Goal: Task Accomplishment & Management: Complete application form

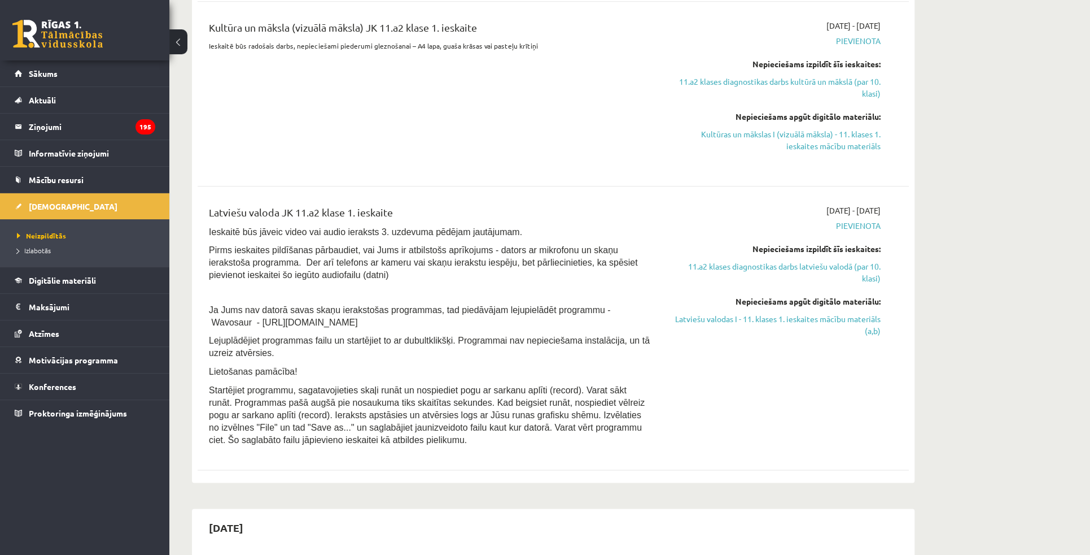
scroll to position [770, 0]
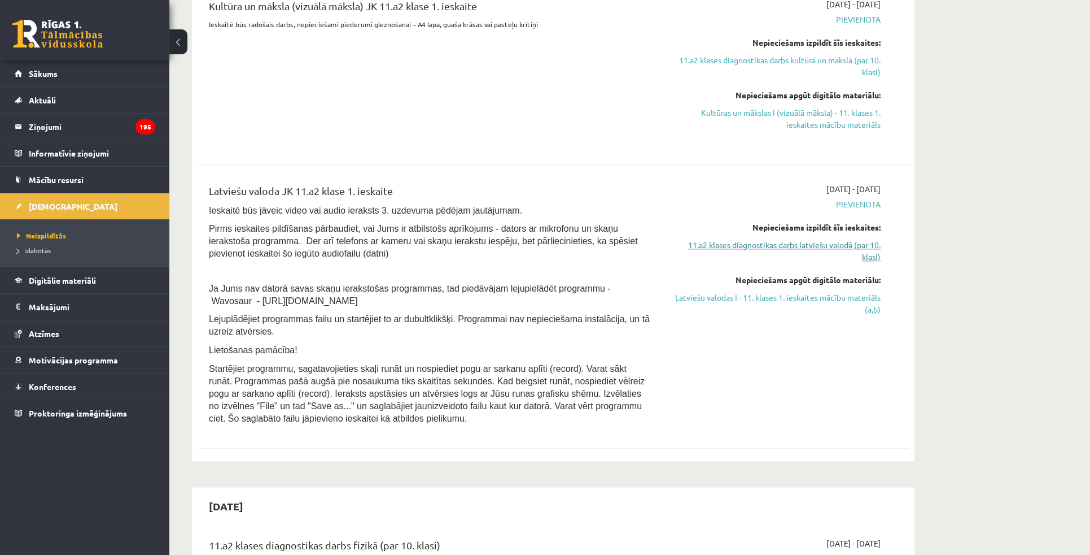
click at [784, 243] on link "11.a2 klases diagnostikas darbs latviešu valodā (par 10. klasi)" at bounding box center [774, 251] width 213 height 24
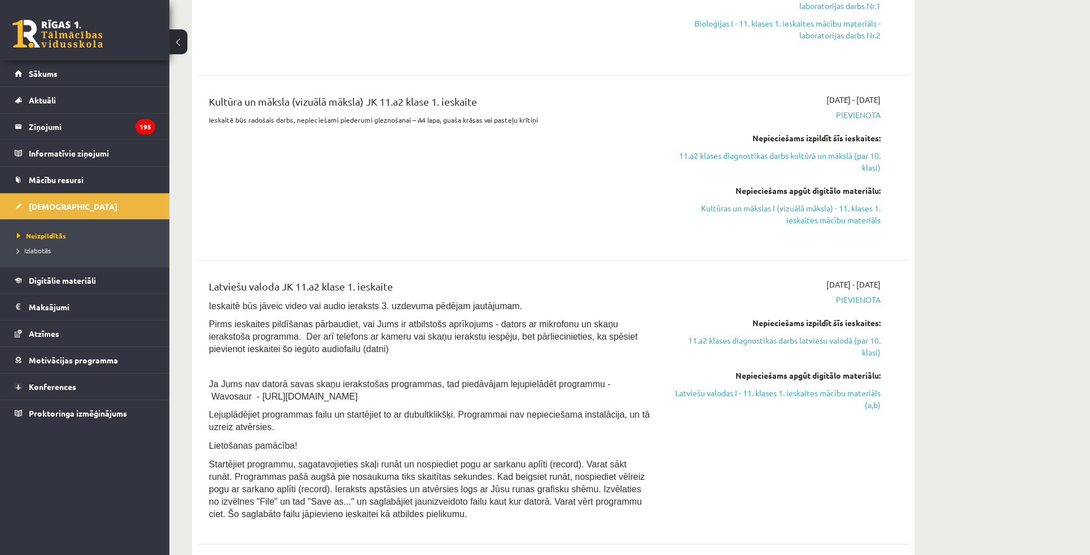
scroll to position [714, 0]
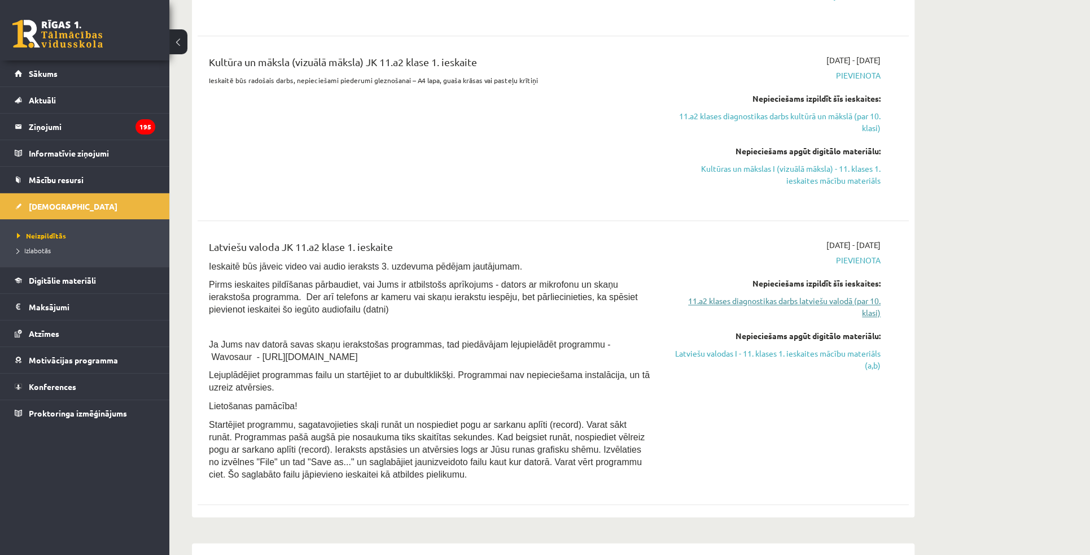
click at [786, 295] on link "11.a2 klases diagnostikas darbs latviešu valodā (par 10. klasi)" at bounding box center [774, 307] width 213 height 24
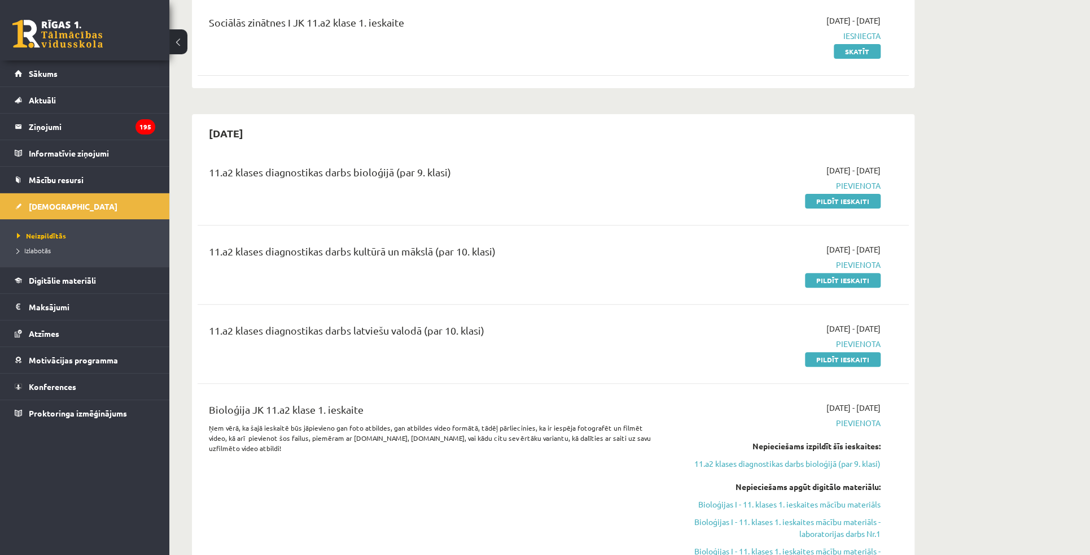
scroll to position [154, 0]
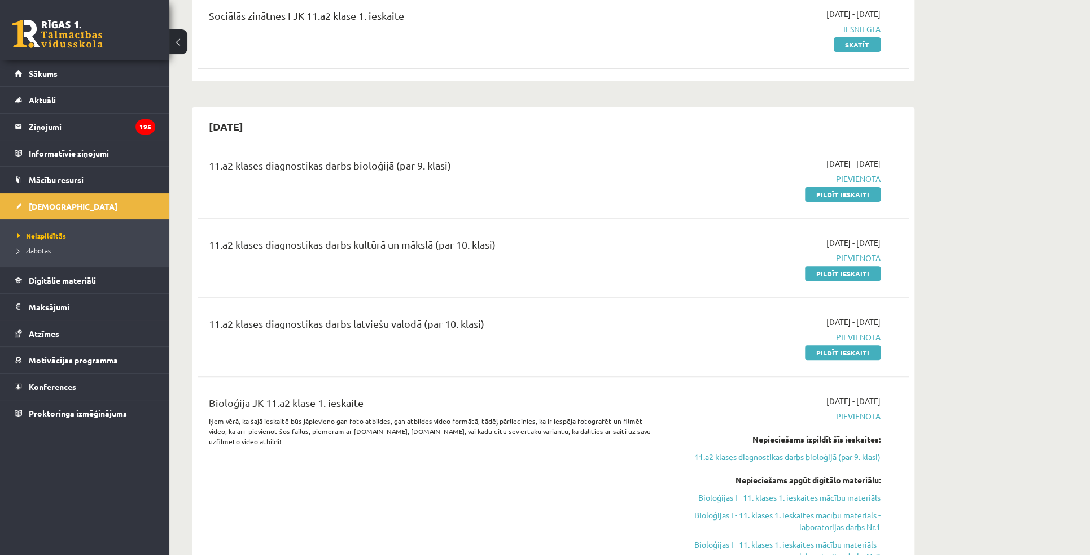
drag, startPoint x: 841, startPoint y: 191, endPoint x: 577, endPoint y: 30, distance: 309.4
click at [841, 191] on link "Pildīt ieskaiti" at bounding box center [843, 194] width 76 height 15
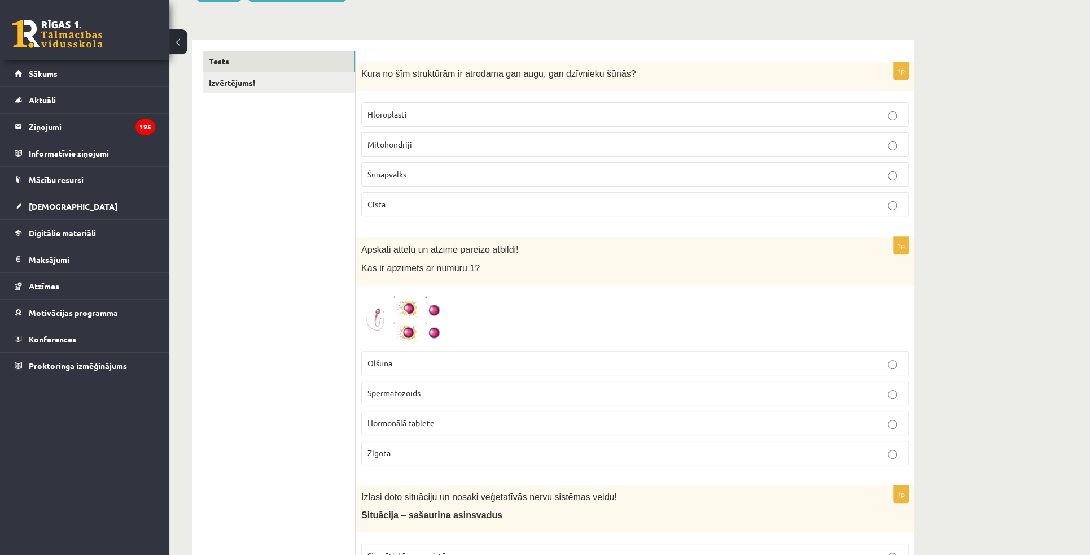
scroll to position [154, 0]
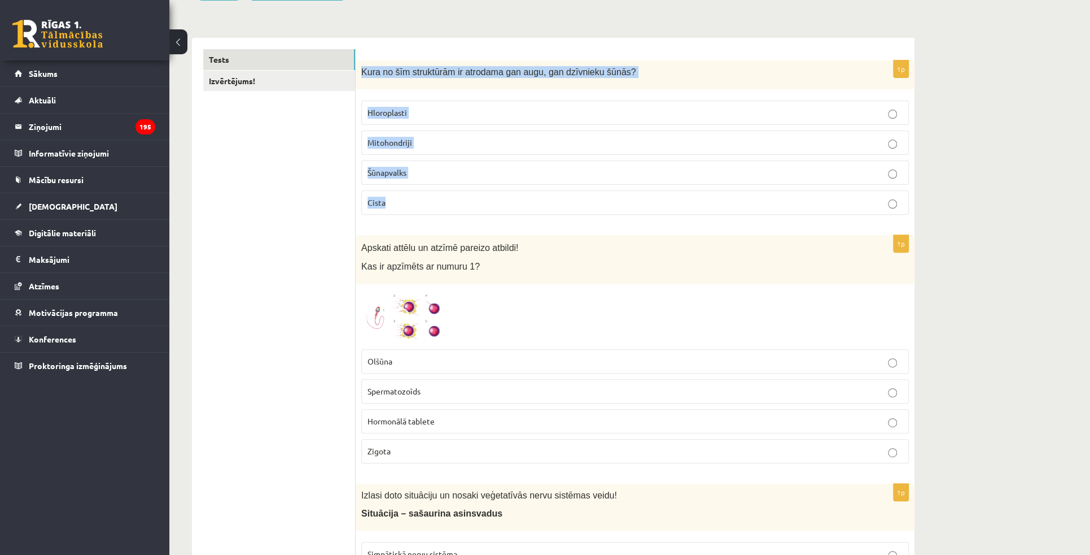
drag, startPoint x: 360, startPoint y: 69, endPoint x: 454, endPoint y: 197, distance: 158.4
click at [454, 197] on div "1p Kura no šīm struktūrām ir atrodama gan augu, gan dzīvnieku šūnās? Hloroplast…" at bounding box center [635, 141] width 559 height 163
copy div "Kura no šīm struktūrām ir atrodama gan augu, gan dzīvnieku šūnās? Hloroplasti M…"
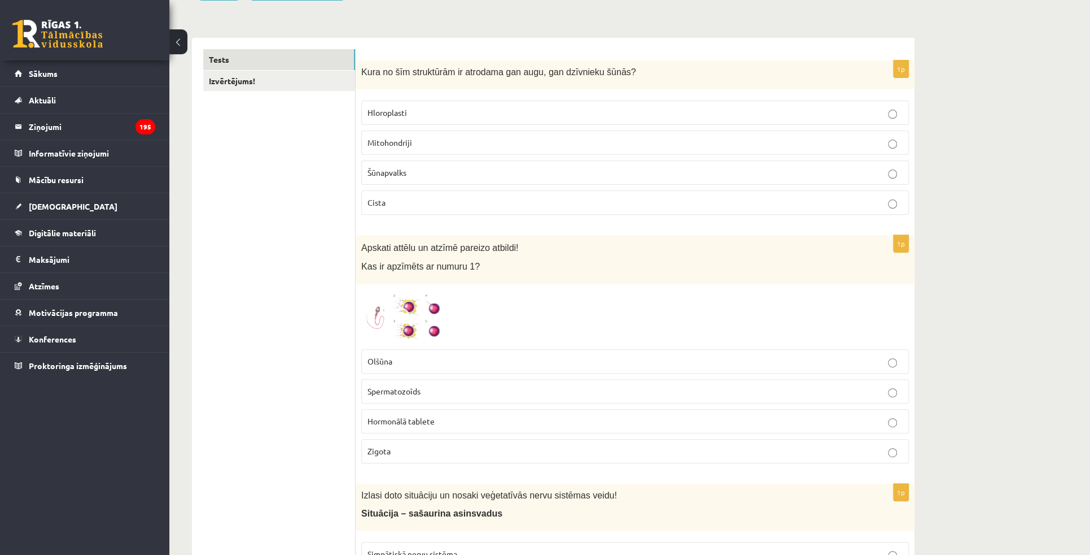
drag, startPoint x: 300, startPoint y: 141, endPoint x: 313, endPoint y: 145, distance: 13.6
click at [374, 147] on p "Mitohondriji" at bounding box center [635, 143] width 535 height 12
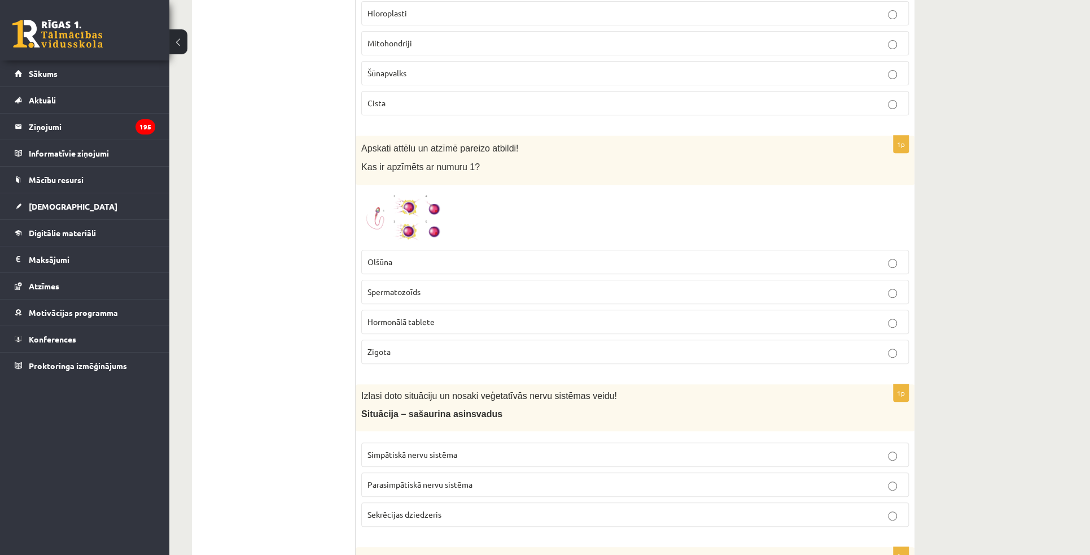
scroll to position [256, 0]
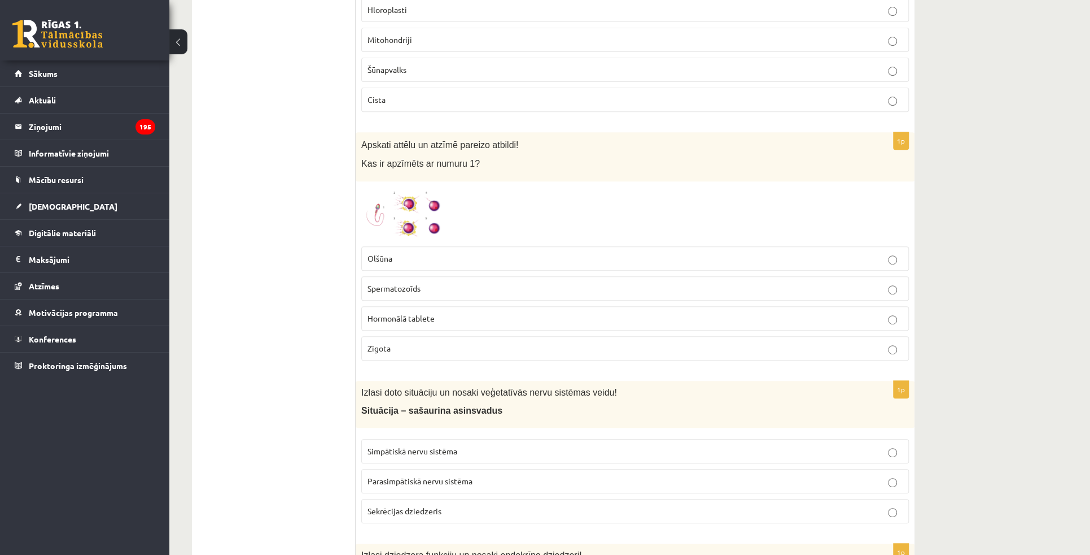
click at [426, 203] on img at bounding box center [403, 214] width 85 height 54
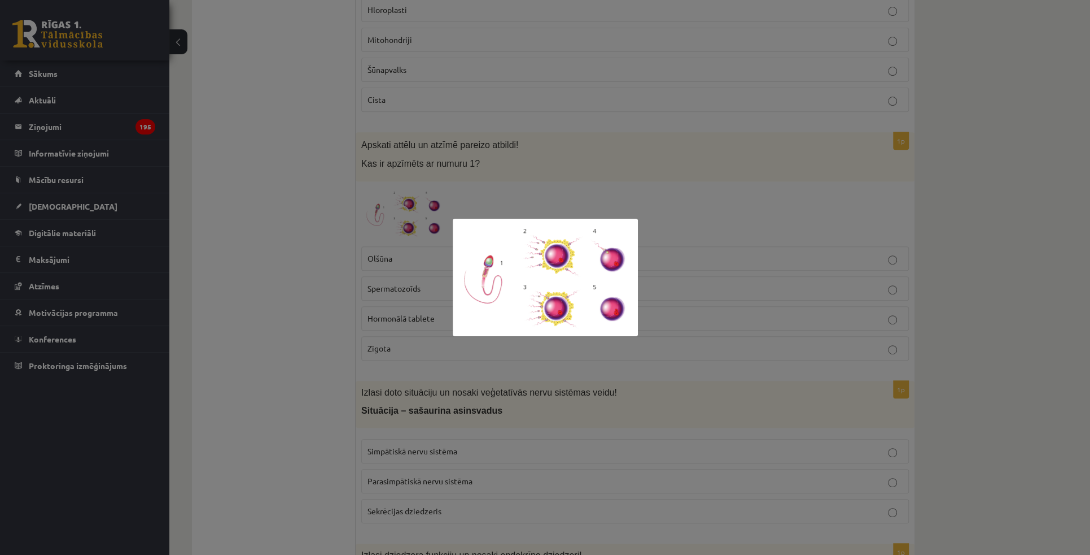
click at [485, 185] on div at bounding box center [545, 277] width 1090 height 555
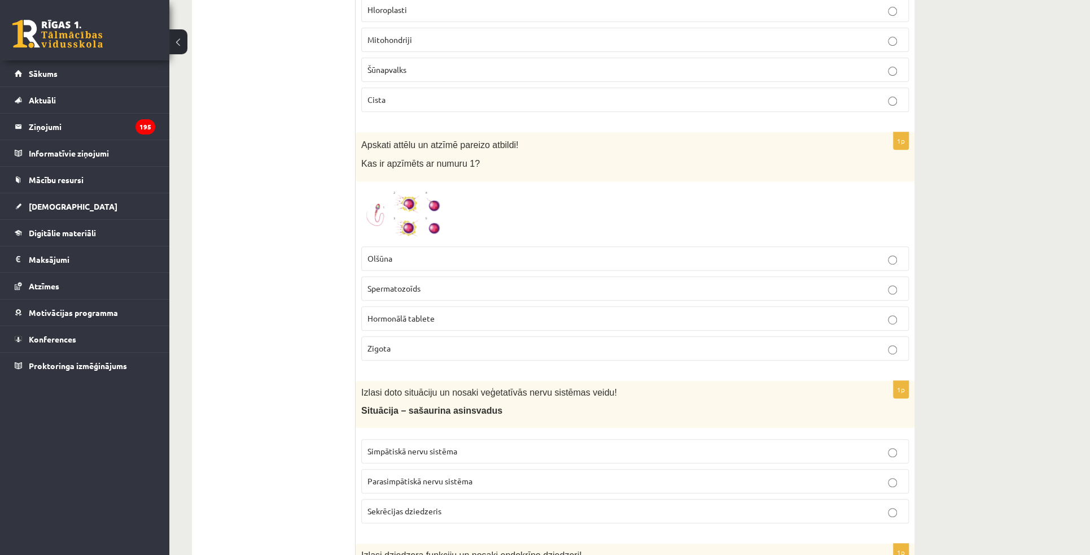
click at [489, 291] on p "Spermatozoīds" at bounding box center [635, 288] width 535 height 12
click at [439, 213] on img at bounding box center [403, 214] width 85 height 54
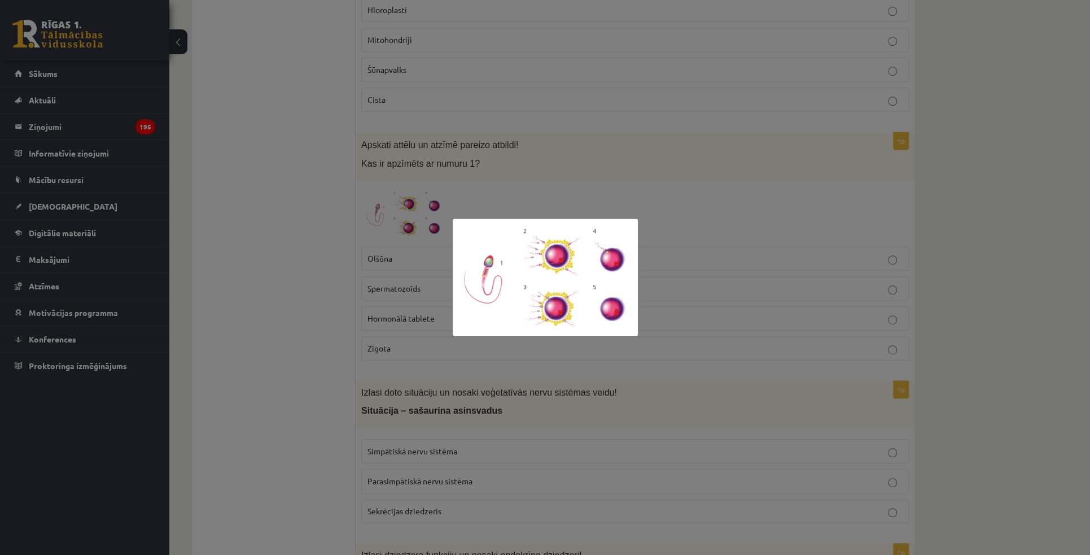
click at [577, 182] on div at bounding box center [545, 277] width 1090 height 555
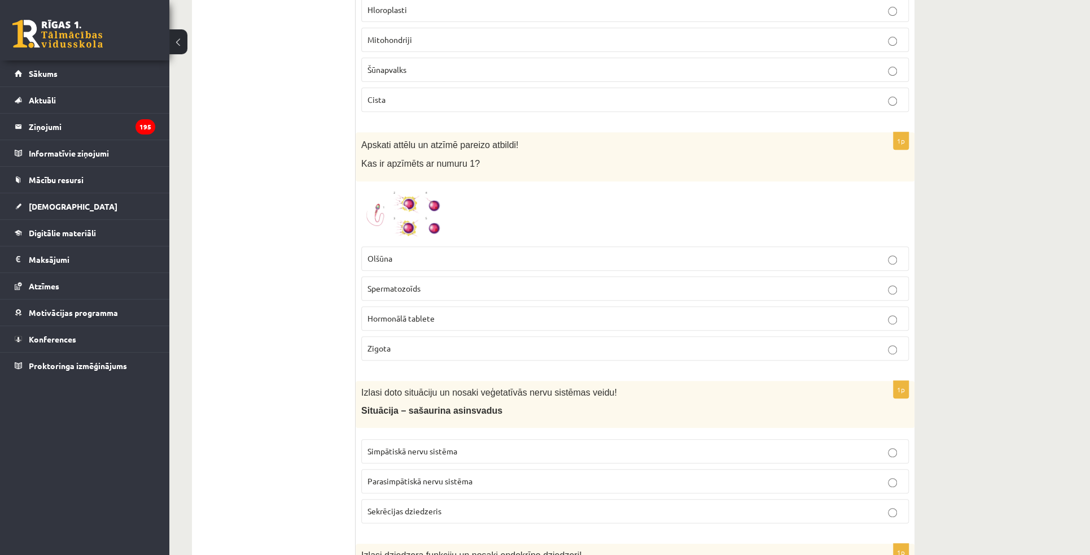
click at [391, 209] on img at bounding box center [403, 214] width 85 height 54
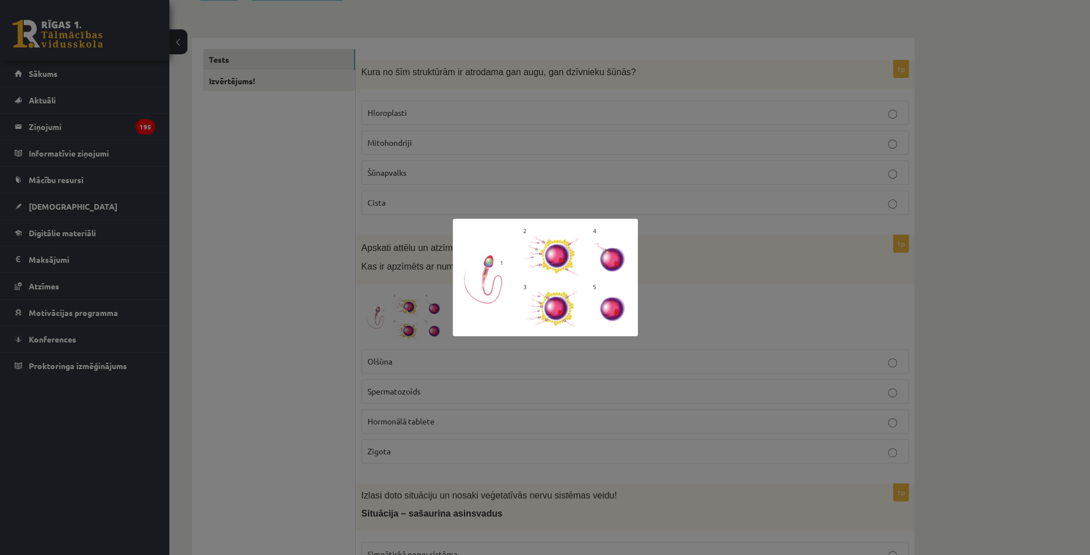
click at [727, 217] on div at bounding box center [545, 277] width 1090 height 555
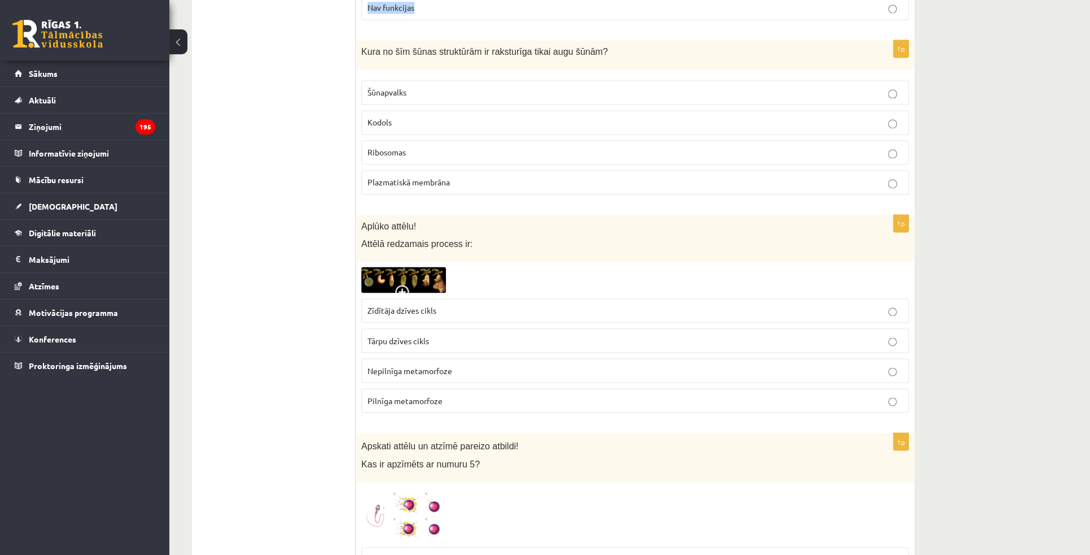
scroll to position [978, 0]
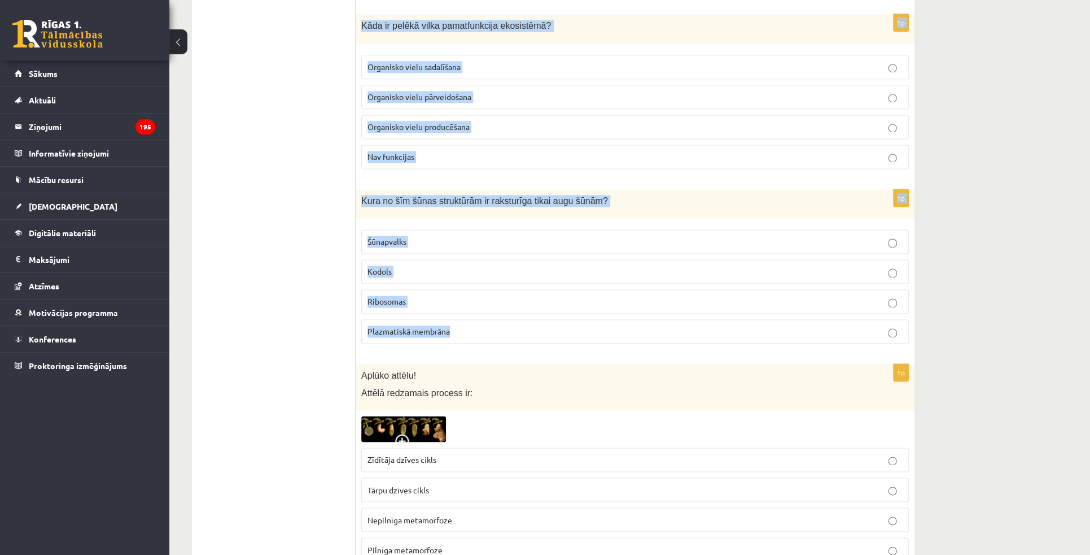
drag, startPoint x: 361, startPoint y: 82, endPoint x: 468, endPoint y: 329, distance: 268.9
copy form "Izlasi doto situāciju un nosaki veģetatīvās nervu sistēmas veidu! Situācija – s…"
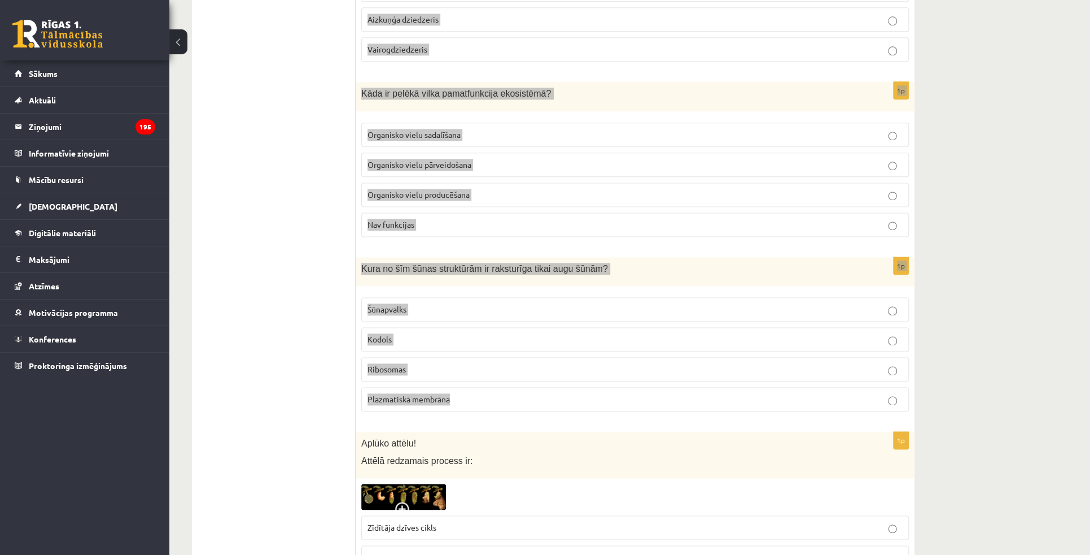
scroll to position [874, 0]
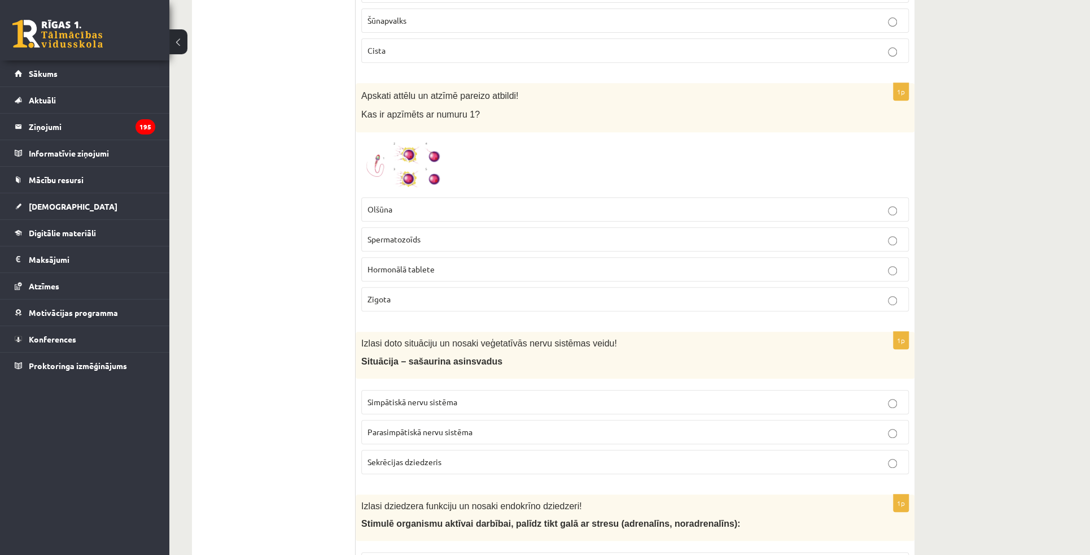
scroll to position [309, 0]
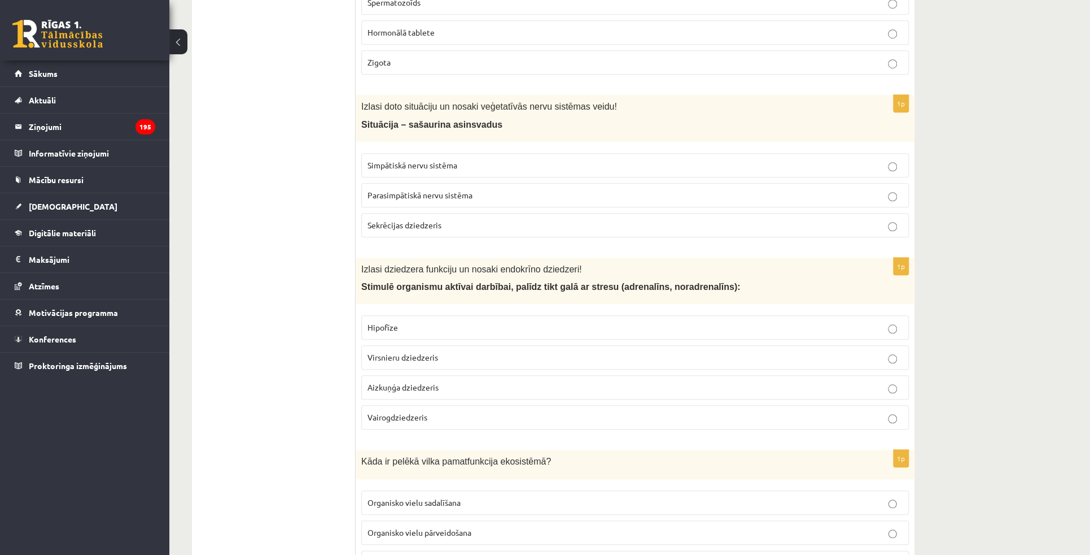
scroll to position [566, 0]
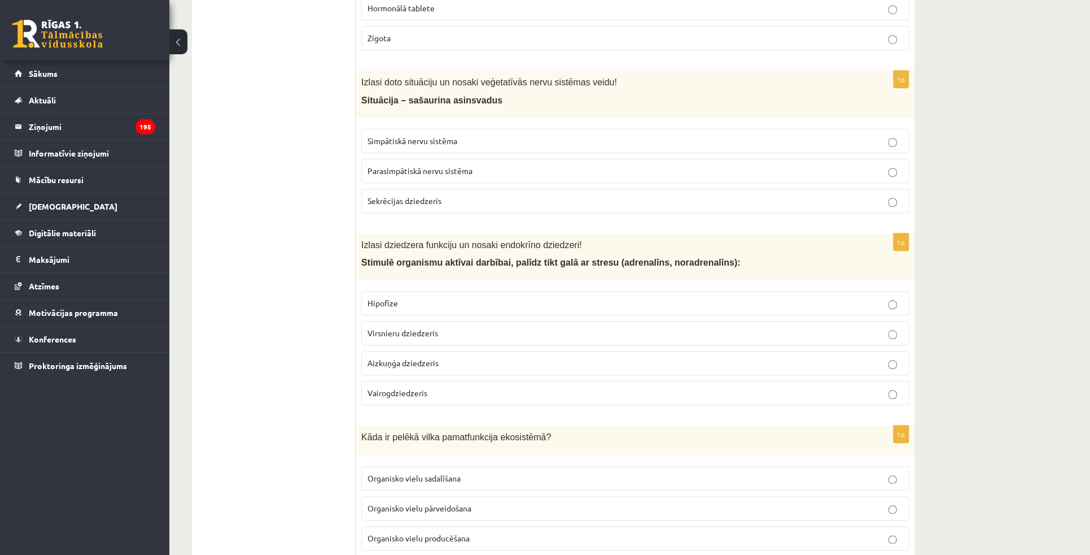
click at [462, 135] on p "Simpātiskā nervu sistēma" at bounding box center [635, 141] width 535 height 12
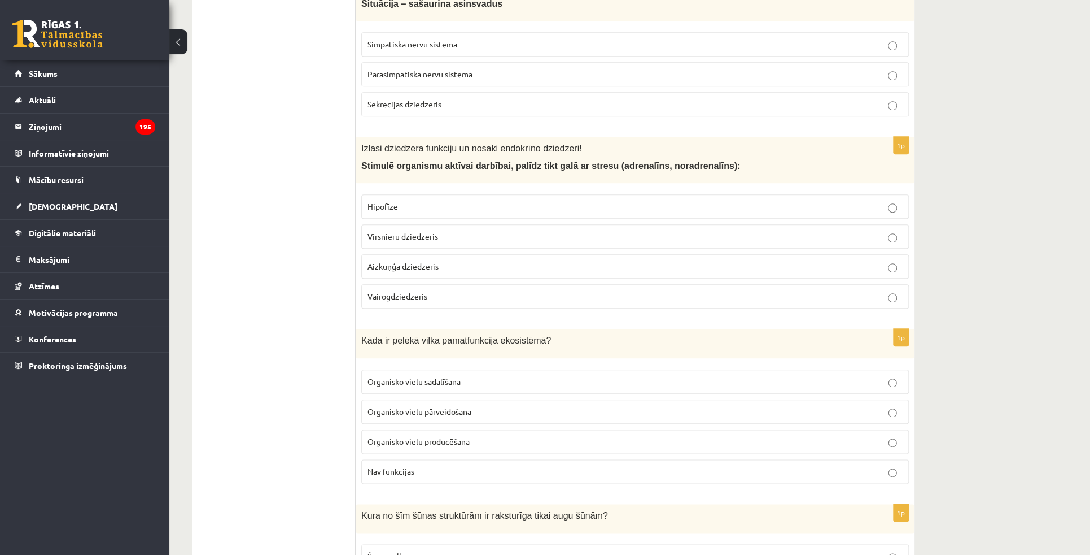
scroll to position [669, 0]
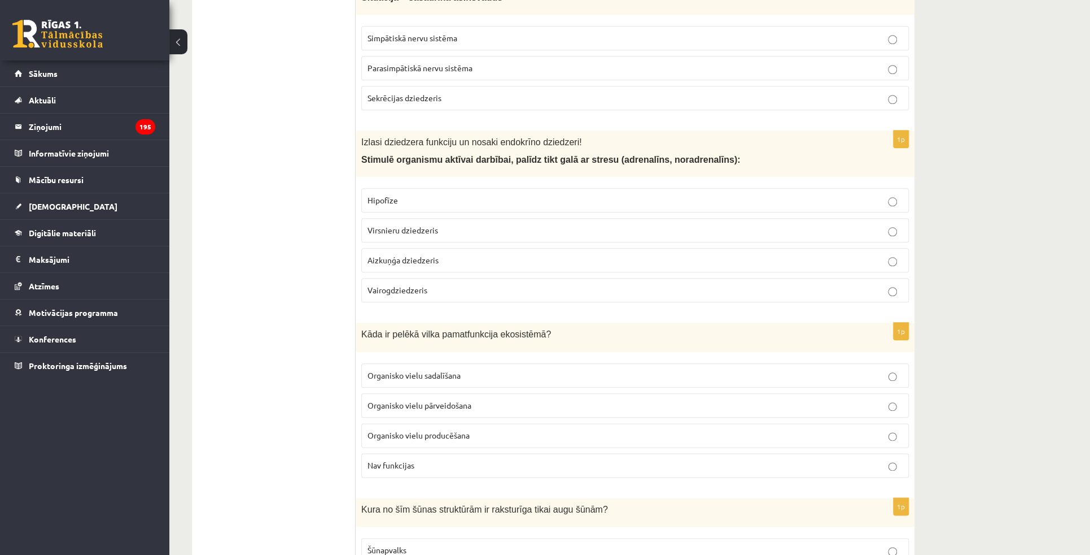
click at [509, 228] on p "Virsnieru dziedzeris" at bounding box center [635, 230] width 535 height 12
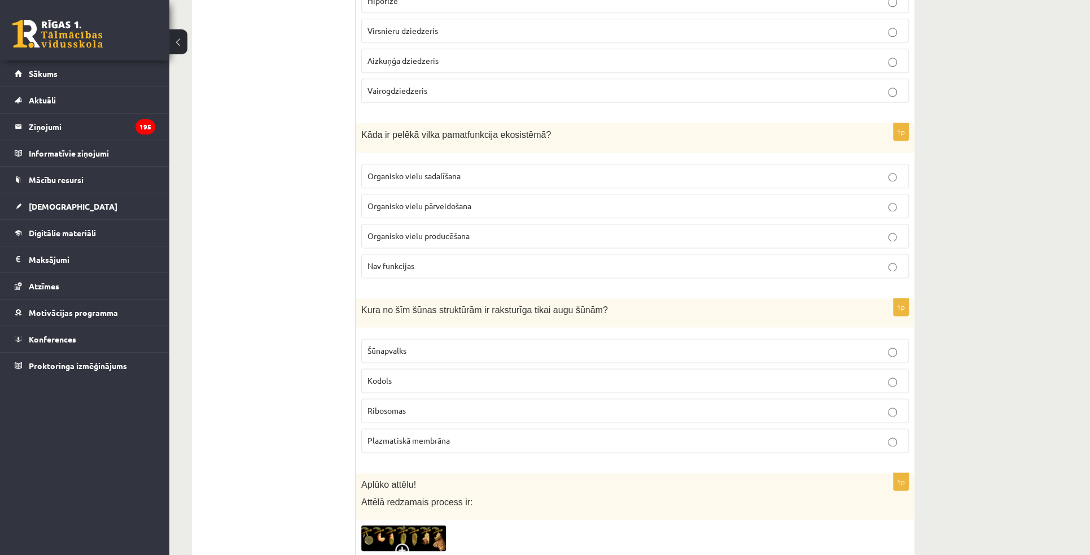
scroll to position [874, 0]
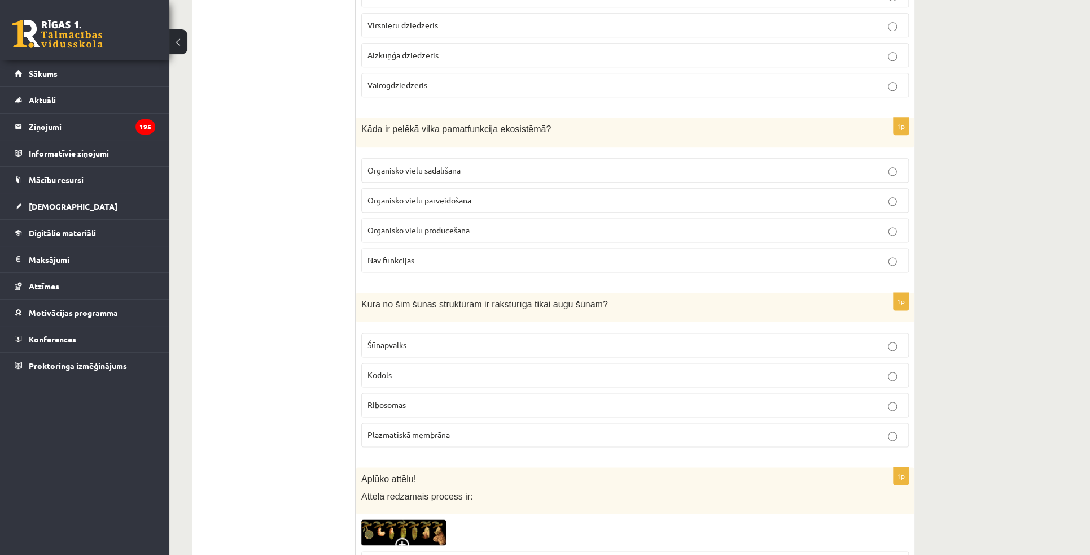
click at [435, 197] on span "Organisko vielu pārveidošana" at bounding box center [420, 200] width 104 height 10
click at [442, 342] on p "Šūnapvalks" at bounding box center [635, 345] width 535 height 12
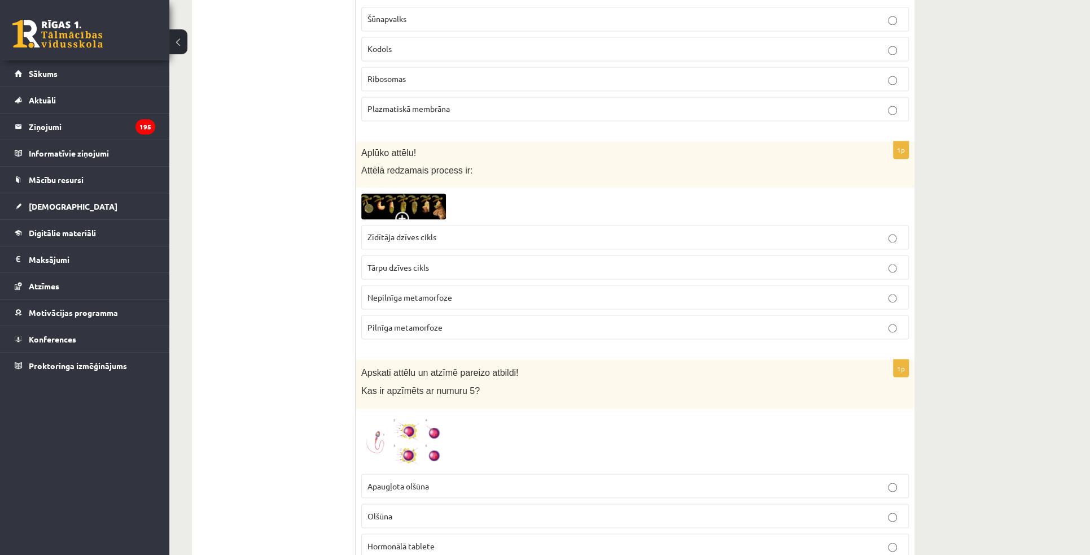
scroll to position [1234, 0]
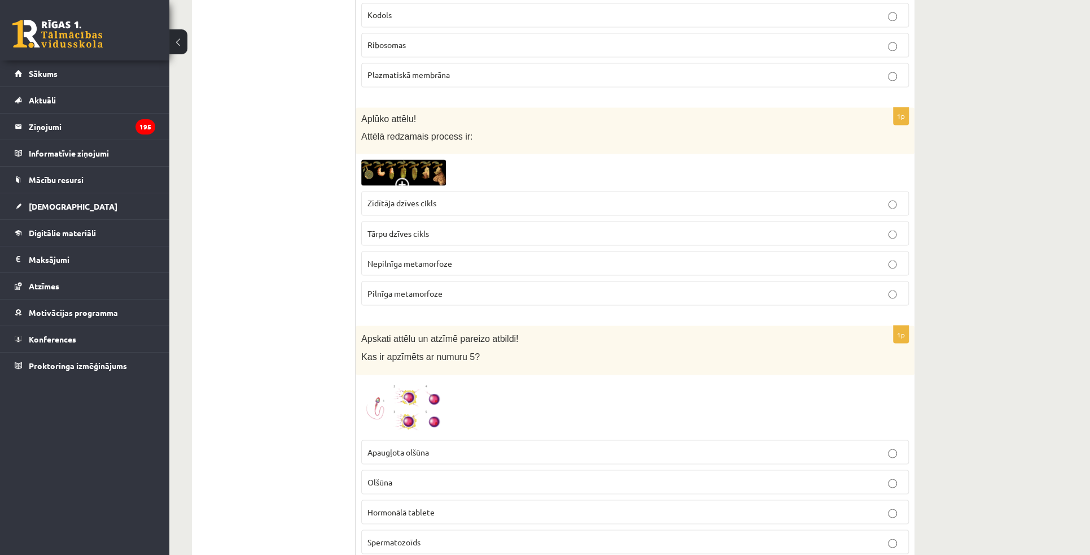
click at [403, 177] on span at bounding box center [404, 186] width 18 height 18
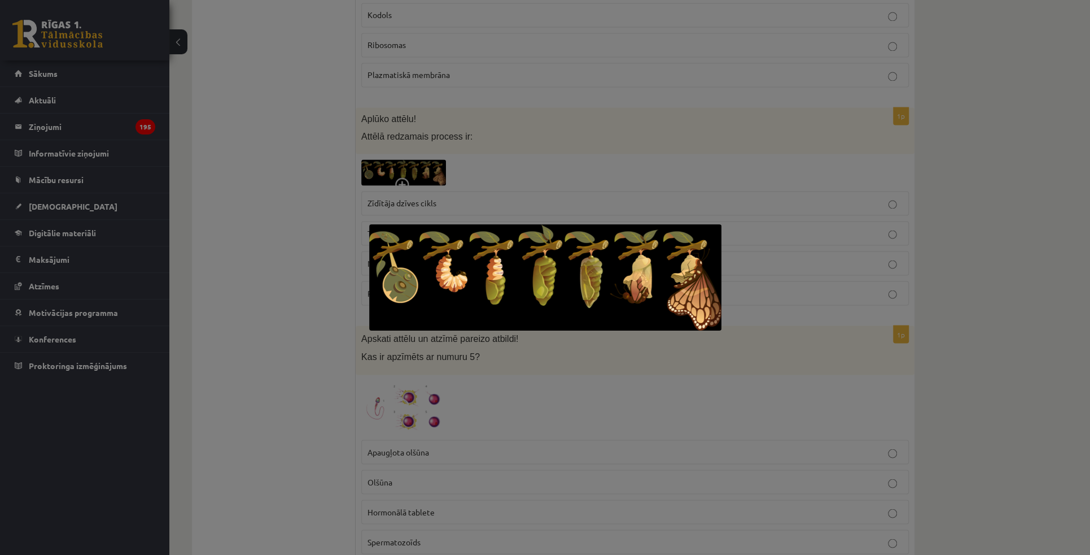
click at [324, 248] on div at bounding box center [545, 277] width 1090 height 555
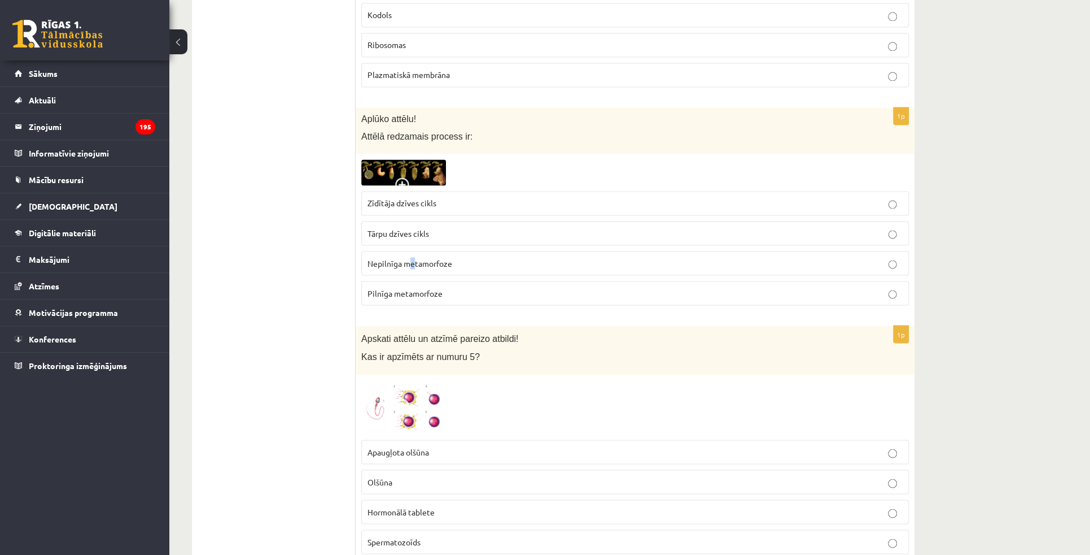
drag, startPoint x: 407, startPoint y: 253, endPoint x: 415, endPoint y: 254, distance: 8.5
click at [415, 258] on span "Nepilnīga metamorfoze" at bounding box center [410, 263] width 85 height 10
click at [408, 258] on span "Nepilnīga metamorfoze" at bounding box center [410, 263] width 85 height 10
drag, startPoint x: 407, startPoint y: 257, endPoint x: 431, endPoint y: 258, distance: 24.3
click at [431, 258] on span "Nepilnīga metamorfoze" at bounding box center [410, 263] width 85 height 10
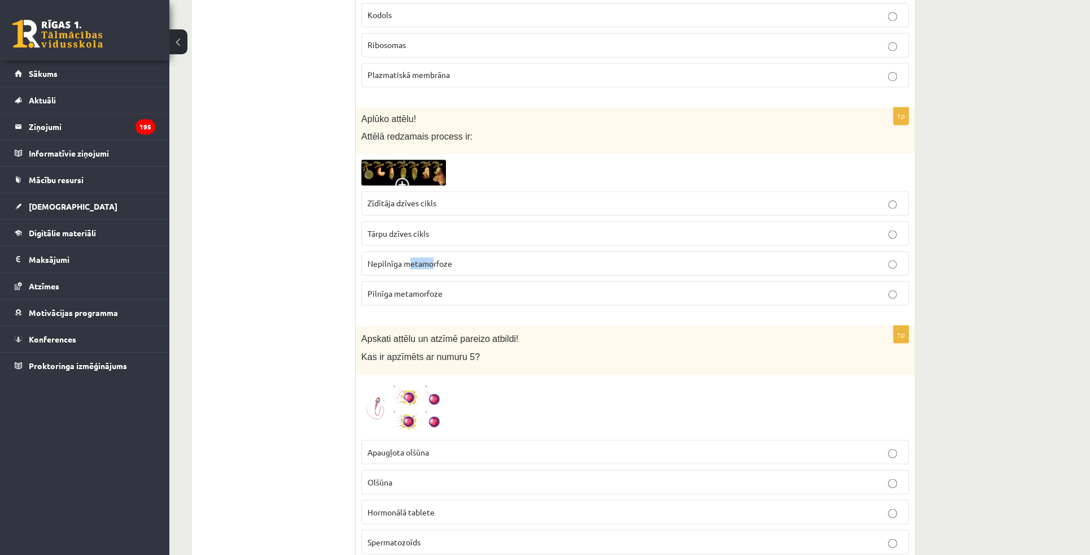
click at [412, 258] on span "Nepilnīga metamorfoze" at bounding box center [410, 263] width 85 height 10
drag, startPoint x: 403, startPoint y: 257, endPoint x: 451, endPoint y: 259, distance: 48.1
click at [451, 259] on p "Nepilnīga metamorfoze" at bounding box center [635, 263] width 535 height 12
copy span "metamorfoze"
click at [375, 291] on label "Pilnīga metamorfoze" at bounding box center [635, 293] width 548 height 24
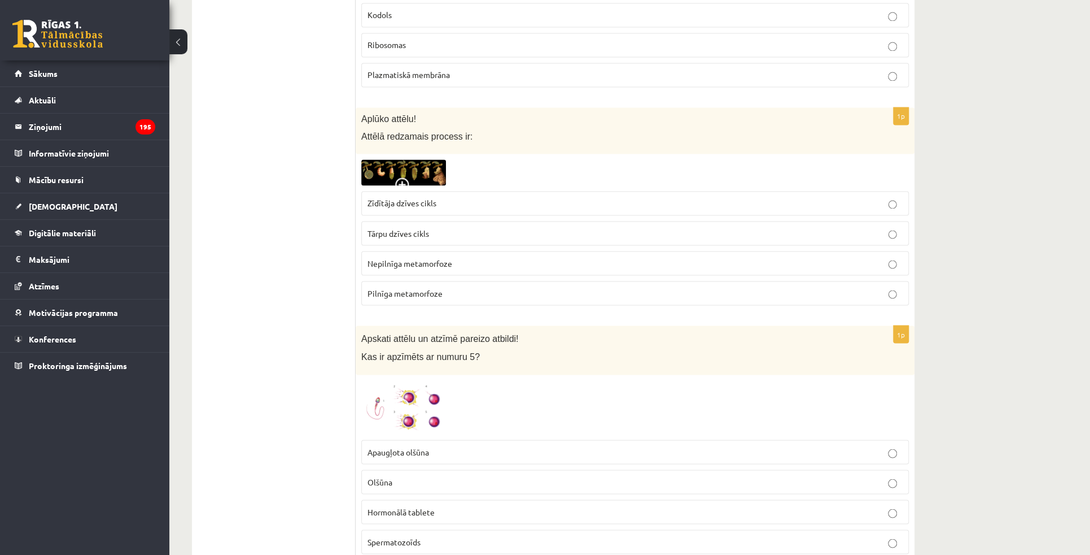
click at [386, 163] on img at bounding box center [403, 171] width 85 height 25
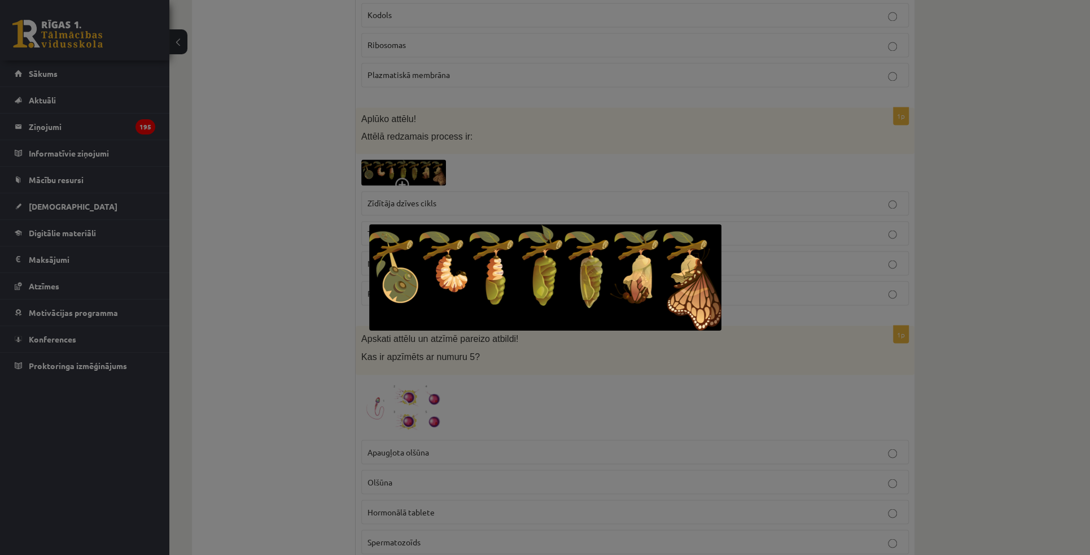
click at [302, 161] on div at bounding box center [545, 277] width 1090 height 555
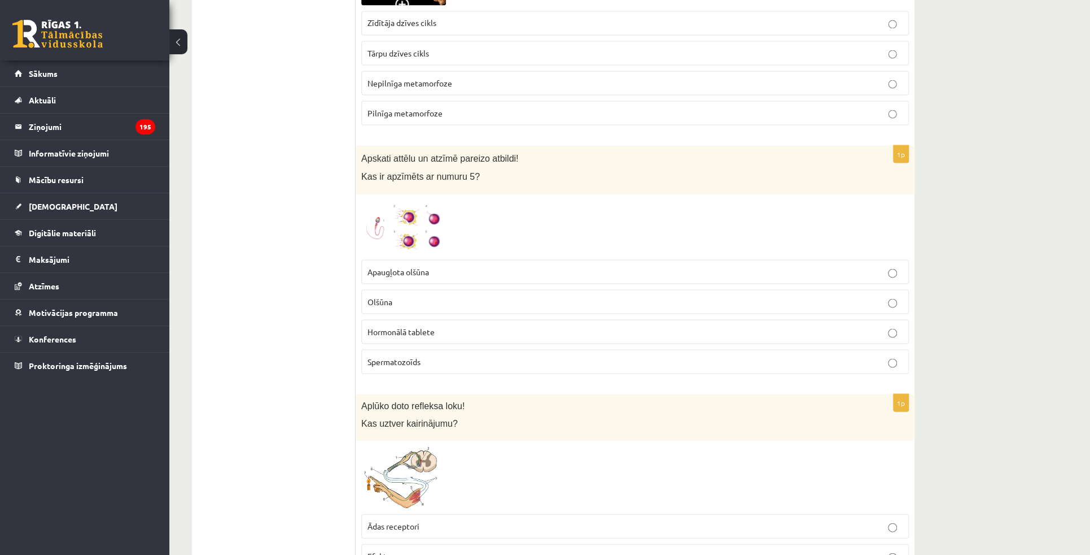
scroll to position [1439, 0]
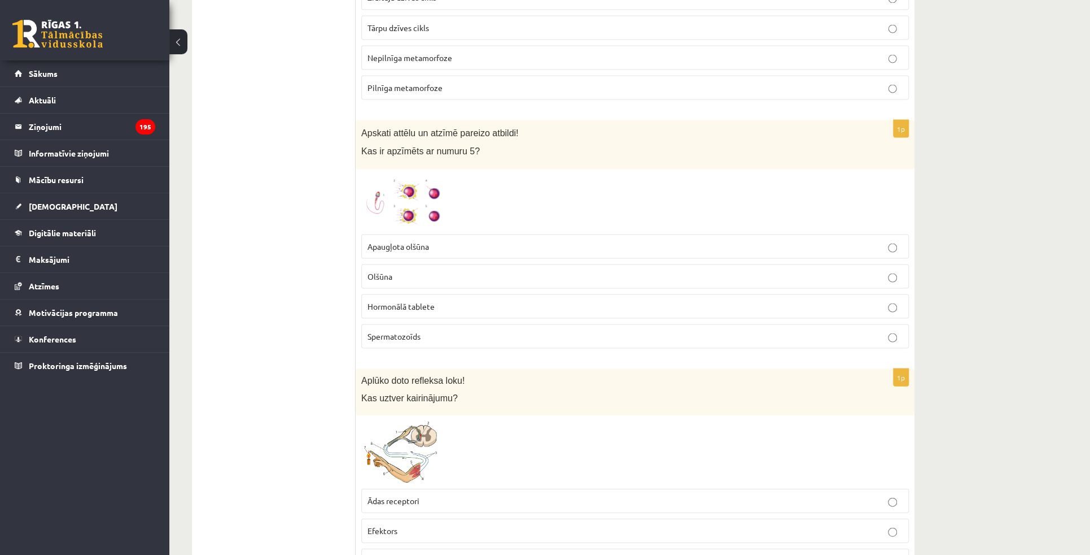
click at [424, 199] on img at bounding box center [403, 202] width 85 height 54
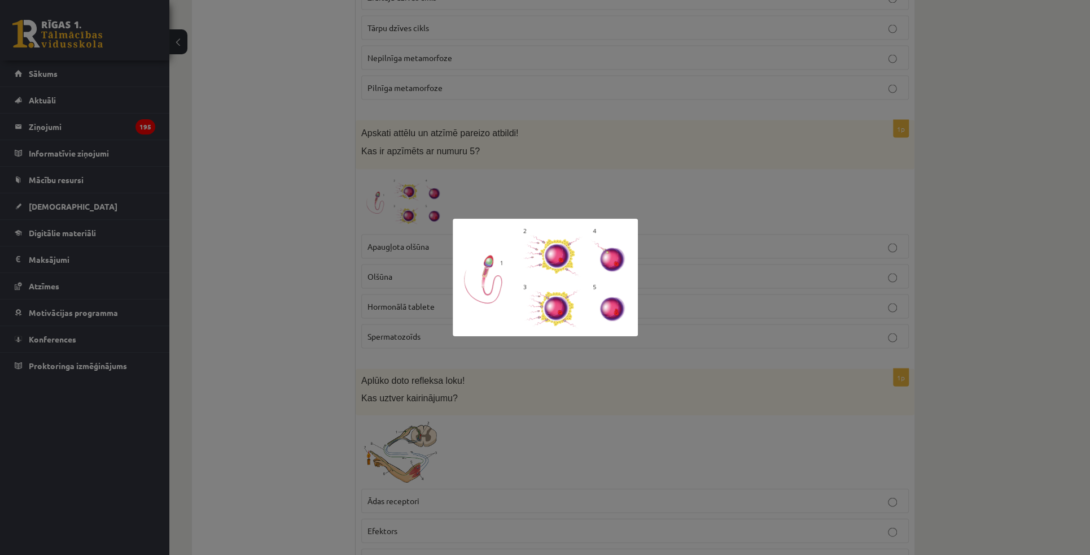
click at [293, 240] on div at bounding box center [545, 277] width 1090 height 555
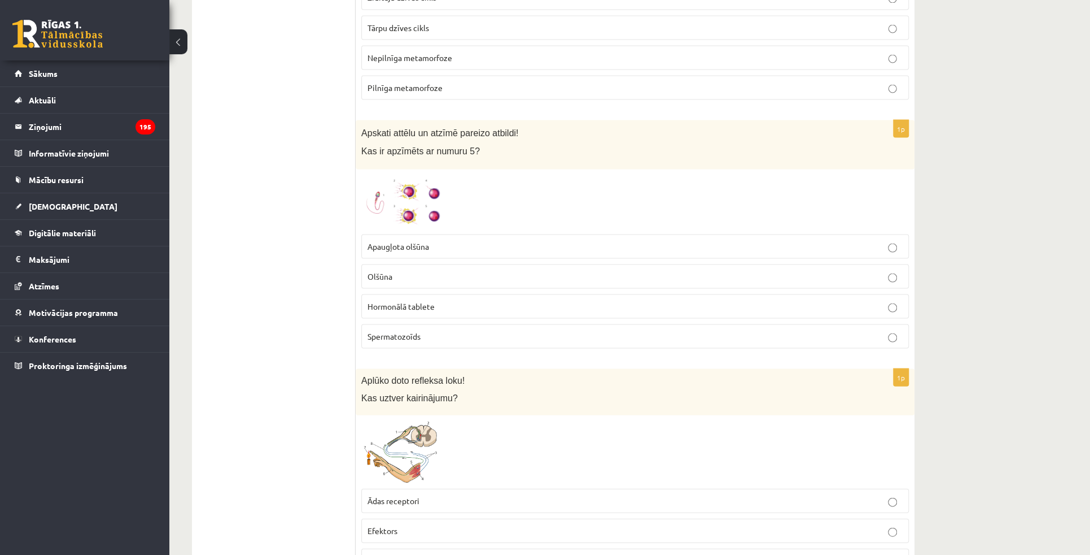
click at [560, 234] on label "Apaugļota olšūna" at bounding box center [635, 246] width 548 height 24
click at [432, 199] on img at bounding box center [403, 202] width 85 height 54
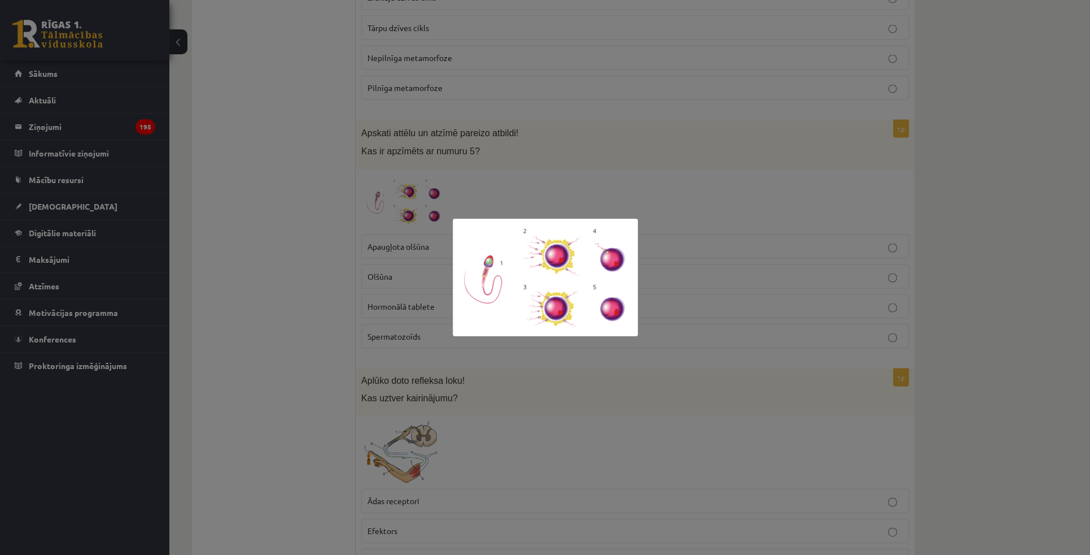
click at [291, 241] on div at bounding box center [545, 277] width 1090 height 555
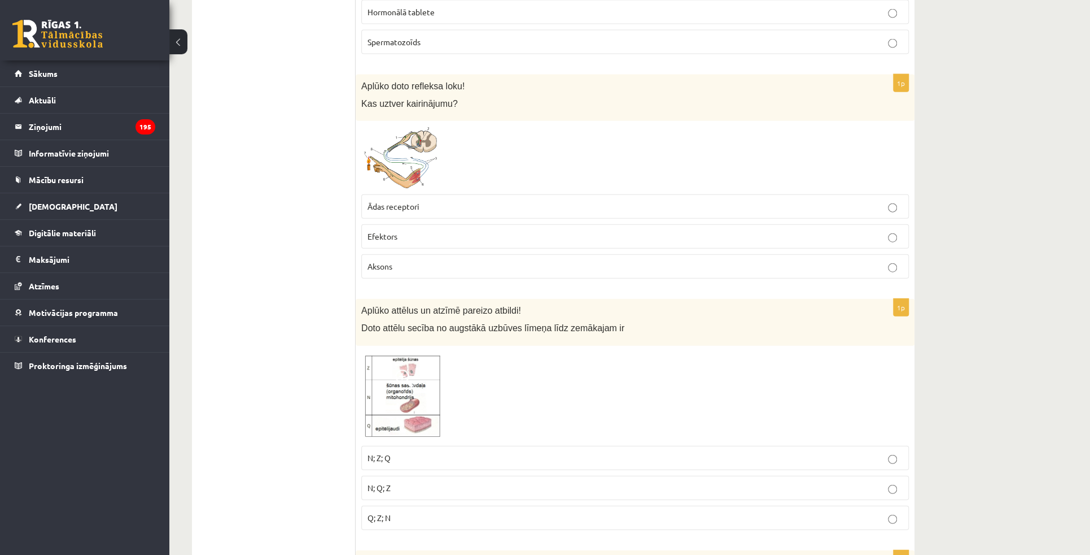
scroll to position [1747, 0]
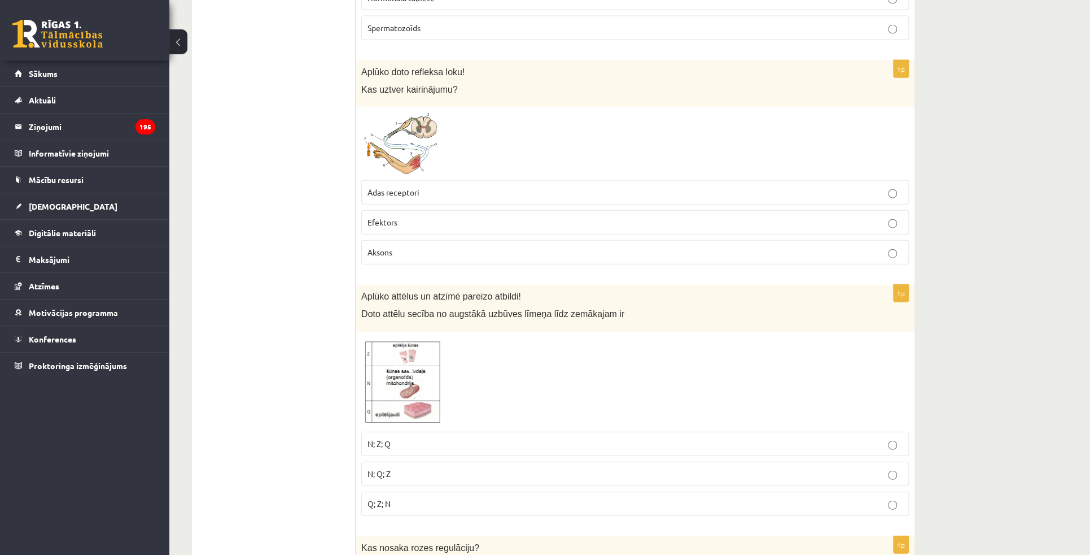
click at [394, 135] on img at bounding box center [403, 143] width 85 height 62
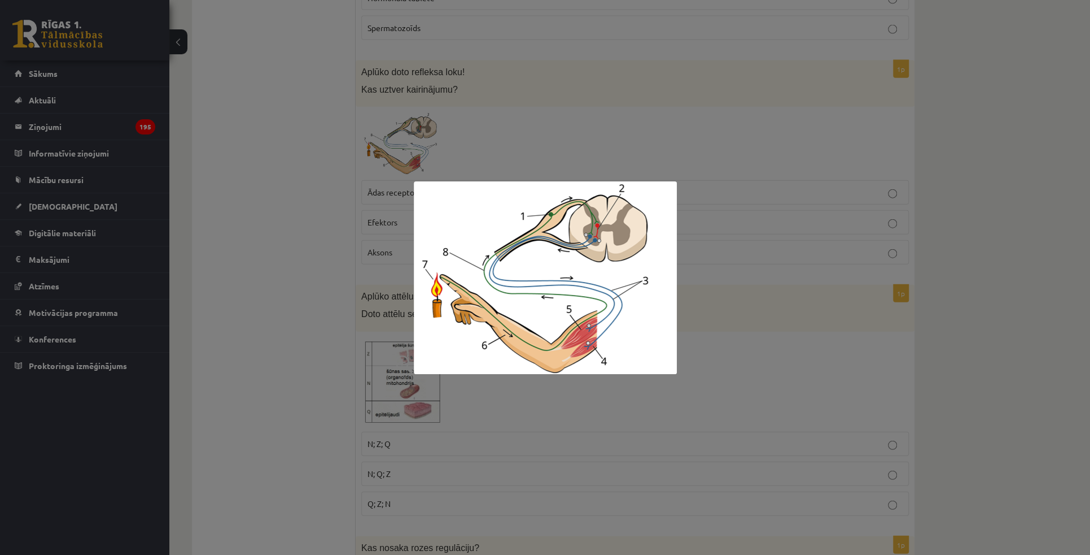
click at [318, 215] on div at bounding box center [545, 277] width 1090 height 555
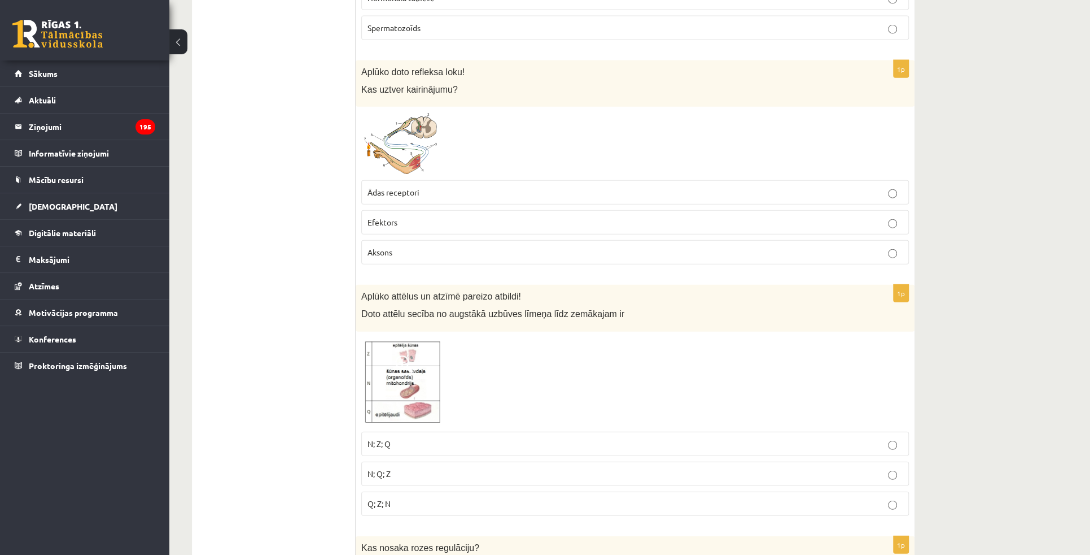
click at [404, 130] on span at bounding box center [404, 139] width 18 height 18
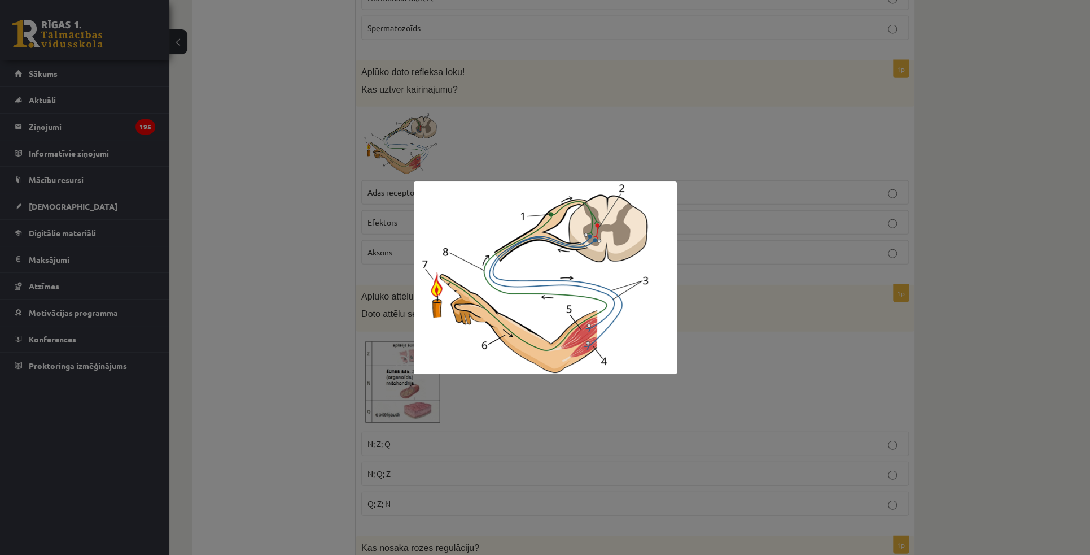
click at [300, 179] on div at bounding box center [545, 277] width 1090 height 555
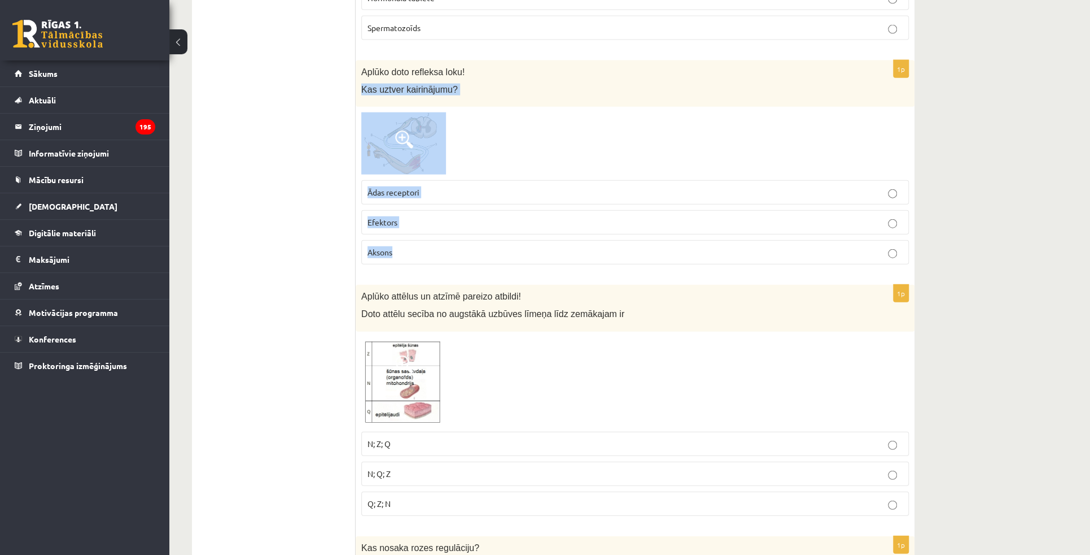
drag, startPoint x: 361, startPoint y: 81, endPoint x: 410, endPoint y: 242, distance: 168.3
click at [410, 242] on div "1p Aplūko doto refleksa loku! Kas uztver kairinājumu? Ādas receptori Efektors A…" at bounding box center [635, 166] width 559 height 213
copy div "Kas uztver kairinājumu? Ādas receptori Efektors Aksons"
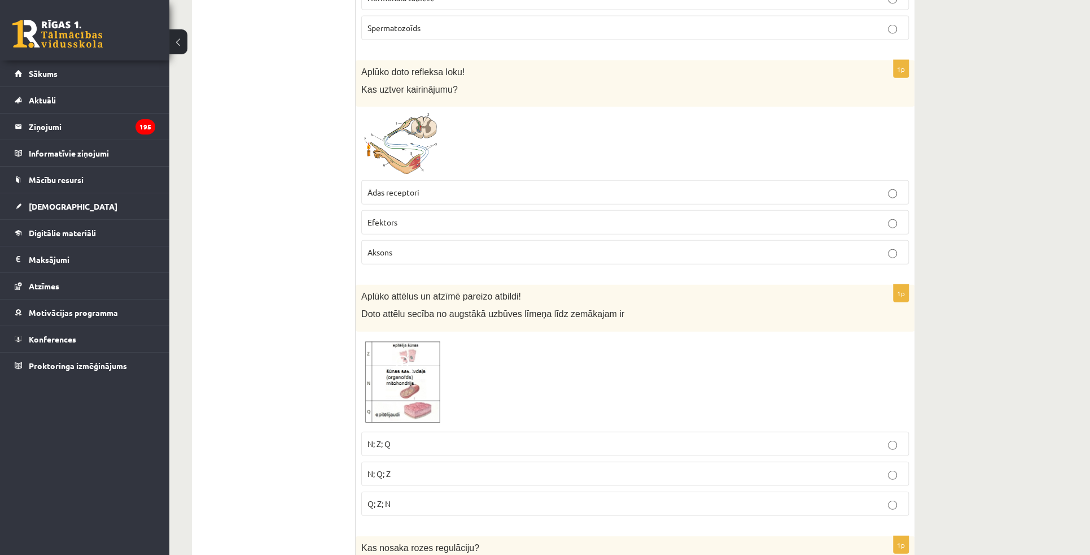
click at [399, 187] on span "Ādas receptori" at bounding box center [394, 192] width 52 height 10
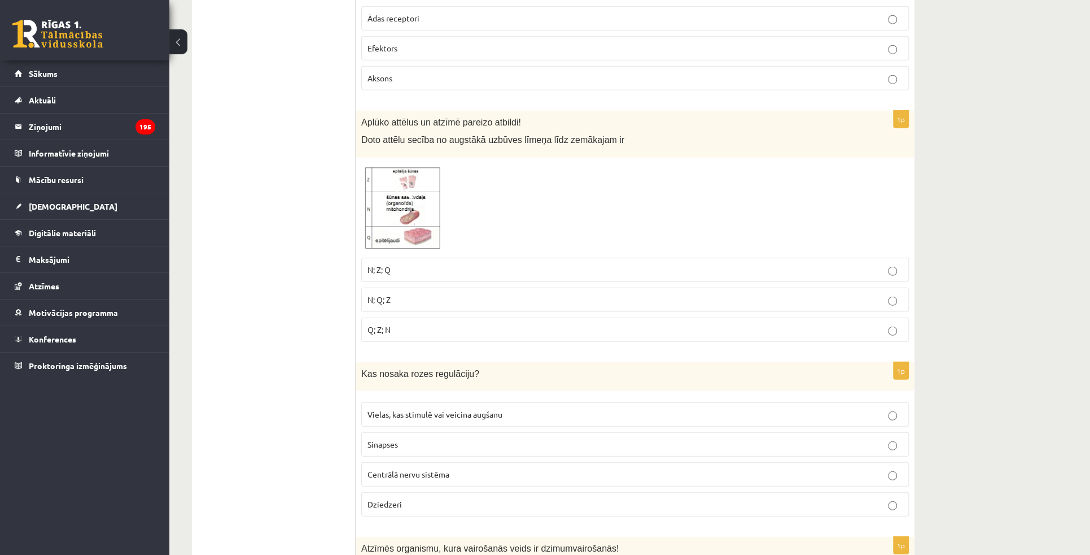
scroll to position [1953, 0]
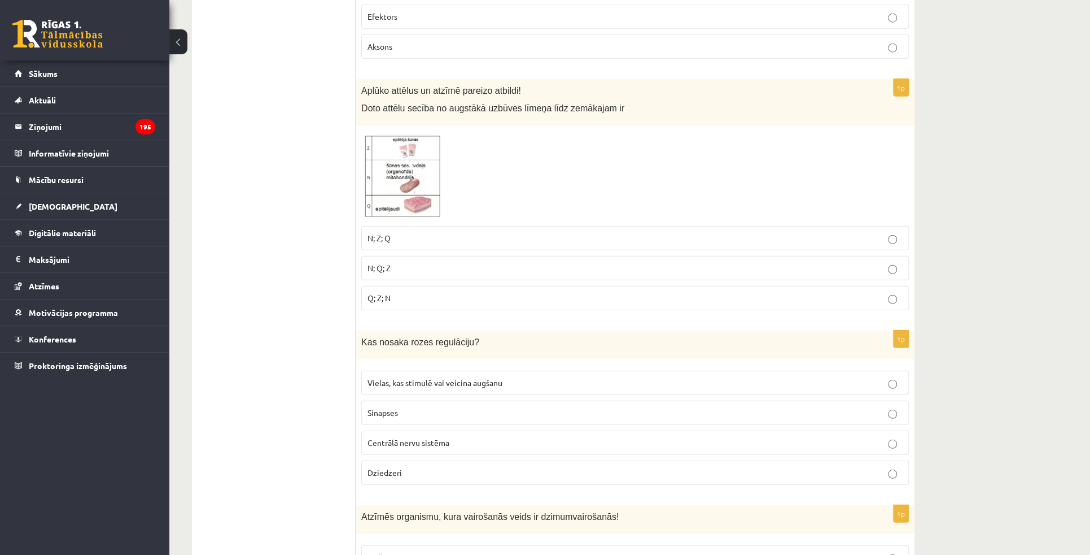
click at [424, 159] on img at bounding box center [403, 176] width 85 height 89
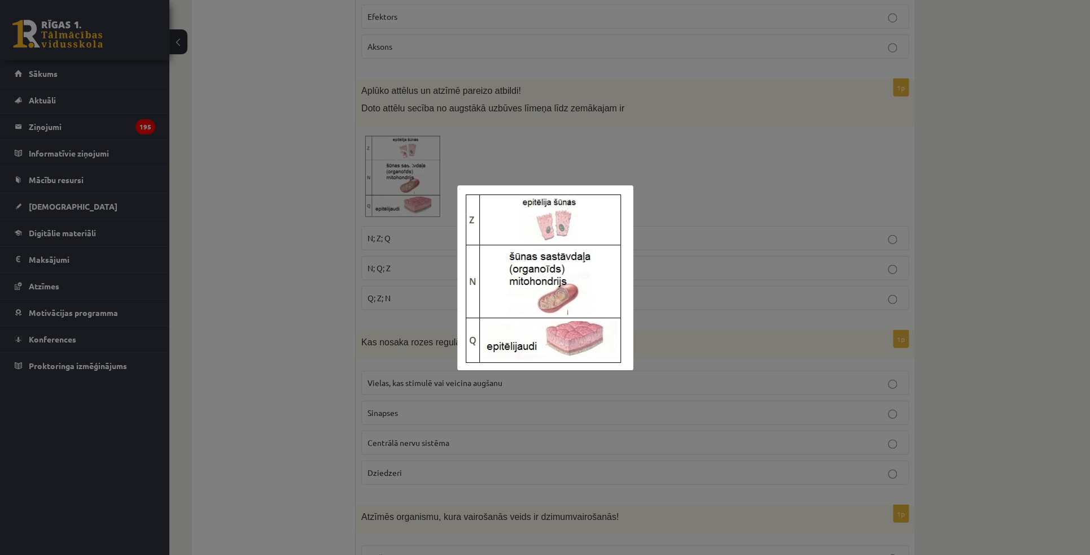
click at [666, 181] on div at bounding box center [545, 277] width 1090 height 555
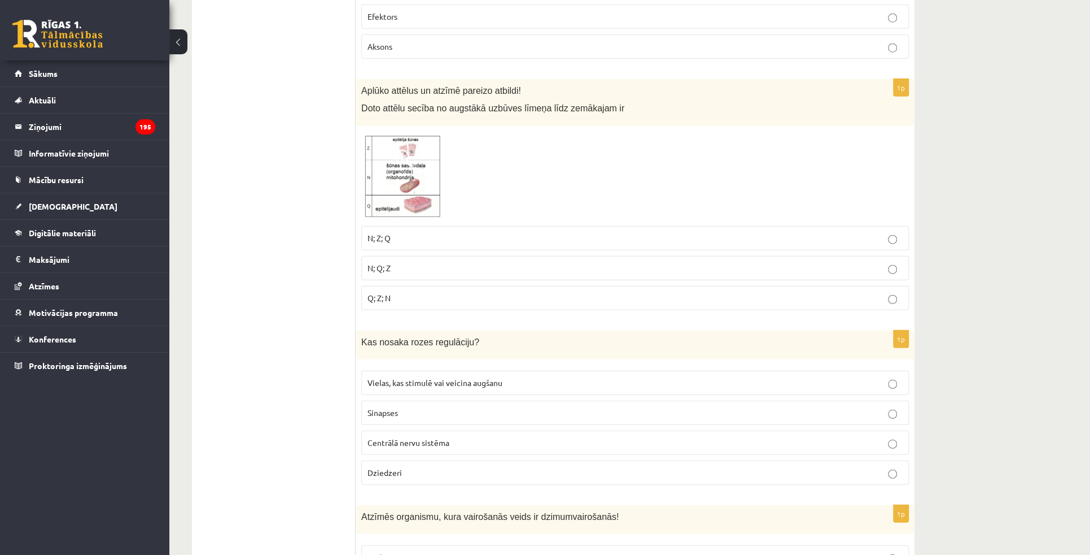
click at [618, 232] on p "N; Z; Q" at bounding box center [635, 238] width 535 height 12
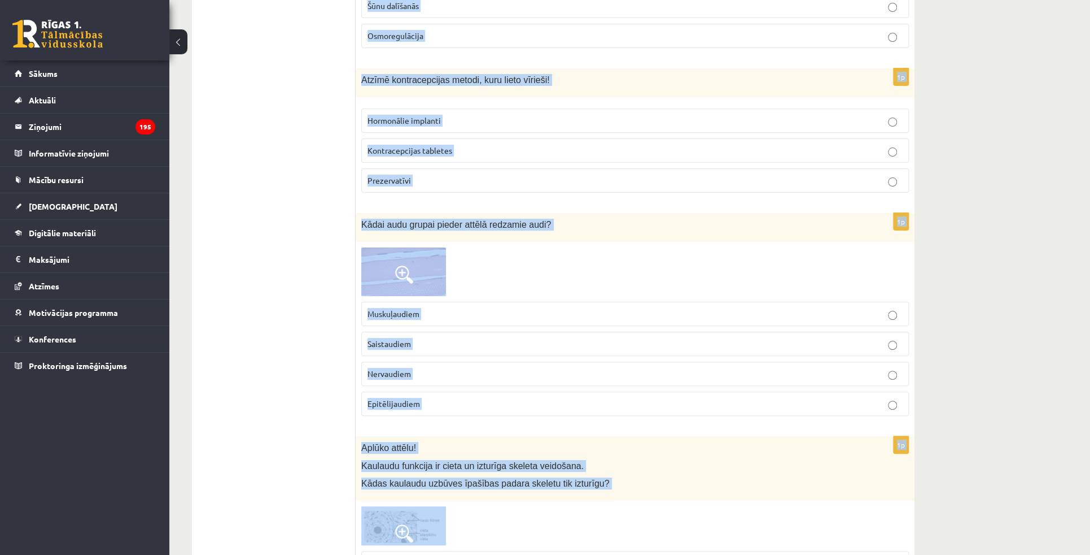
scroll to position [2935, 0]
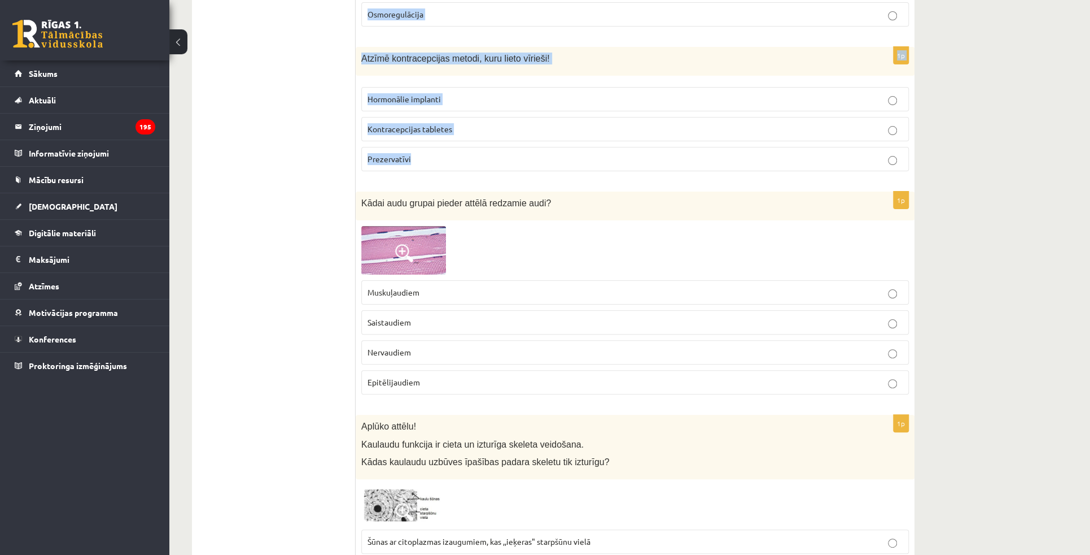
drag, startPoint x: 360, startPoint y: 73, endPoint x: 467, endPoint y: 139, distance: 125.5
copy form "Kas nosaka rozes regulāciju? Vielas, kas stimulē vai veicina augšanu Sinapses C…"
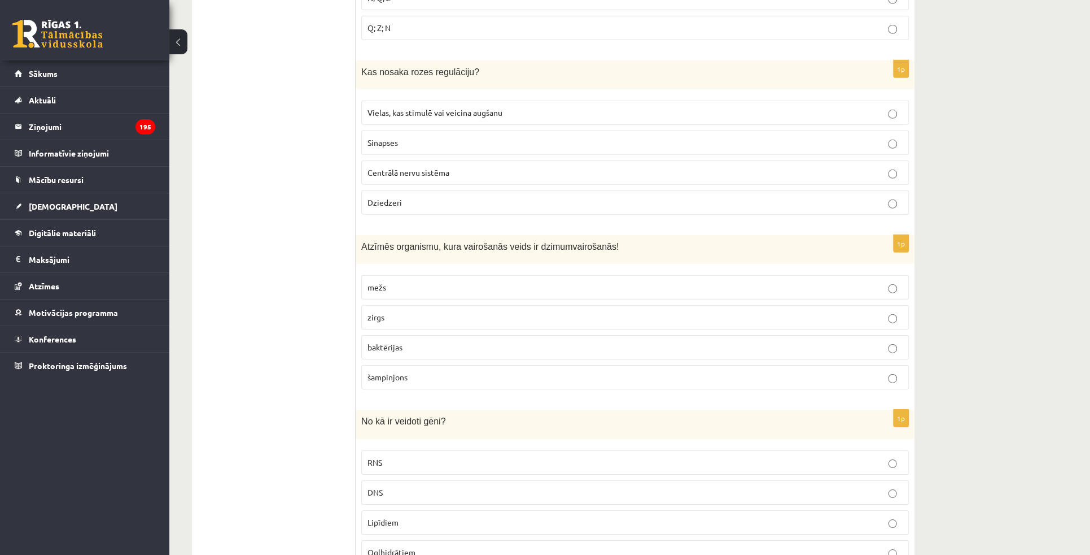
scroll to position [2062, 0]
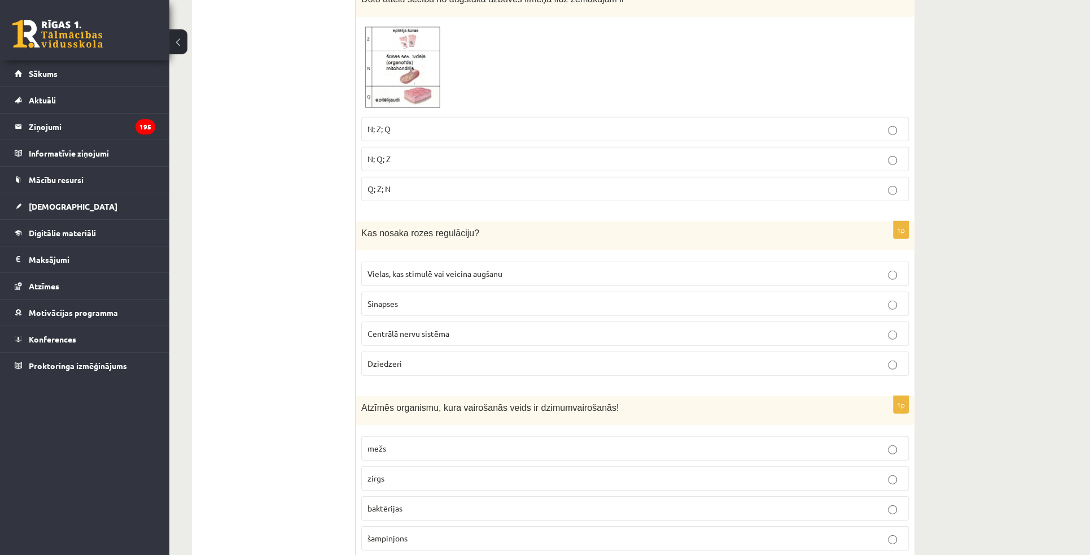
click at [555, 268] on p "Vielas, kas stimulē vai veicina augšanu" at bounding box center [635, 274] width 535 height 12
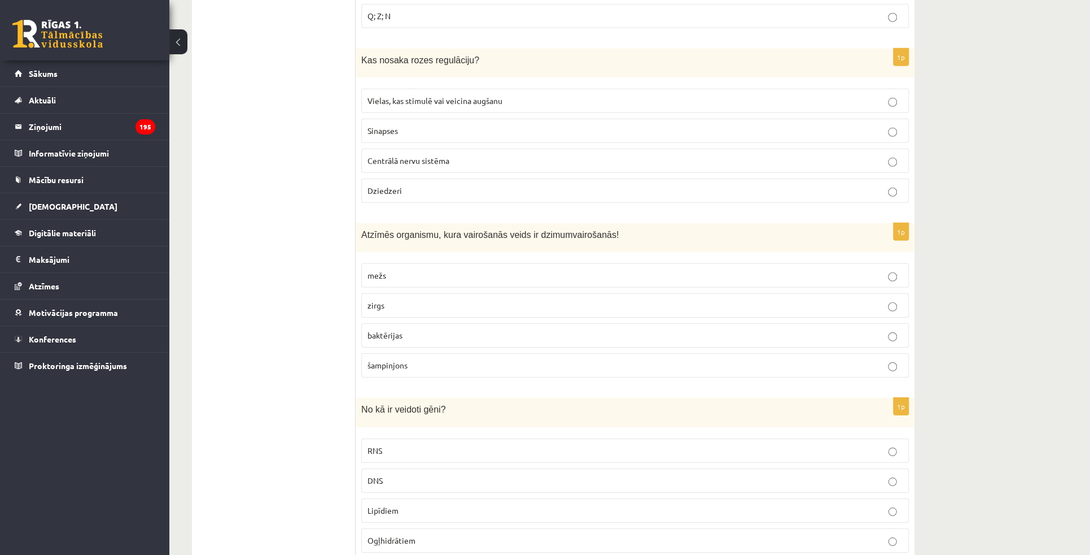
scroll to position [2267, 0]
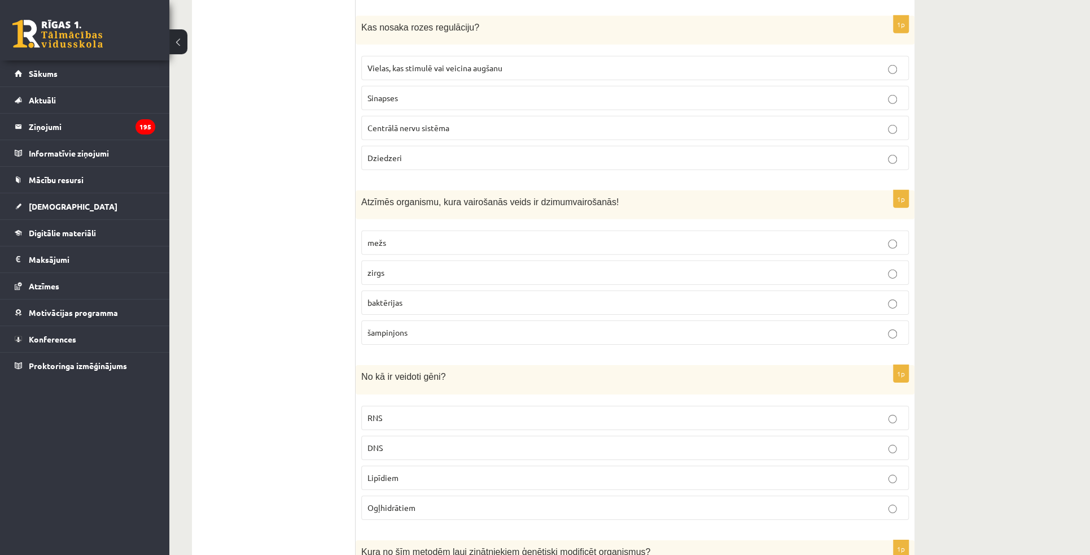
click at [509, 267] on p "zirgs" at bounding box center [635, 273] width 535 height 12
click at [1018, 267] on div "**********" at bounding box center [629, 349] width 921 height 5146
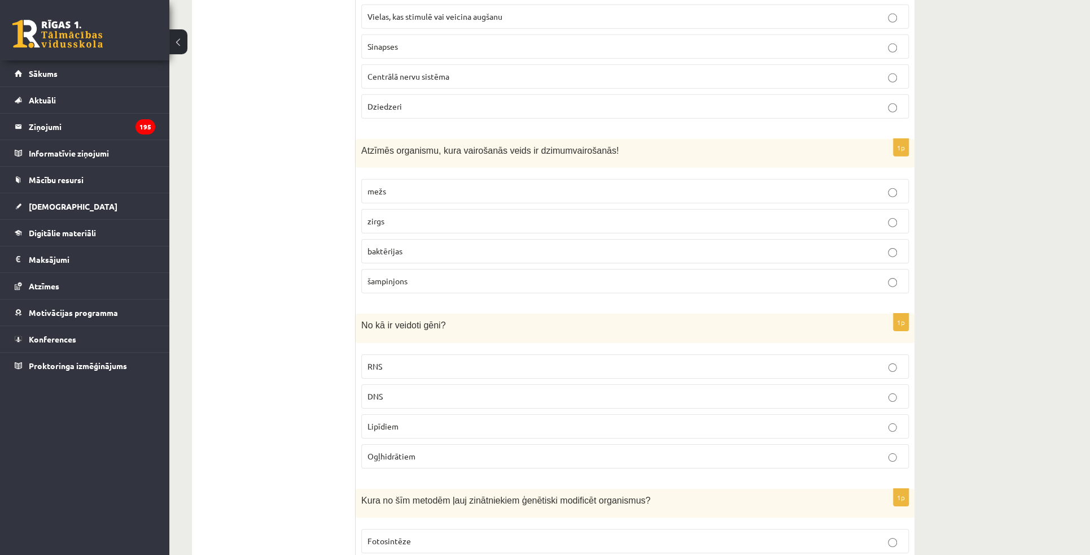
click at [535, 390] on p "DNS" at bounding box center [635, 396] width 535 height 12
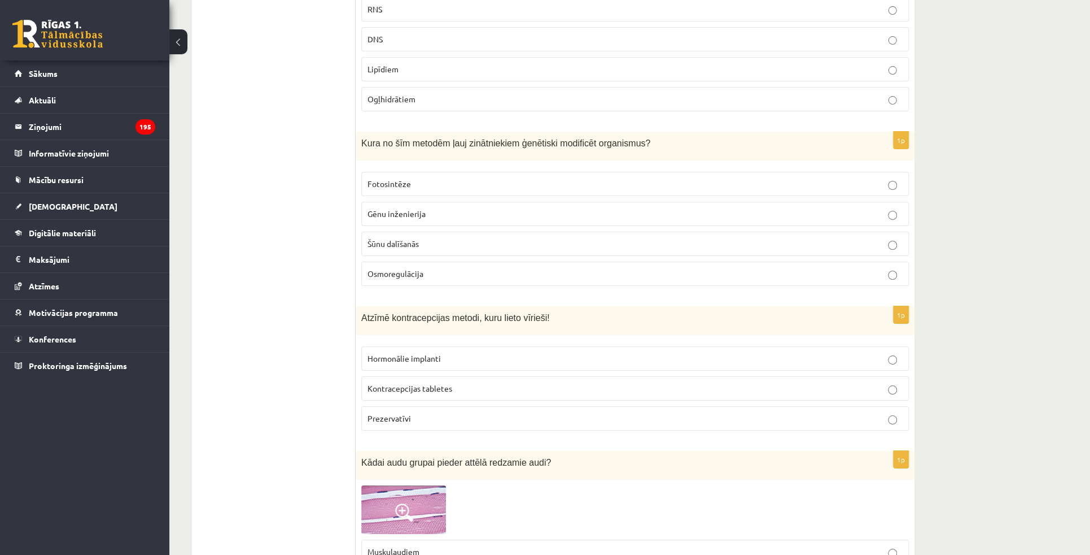
scroll to position [2678, 0]
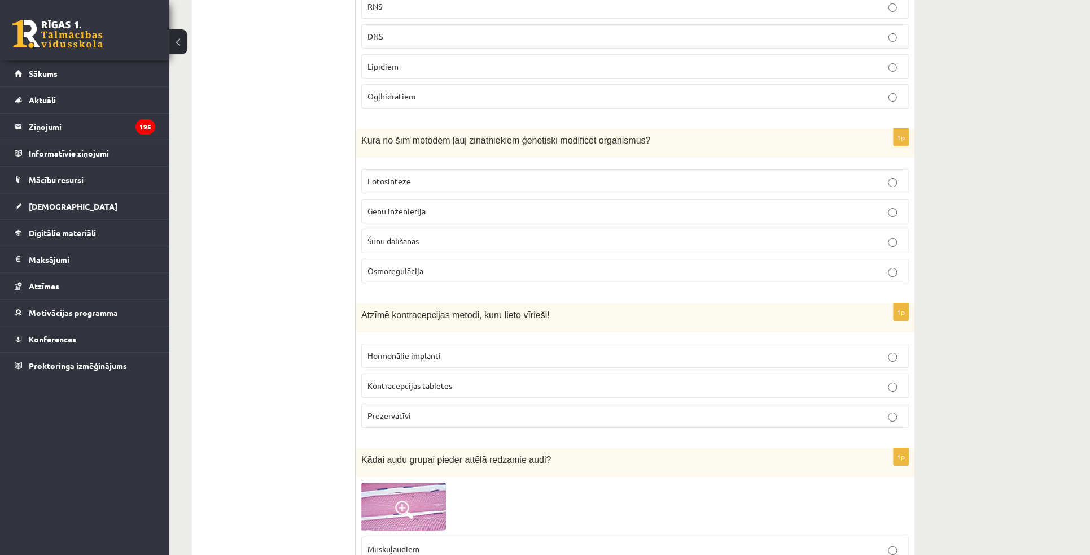
click at [247, 259] on ul "Tests Izvērtējums!" at bounding box center [279, 0] width 152 height 4953
click at [414, 206] on span "Gēnu inženierija" at bounding box center [397, 211] width 58 height 10
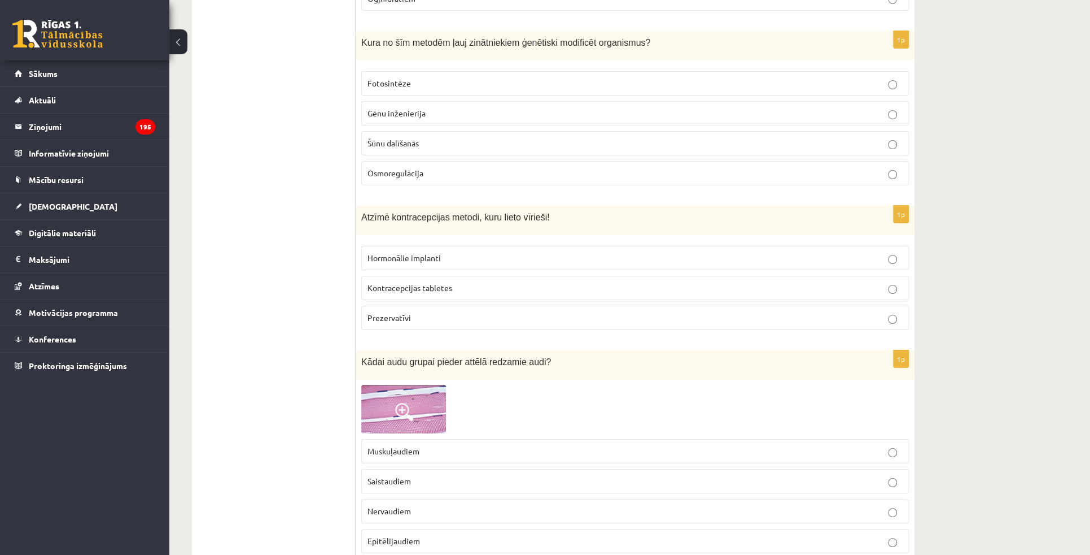
scroll to position [2781, 0]
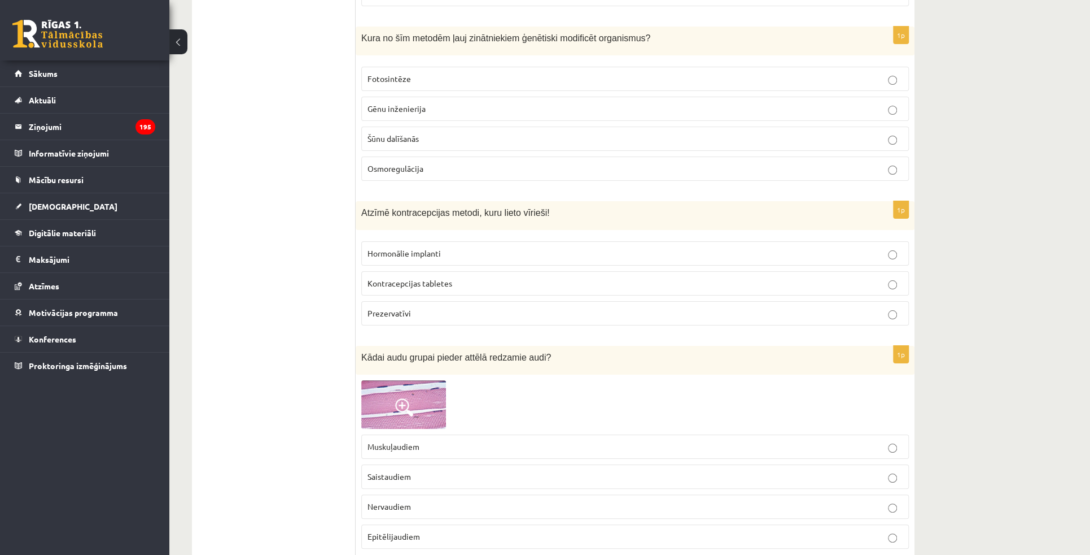
click at [389, 307] on p "Prezervatīvi" at bounding box center [635, 313] width 535 height 12
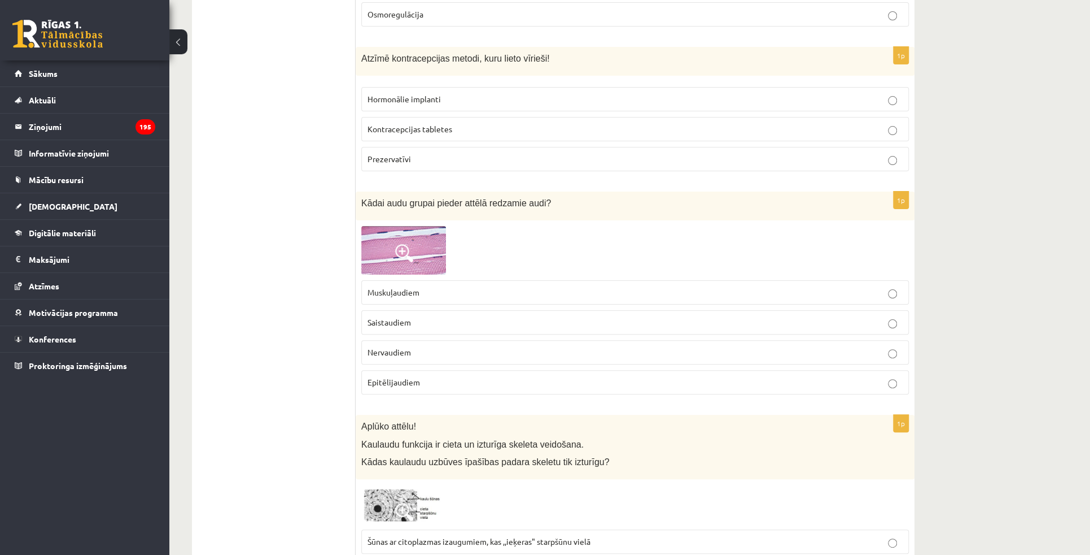
scroll to position [2986, 0]
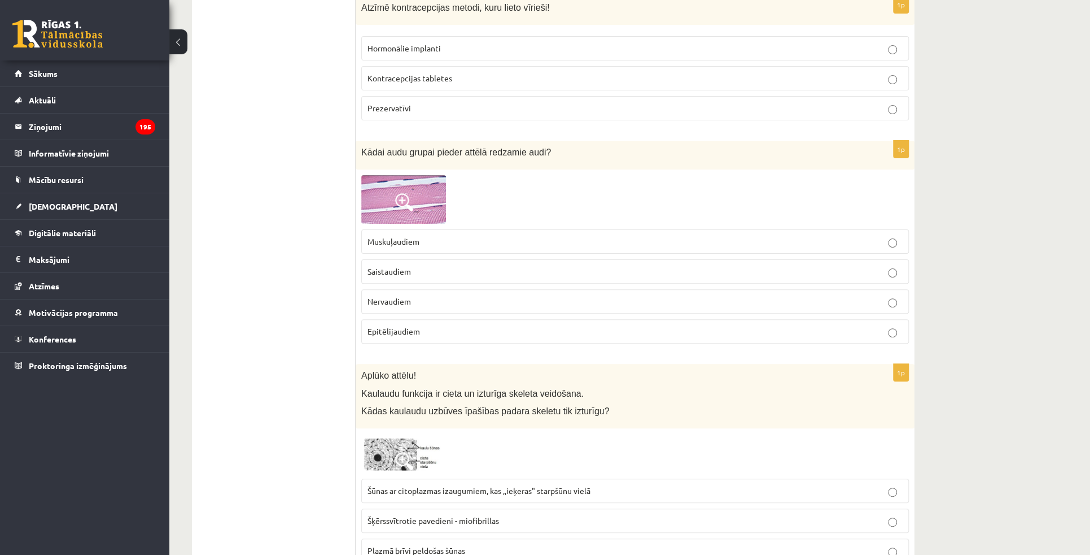
click at [426, 187] on img at bounding box center [403, 199] width 85 height 49
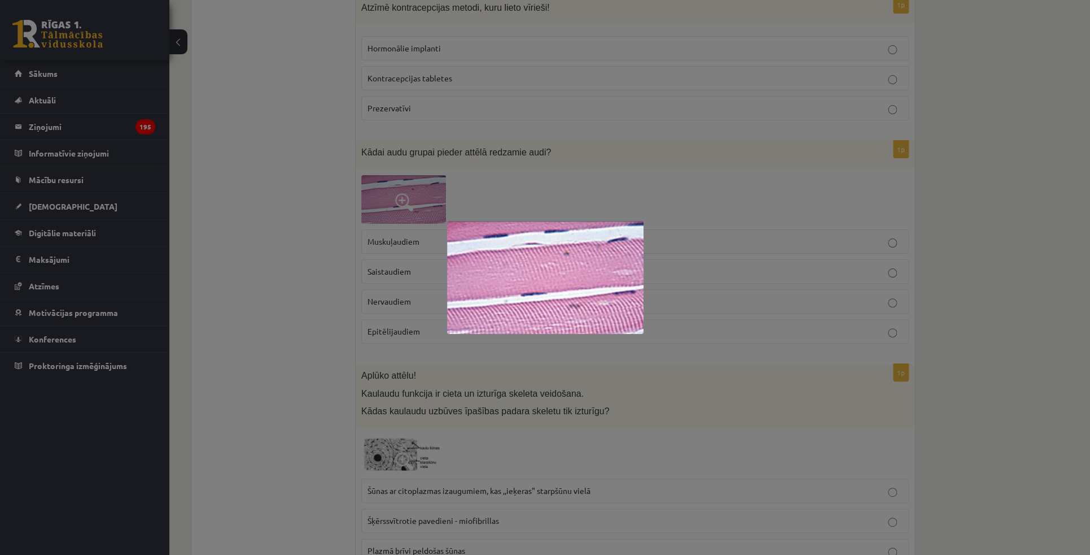
click at [661, 198] on div at bounding box center [545, 277] width 1090 height 555
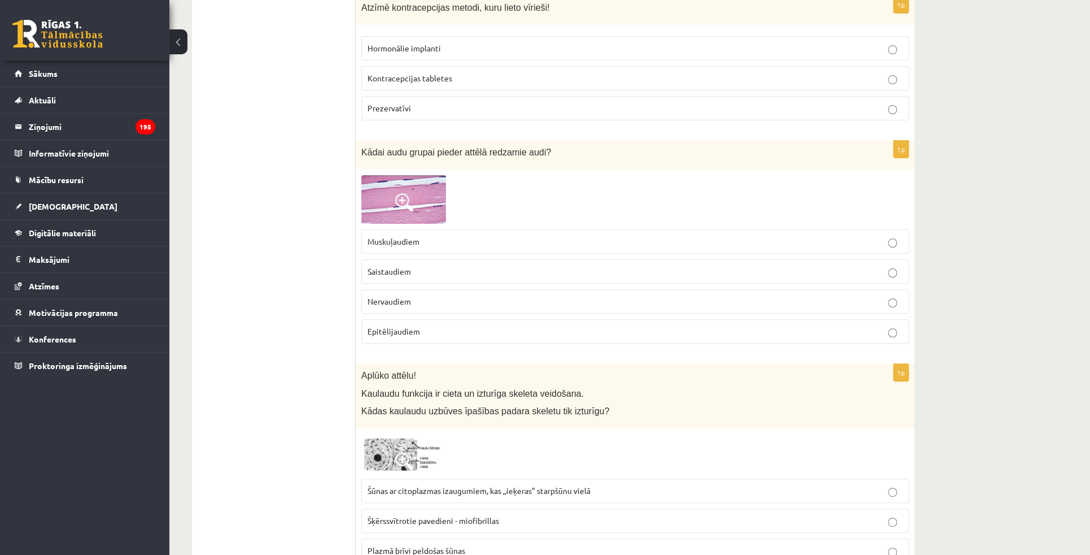
click at [416, 181] on img at bounding box center [403, 199] width 85 height 49
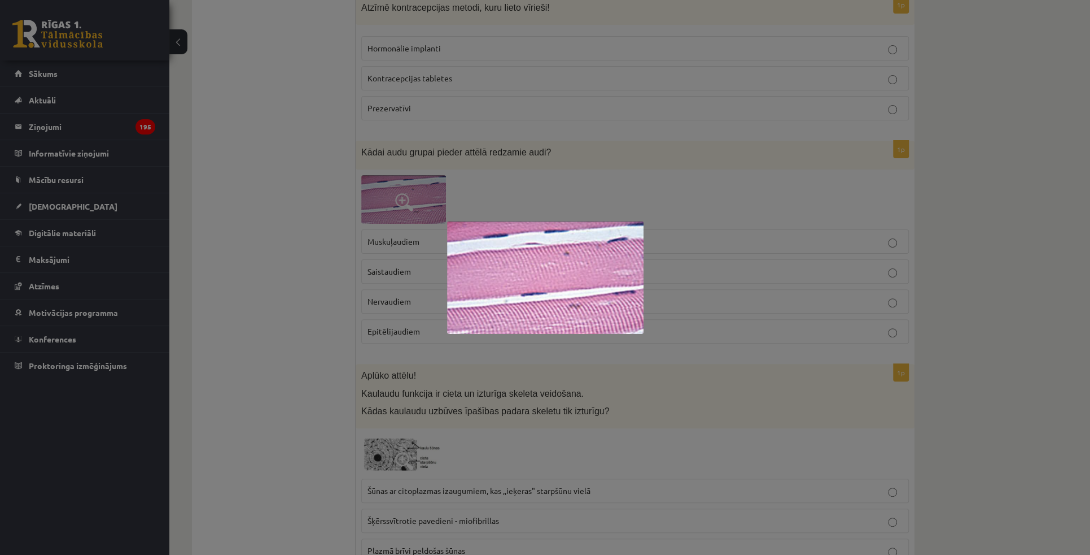
click at [517, 177] on div at bounding box center [545, 277] width 1090 height 555
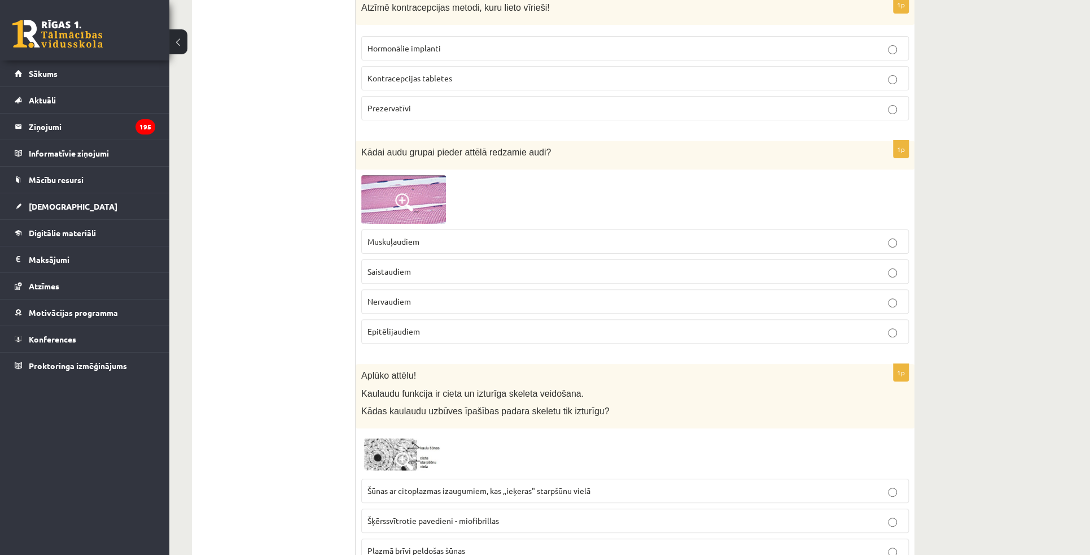
click at [429, 178] on img at bounding box center [403, 199] width 85 height 49
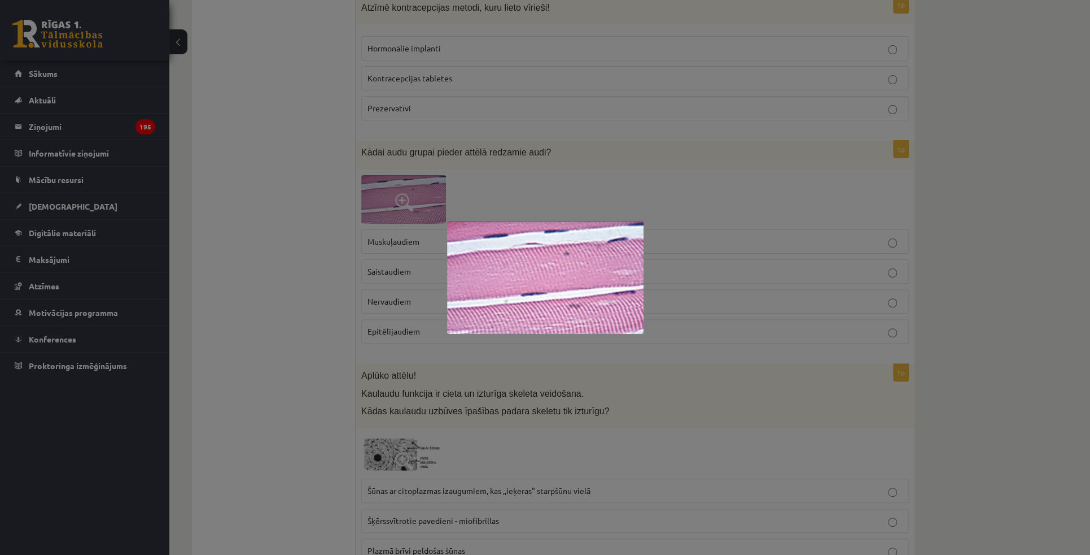
click at [585, 168] on div at bounding box center [545, 277] width 1090 height 555
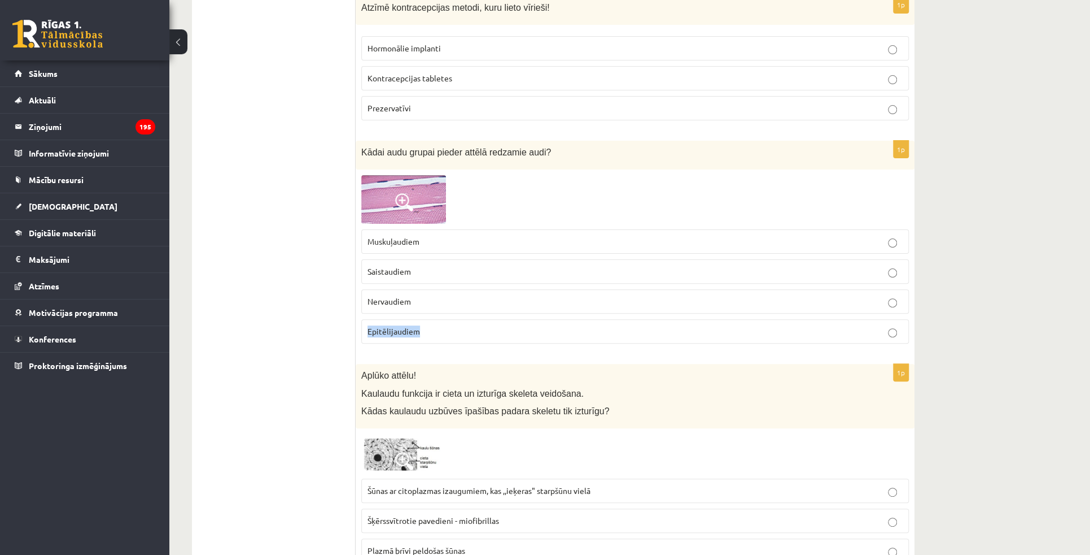
drag, startPoint x: 368, startPoint y: 314, endPoint x: 417, endPoint y: 315, distance: 49.1
click at [417, 326] on span "Epitēlijaudiem" at bounding box center [394, 331] width 53 height 10
copy span "Epitēlijaudiem"
click at [474, 325] on p "Epitēlijaudiem" at bounding box center [635, 331] width 535 height 12
click at [435, 182] on img at bounding box center [403, 199] width 85 height 49
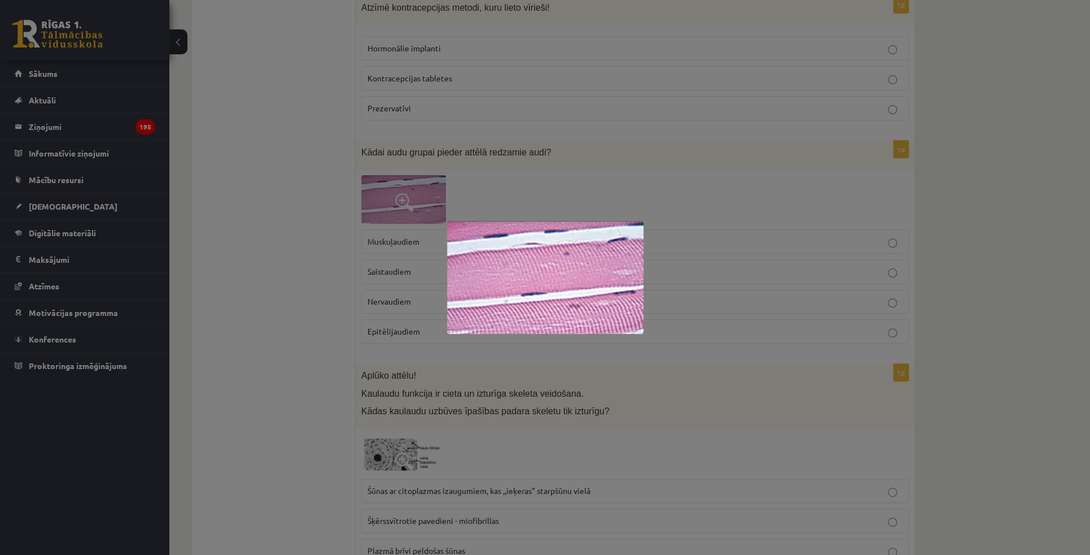
click at [542, 136] on div at bounding box center [545, 277] width 1090 height 555
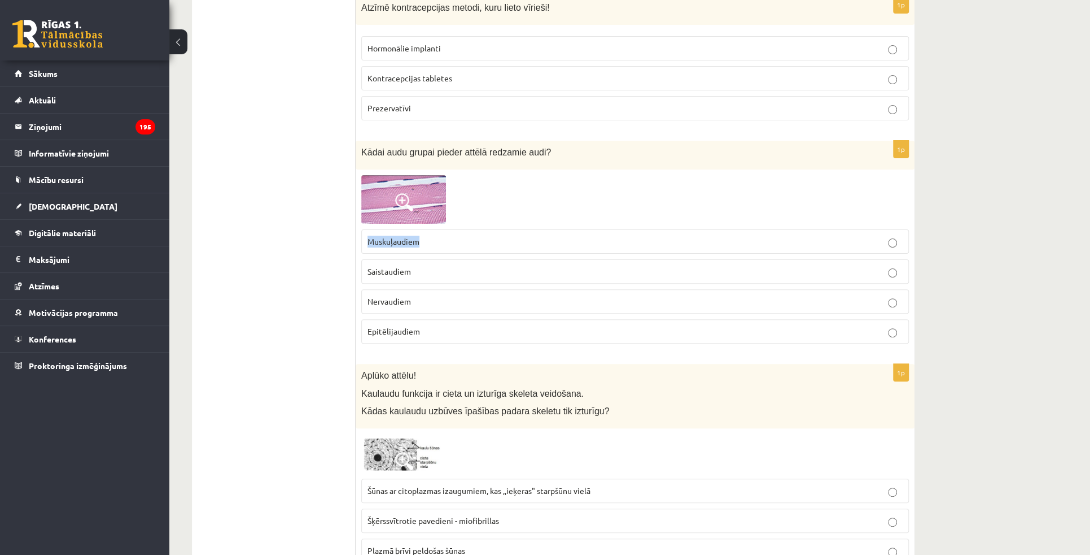
drag, startPoint x: 369, startPoint y: 224, endPoint x: 418, endPoint y: 226, distance: 48.6
click at [418, 236] on span "Muskuļaudiem" at bounding box center [394, 241] width 52 height 10
copy span "Muskuļaudiem"
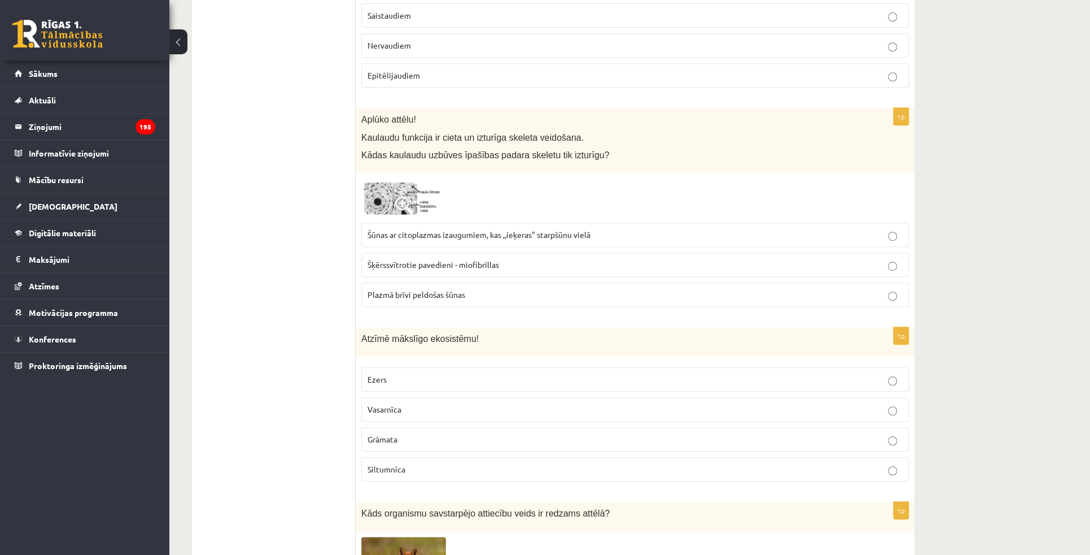
scroll to position [3243, 0]
click at [412, 177] on img at bounding box center [403, 196] width 85 height 39
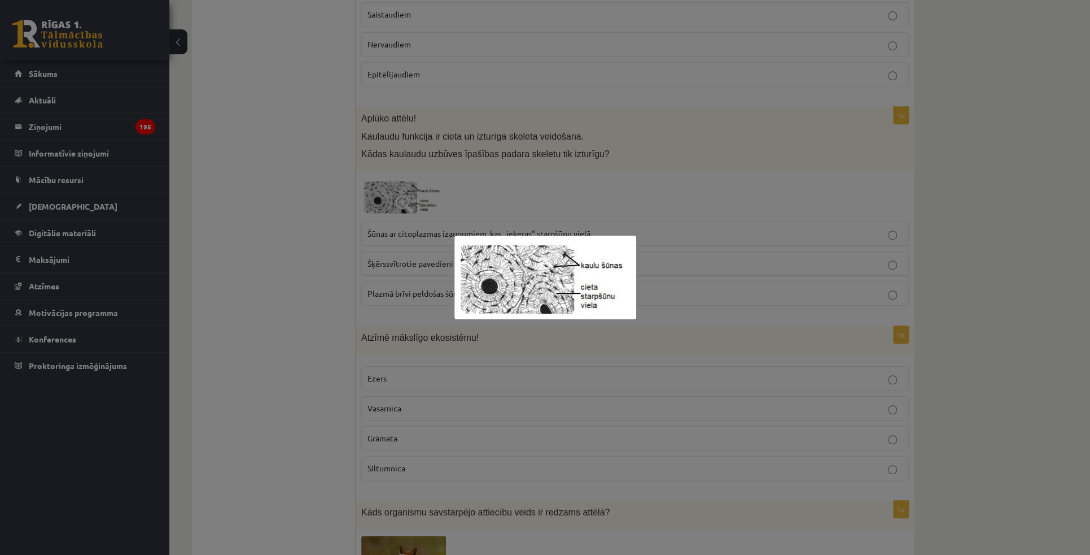
click at [505, 144] on div at bounding box center [545, 277] width 1090 height 555
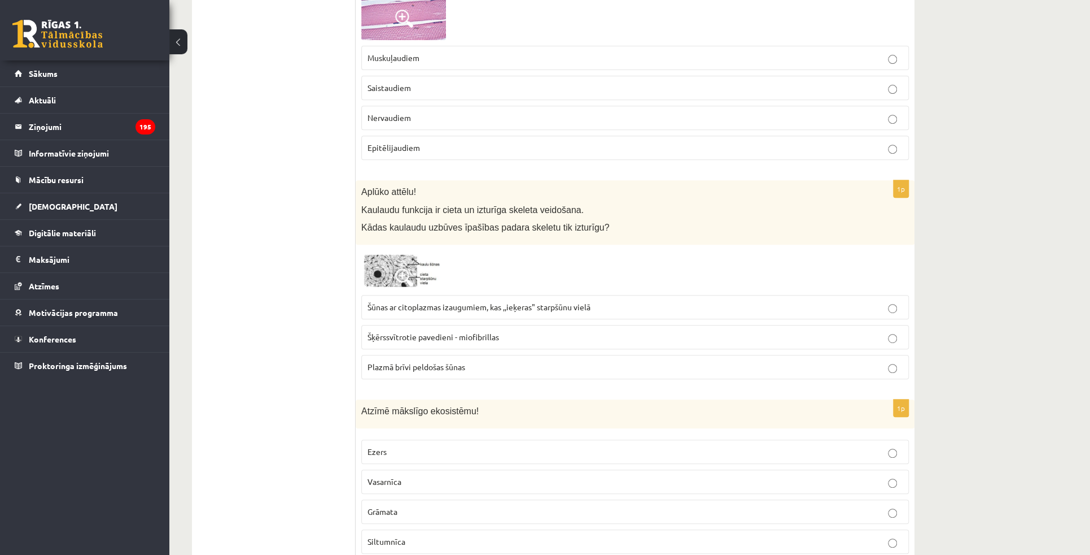
scroll to position [3170, 0]
click at [486, 301] on span "Šūnas ar citoplazmas izaugumiem, kas ,,ieķeras" starpšūnu vielā" at bounding box center [479, 306] width 223 height 10
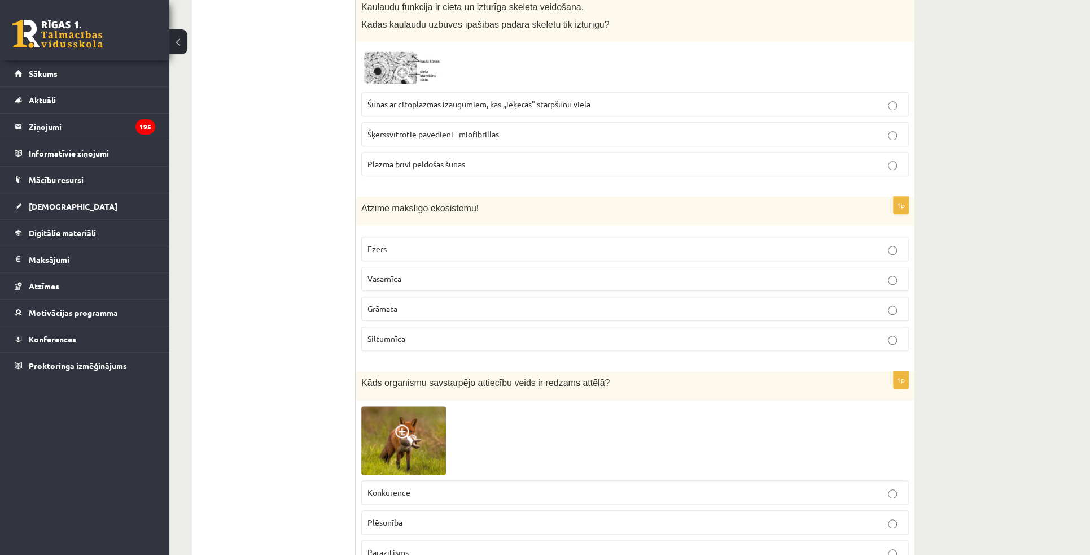
scroll to position [3375, 0]
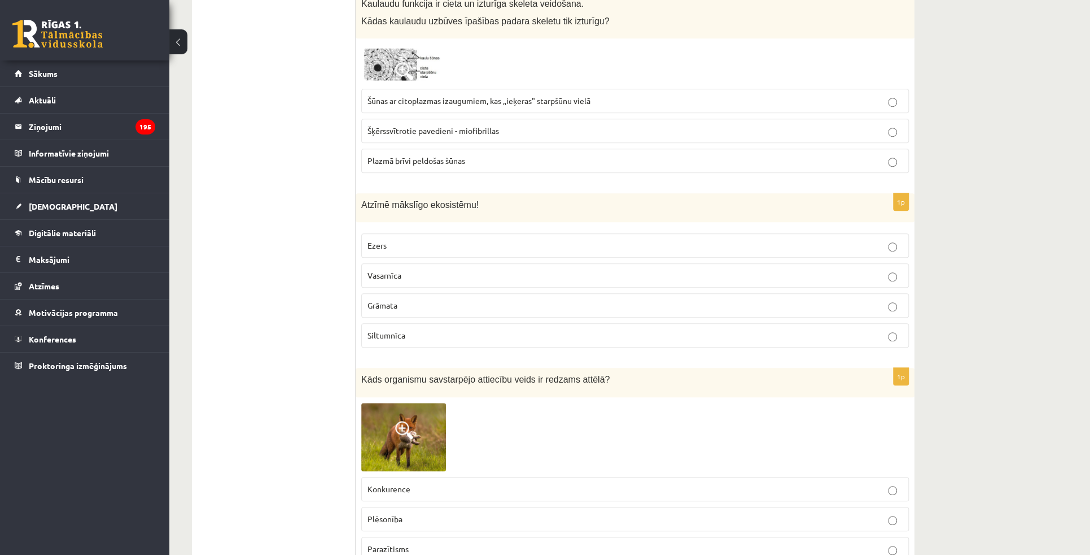
click at [403, 325] on label "Siltumnīca" at bounding box center [635, 335] width 548 height 24
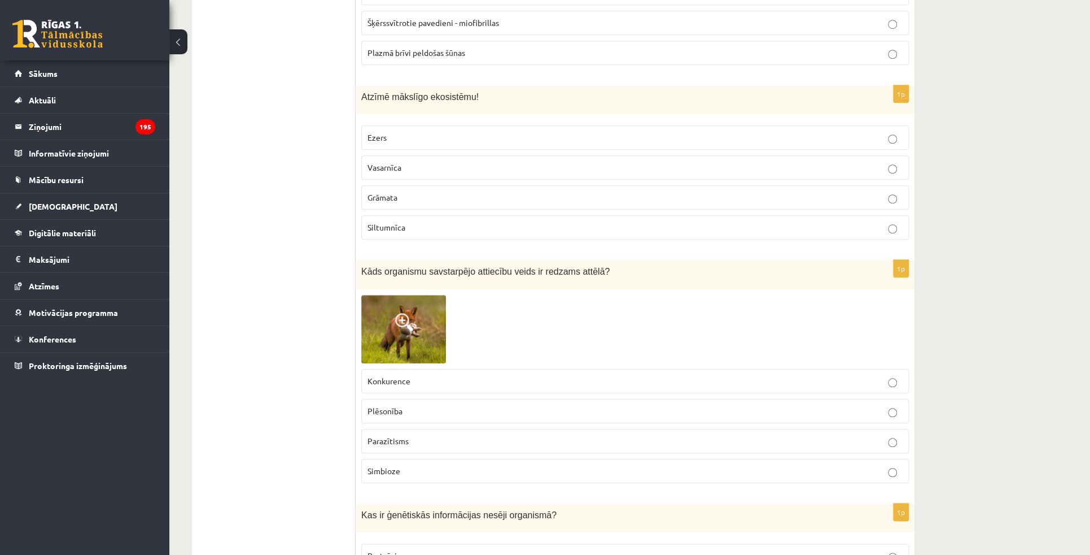
scroll to position [3478, 0]
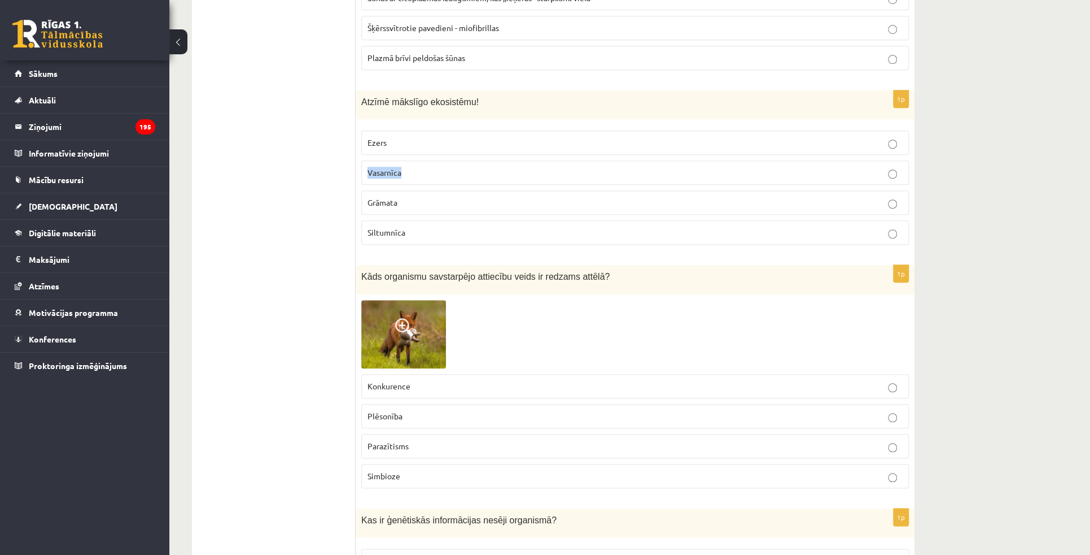
drag, startPoint x: 369, startPoint y: 155, endPoint x: 403, endPoint y: 155, distance: 33.3
click at [403, 167] on p "Vasarnīca" at bounding box center [635, 173] width 535 height 12
copy span "Vasarnīca"
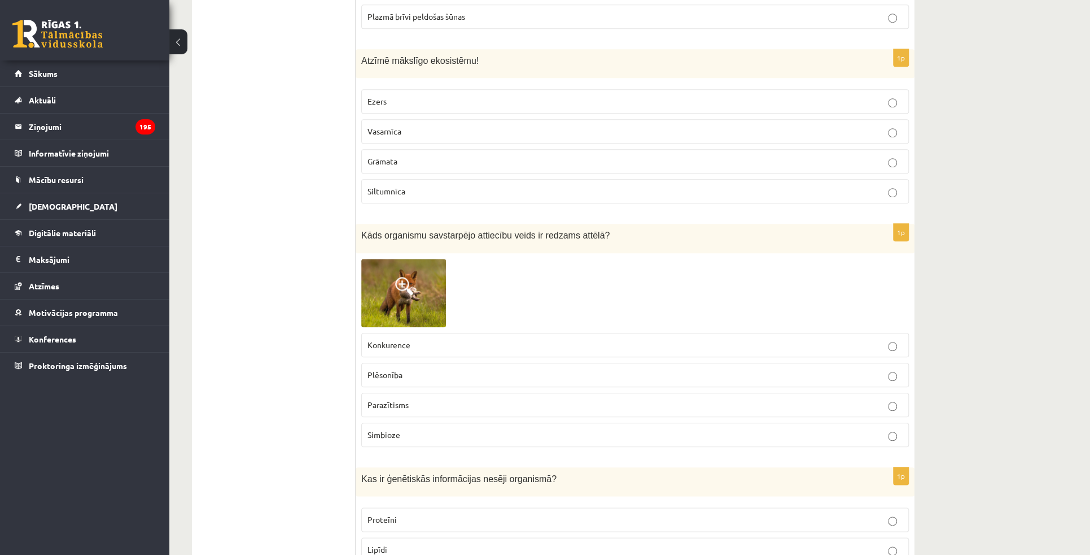
scroll to position [3683, 0]
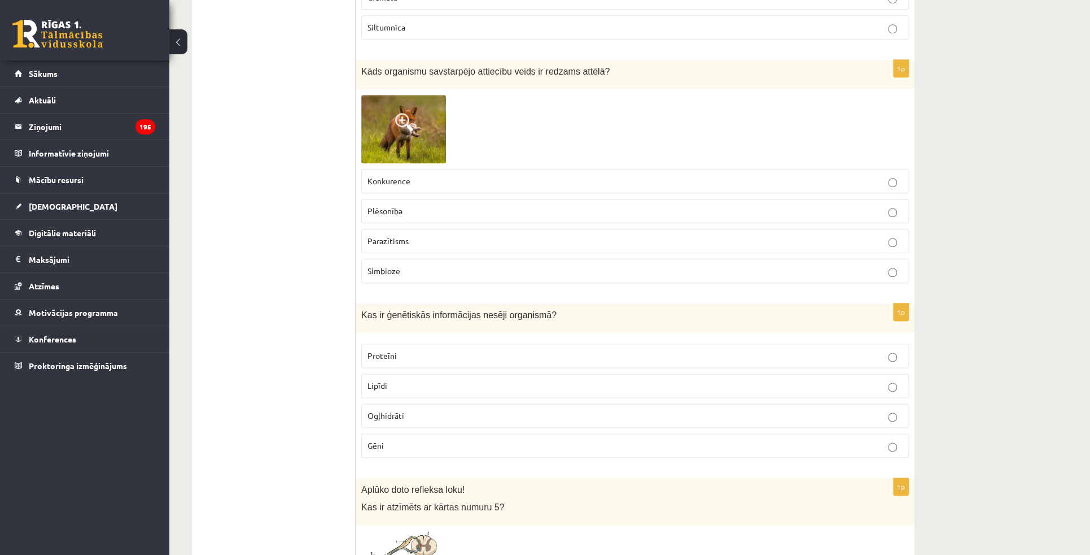
click at [383, 118] on img at bounding box center [403, 129] width 85 height 68
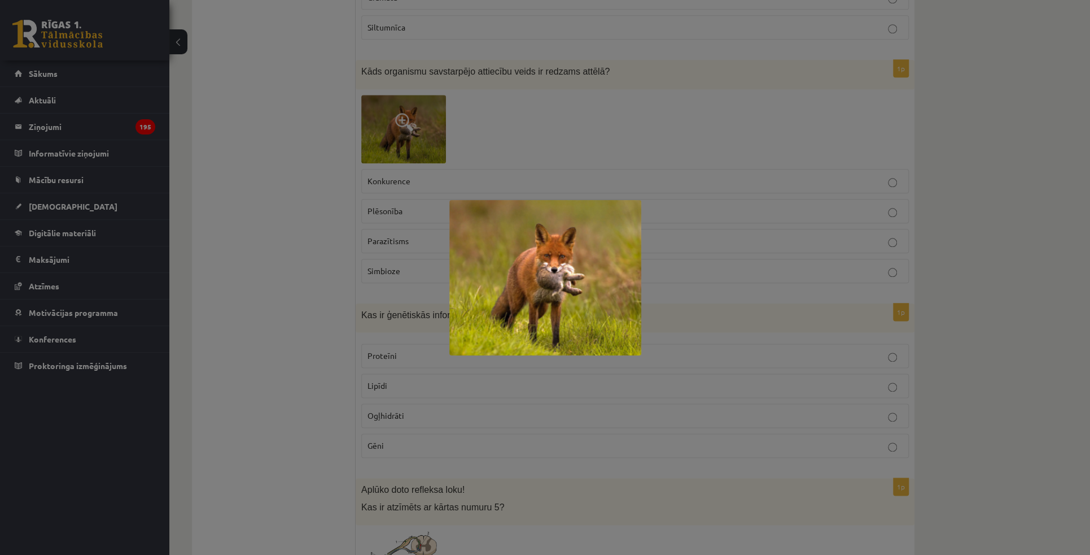
click at [280, 197] on div at bounding box center [545, 277] width 1090 height 555
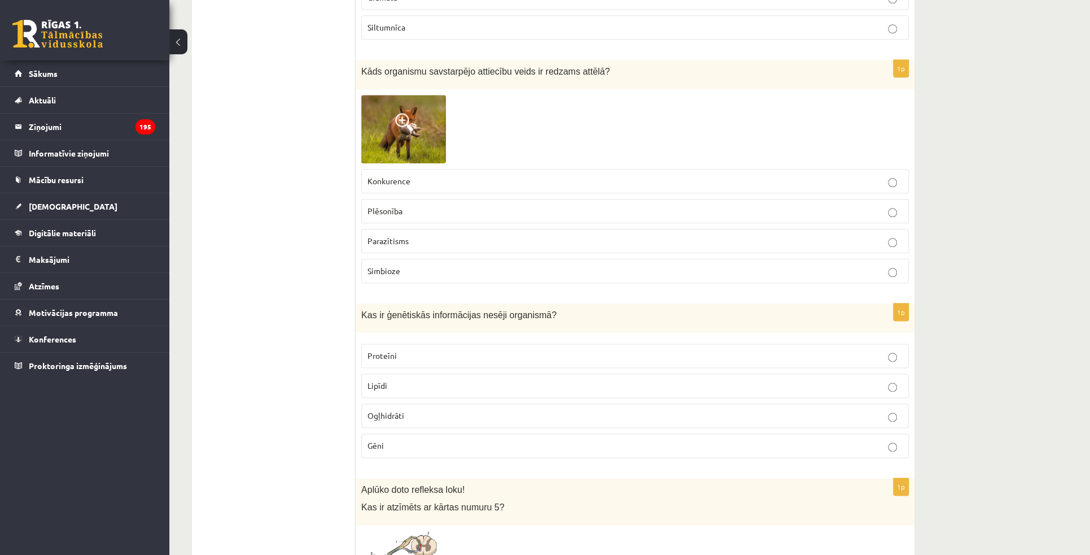
click at [404, 205] on p "Plēsonība" at bounding box center [635, 211] width 535 height 12
click at [395, 111] on img at bounding box center [403, 129] width 85 height 68
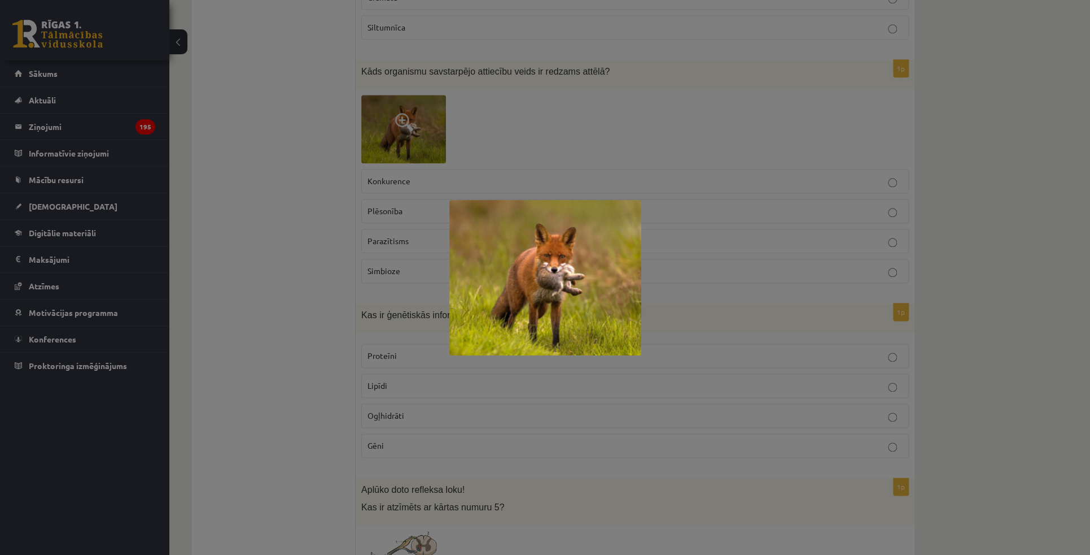
click at [320, 155] on div at bounding box center [545, 277] width 1090 height 555
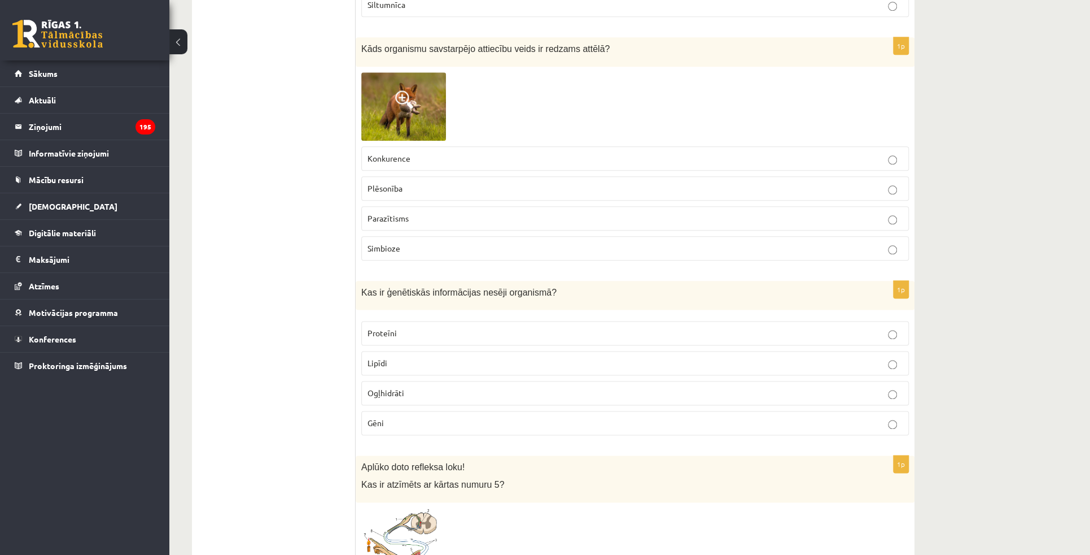
scroll to position [3786, 0]
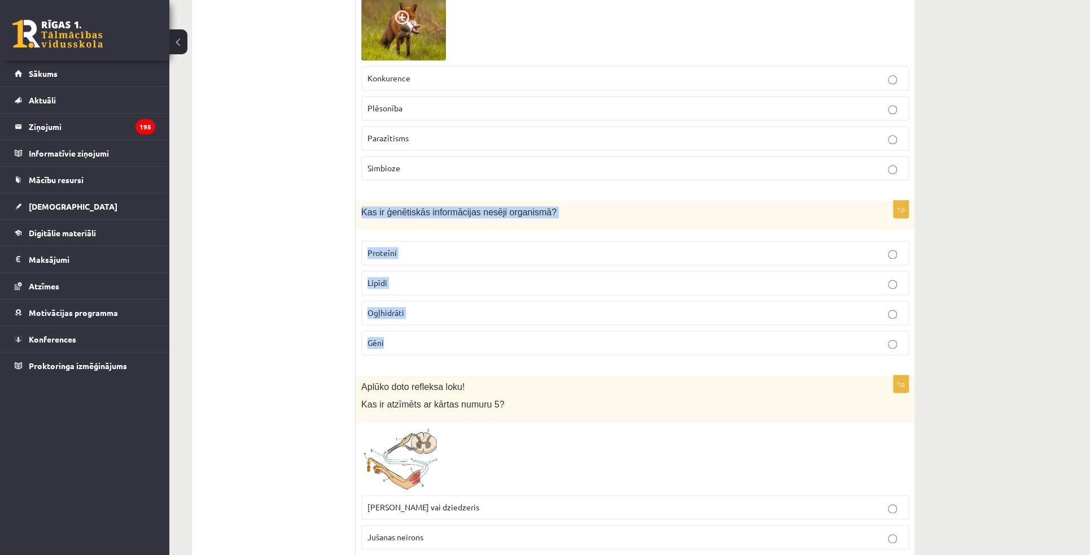
drag, startPoint x: 362, startPoint y: 189, endPoint x: 405, endPoint y: 317, distance: 134.7
click at [405, 317] on div "1p Kas ir ģenētiskās informācijas nesēji organismā? Proteīni Lipīdi Ogļhidrāti …" at bounding box center [635, 281] width 559 height 163
copy div "Kas ir ģenētiskās informācijas nesēji organismā? Proteīni Lipīdi Ogļhidrāti Gēni"
click at [396, 337] on p "Gēni" at bounding box center [635, 343] width 535 height 12
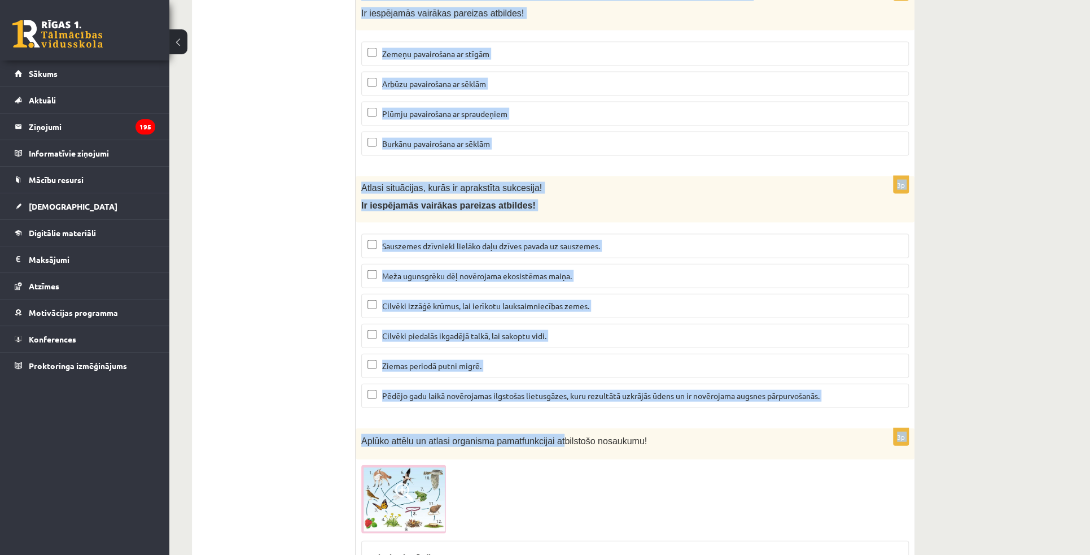
scroll to position [4504, 0]
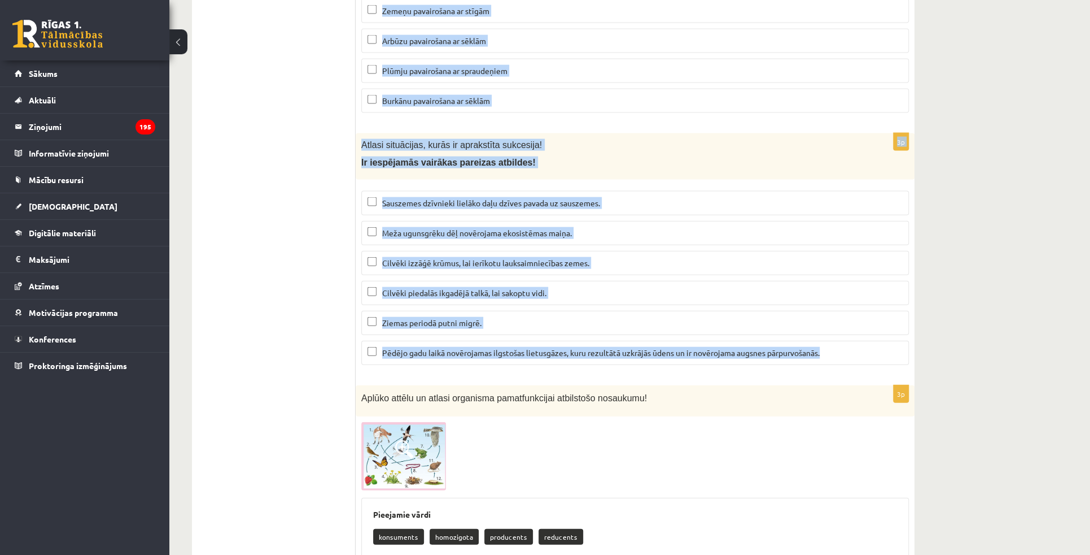
drag, startPoint x: 361, startPoint y: 184, endPoint x: 834, endPoint y: 321, distance: 491.8
copy form "Atzīmē augu pavairošanas veidus, kur jaunais organisms ir ģenētiski identisks v…"
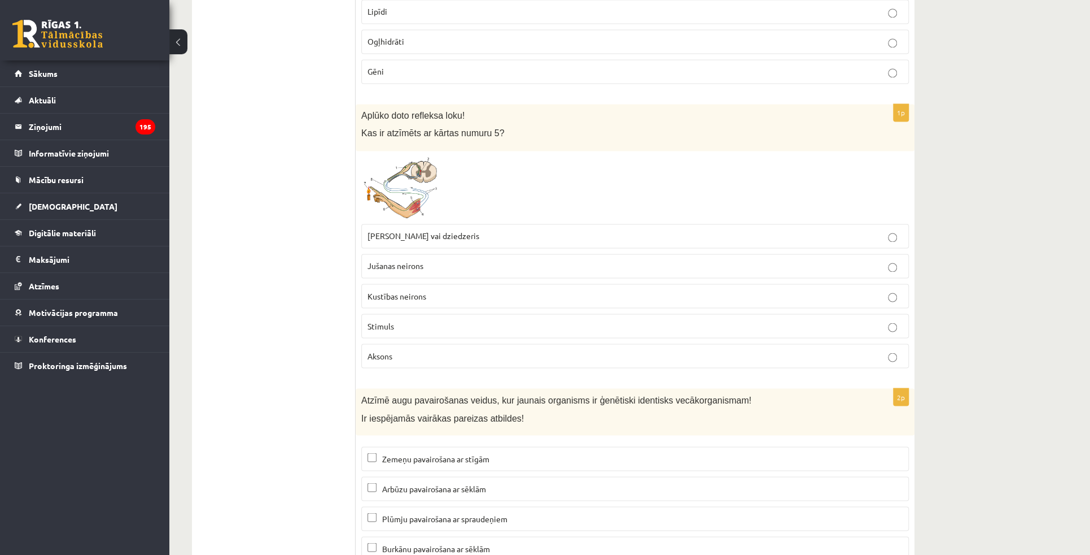
scroll to position [4042, 0]
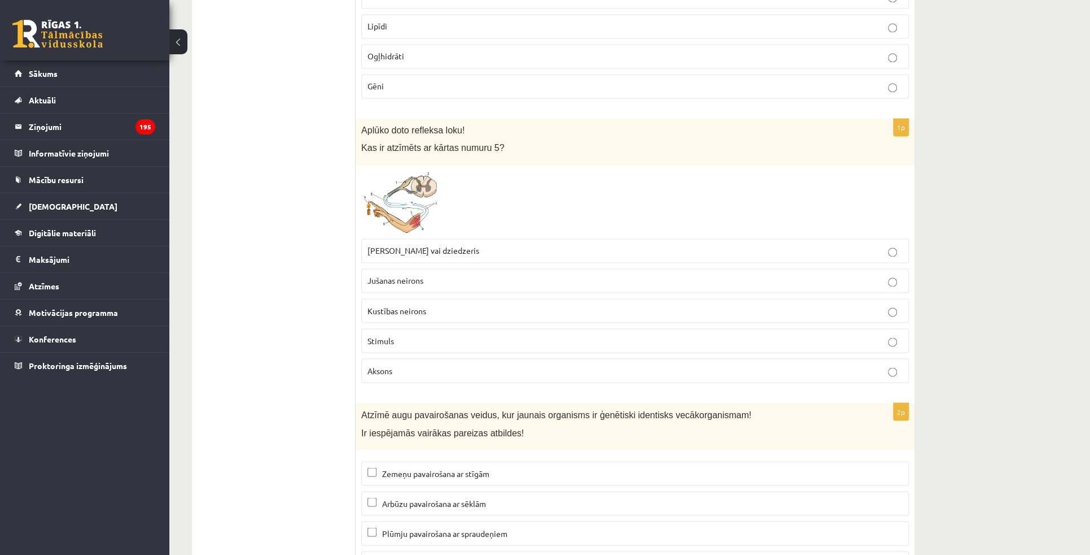
click at [398, 189] on span at bounding box center [404, 198] width 18 height 18
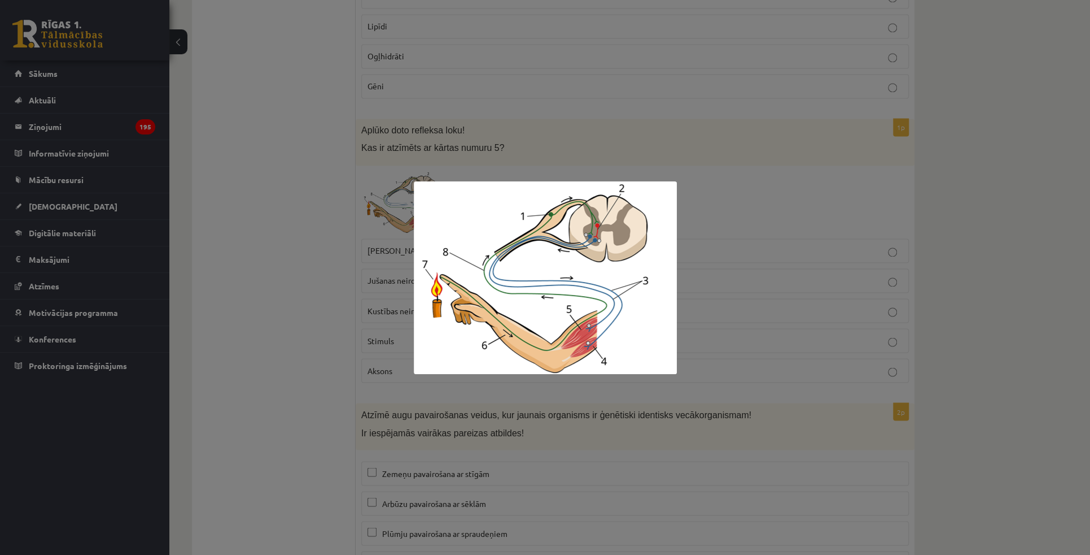
click at [978, 248] on div at bounding box center [545, 277] width 1090 height 555
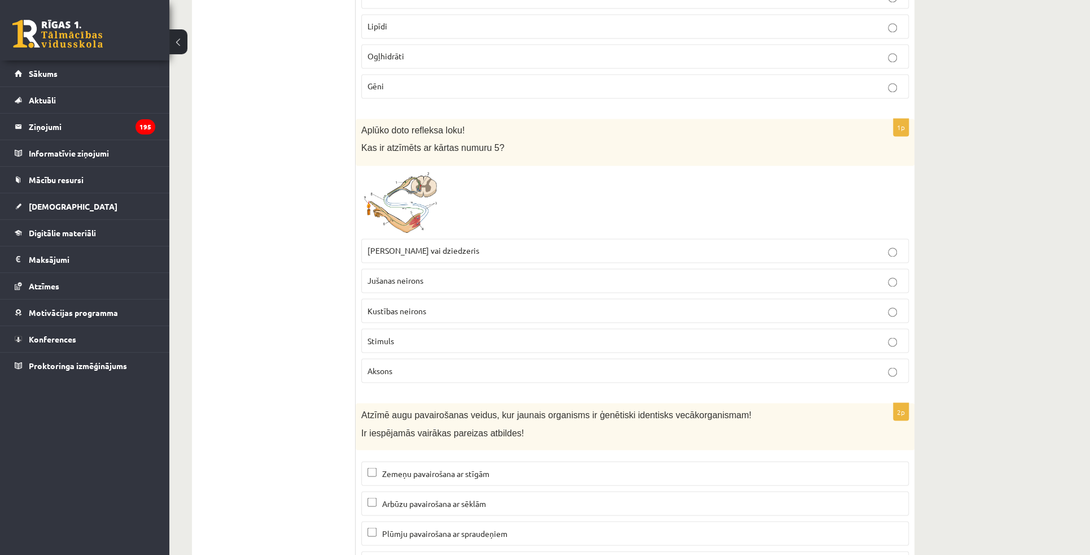
click at [382, 245] on p "Muskulis vai dziedzeris" at bounding box center [635, 251] width 535 height 12
click at [392, 183] on img at bounding box center [403, 202] width 85 height 62
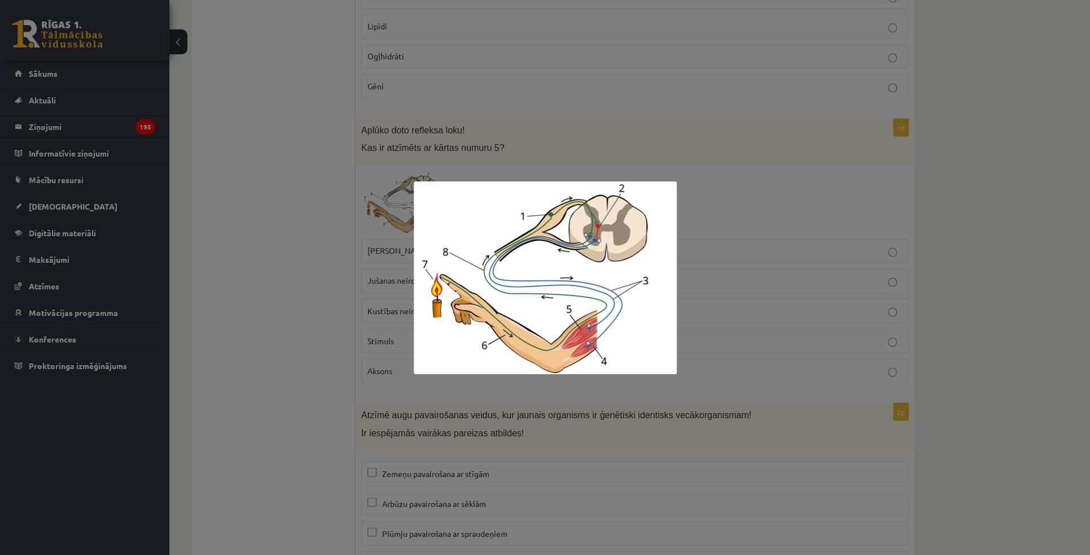
click at [979, 288] on div at bounding box center [545, 277] width 1090 height 555
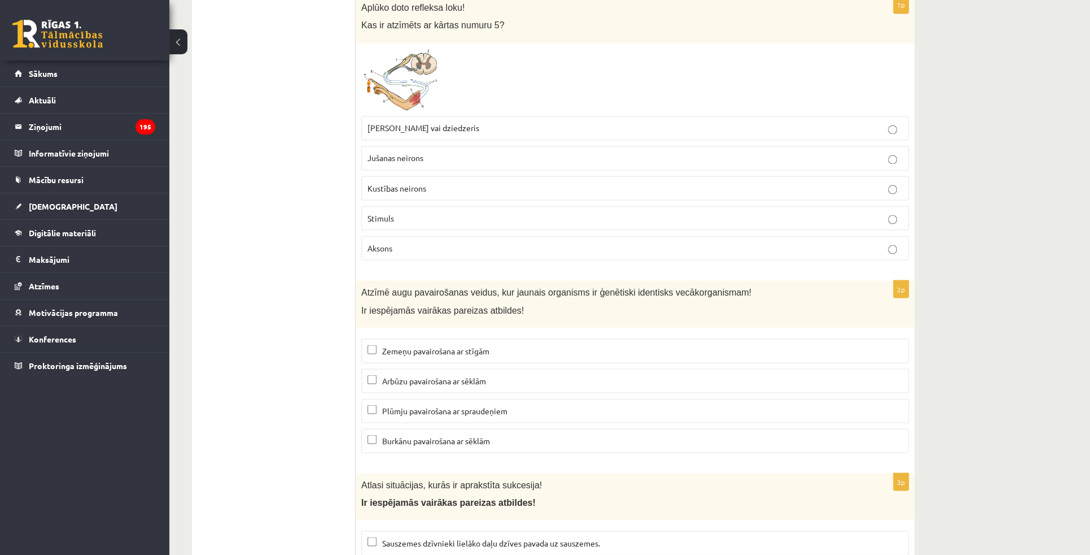
scroll to position [4196, 0]
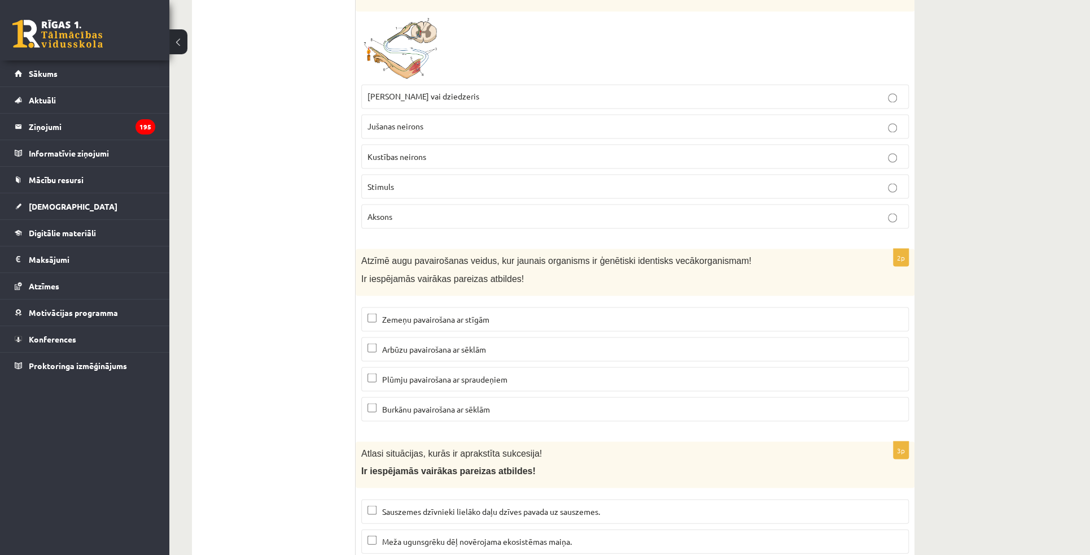
click at [403, 313] on span "Zemeņu pavairošana ar stīgām" at bounding box center [435, 318] width 107 height 10
click at [437, 373] on span "Plūmju pavairošana ar spraudeņiem" at bounding box center [444, 378] width 125 height 10
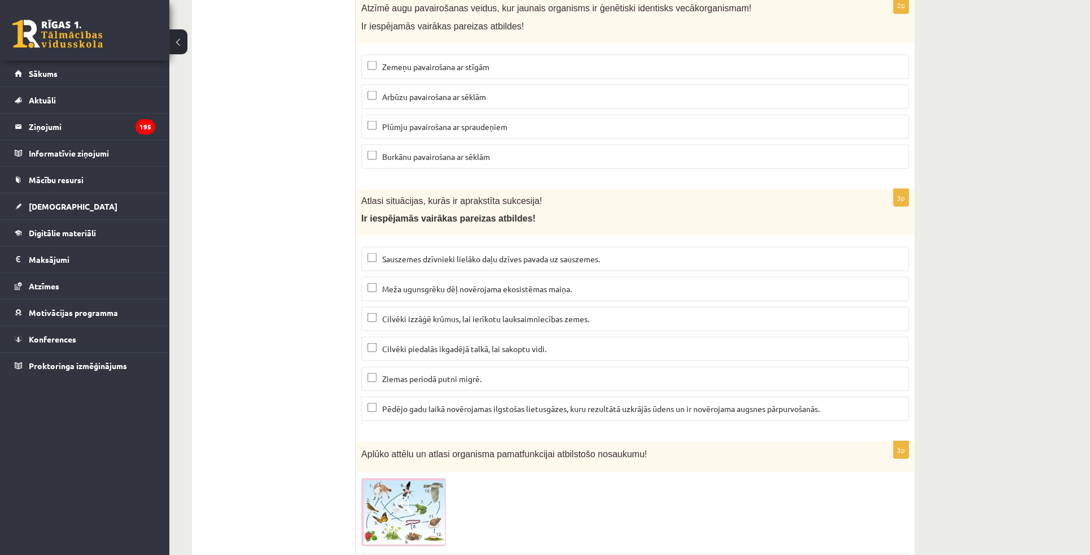
scroll to position [4453, 0]
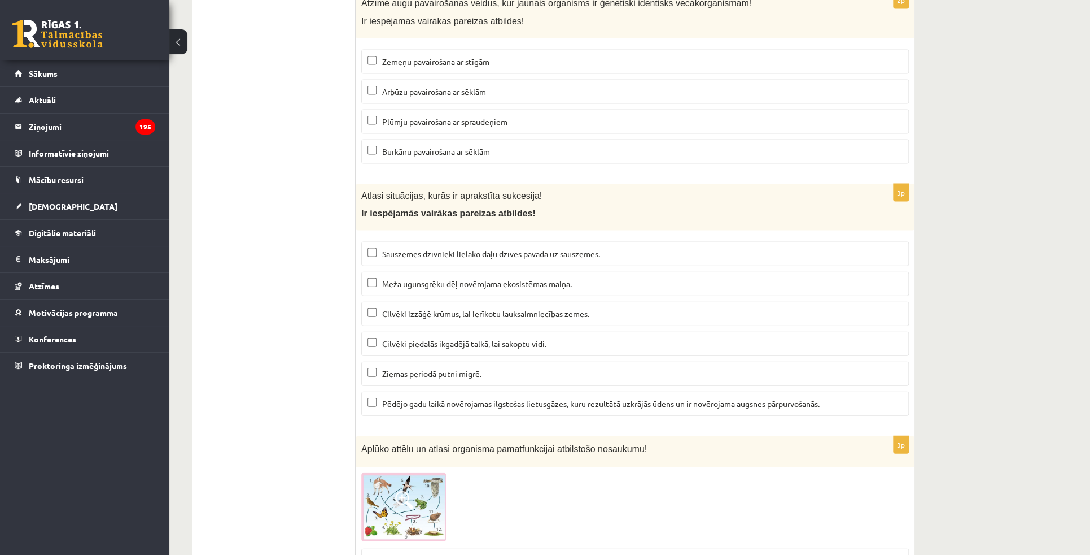
click at [421, 278] on p "Meža ugunsgrēku dēļ novērojama ekosistēmas maiņa." at bounding box center [635, 284] width 535 height 12
click at [399, 398] on span "Pēdējo gadu laikā novērojamas ilgstošas lietusgāzes, kuru rezultātā uzkrājās ūd…" at bounding box center [601, 403] width 438 height 10
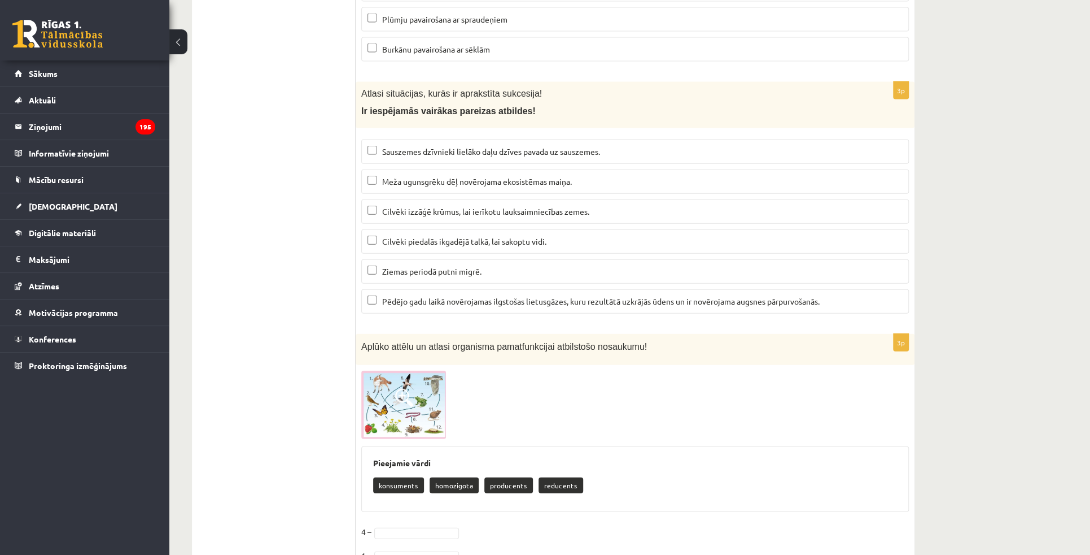
scroll to position [4607, 0]
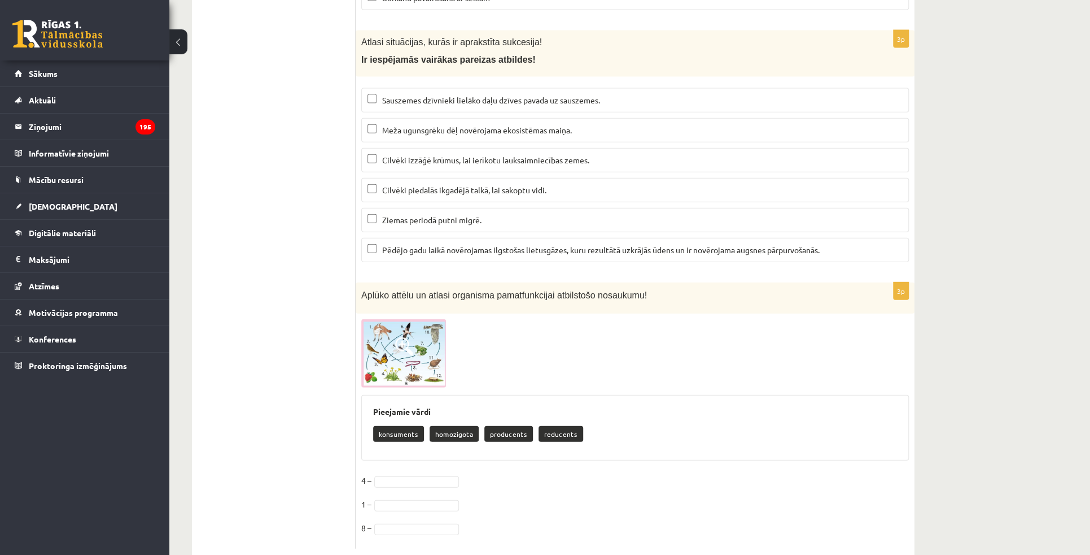
click at [403, 330] on img at bounding box center [403, 353] width 85 height 68
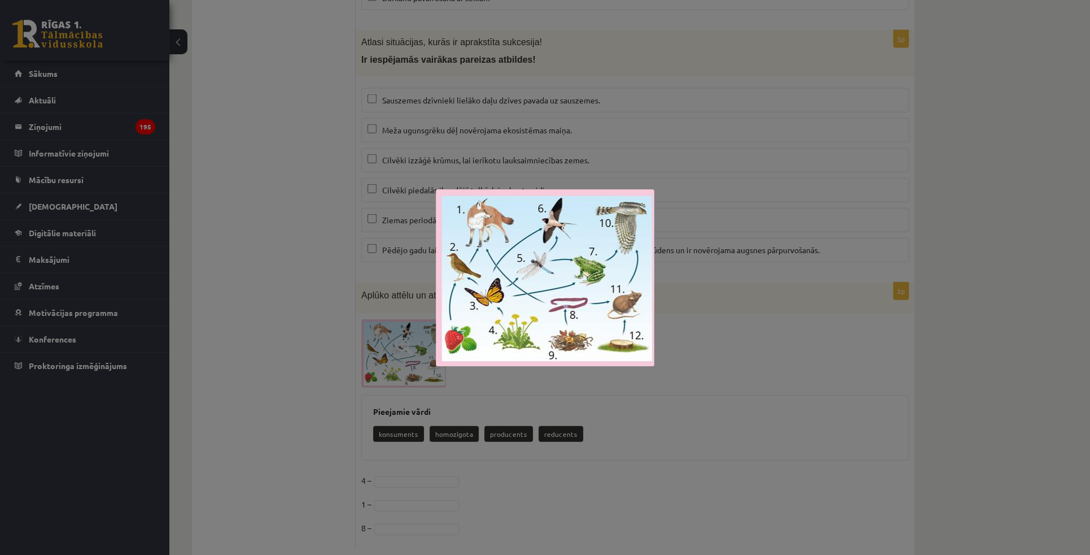
click at [718, 328] on div at bounding box center [545, 277] width 1090 height 555
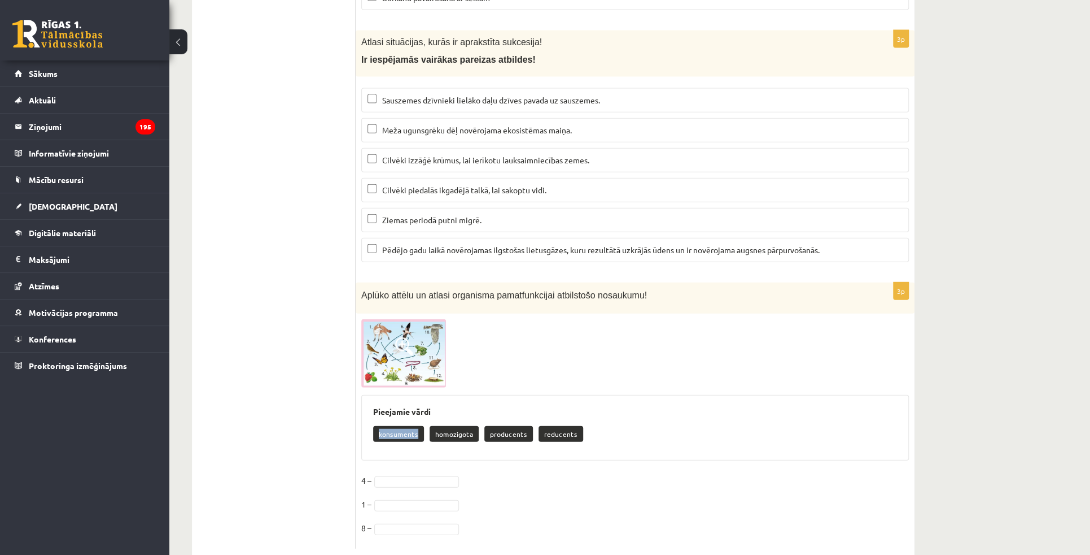
drag, startPoint x: 378, startPoint y: 404, endPoint x: 416, endPoint y: 404, distance: 37.8
click at [416, 426] on p "konsuments" at bounding box center [398, 434] width 51 height 16
drag, startPoint x: 433, startPoint y: 406, endPoint x: 474, endPoint y: 412, distance: 41.6
click at [474, 426] on p "homozigota" at bounding box center [454, 434] width 49 height 16
click at [589, 395] on div "Pieejamie vārdi konsuments homozigota producents reducents" at bounding box center [635, 428] width 548 height 66
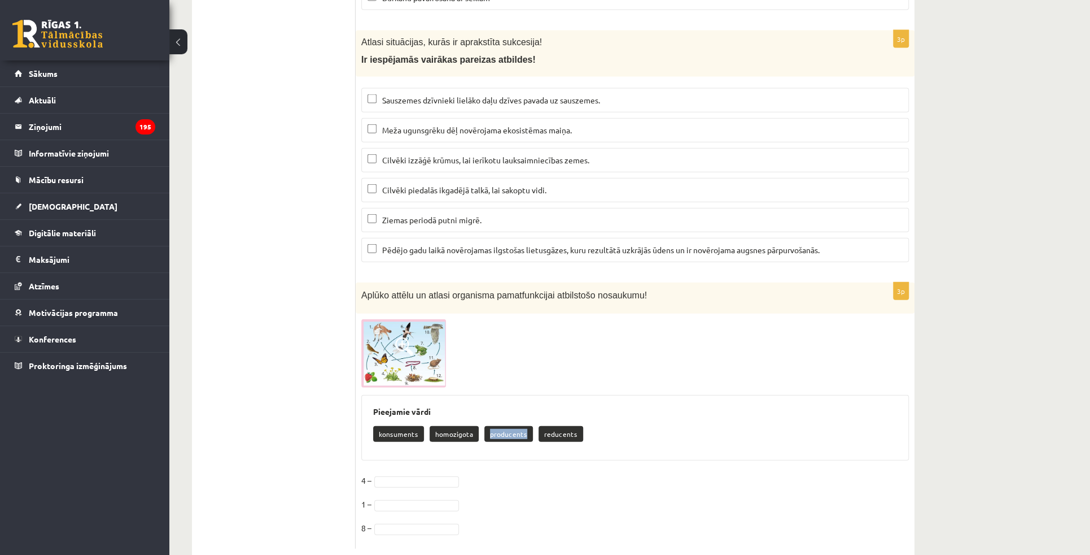
drag, startPoint x: 487, startPoint y: 407, endPoint x: 521, endPoint y: 409, distance: 33.4
click at [521, 426] on p "producents" at bounding box center [509, 434] width 49 height 16
drag, startPoint x: 538, startPoint y: 407, endPoint x: 568, endPoint y: 407, distance: 29.4
click at [568, 426] on p "reducents" at bounding box center [561, 434] width 45 height 16
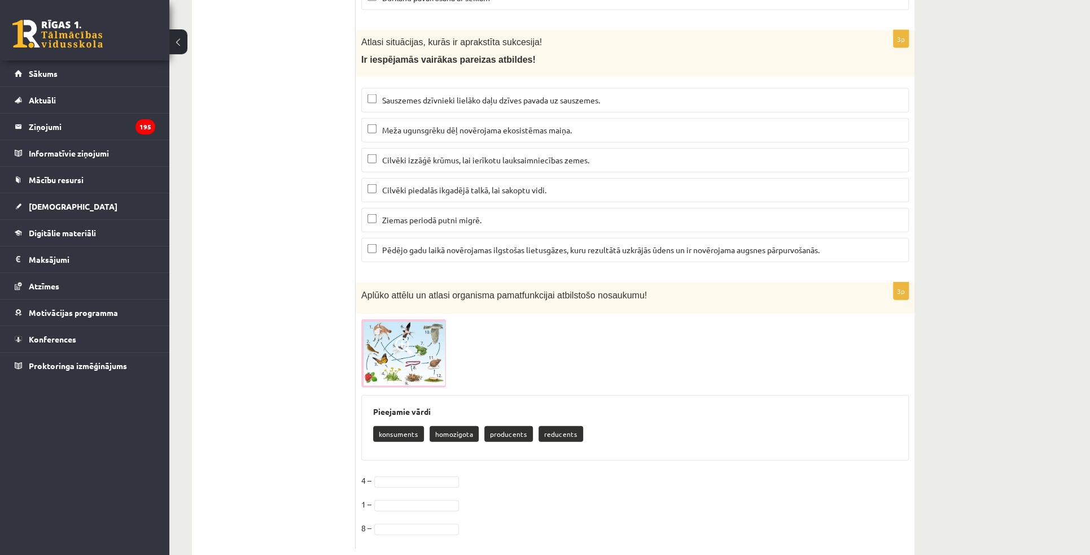
click at [410, 329] on img at bounding box center [403, 353] width 85 height 68
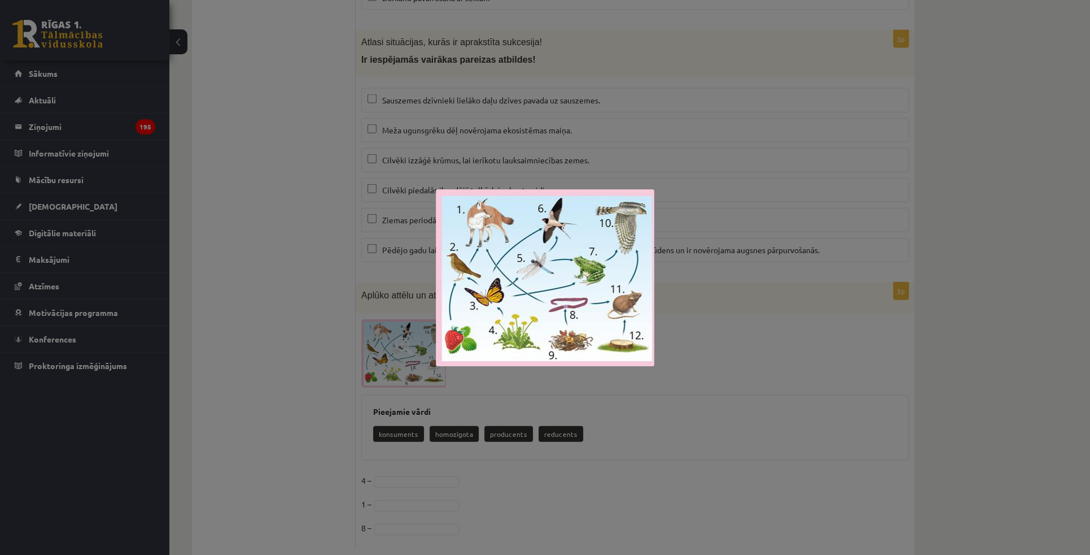
drag, startPoint x: 304, startPoint y: 333, endPoint x: 260, endPoint y: 277, distance: 71.2
click at [304, 333] on div at bounding box center [545, 277] width 1090 height 555
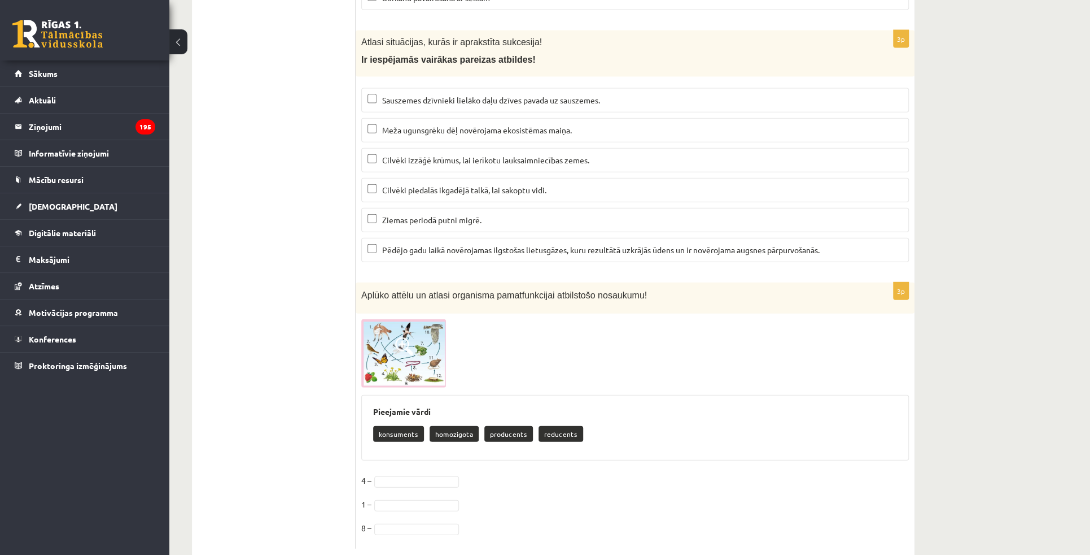
click at [405, 332] on img at bounding box center [403, 353] width 85 height 68
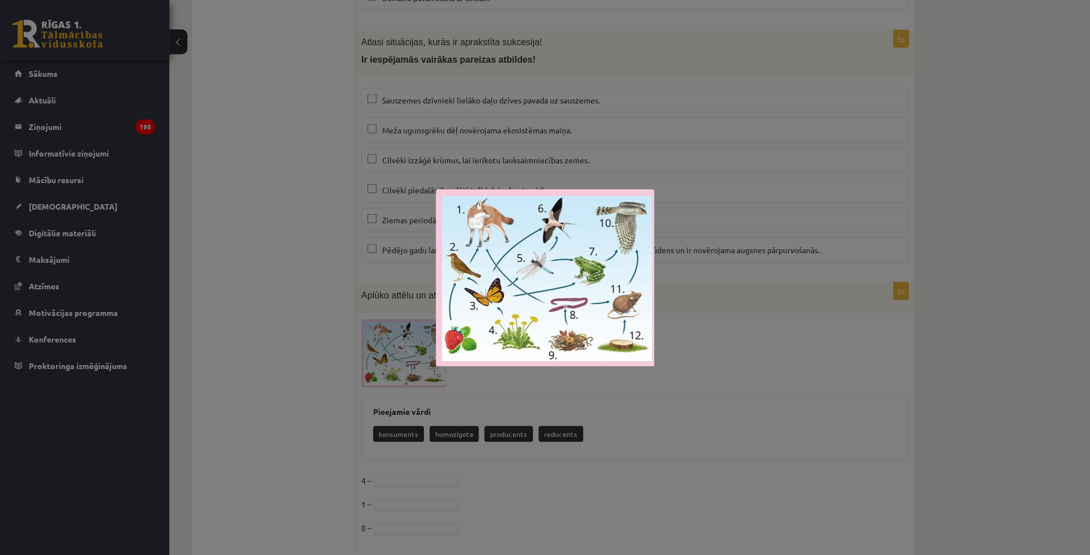
click at [270, 299] on div at bounding box center [545, 277] width 1090 height 555
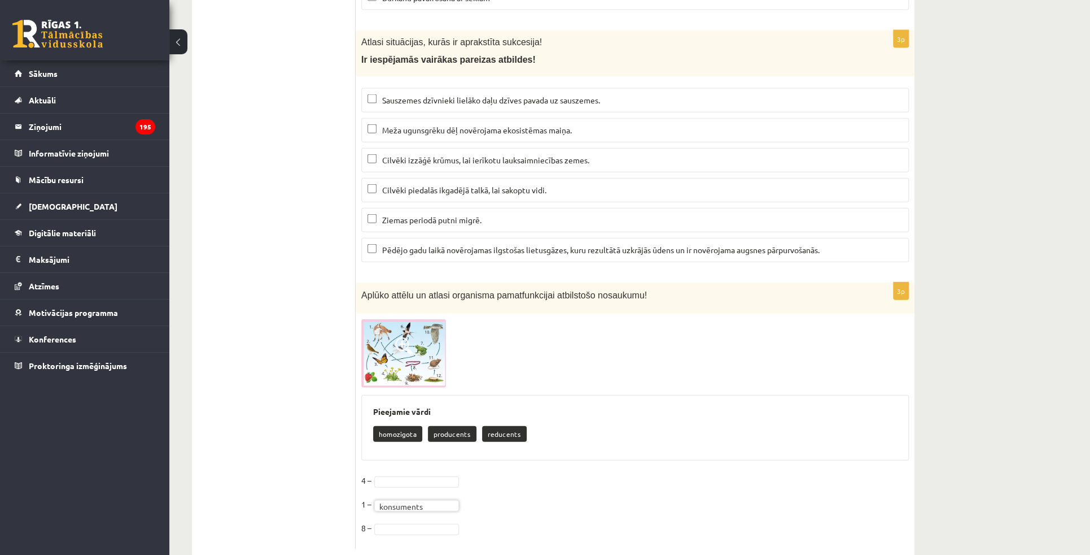
click at [396, 347] on img at bounding box center [403, 353] width 85 height 68
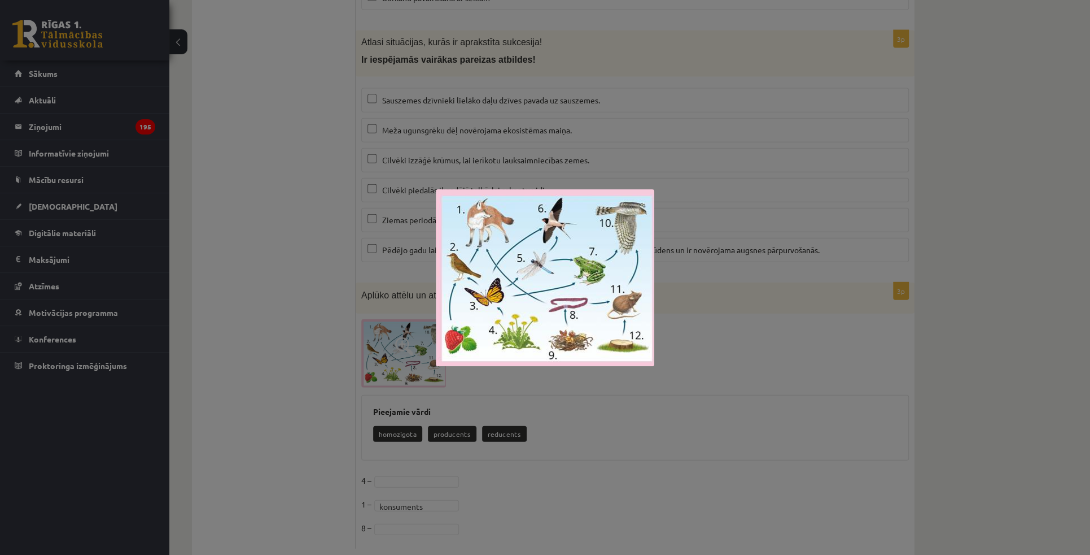
click at [307, 351] on div at bounding box center [545, 277] width 1090 height 555
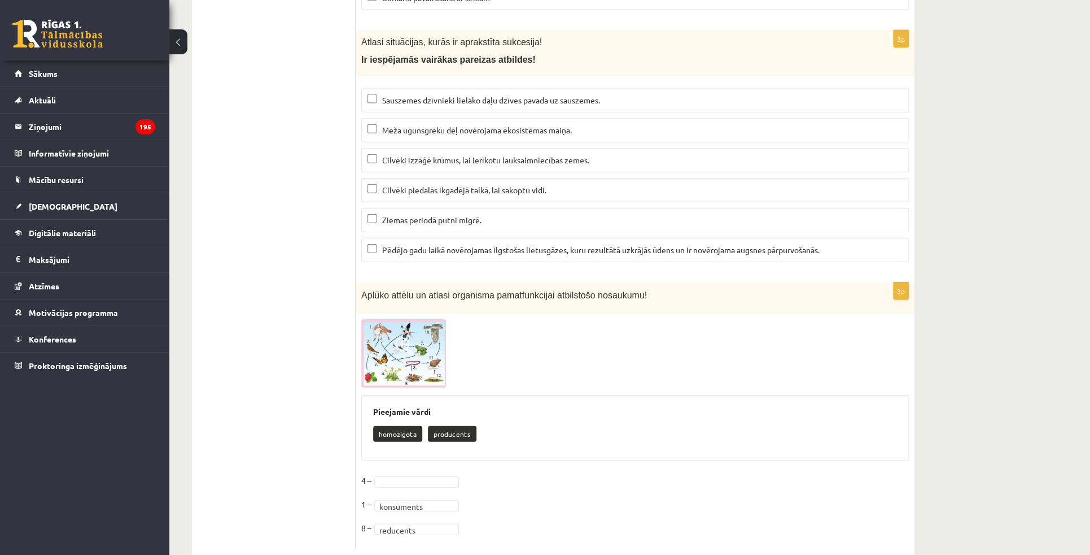
click at [417, 330] on img at bounding box center [403, 353] width 85 height 68
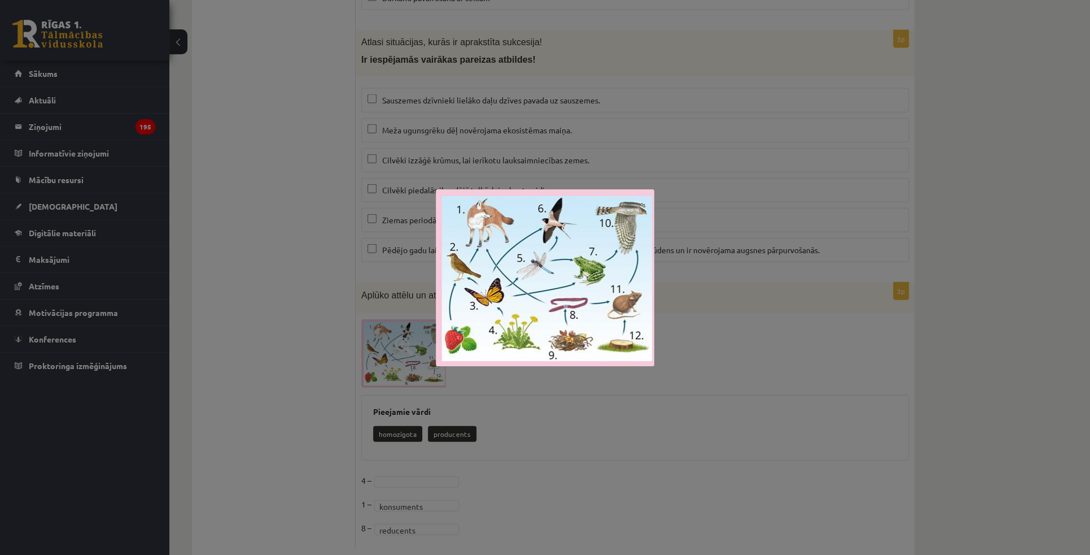
click at [712, 444] on div at bounding box center [545, 277] width 1090 height 555
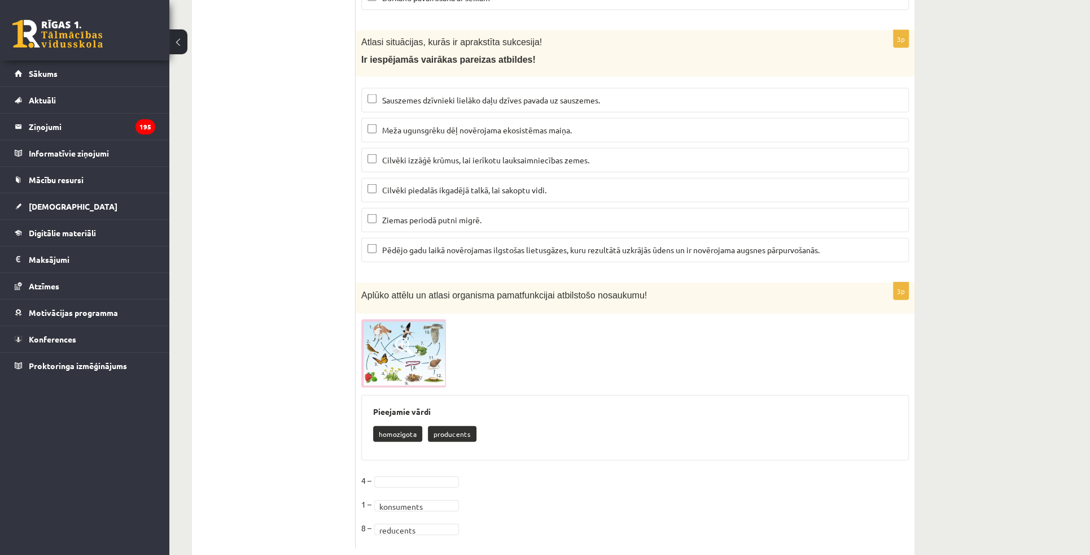
click at [401, 333] on img at bounding box center [403, 353] width 85 height 68
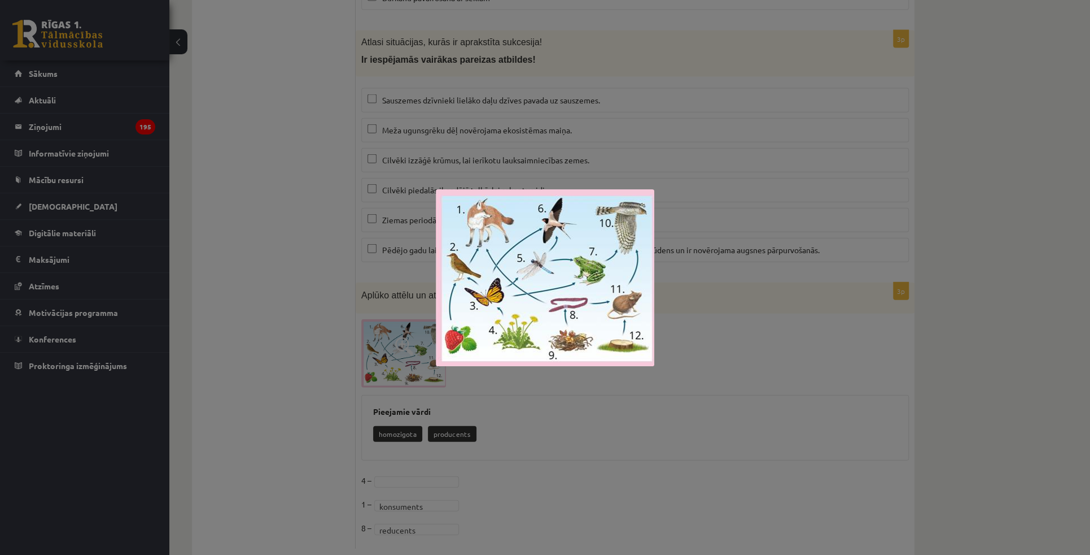
click at [566, 481] on div at bounding box center [545, 277] width 1090 height 555
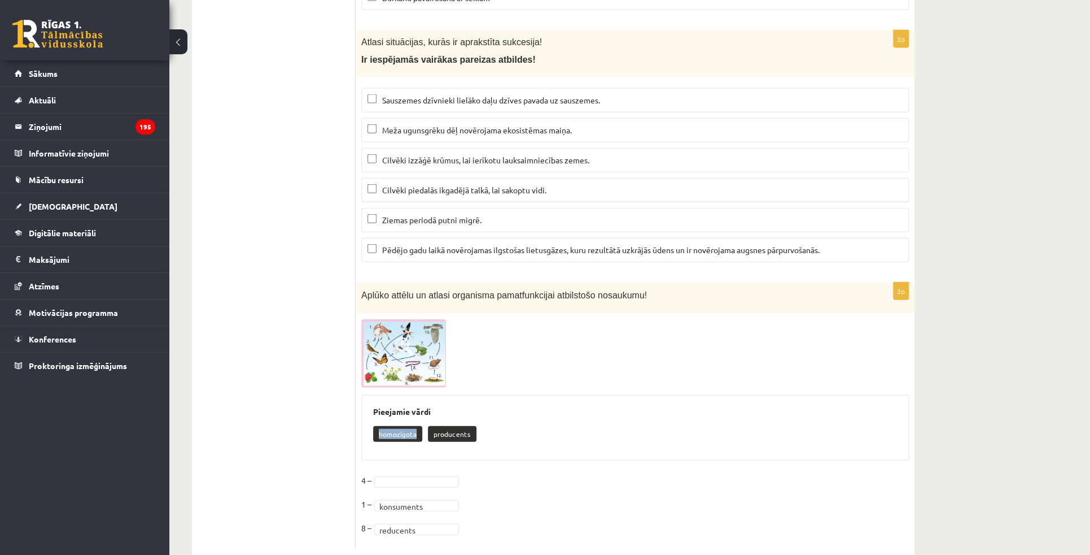
drag, startPoint x: 378, startPoint y: 405, endPoint x: 416, endPoint y: 408, distance: 37.3
click at [416, 426] on p "homozigota" at bounding box center [397, 434] width 49 height 16
click at [590, 334] on div at bounding box center [635, 353] width 548 height 68
drag, startPoint x: 378, startPoint y: 408, endPoint x: 414, endPoint y: 409, distance: 35.6
click at [414, 426] on p "homozigota" at bounding box center [397, 434] width 49 height 16
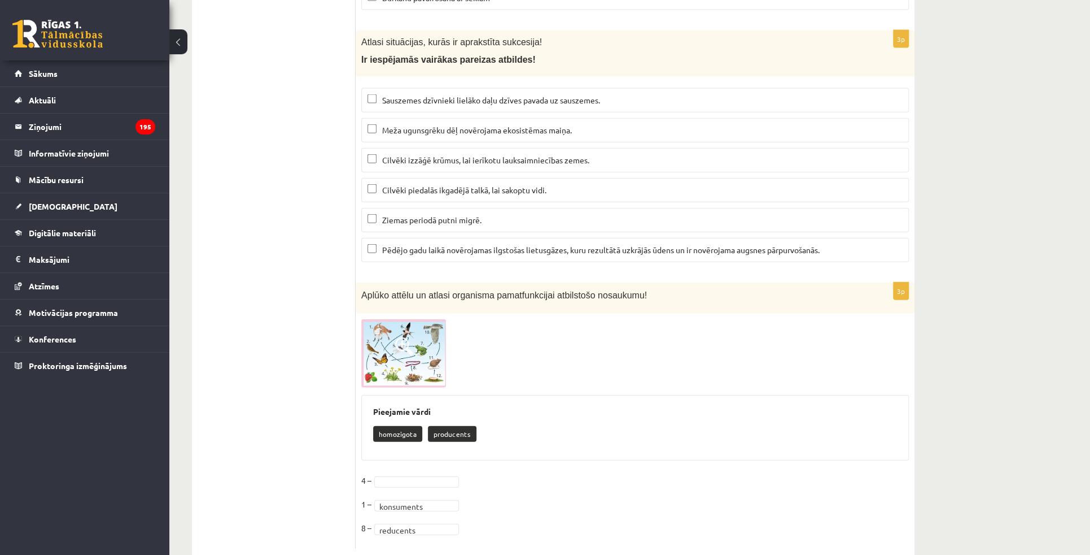
click at [652, 422] on div "homozigota producents" at bounding box center [635, 435] width 524 height 27
drag, startPoint x: 433, startPoint y: 407, endPoint x: 466, endPoint y: 409, distance: 32.8
click at [466, 426] on p "producents" at bounding box center [452, 434] width 49 height 16
click at [599, 357] on div at bounding box center [635, 353] width 548 height 68
drag, startPoint x: 378, startPoint y: 407, endPoint x: 414, endPoint y: 409, distance: 35.7
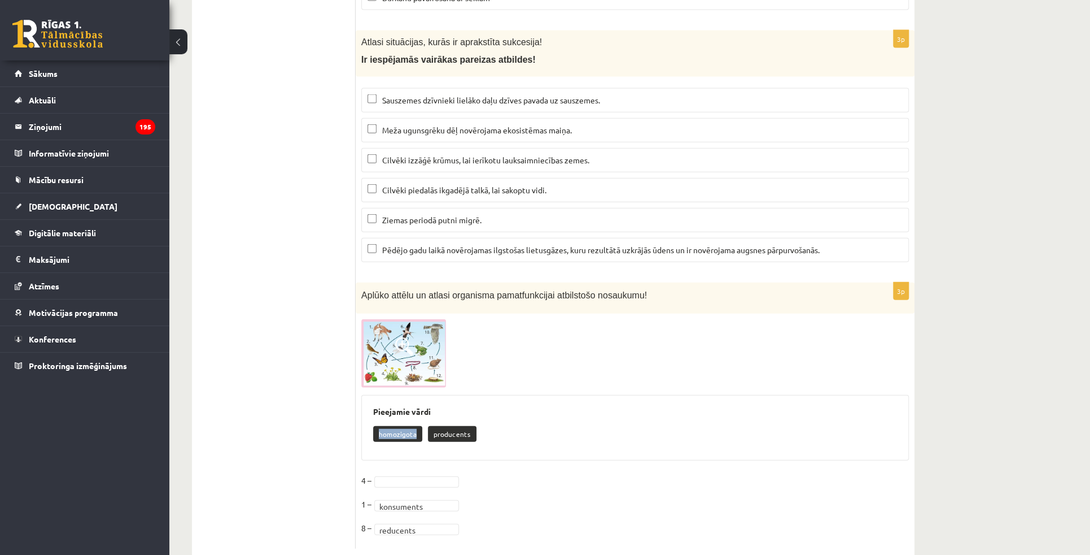
click at [414, 426] on p "homozigota" at bounding box center [397, 434] width 49 height 16
drag, startPoint x: 433, startPoint y: 407, endPoint x: 477, endPoint y: 409, distance: 43.5
click at [477, 422] on div "homozigota producents" at bounding box center [635, 435] width 524 height 27
click at [520, 395] on div "Pieejamie vārdi homozigota producents" at bounding box center [635, 428] width 548 height 66
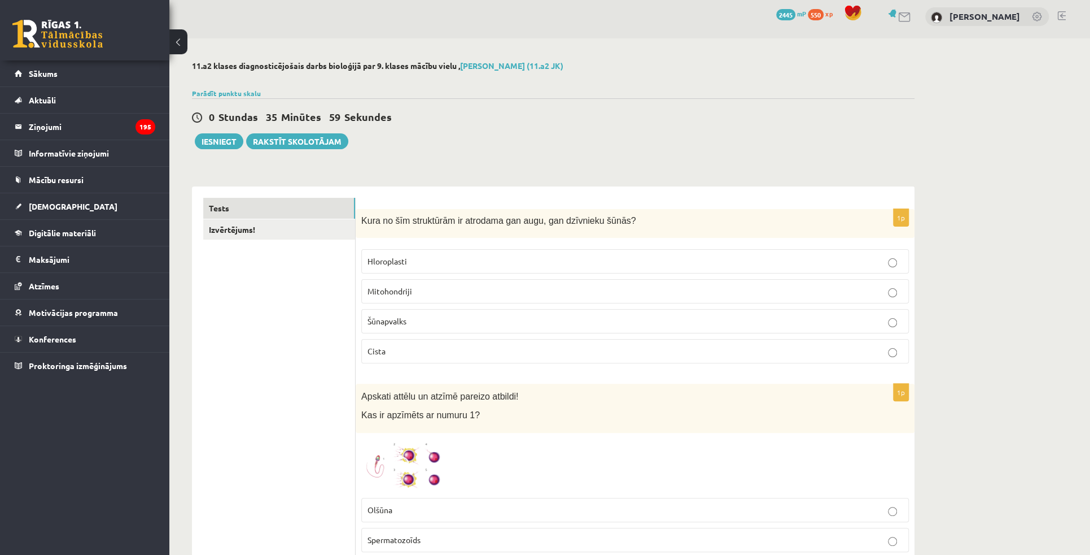
scroll to position [0, 0]
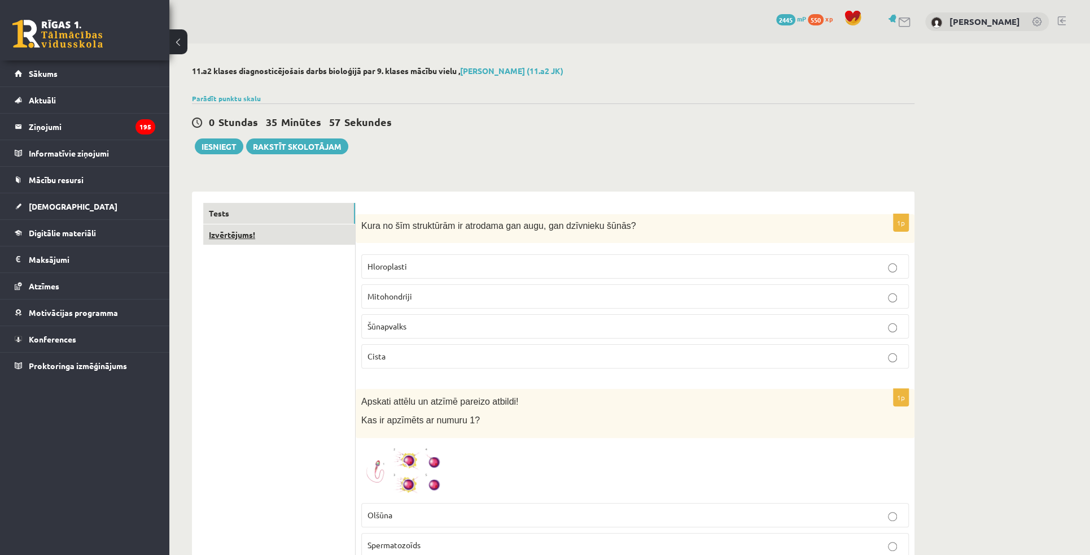
click at [252, 234] on link "Izvērtējums!" at bounding box center [279, 234] width 152 height 21
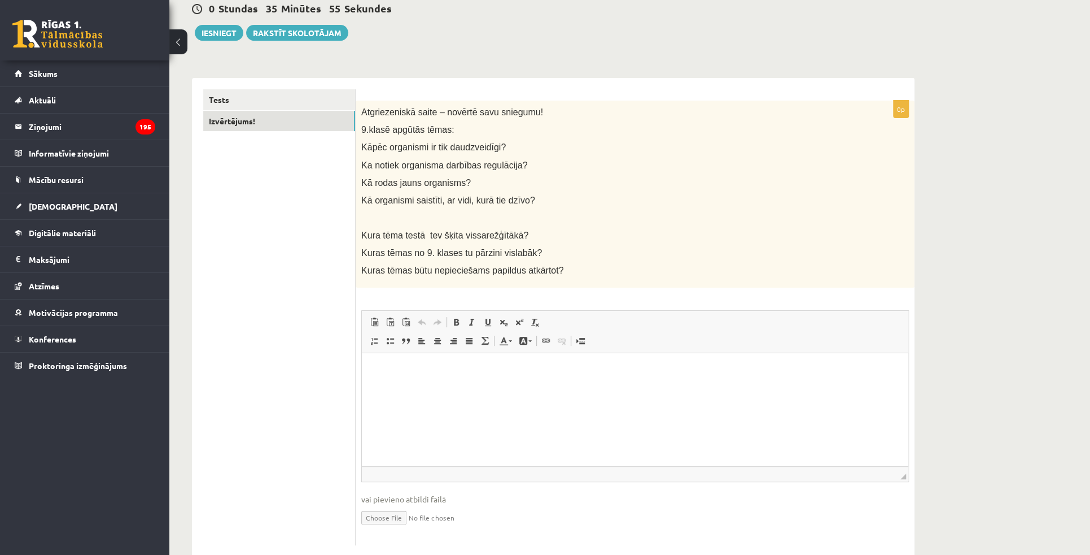
scroll to position [128, 0]
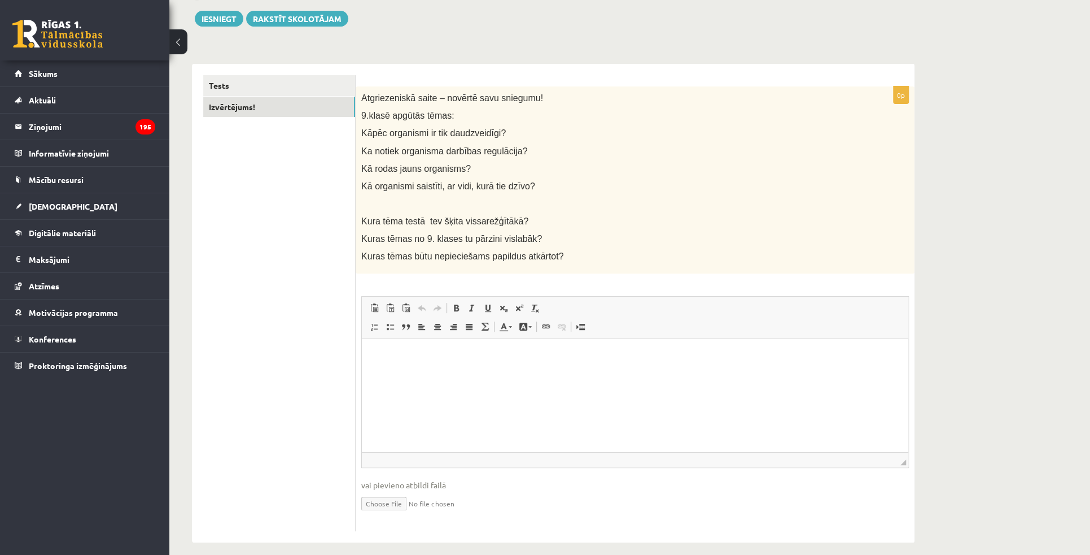
click at [415, 355] on p "Bagātinātā teksta redaktors, wiswyg-editor-user-answer-47433807494820" at bounding box center [635, 356] width 524 height 12
click at [501, 351] on p "Bagātinātā teksta redaktors, wiswyg-editor-user-answer-47433807494820" at bounding box center [635, 356] width 524 height 12
paste body "Bagātinātā teksta redaktors, wiswyg-editor-user-answer-47433807494820"
drag, startPoint x: 363, startPoint y: 151, endPoint x: 509, endPoint y: 151, distance: 146.8
click at [509, 151] on span "Ka notiek organisma darbības regulācija?" at bounding box center [444, 151] width 166 height 10
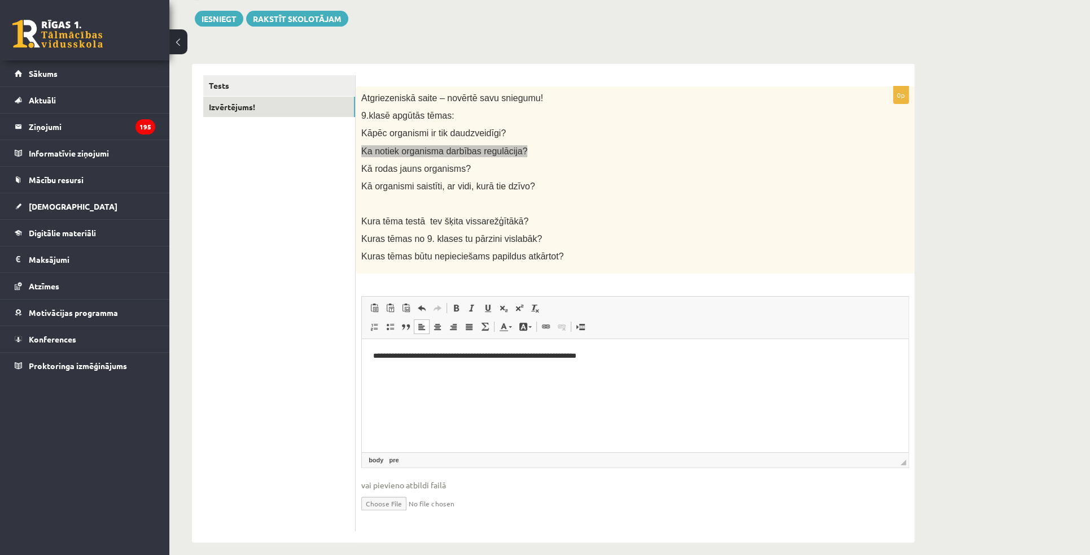
click at [450, 370] on pre "**********" at bounding box center [635, 362] width 524 height 24
click at [440, 368] on pre "**********" at bounding box center [635, 362] width 524 height 24
click at [712, 360] on pre "**********" at bounding box center [635, 362] width 524 height 24
click at [465, 374] on html "**********" at bounding box center [635, 362] width 547 height 46
click at [593, 187] on p "Kā organismi saistīti, ar vidi, kurā tie dzīvo?" at bounding box center [606, 186] width 491 height 12
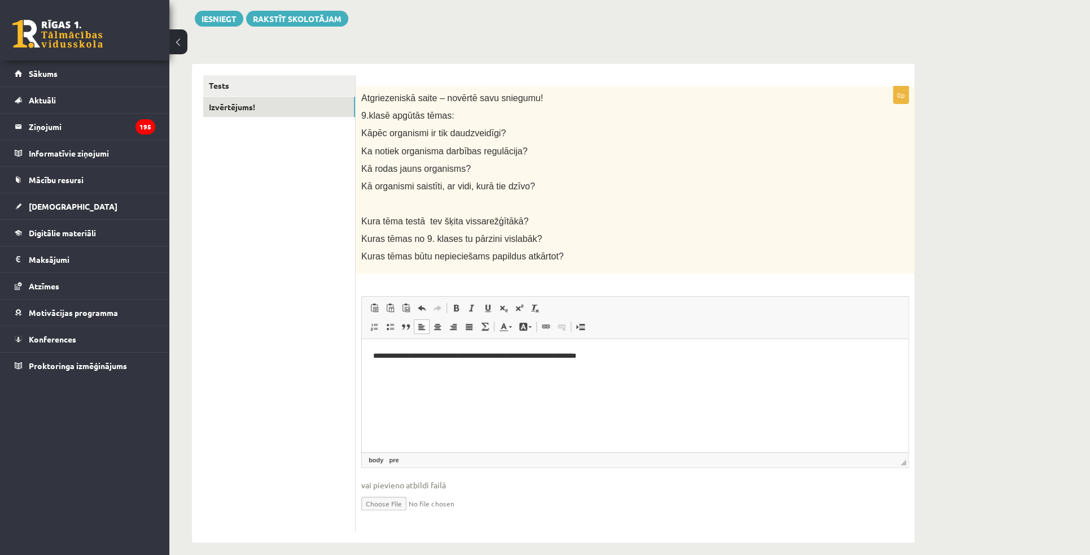
click at [386, 369] on pre "**********" at bounding box center [635, 362] width 524 height 24
click at [443, 381] on html "**********" at bounding box center [635, 362] width 547 height 46
click at [445, 370] on pre "**********" at bounding box center [635, 362] width 524 height 24
click at [471, 364] on pre "**********" at bounding box center [635, 362] width 524 height 24
click at [436, 365] on pre "**********" at bounding box center [635, 362] width 524 height 24
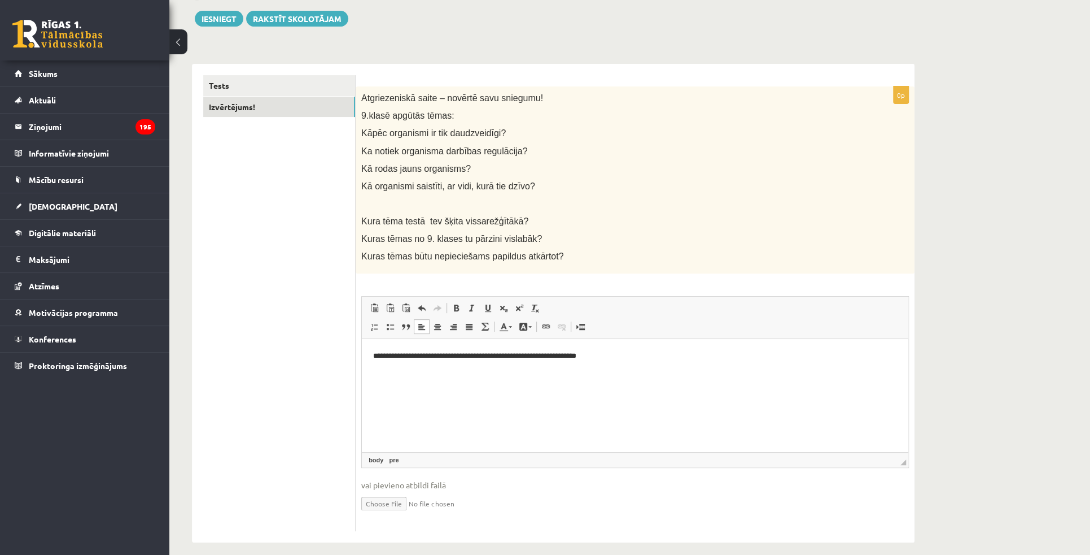
drag, startPoint x: 704, startPoint y: 361, endPoint x: 703, endPoint y: 355, distance: 6.4
click at [703, 355] on pre "**********" at bounding box center [635, 362] width 524 height 24
click at [398, 367] on pre "**********" at bounding box center [635, 367] width 524 height 35
click at [399, 382] on pre "**********" at bounding box center [635, 367] width 524 height 35
click at [413, 381] on pre "**********" at bounding box center [635, 367] width 524 height 35
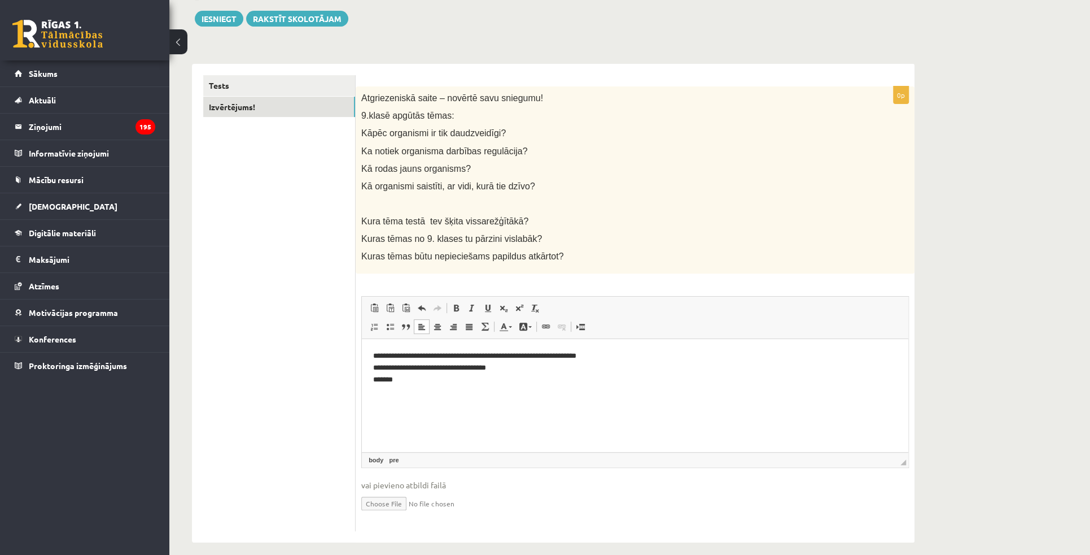
click at [413, 381] on pre "**********" at bounding box center [635, 367] width 524 height 35
click at [439, 380] on pre "**********" at bounding box center [635, 367] width 524 height 35
click at [710, 381] on pre "**********" at bounding box center [635, 367] width 524 height 35
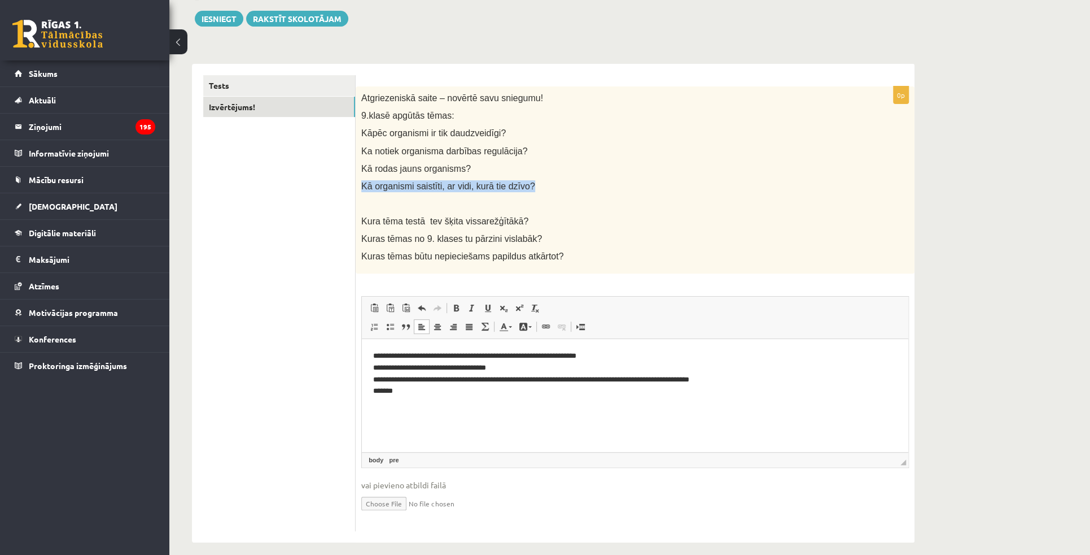
drag, startPoint x: 363, startPoint y: 186, endPoint x: 521, endPoint y: 187, distance: 158.1
click at [521, 187] on p "Kā organismi saistīti, ar vidi, kurā tie dzīvo?" at bounding box center [606, 186] width 491 height 12
click at [468, 380] on pre "**********" at bounding box center [635, 373] width 524 height 47
click at [460, 395] on pre "**********" at bounding box center [635, 373] width 524 height 47
click at [842, 379] on pre "**********" at bounding box center [635, 373] width 524 height 47
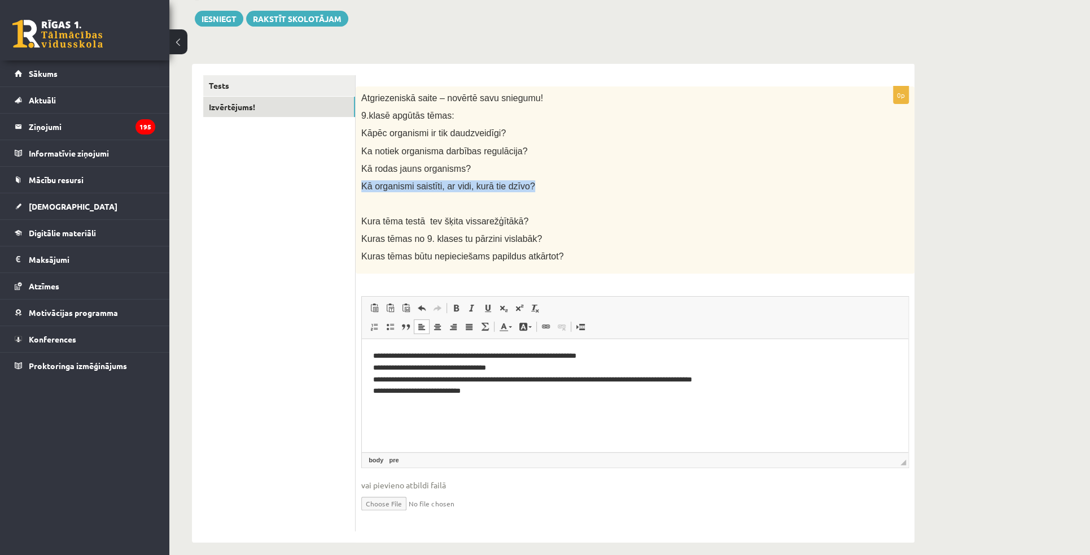
click at [631, 187] on p "Kā organismi saistīti, ar vidi, kurā tie dzīvo?" at bounding box center [606, 186] width 491 height 12
drag, startPoint x: 501, startPoint y: 391, endPoint x: 373, endPoint y: 396, distance: 127.7
click at [373, 396] on pre "**********" at bounding box center [635, 373] width 524 height 47
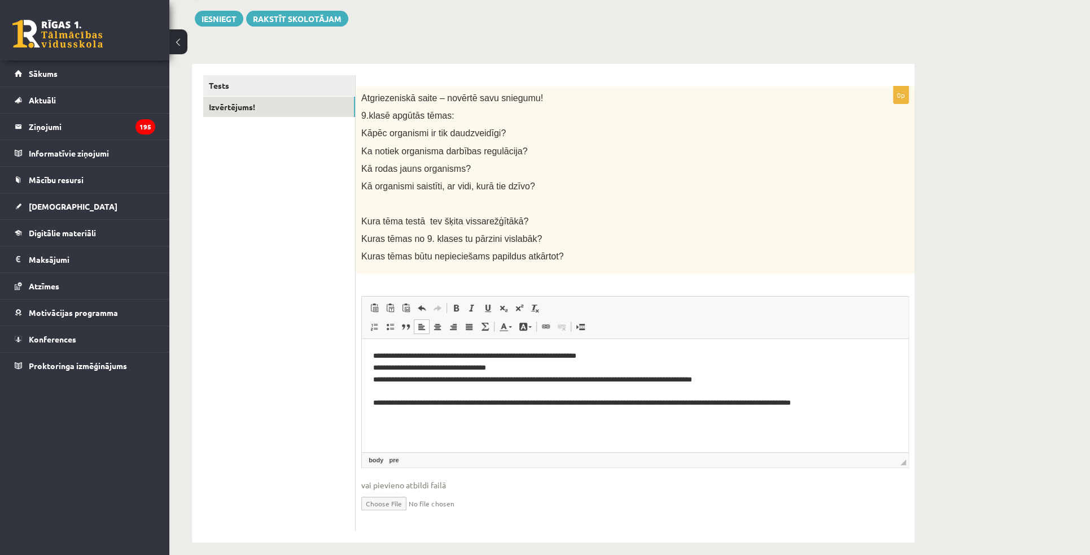
click at [591, 405] on pre "**********" at bounding box center [635, 385] width 524 height 71
click at [612, 415] on pre "**********" at bounding box center [635, 385] width 524 height 71
drag, startPoint x: 605, startPoint y: 404, endPoint x: 591, endPoint y: 408, distance: 14.8
click at [591, 408] on pre "**********" at bounding box center [635, 385] width 524 height 71
click at [653, 409] on pre "**********" at bounding box center [635, 385] width 524 height 71
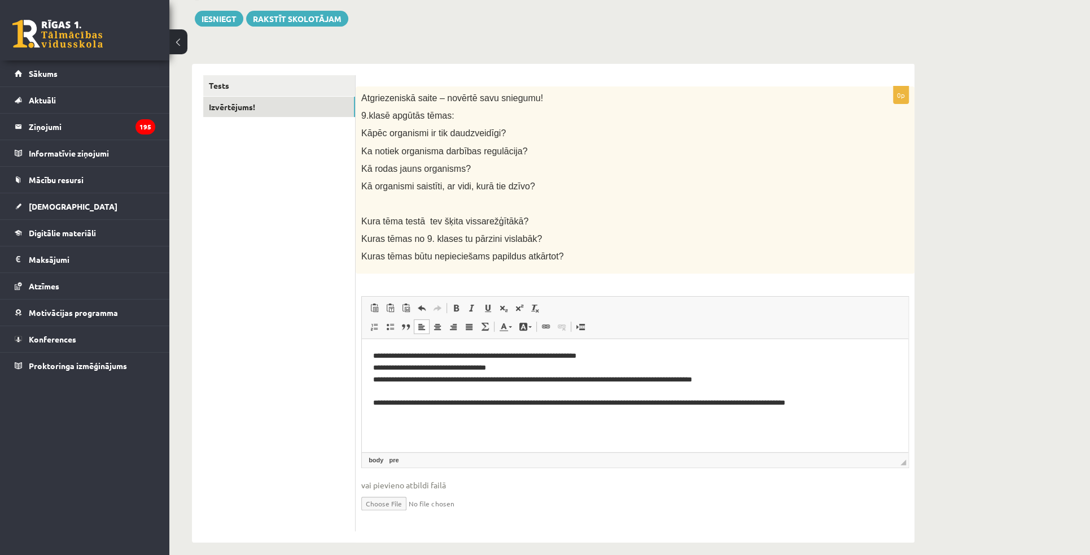
click at [653, 405] on pre "**********" at bounding box center [635, 385] width 524 height 71
click at [656, 406] on pre "**********" at bounding box center [635, 385] width 524 height 71
click at [660, 414] on pre "**********" at bounding box center [635, 385] width 524 height 71
click at [761, 407] on pre "**********" at bounding box center [635, 385] width 524 height 71
click at [765, 420] on pre "**********" at bounding box center [635, 385] width 524 height 71
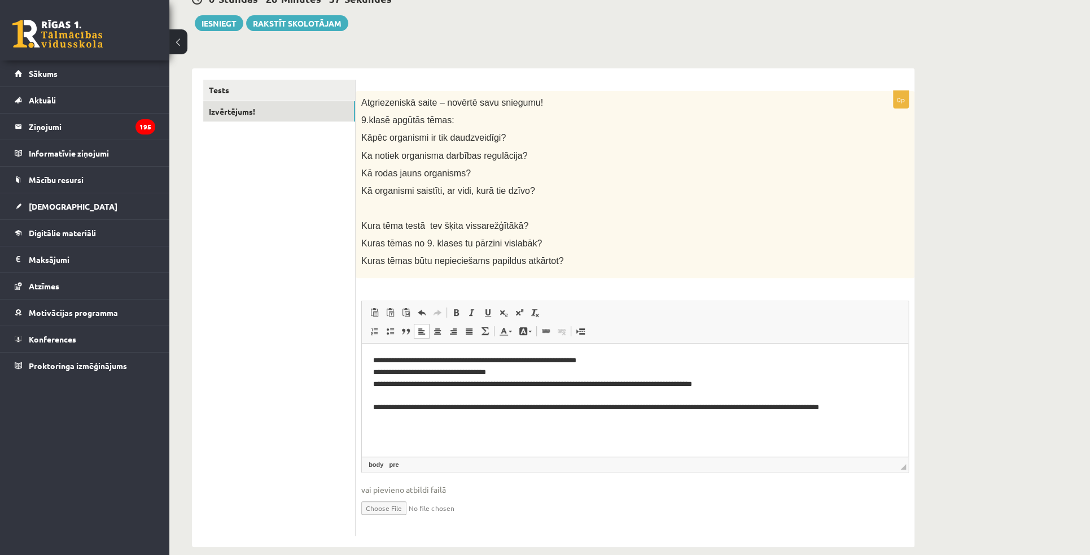
scroll to position [0, 0]
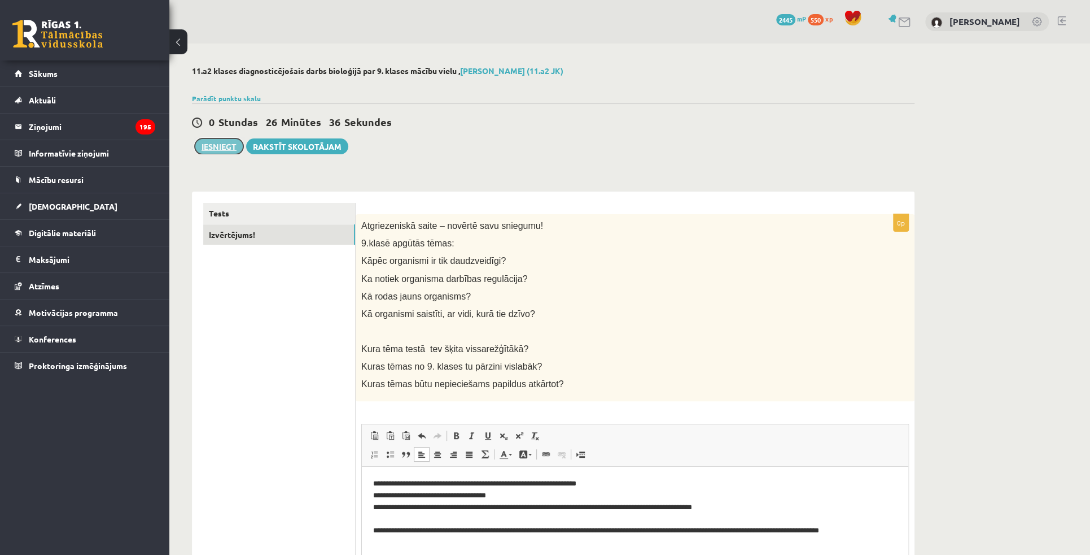
click at [229, 148] on button "Iesniegt" at bounding box center [219, 146] width 49 height 16
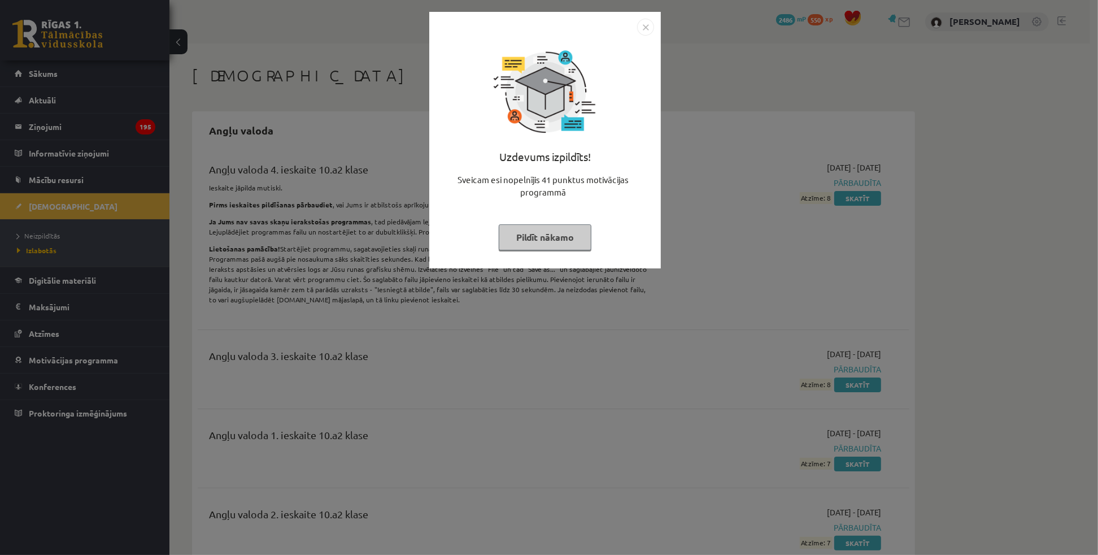
click at [645, 30] on img "Close" at bounding box center [645, 27] width 17 height 17
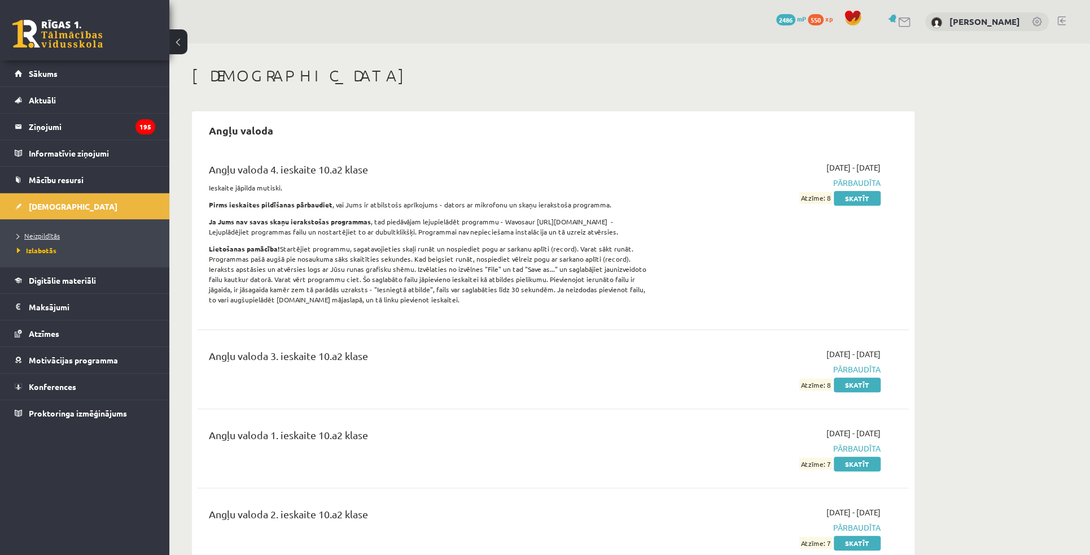
click at [46, 233] on span "Neizpildītās" at bounding box center [38, 235] width 43 height 9
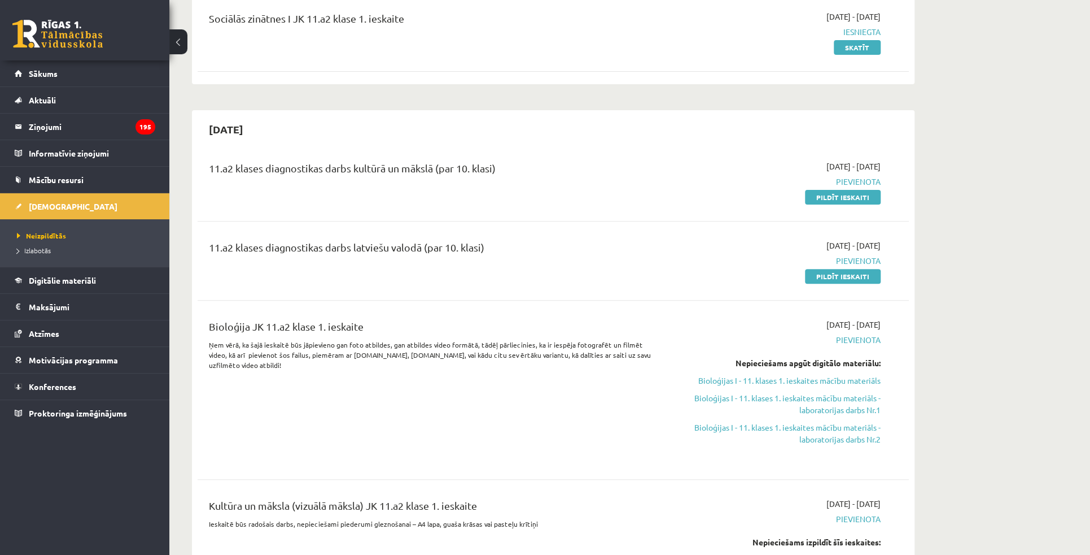
scroll to position [154, 0]
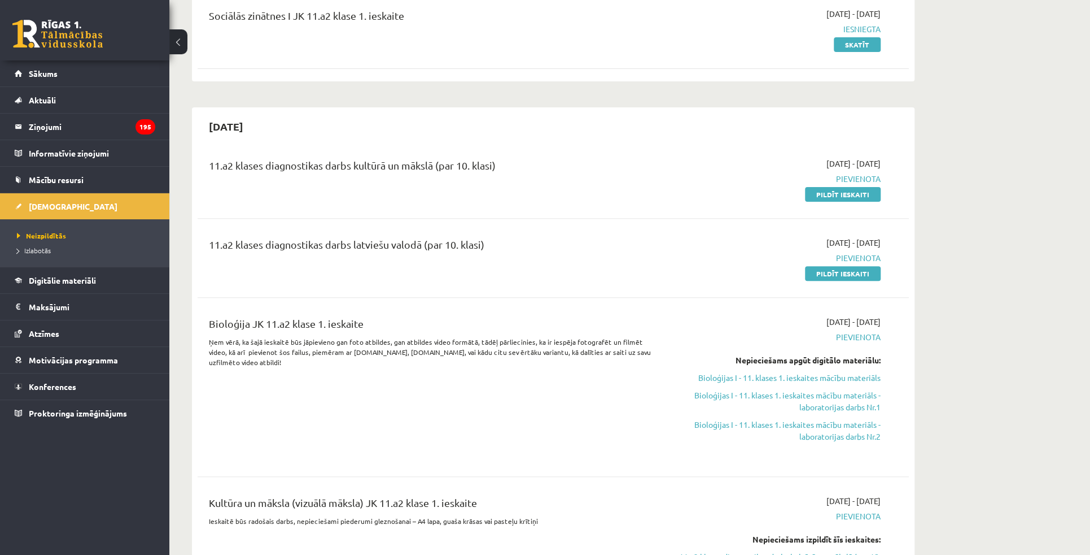
drag, startPoint x: 992, startPoint y: 239, endPoint x: 985, endPoint y: 237, distance: 7.3
click at [812, 194] on link "Pildīt ieskaiti" at bounding box center [843, 194] width 76 height 15
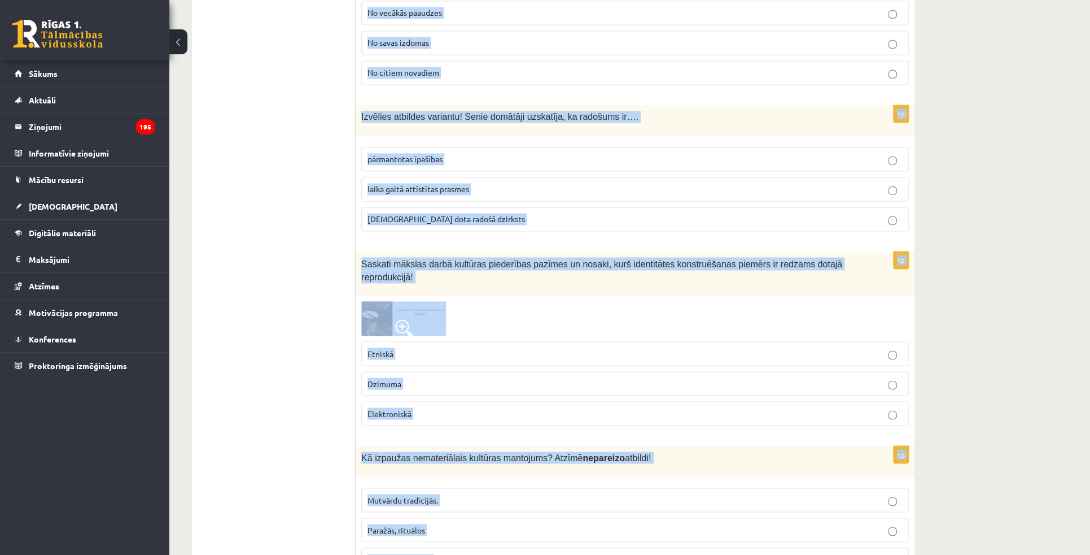
scroll to position [1209, 0]
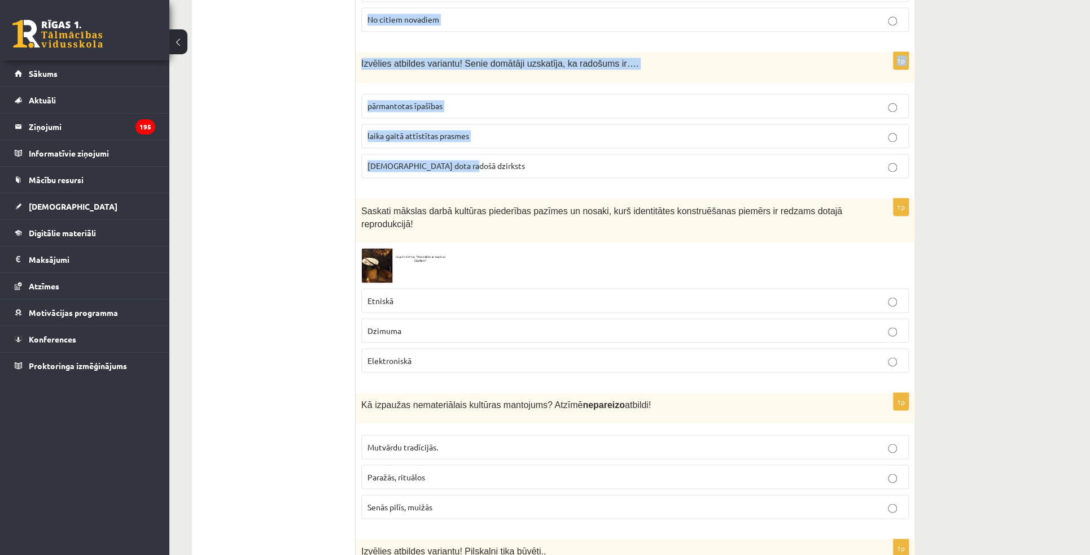
drag, startPoint x: 362, startPoint y: 122, endPoint x: 514, endPoint y: 131, distance: 152.7
copy form "Mākslinieks, kurš ir viens no latviešu dizaina un tekstilmākslas aizsācējiem. V…"
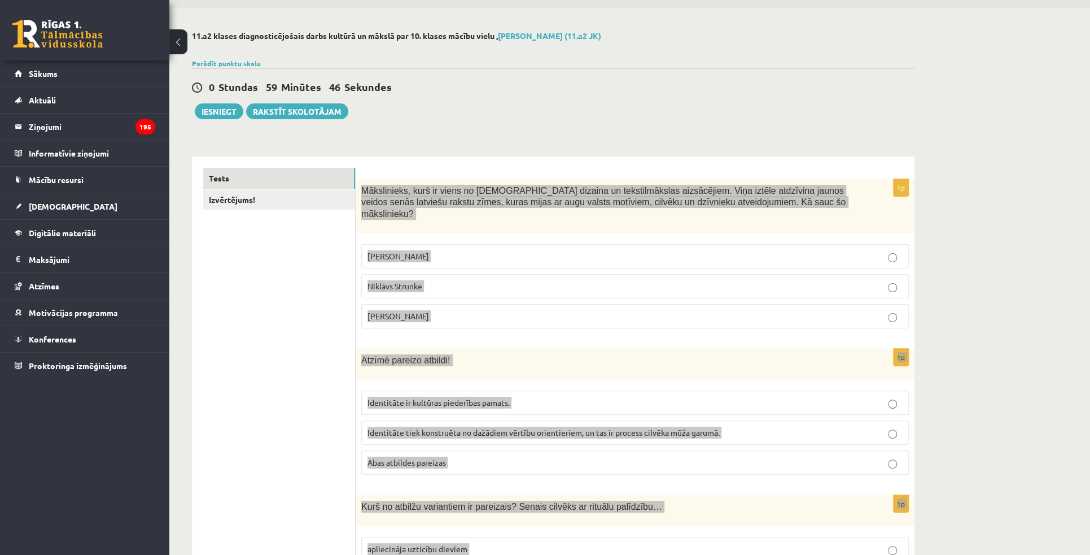
scroll to position [28, 0]
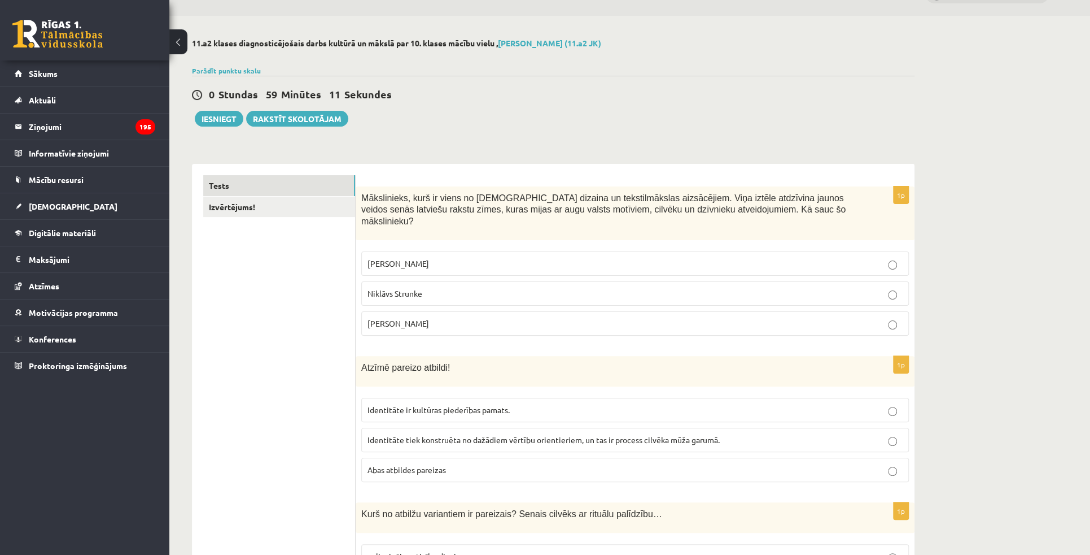
click at [416, 258] on p "Ansis Cīrulis" at bounding box center [635, 264] width 535 height 12
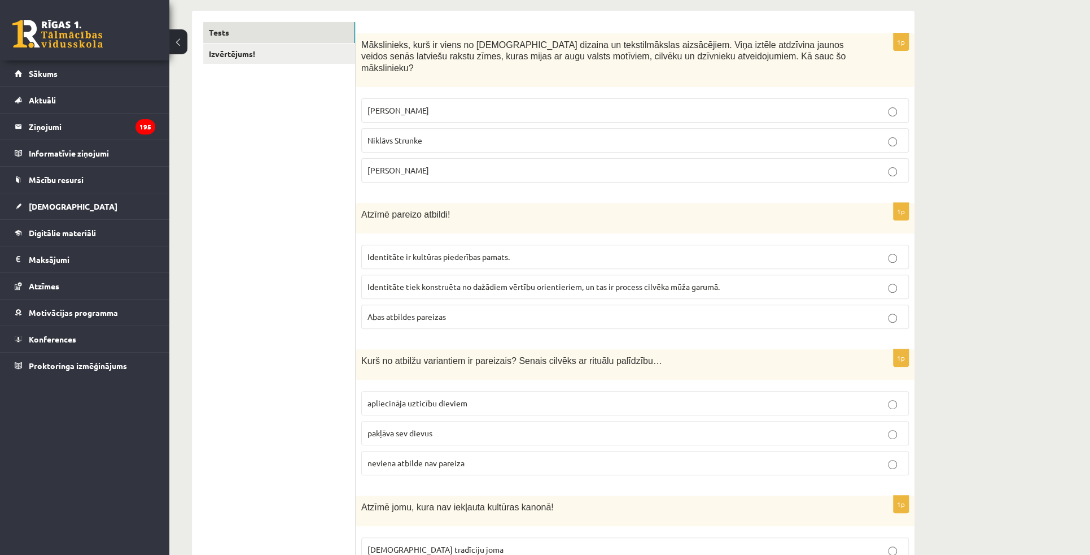
scroll to position [182, 0]
drag, startPoint x: 270, startPoint y: 299, endPoint x: 342, endPoint y: 304, distance: 72.4
click at [391, 309] on p "Abas atbildes pareizas" at bounding box center [635, 315] width 535 height 12
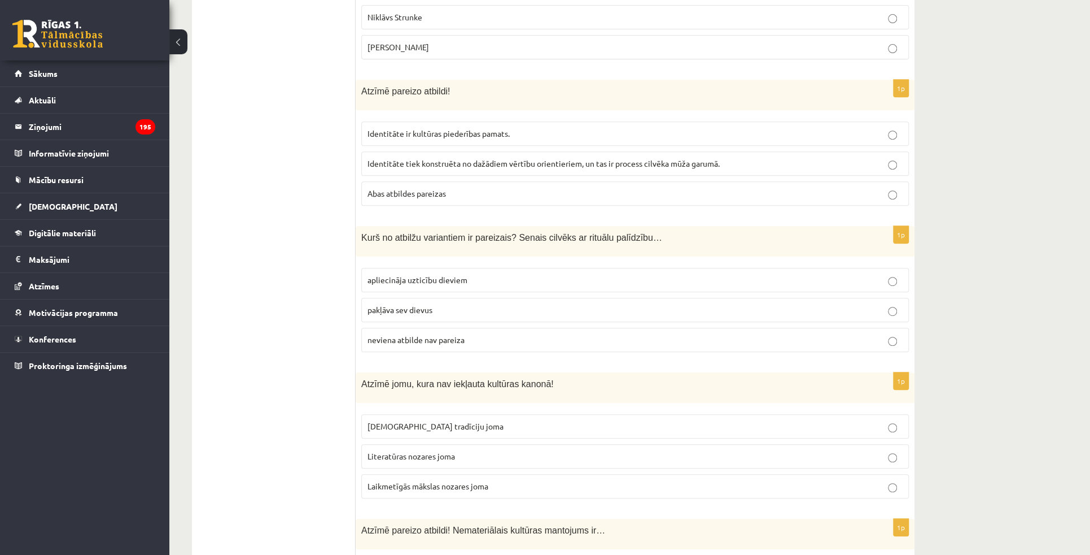
scroll to position [335, 0]
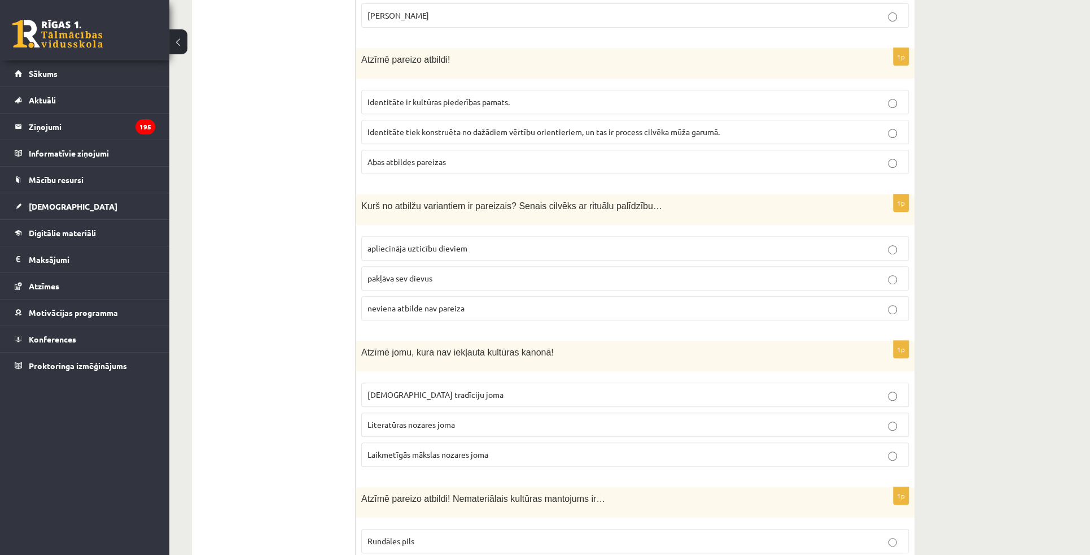
click at [373, 242] on p "apliecināja uzticību dieviem" at bounding box center [635, 248] width 535 height 12
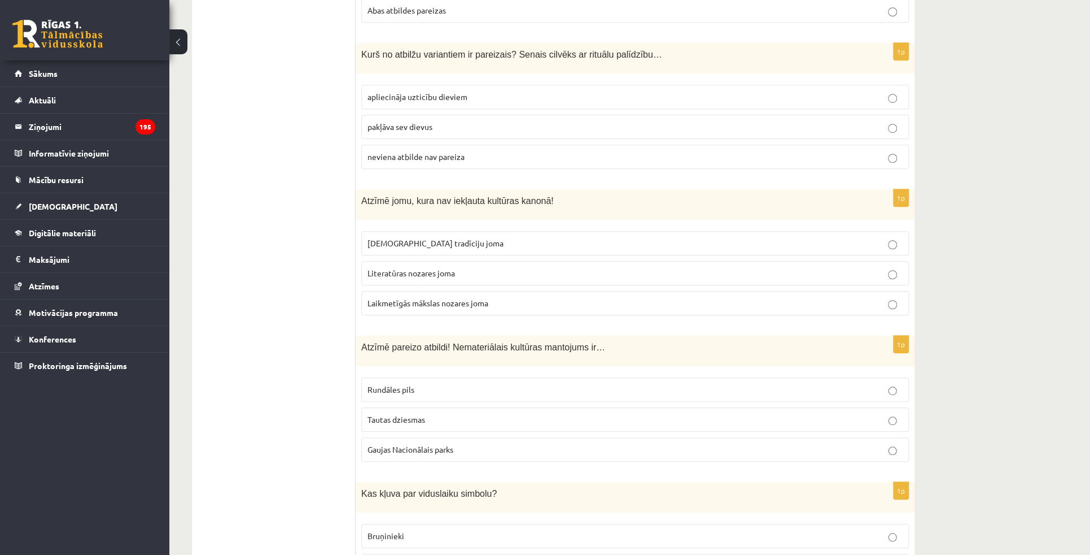
scroll to position [490, 0]
click at [402, 295] on span "Laikmetīgās mākslas nozares joma" at bounding box center [428, 300] width 121 height 10
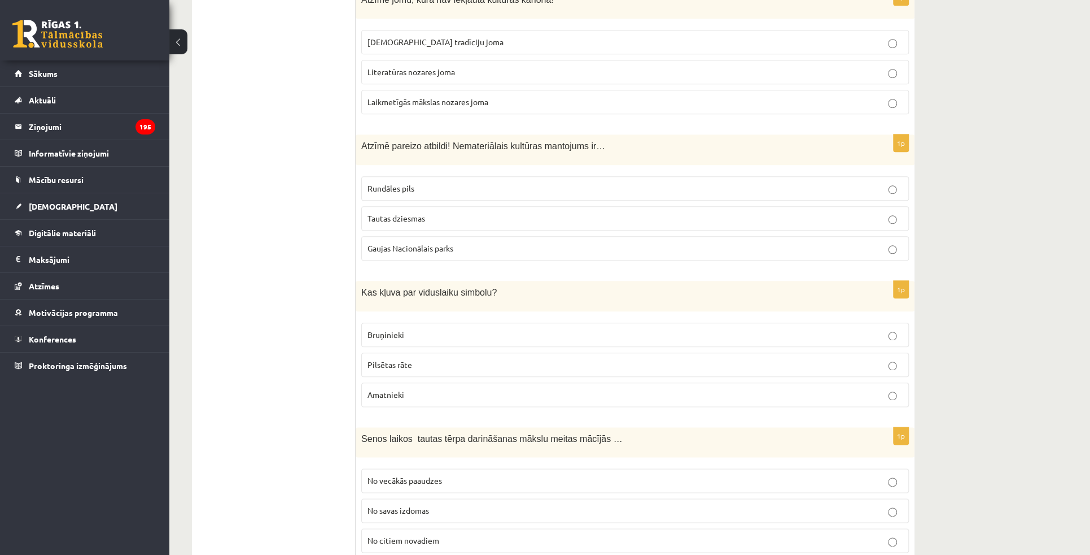
scroll to position [695, 0]
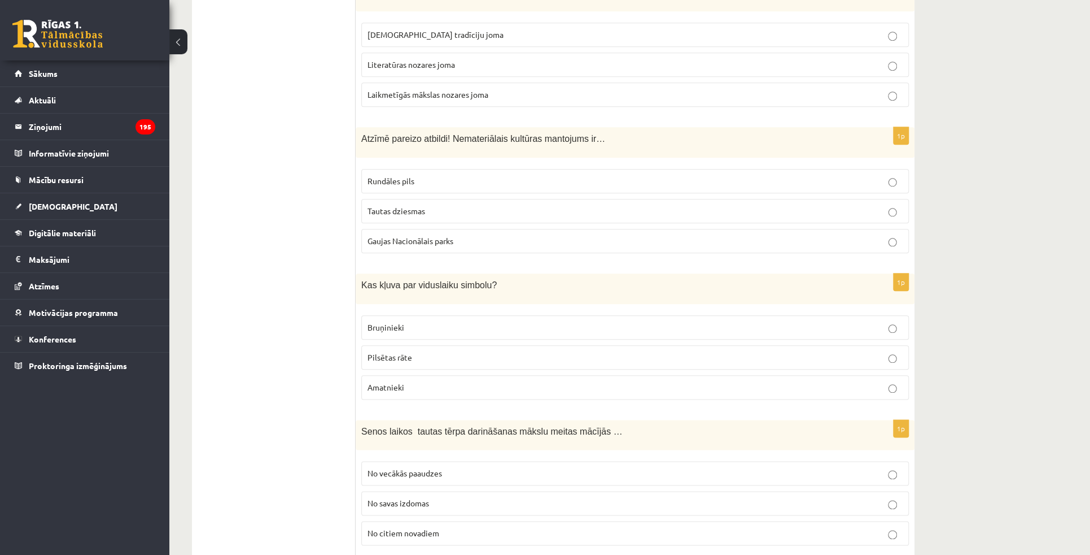
click at [400, 205] on p "Tautas dziesmas" at bounding box center [635, 211] width 535 height 12
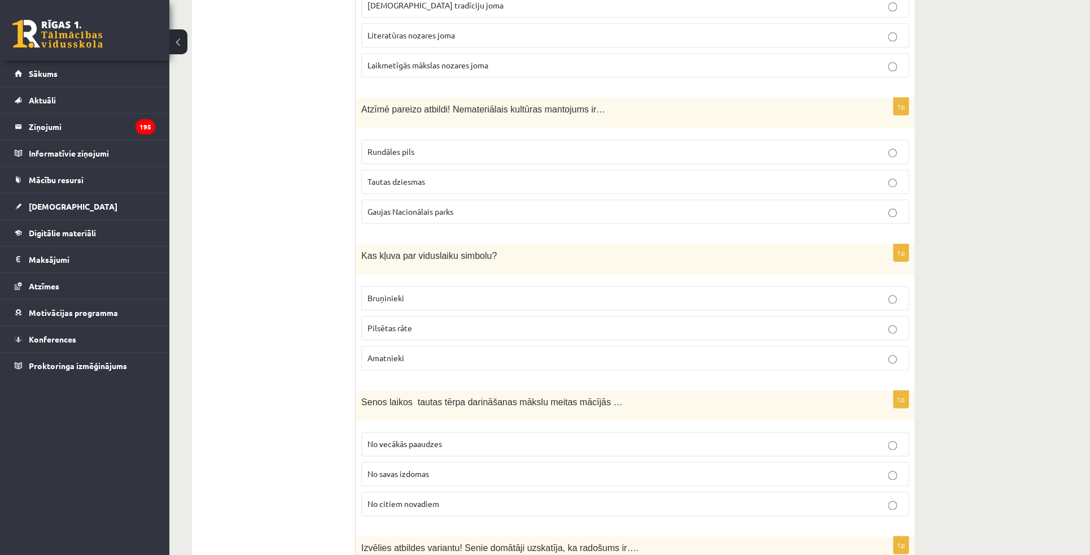
scroll to position [746, 0]
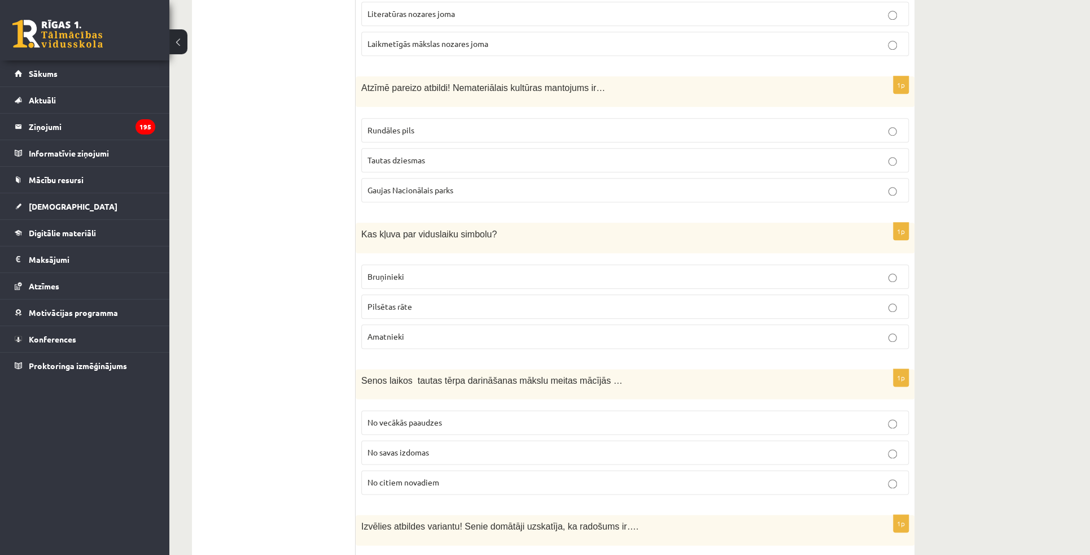
click at [413, 271] on p "Bruņinieki" at bounding box center [635, 277] width 535 height 12
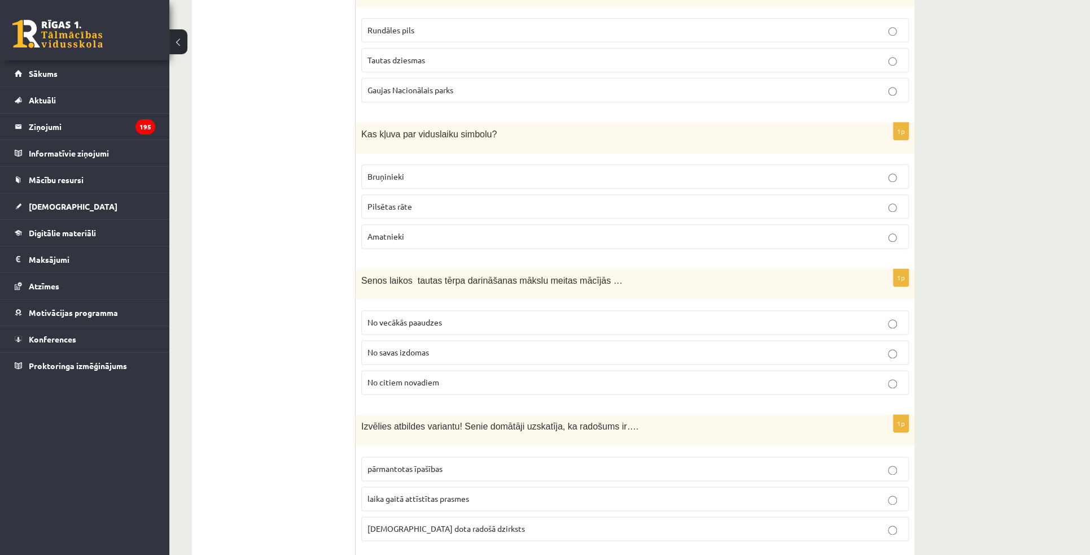
scroll to position [849, 0]
click at [404, 311] on label "No vecākās paaudzes" at bounding box center [635, 319] width 548 height 24
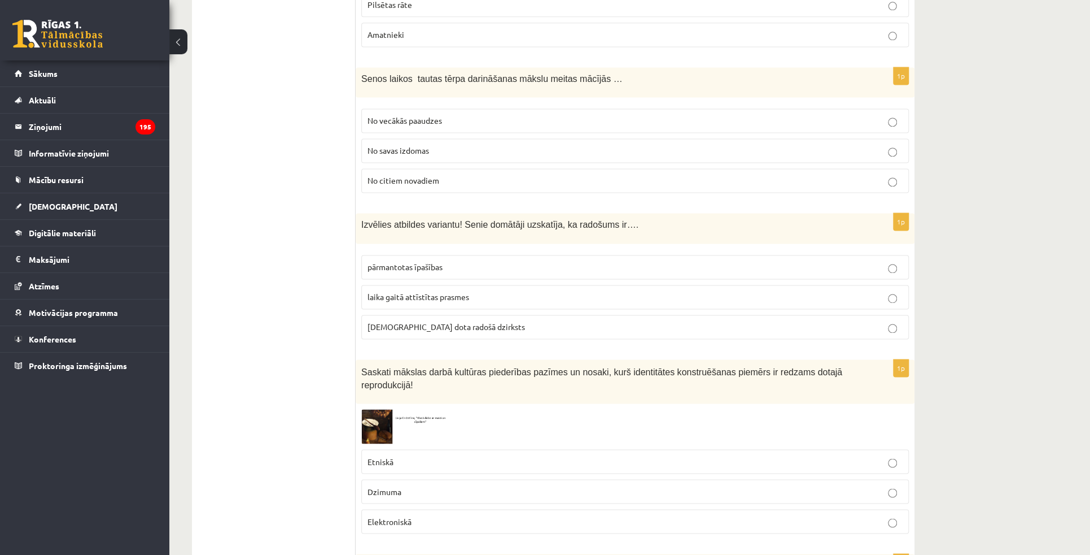
scroll to position [1054, 0]
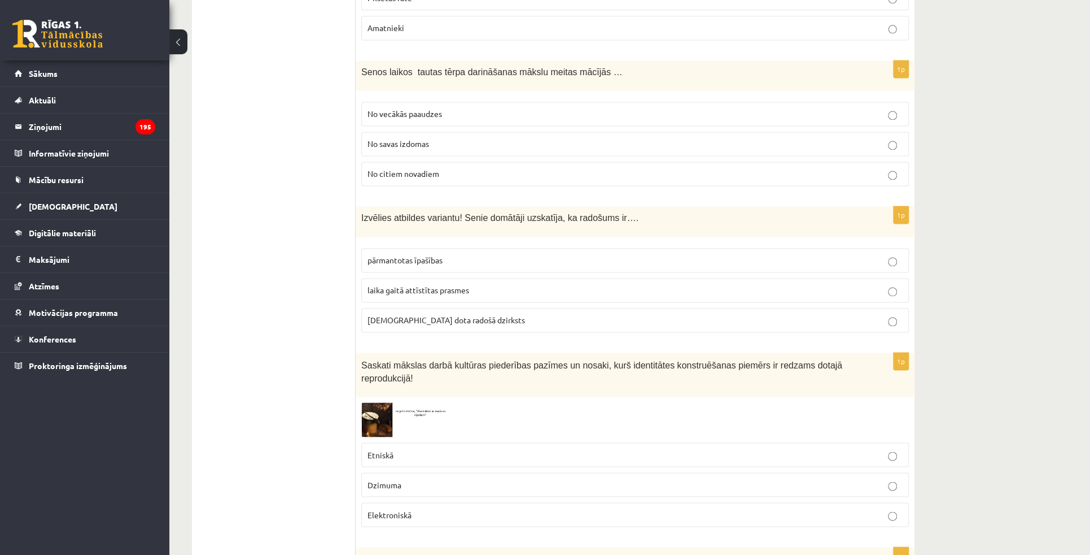
click at [482, 314] on p "dieva dota radošā dzirksts" at bounding box center [635, 320] width 535 height 12
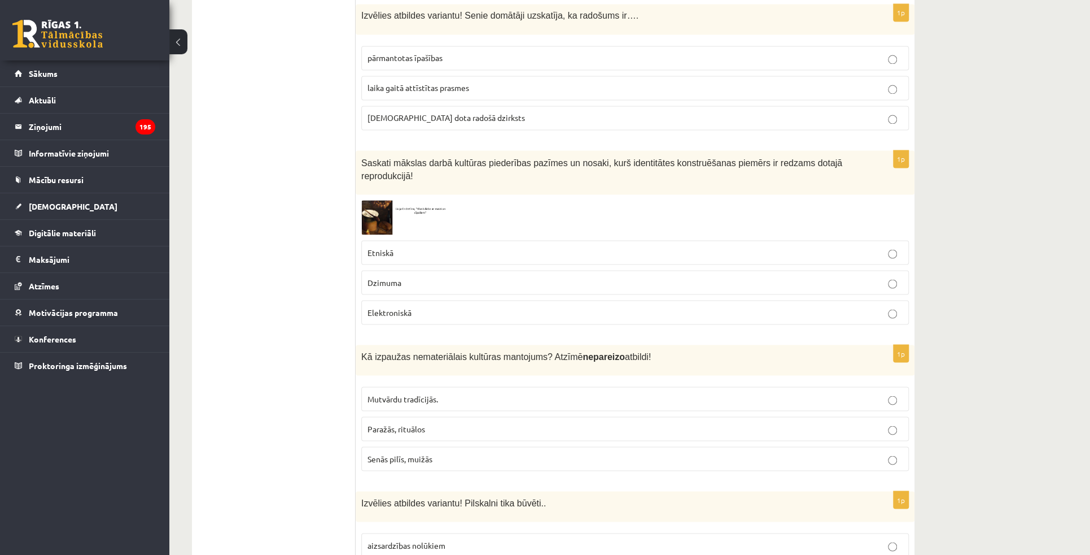
scroll to position [1260, 0]
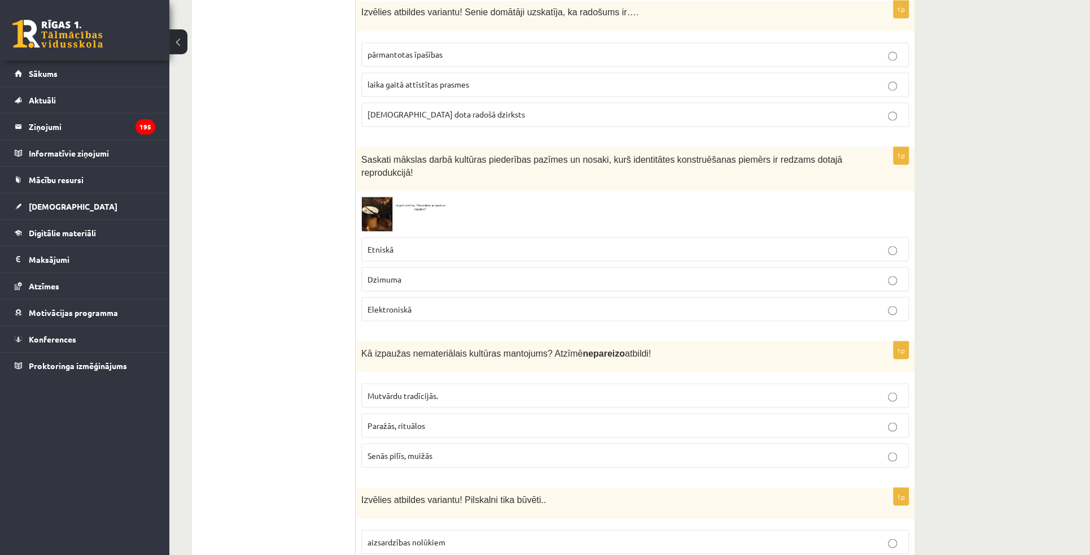
click at [383, 197] on img at bounding box center [403, 214] width 85 height 34
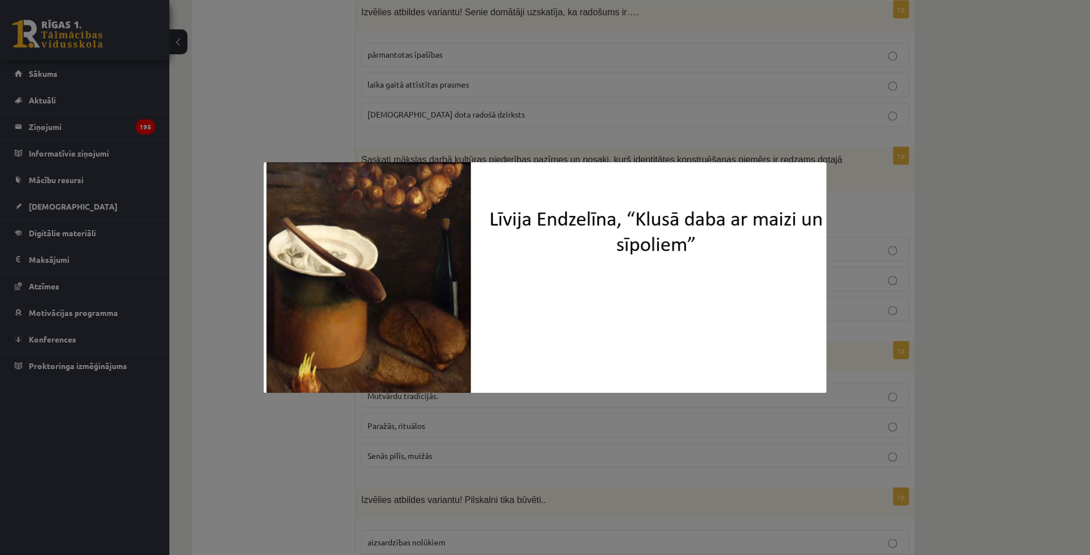
click at [269, 107] on div at bounding box center [545, 277] width 1090 height 555
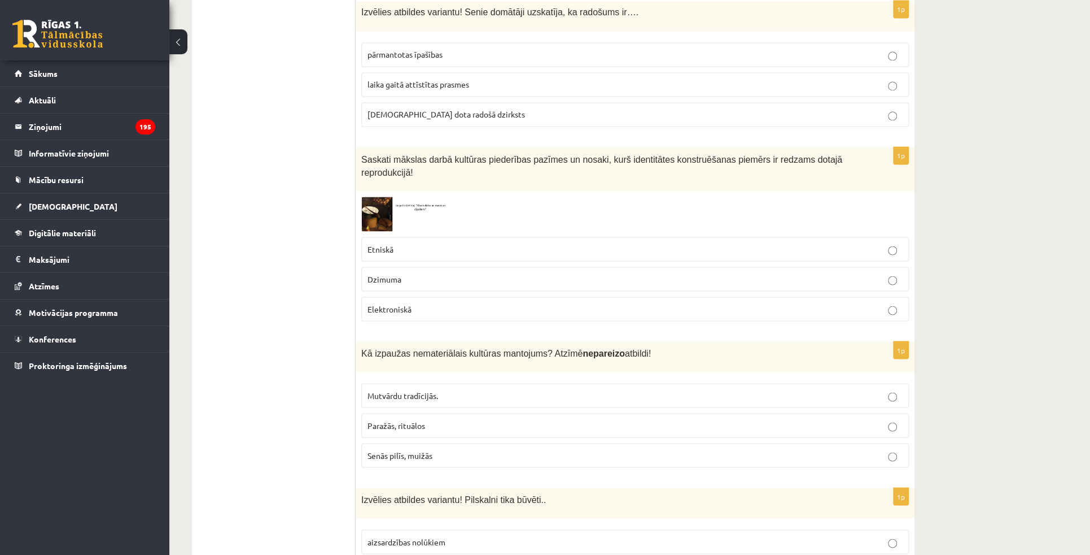
click at [426, 197] on img at bounding box center [403, 214] width 85 height 34
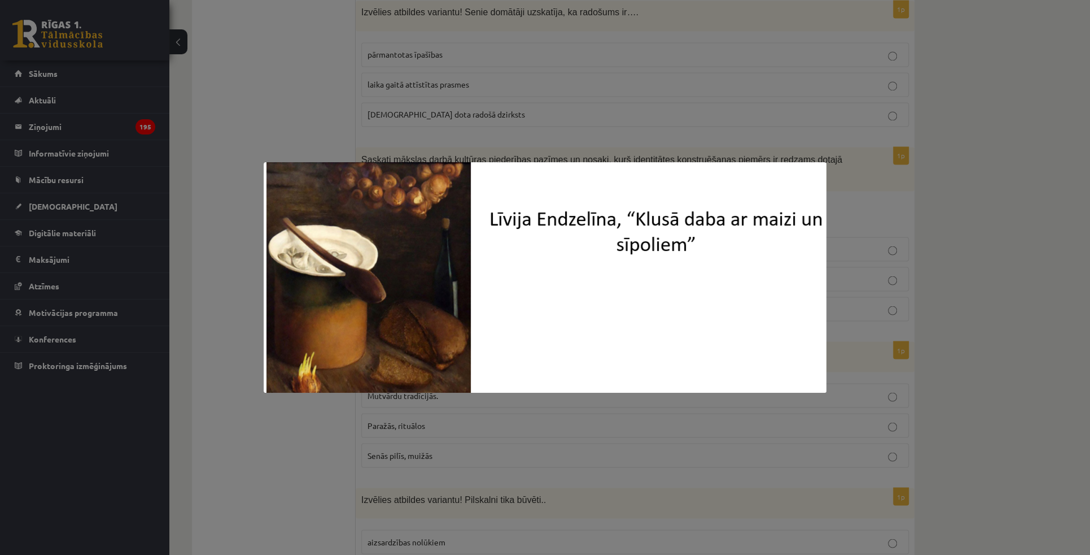
click at [274, 106] on div at bounding box center [545, 277] width 1090 height 555
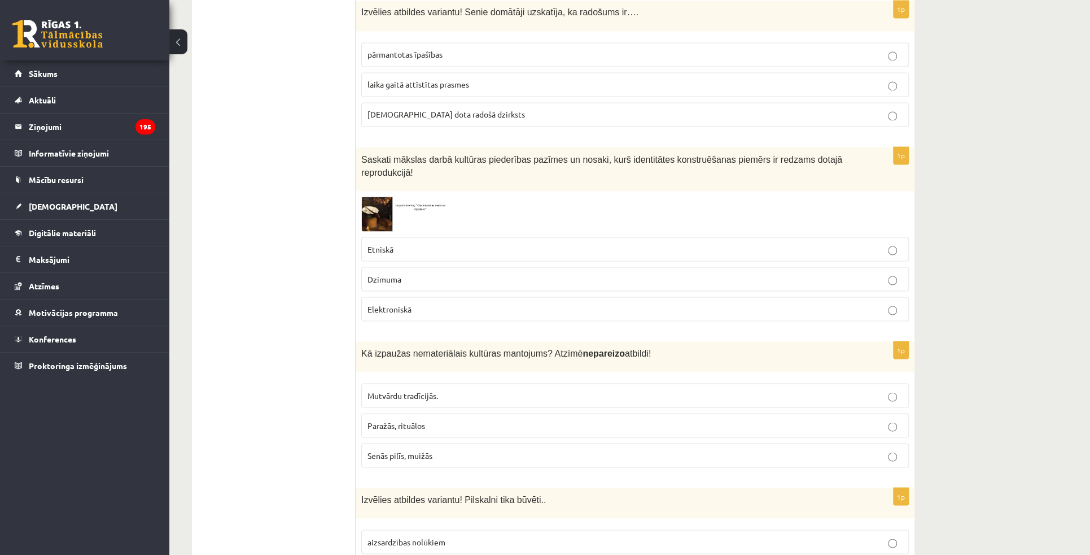
click at [442, 243] on p "Etniskā" at bounding box center [635, 249] width 535 height 12
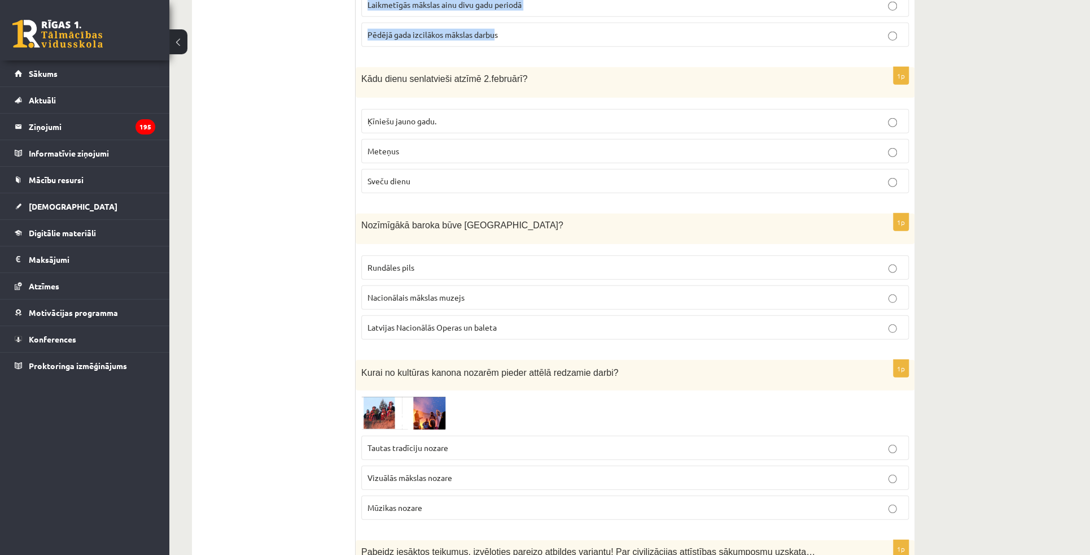
scroll to position [1957, 0]
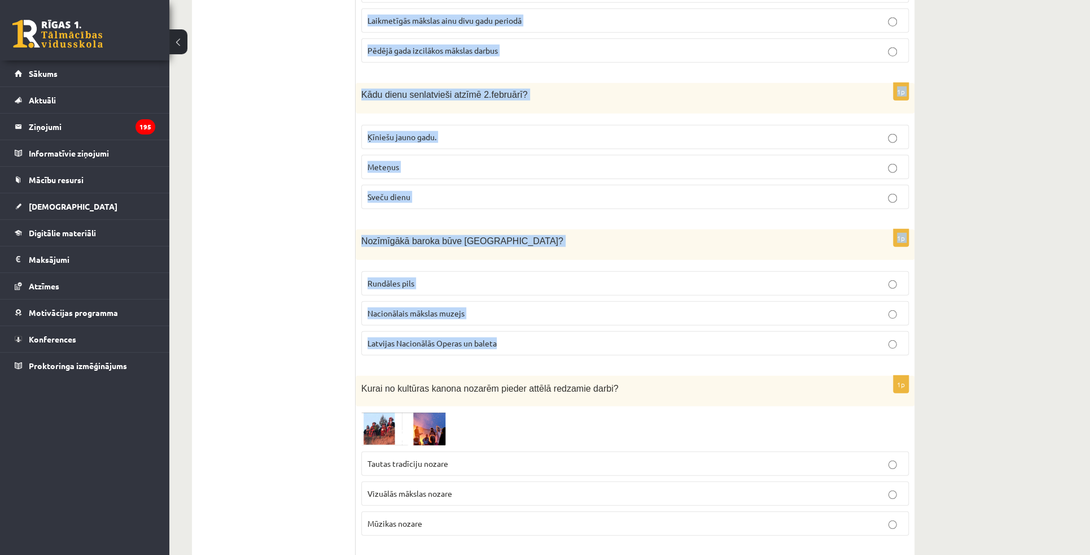
drag, startPoint x: 361, startPoint y: 163, endPoint x: 502, endPoint y: 304, distance: 198.9
copy form "Kā izpaužas nemateriālais kultūras mantojums? Atzīmē nepareizo atbildi! Mutvārd…"
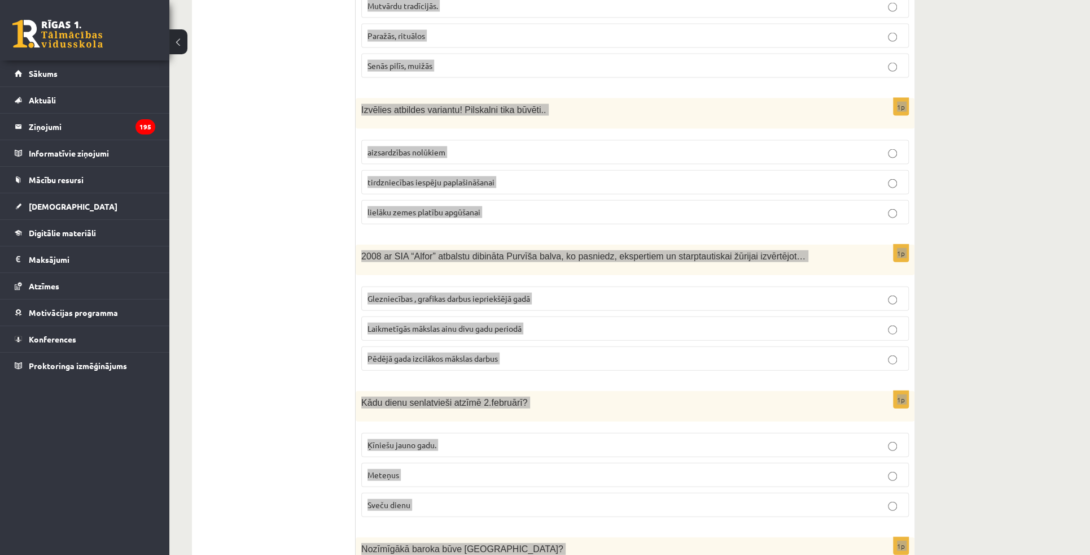
scroll to position [1392, 0]
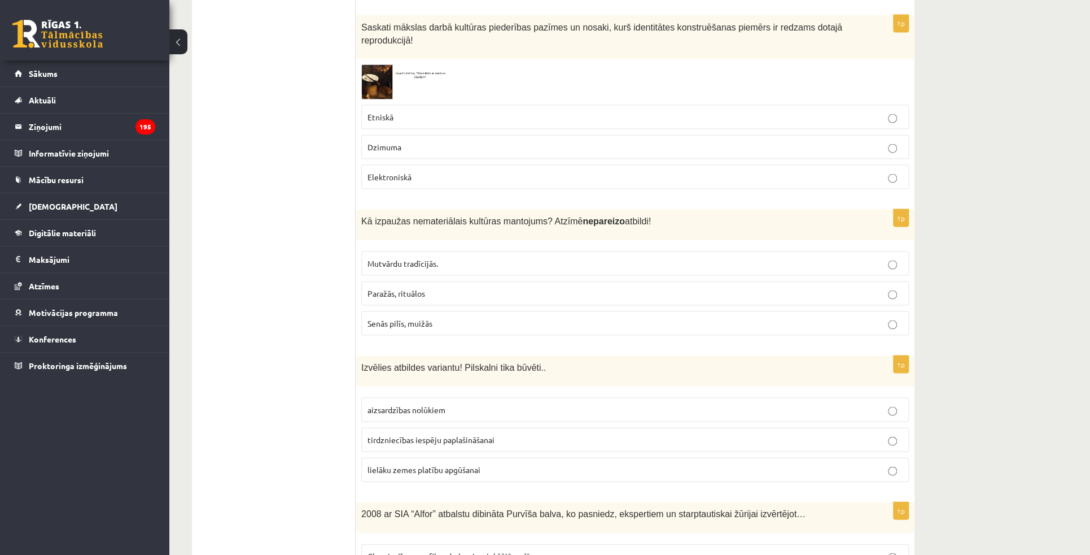
click at [564, 317] on p "Senās pilīs, muižās" at bounding box center [635, 323] width 535 height 12
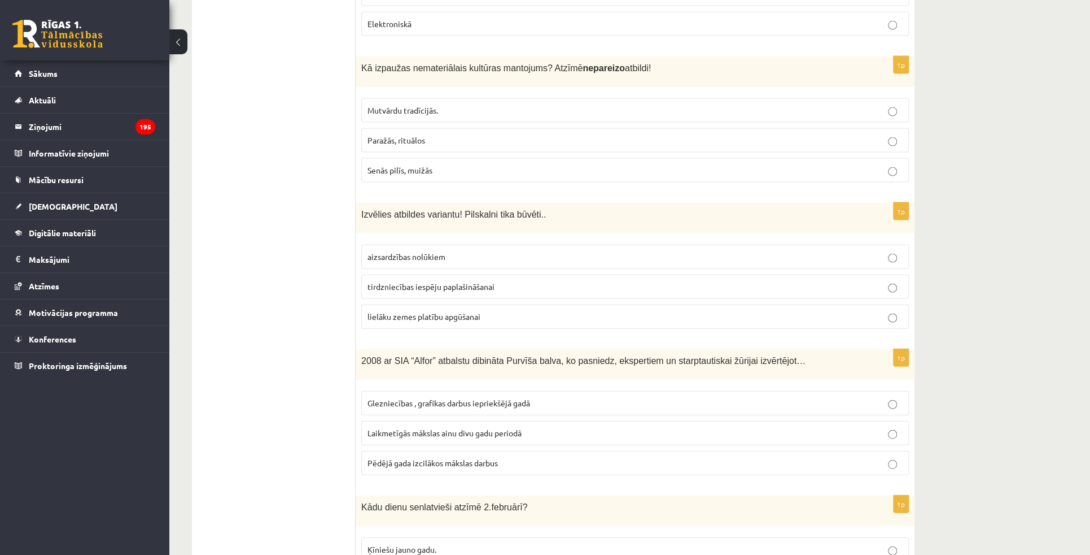
scroll to position [1546, 0]
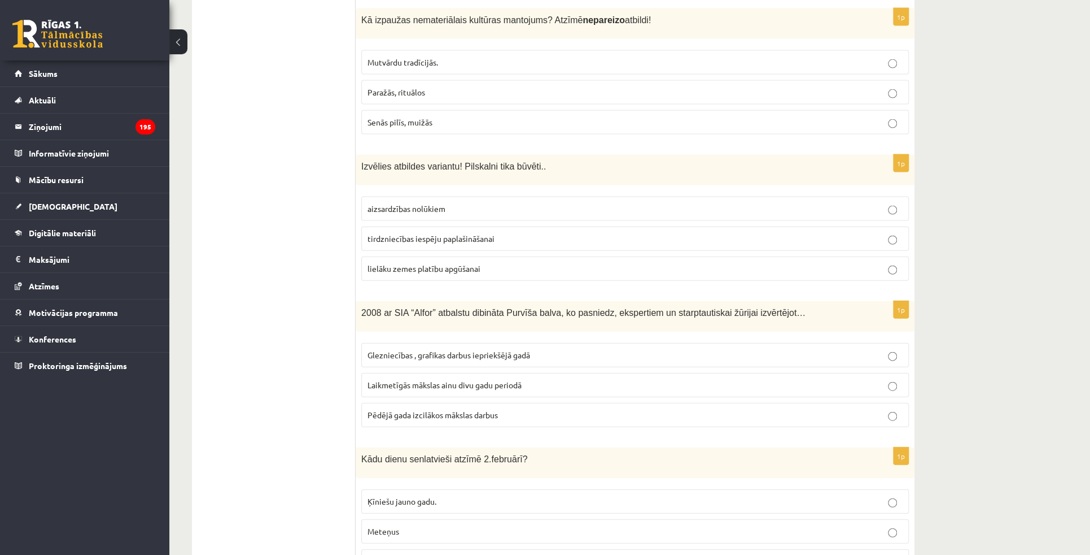
scroll to position [1598, 0]
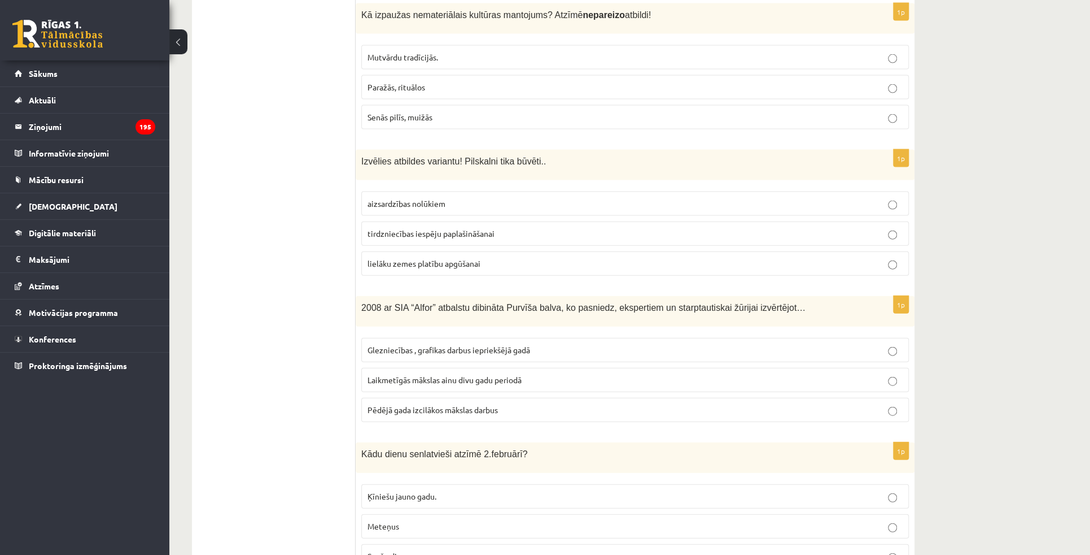
click at [391, 191] on label "aizsardzības nolūkiem" at bounding box center [635, 203] width 548 height 24
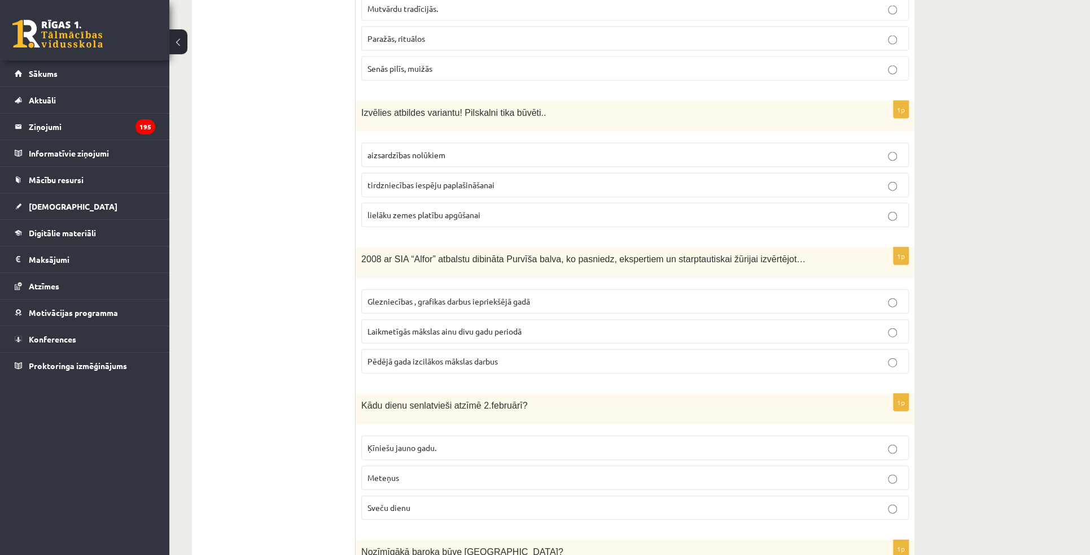
scroll to position [1649, 0]
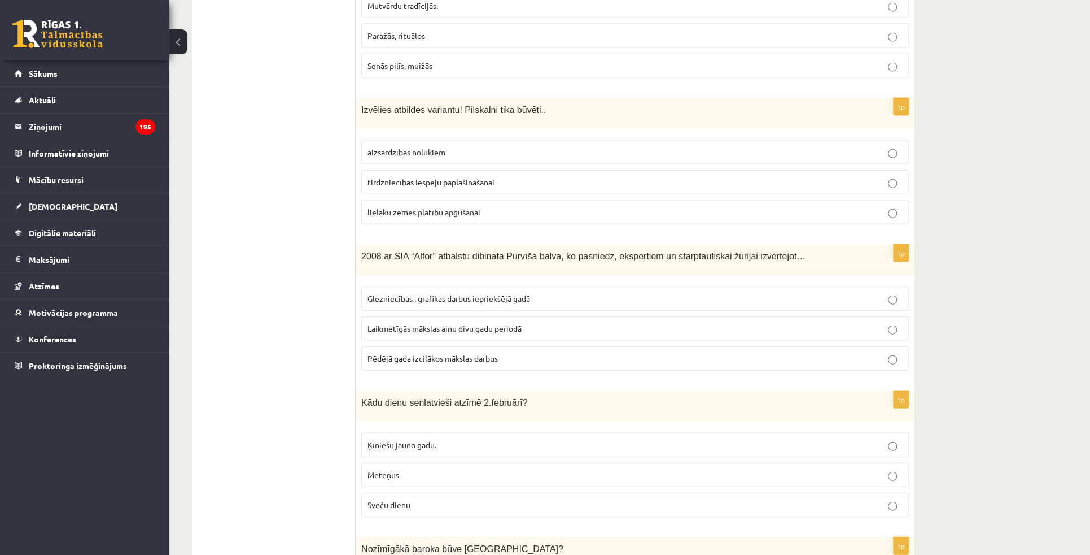
click at [415, 293] on span "Glezniecības , grafikas darbus iepriekšējā gadā" at bounding box center [449, 298] width 163 height 10
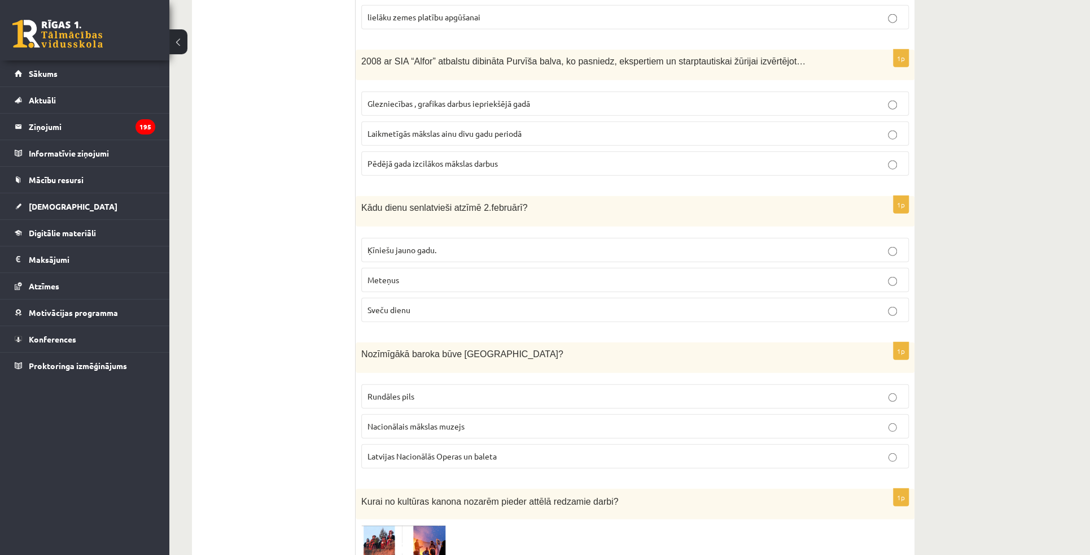
scroll to position [1854, 0]
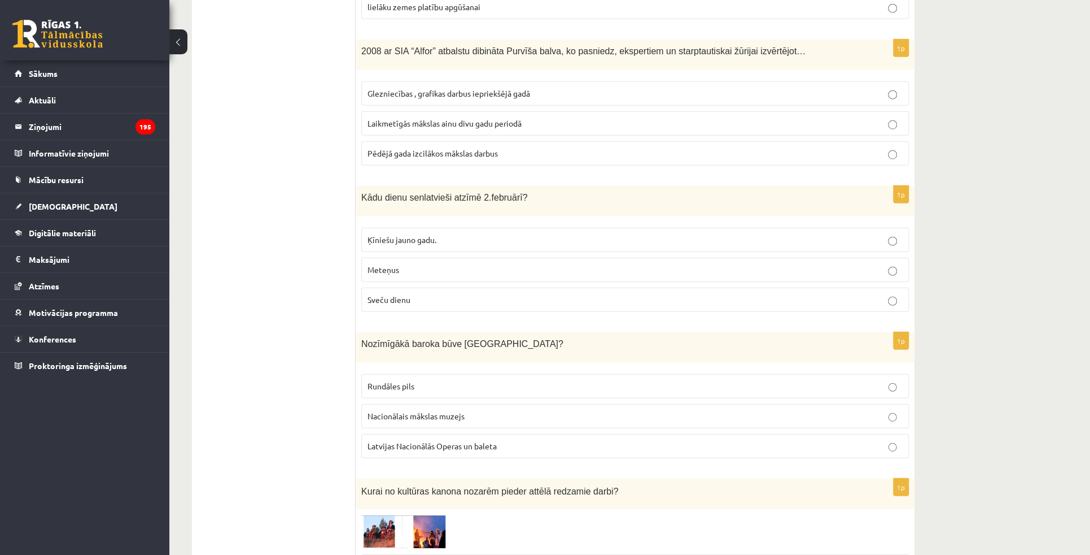
click at [415, 294] on p "Sveču dienu" at bounding box center [635, 300] width 535 height 12
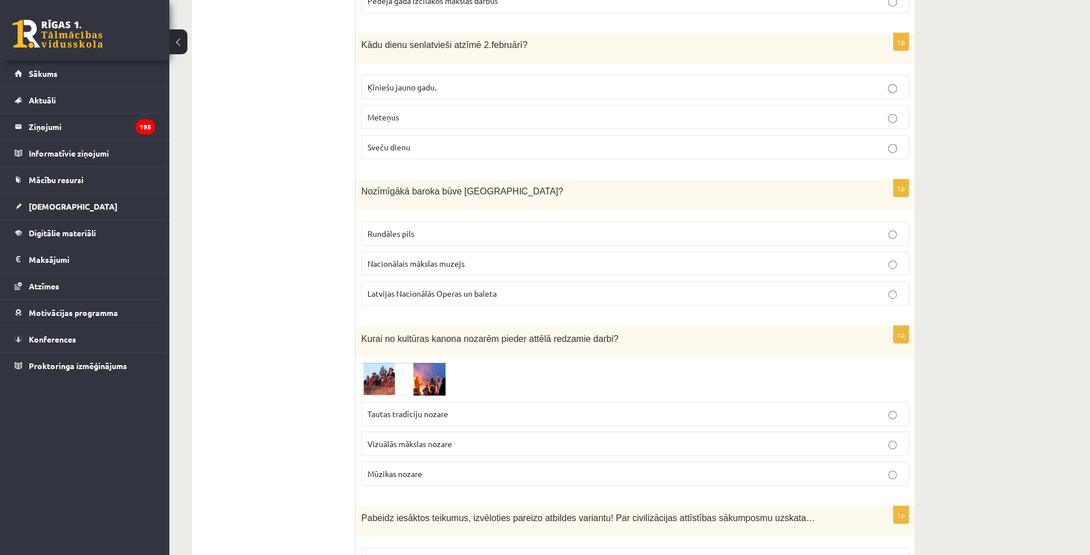
scroll to position [2008, 0]
click at [401, 226] on span "Rundāles pils" at bounding box center [391, 231] width 47 height 10
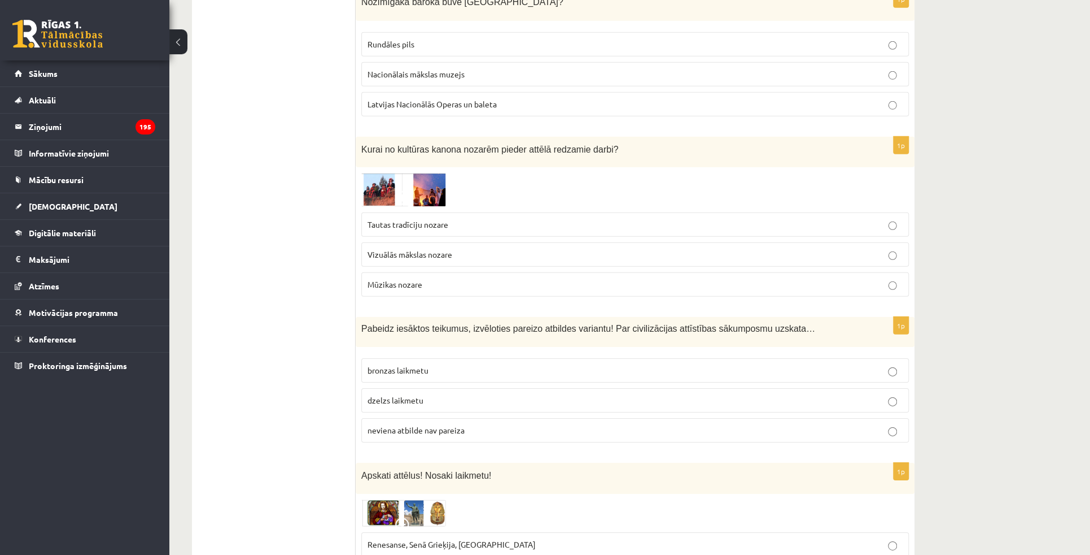
scroll to position [2214, 0]
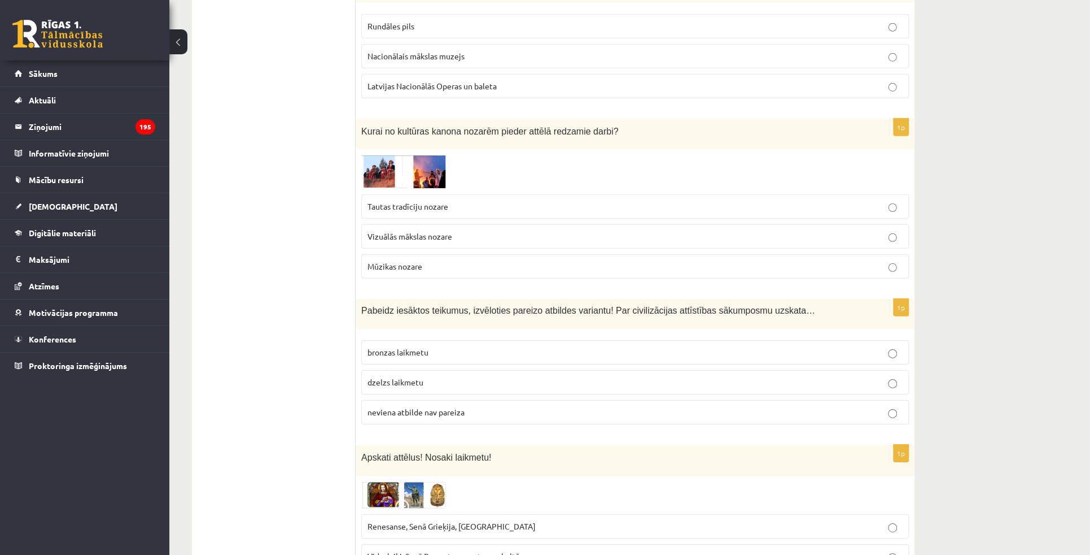
click at [421, 155] on img at bounding box center [403, 171] width 85 height 33
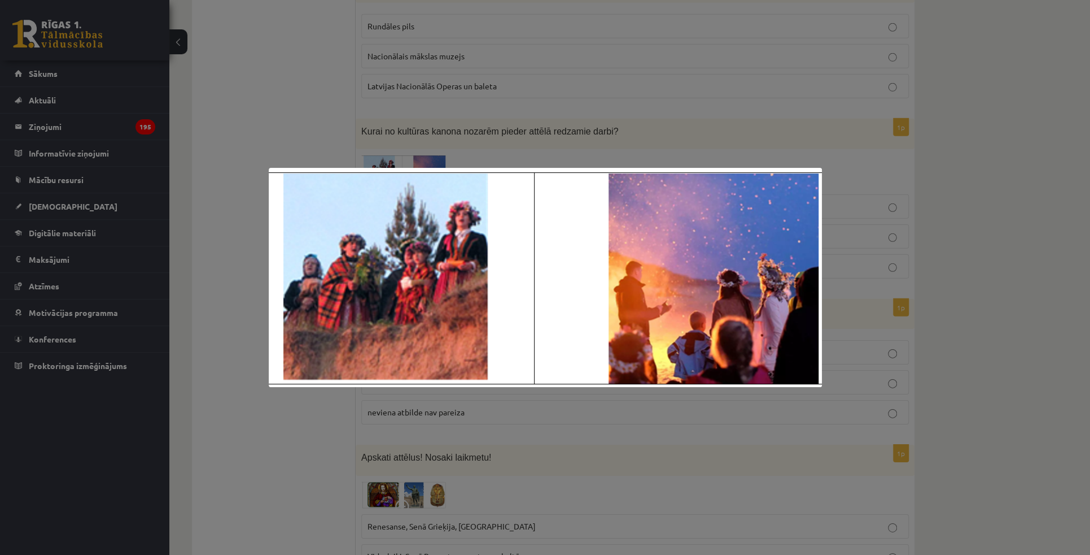
click at [239, 103] on div at bounding box center [545, 277] width 1090 height 555
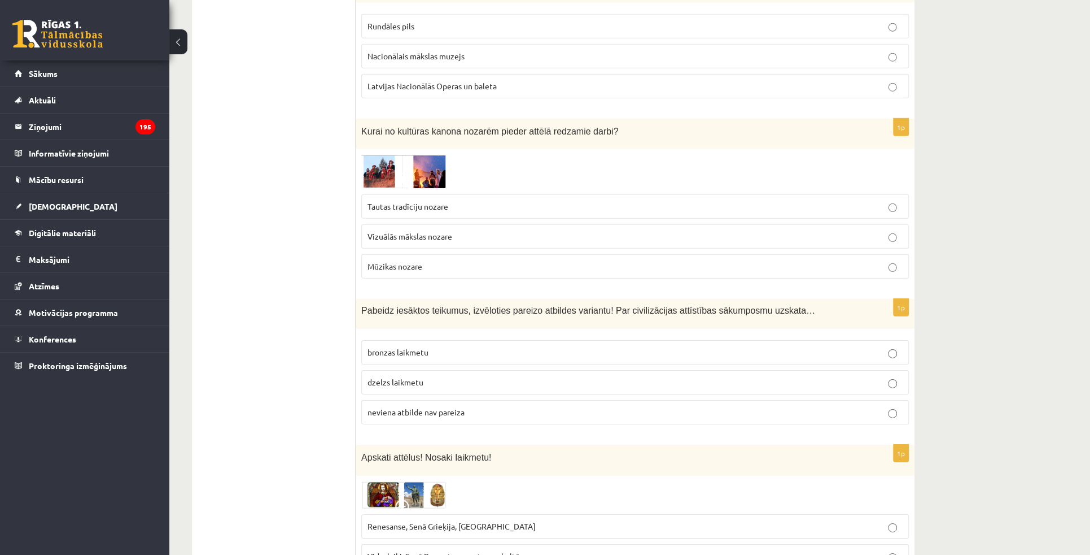
click at [410, 231] on span "Vizuālās mākslas nozare" at bounding box center [410, 236] width 85 height 10
click at [392, 155] on img at bounding box center [403, 171] width 85 height 33
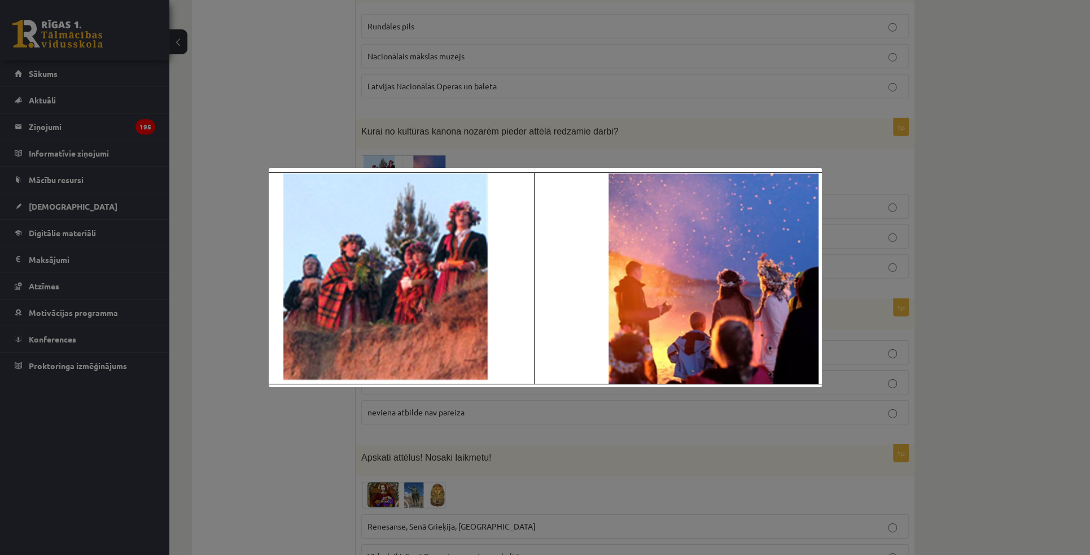
click at [320, 120] on div at bounding box center [545, 277] width 1090 height 555
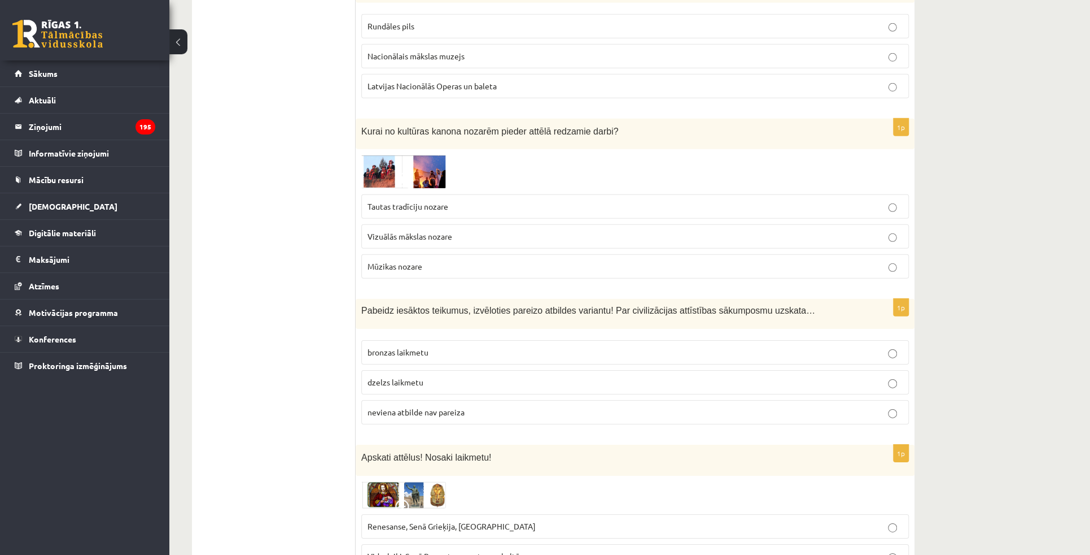
click at [373, 155] on img at bounding box center [403, 171] width 85 height 33
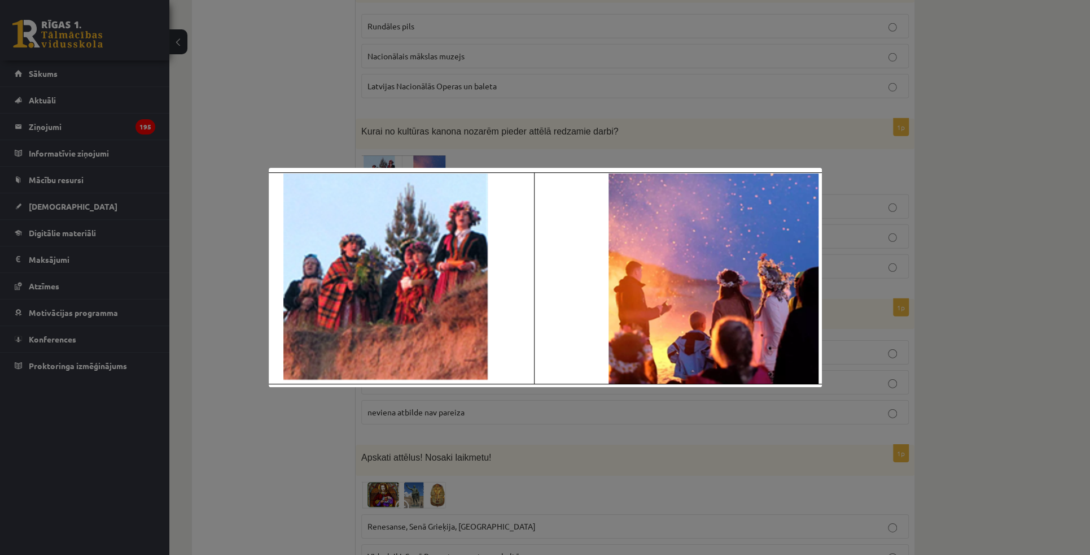
click at [251, 112] on div at bounding box center [545, 277] width 1090 height 555
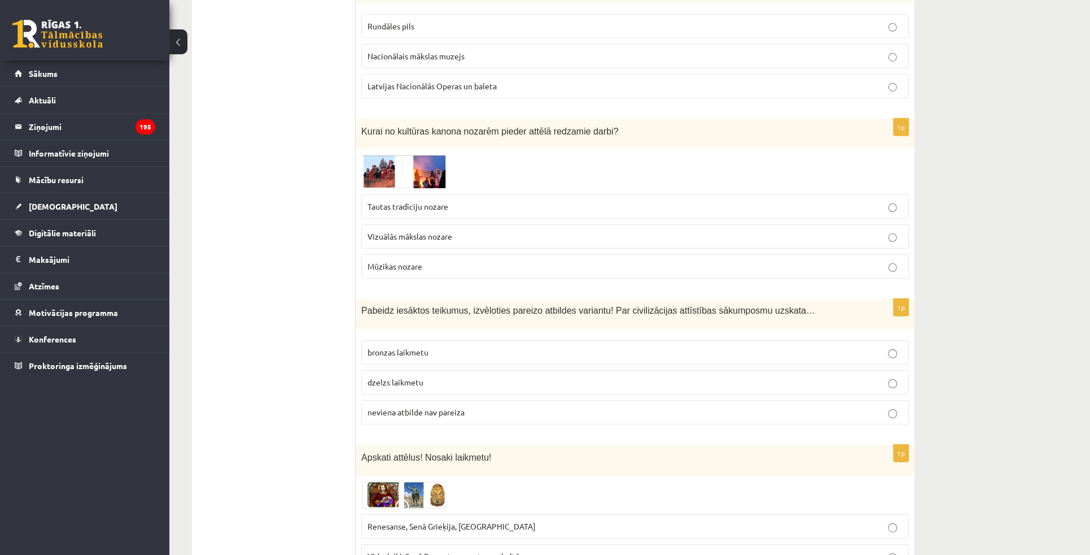
click at [430, 194] on label "Tautas tradīciju nozare" at bounding box center [635, 206] width 548 height 24
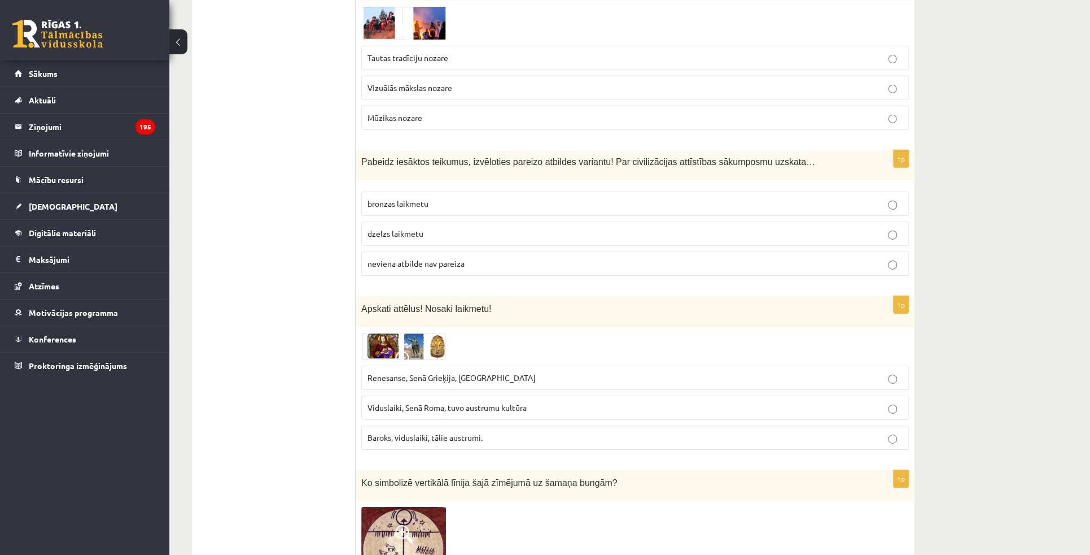
scroll to position [2367, 0]
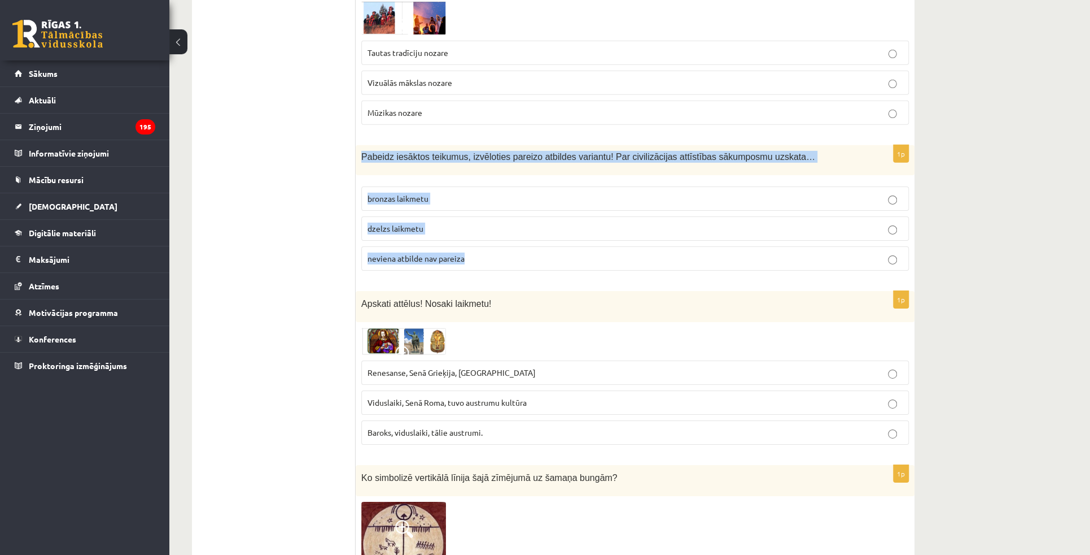
drag, startPoint x: 362, startPoint y: 119, endPoint x: 491, endPoint y: 213, distance: 159.3
click at [491, 213] on div "1p Pabeidz iesāktos teikumus, izvēloties pareizo atbildes variantu! Par civiliz…" at bounding box center [635, 212] width 559 height 135
copy div "Pabeidz iesāktos teikumus, izvēloties pareizo atbildes variantu! Par civilizāci…"
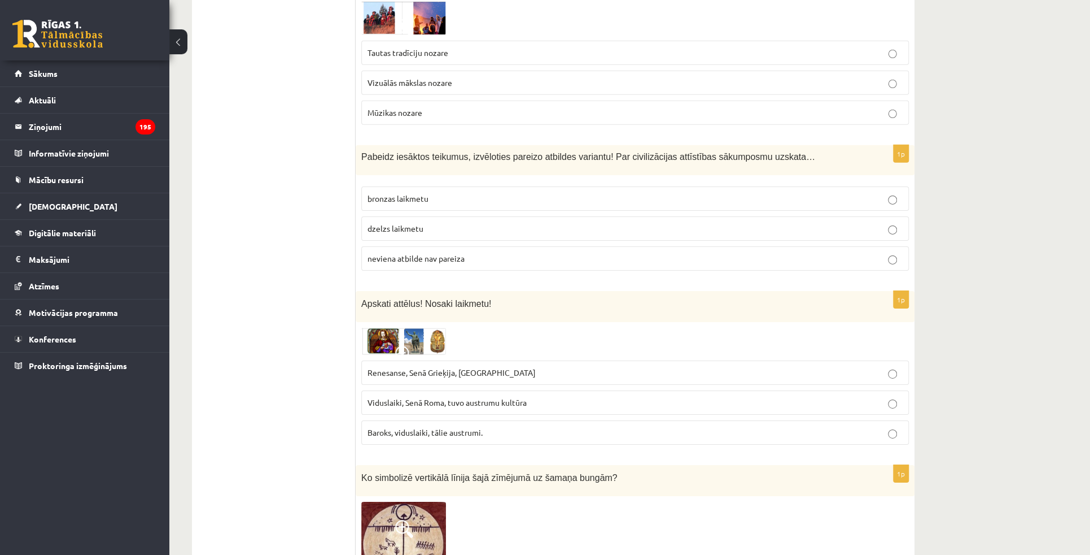
click at [1050, 298] on div "**********" at bounding box center [629, 148] width 921 height 4945
click at [465, 252] on p "neviena atbilde nav pareiza" at bounding box center [635, 258] width 535 height 12
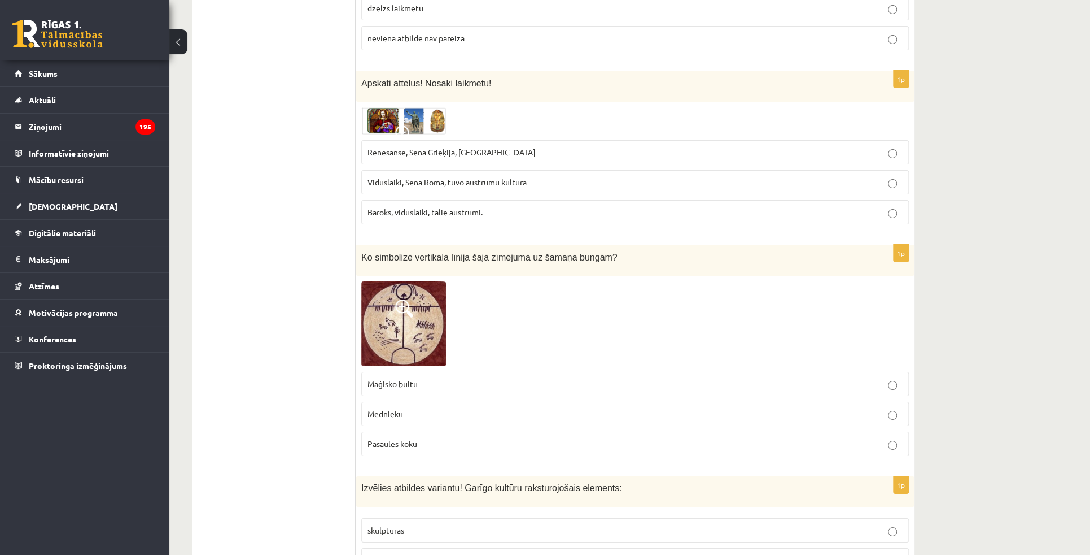
scroll to position [2471, 0]
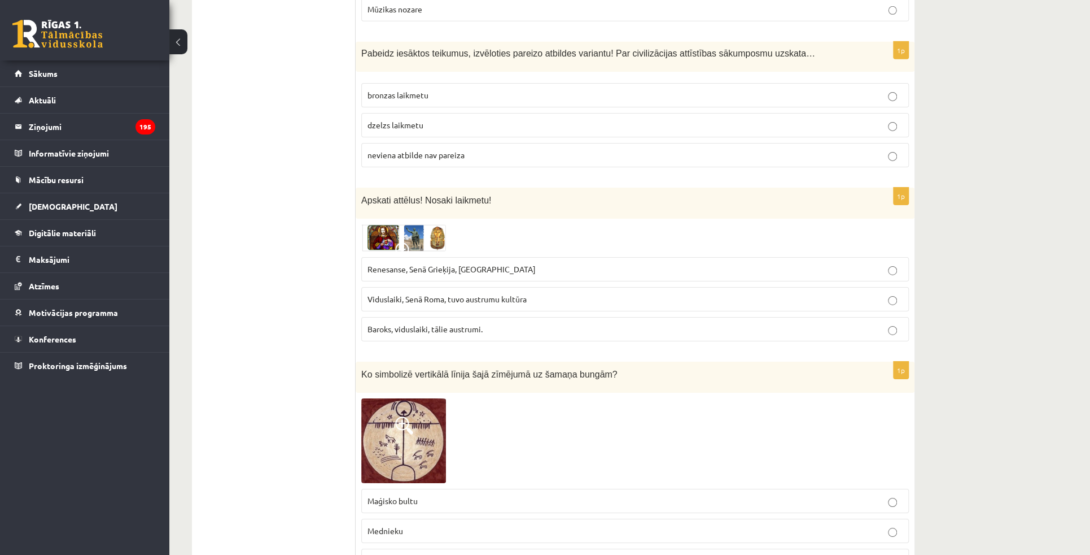
click at [327, 192] on ul "Tests Izvērtējums!" at bounding box center [279, 108] width 152 height 4753
click at [397, 224] on img at bounding box center [403, 237] width 85 height 27
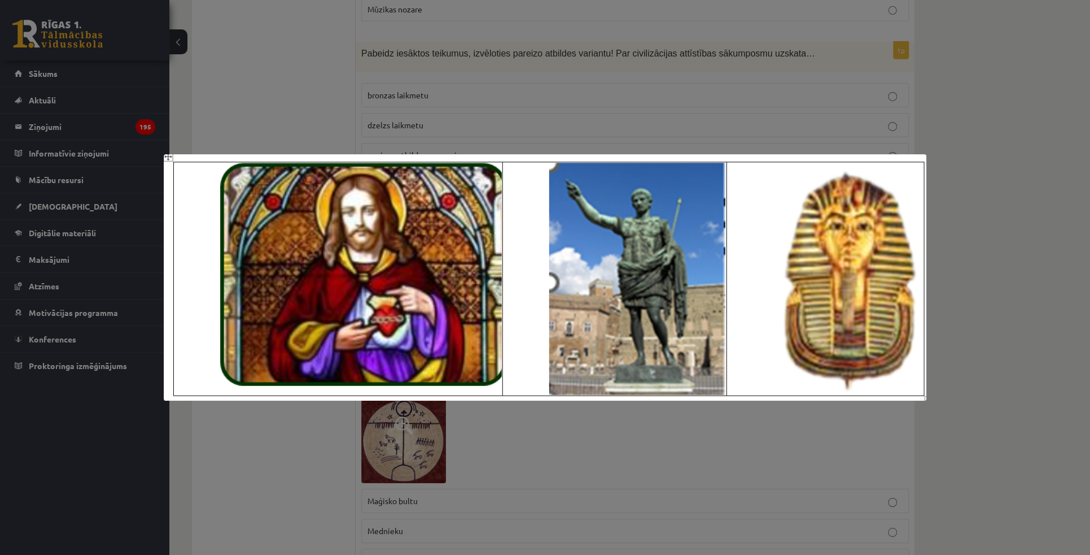
click at [290, 119] on div at bounding box center [545, 277] width 1090 height 555
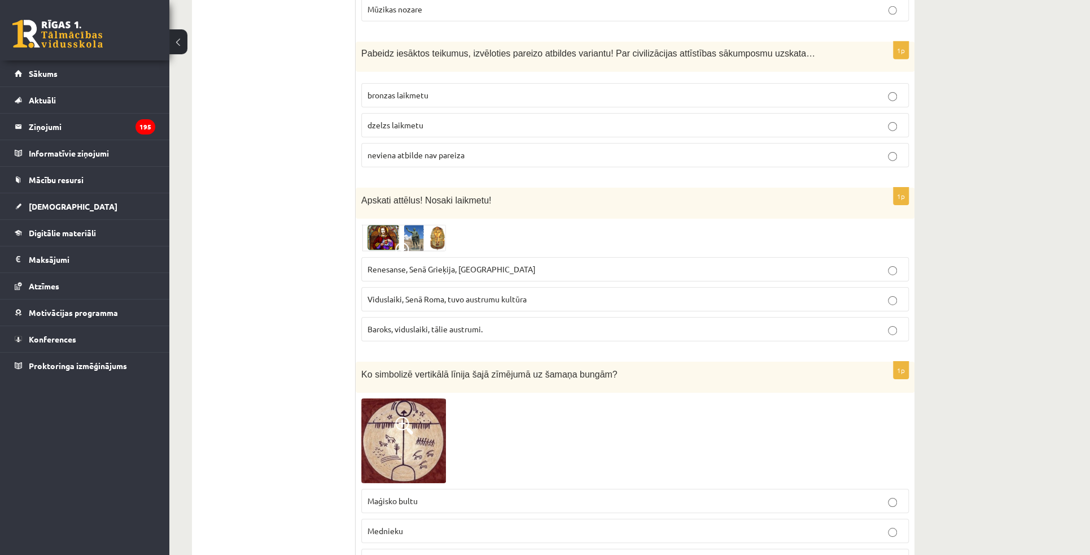
click at [442, 224] on img at bounding box center [403, 237] width 85 height 27
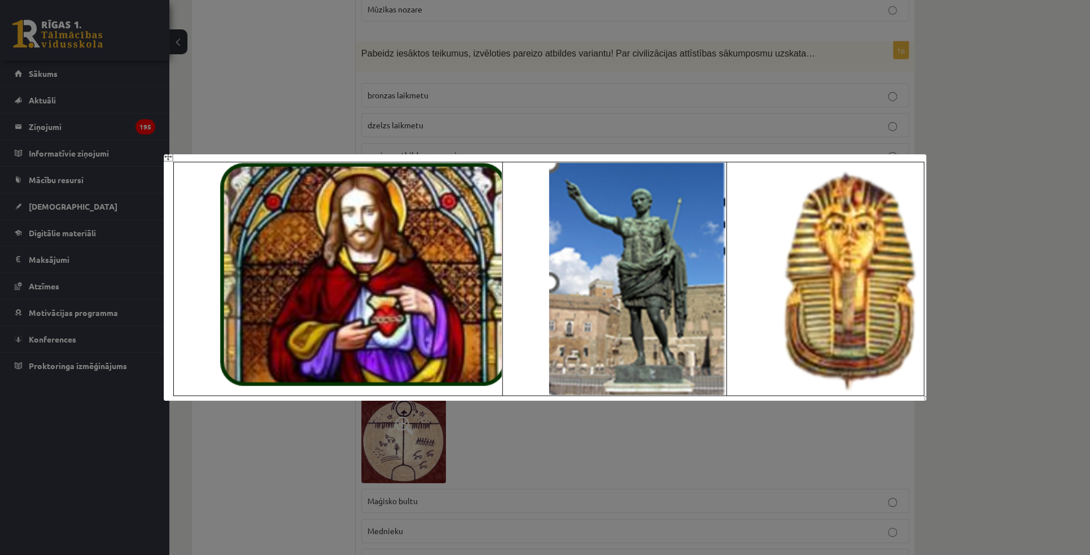
click at [942, 298] on div at bounding box center [545, 277] width 1090 height 555
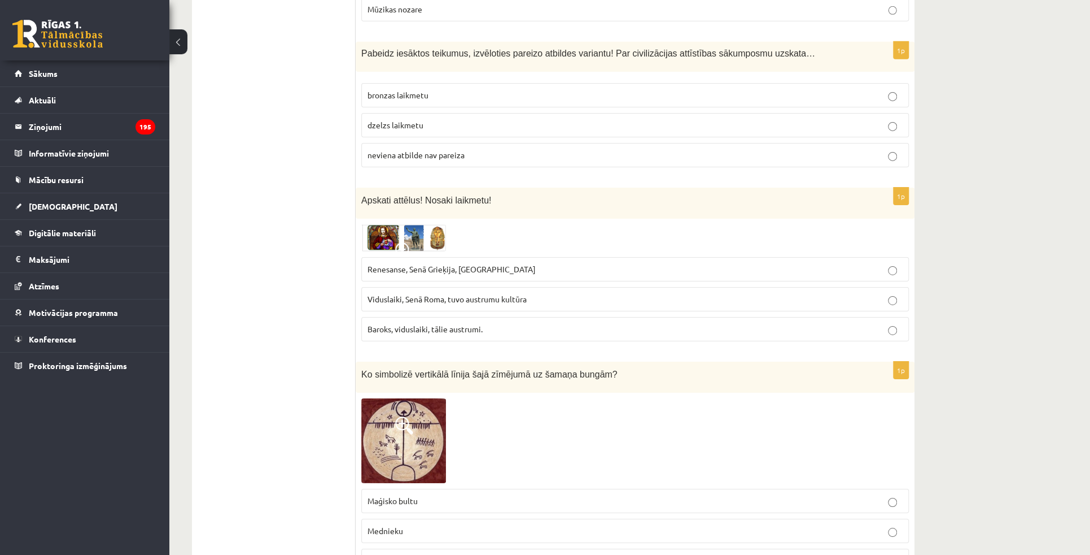
click at [434, 324] on span "Baroks, viduslaiki, tālie austrumi." at bounding box center [425, 329] width 115 height 10
click at [457, 264] on span "Renesanse, Senā Grieķija, Ēģipte" at bounding box center [452, 269] width 168 height 10
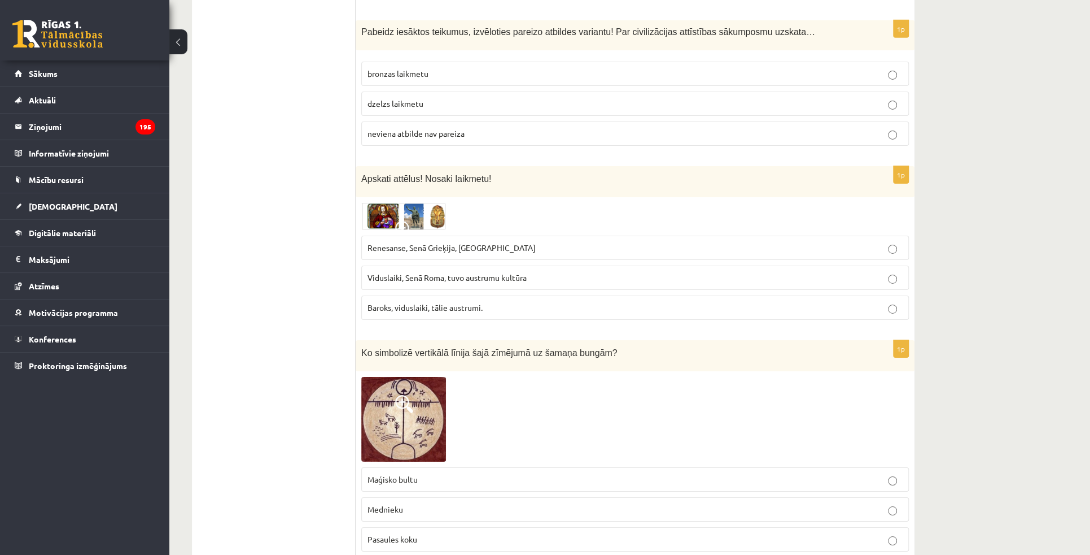
scroll to position [2522, 0]
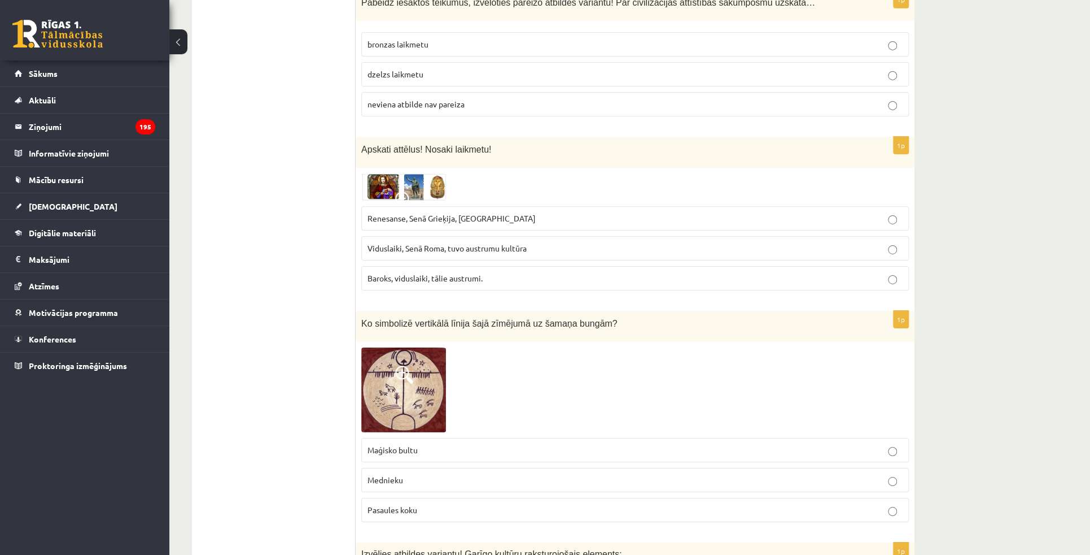
click at [434, 173] on img at bounding box center [403, 186] width 85 height 27
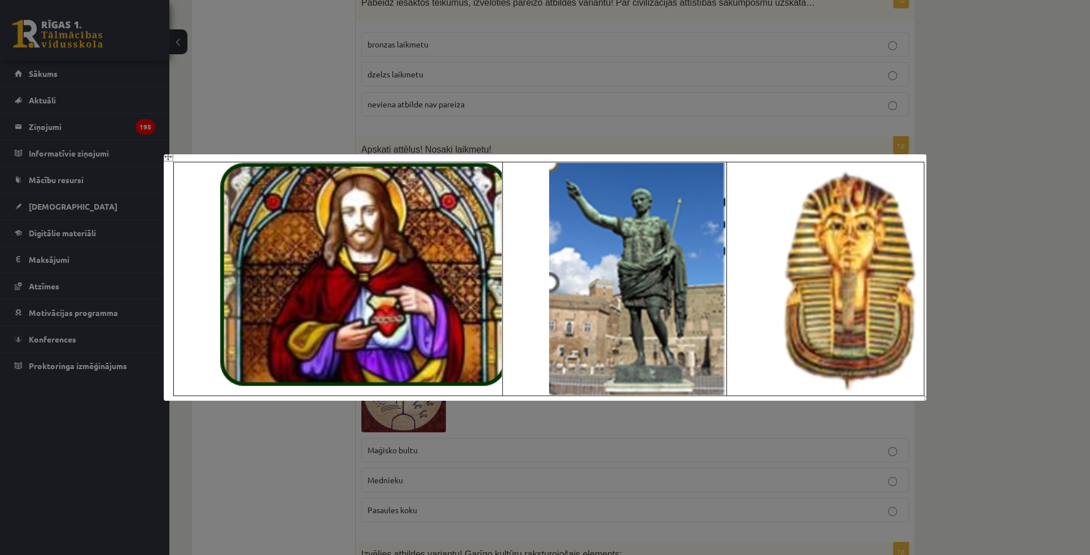
click at [966, 238] on div at bounding box center [545, 277] width 1090 height 555
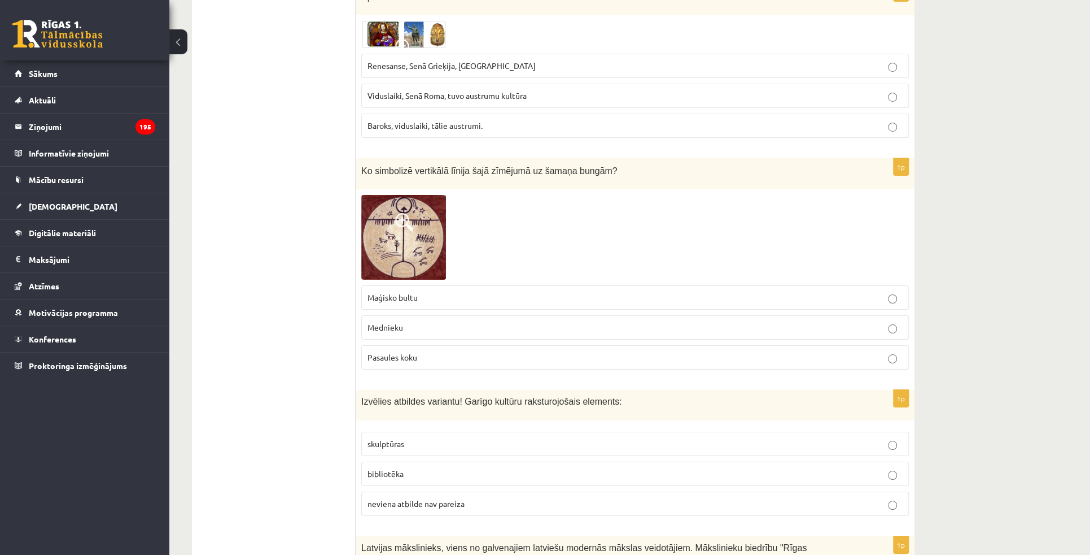
scroll to position [2676, 0]
click at [416, 203] on img at bounding box center [403, 235] width 85 height 85
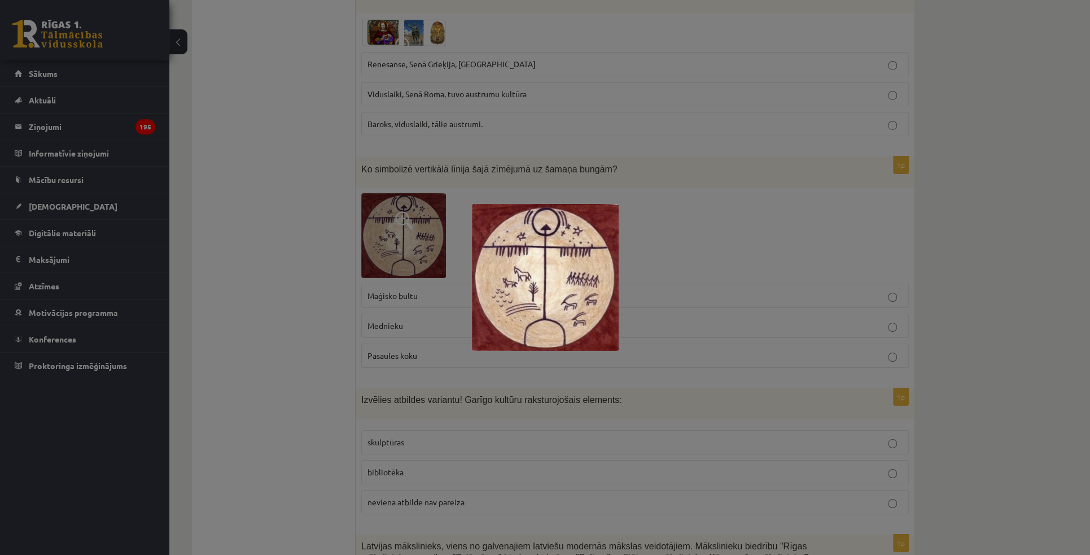
click at [283, 215] on div at bounding box center [545, 277] width 1090 height 555
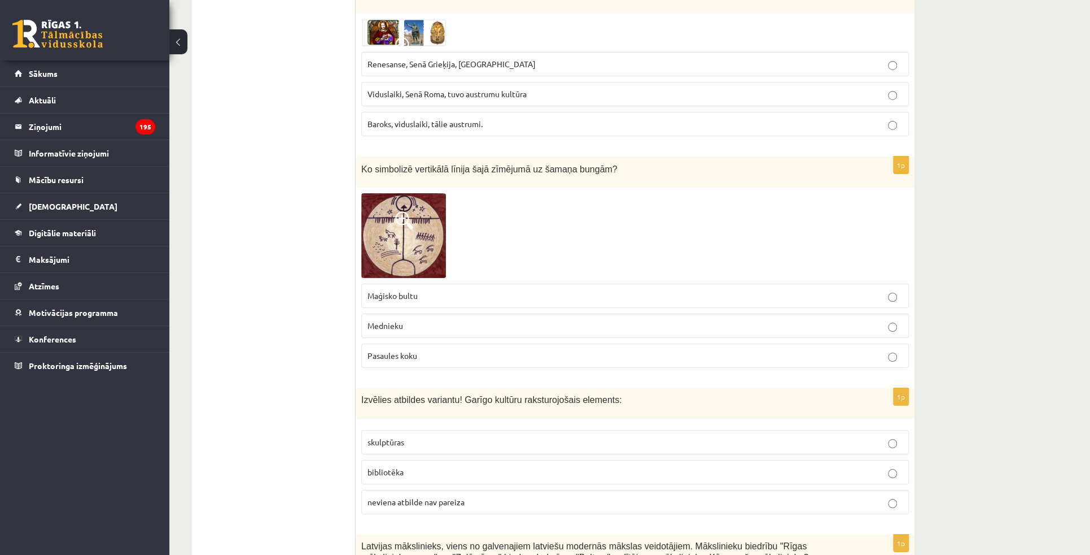
click at [443, 350] on p "Pasaules koku" at bounding box center [635, 356] width 535 height 12
click at [430, 193] on img at bounding box center [403, 235] width 85 height 85
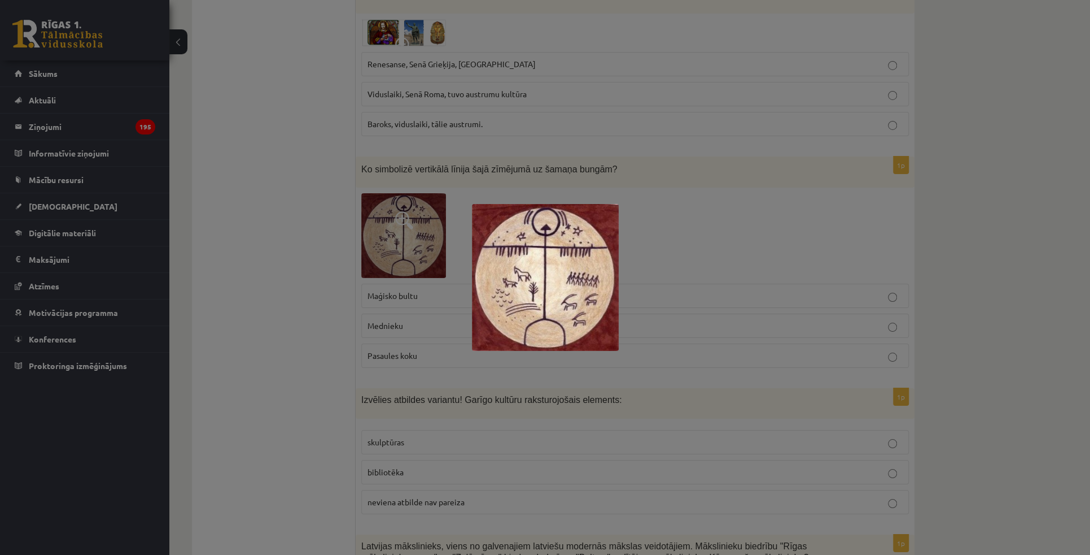
click at [299, 228] on div at bounding box center [545, 277] width 1090 height 555
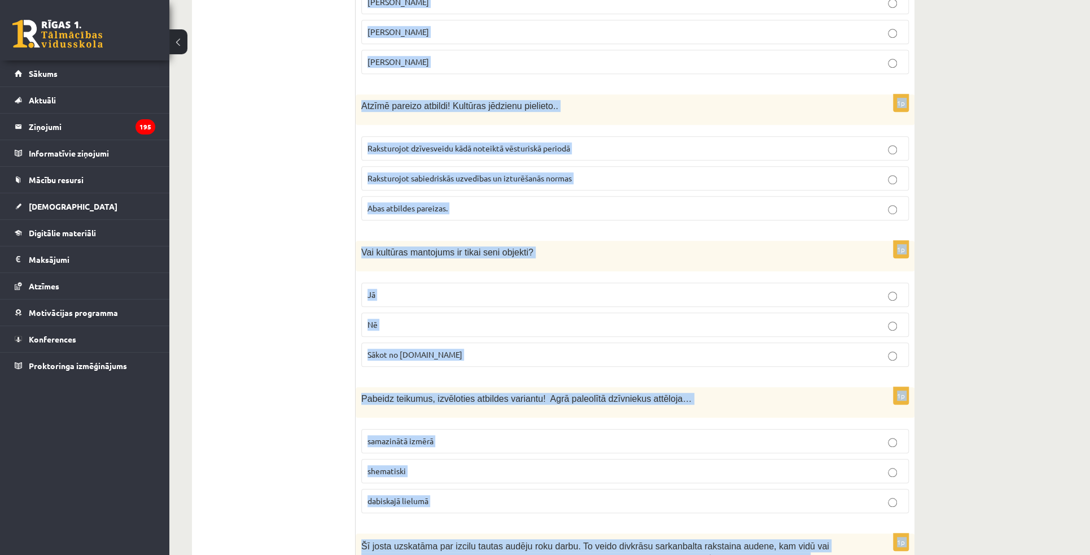
scroll to position [3325, 0]
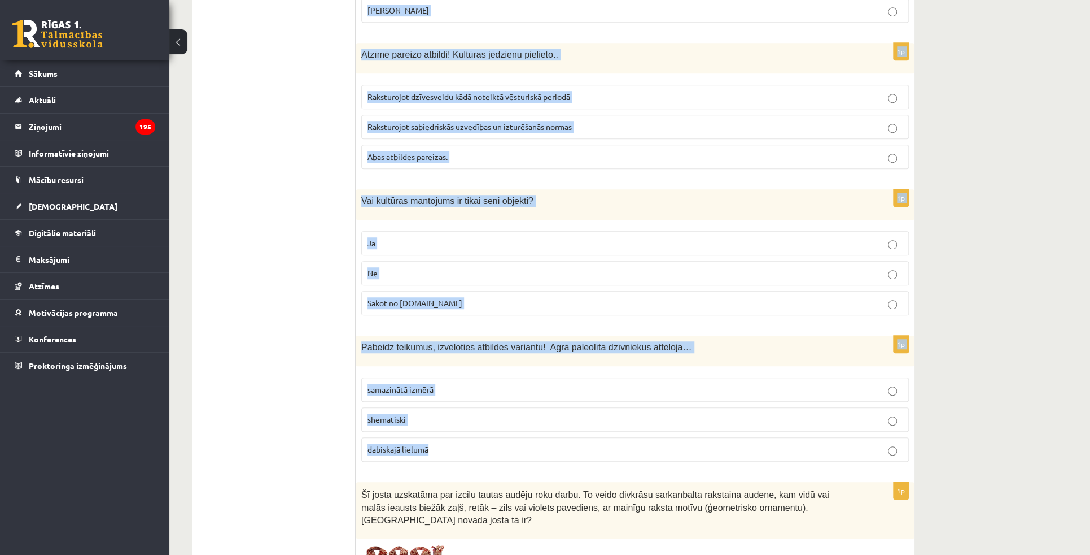
drag, startPoint x: 361, startPoint y: 156, endPoint x: 482, endPoint y: 396, distance: 269.5
copy form "Izvēlies atbildes variantu! Garīgo kultūru raksturojošais elements: skulptūras …"
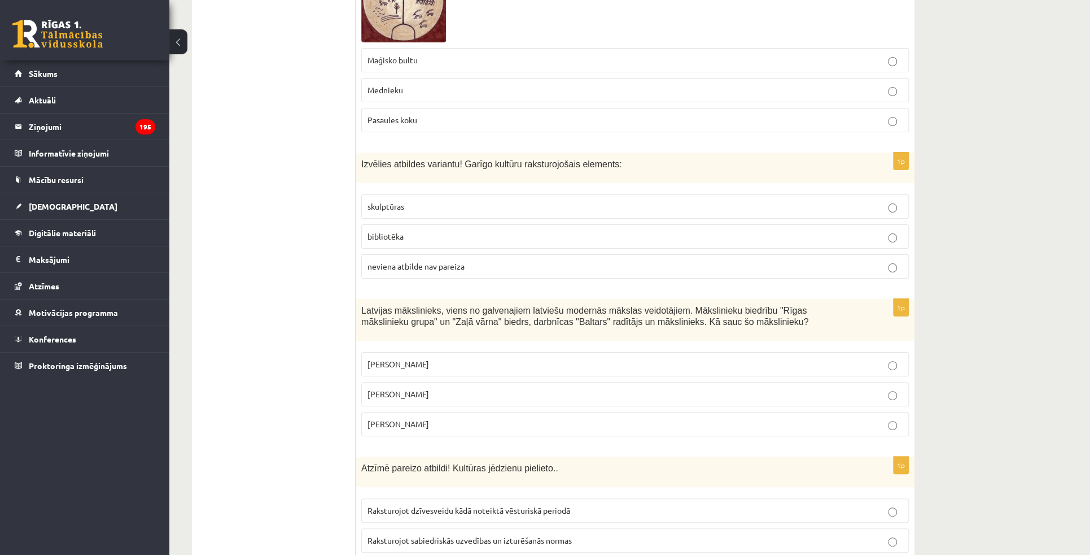
scroll to position [2914, 0]
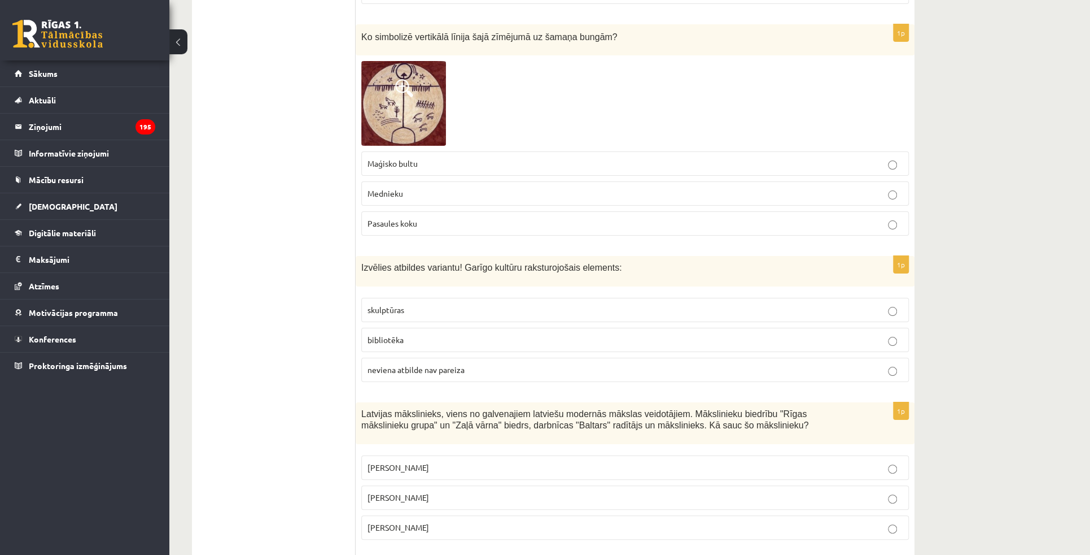
scroll to position [2811, 0]
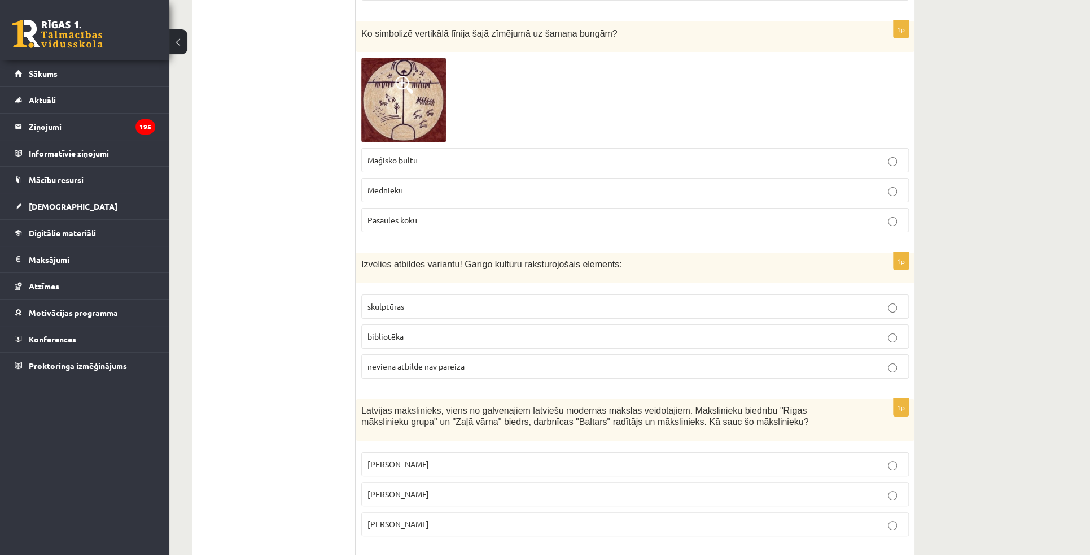
click at [540, 324] on label "bibliotēka" at bounding box center [635, 336] width 548 height 24
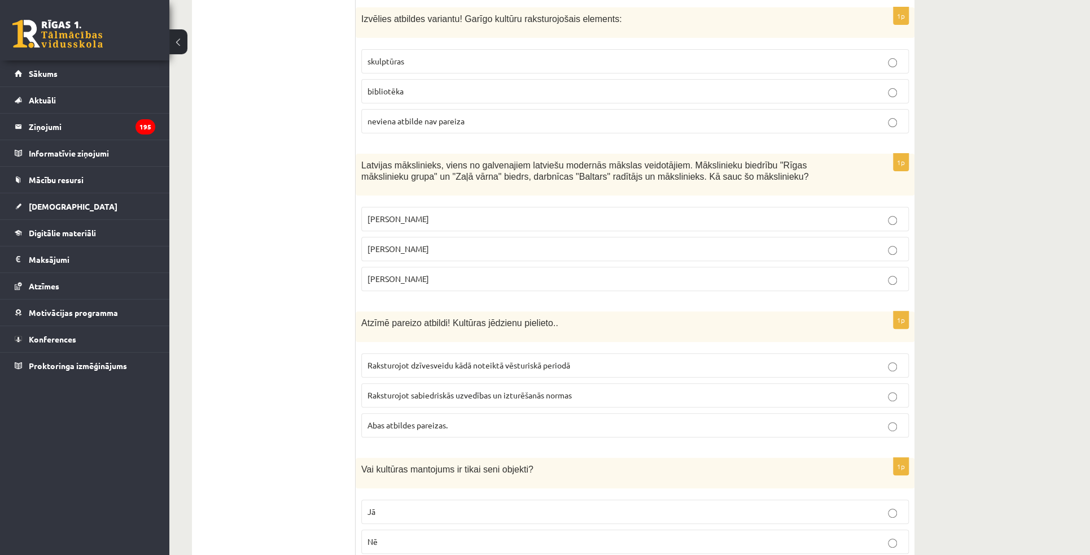
scroll to position [3068, 0]
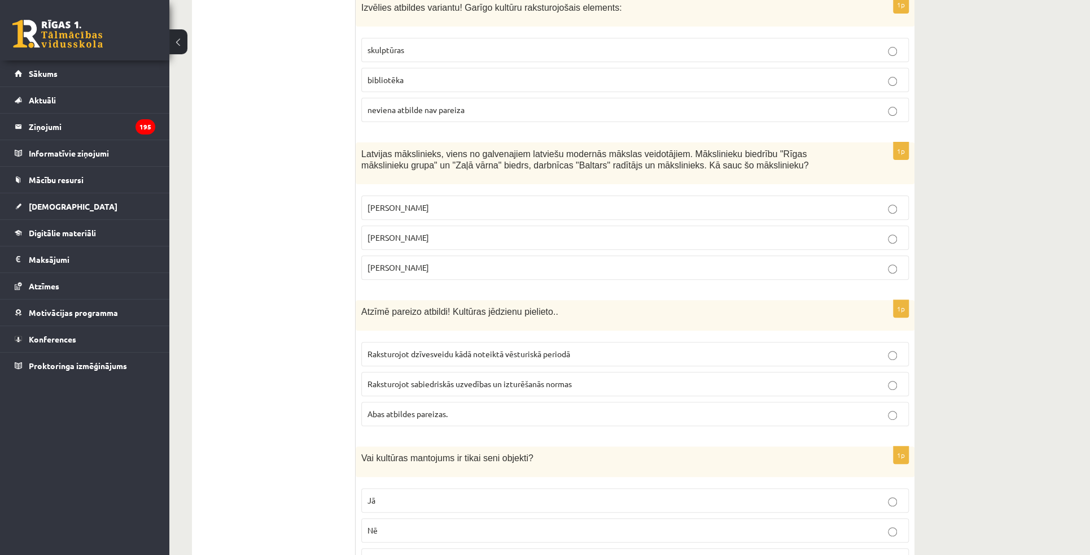
click at [405, 232] on span "Romāns Suta" at bounding box center [399, 237] width 62 height 10
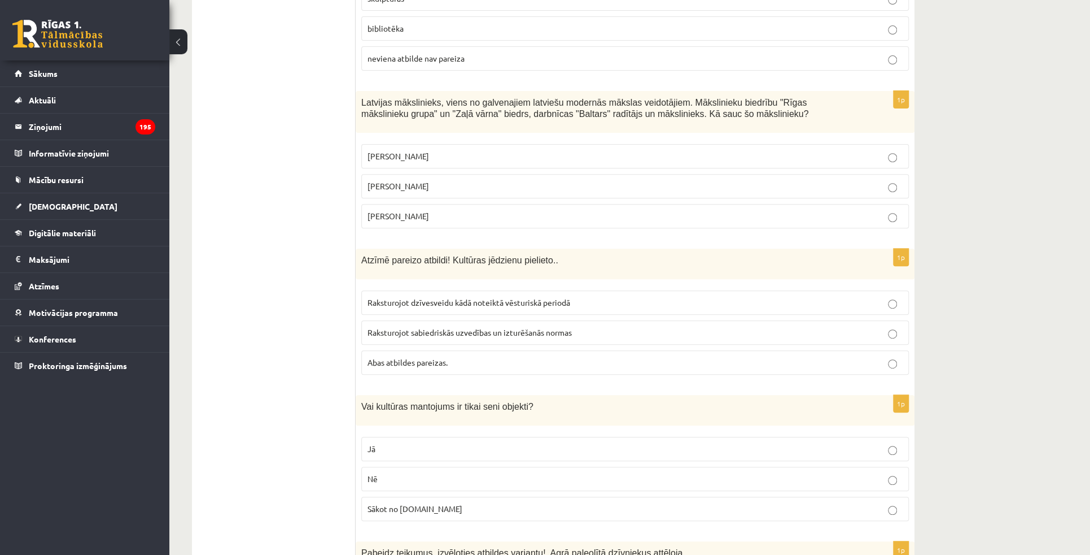
click at [467, 356] on p "Abas atbildes pareizas." at bounding box center [635, 362] width 535 height 12
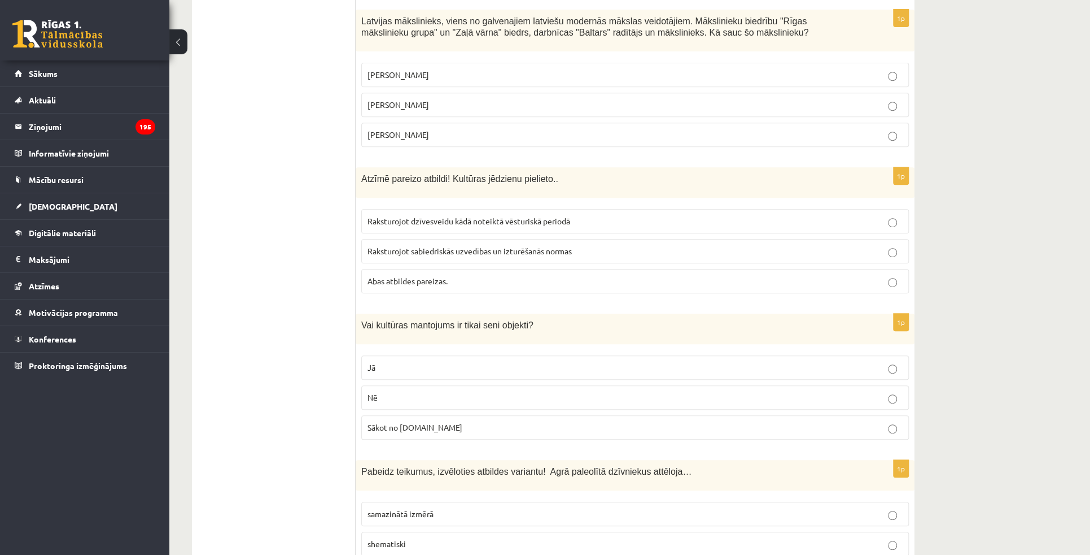
scroll to position [3222, 0]
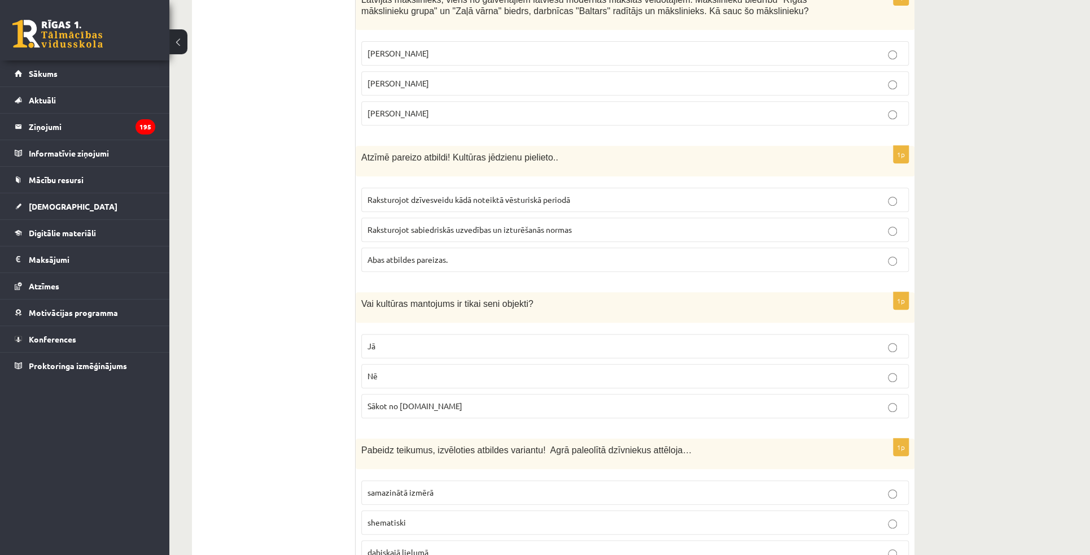
click at [460, 370] on p "Nē" at bounding box center [635, 376] width 535 height 12
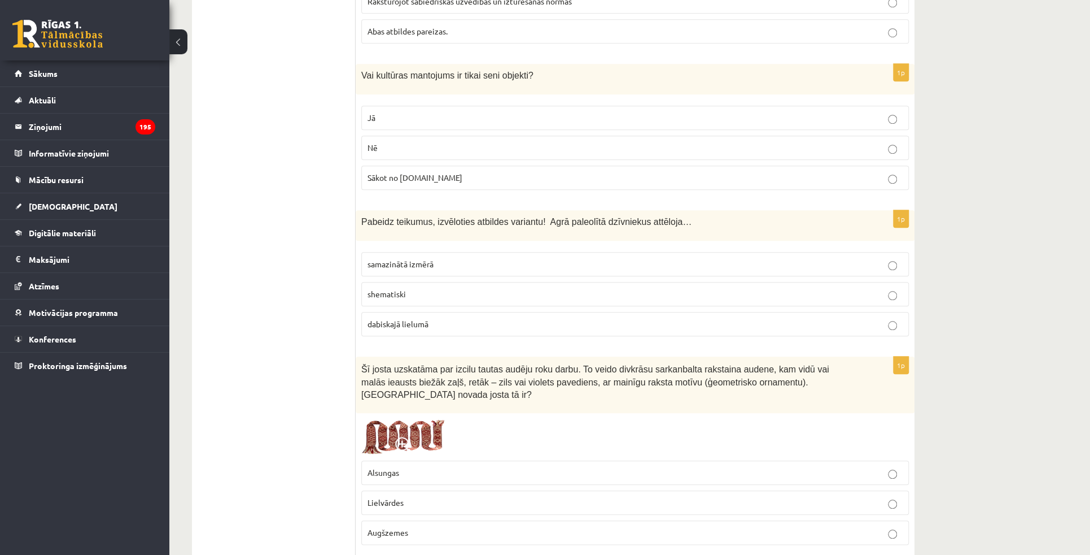
scroll to position [3478, 0]
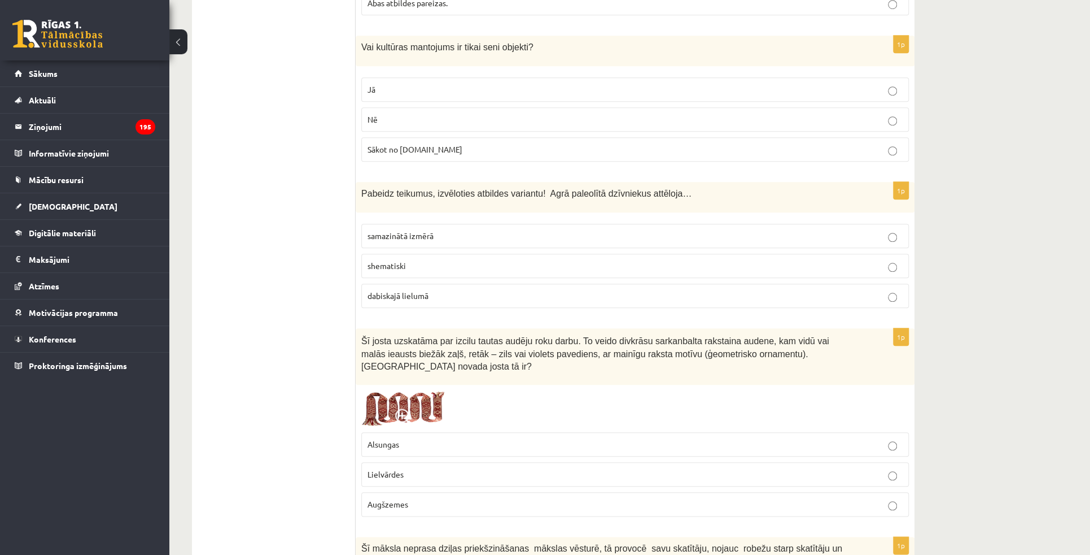
click at [451, 283] on label "dabiskajā lielumā" at bounding box center [635, 295] width 548 height 24
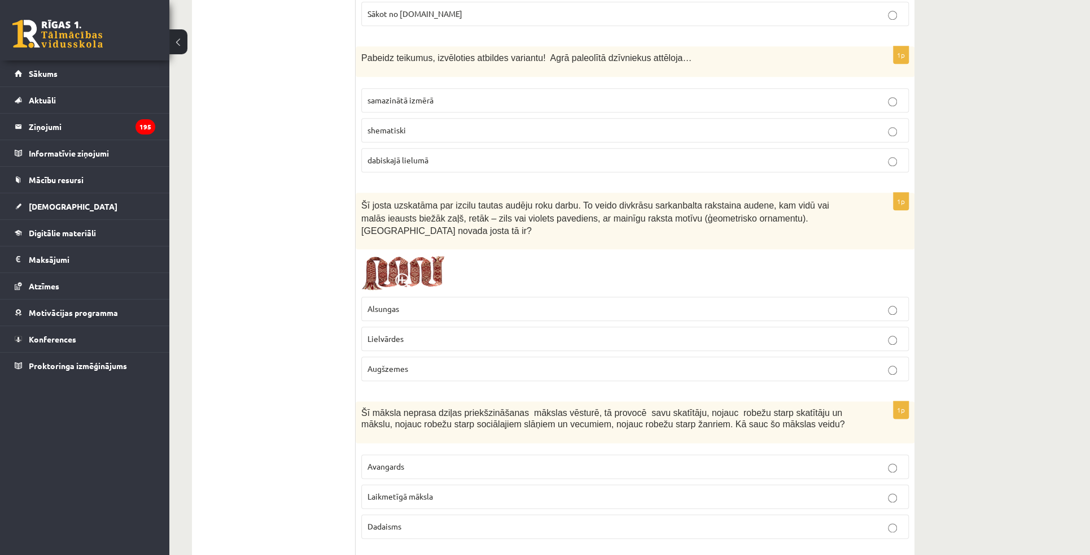
scroll to position [3599, 0]
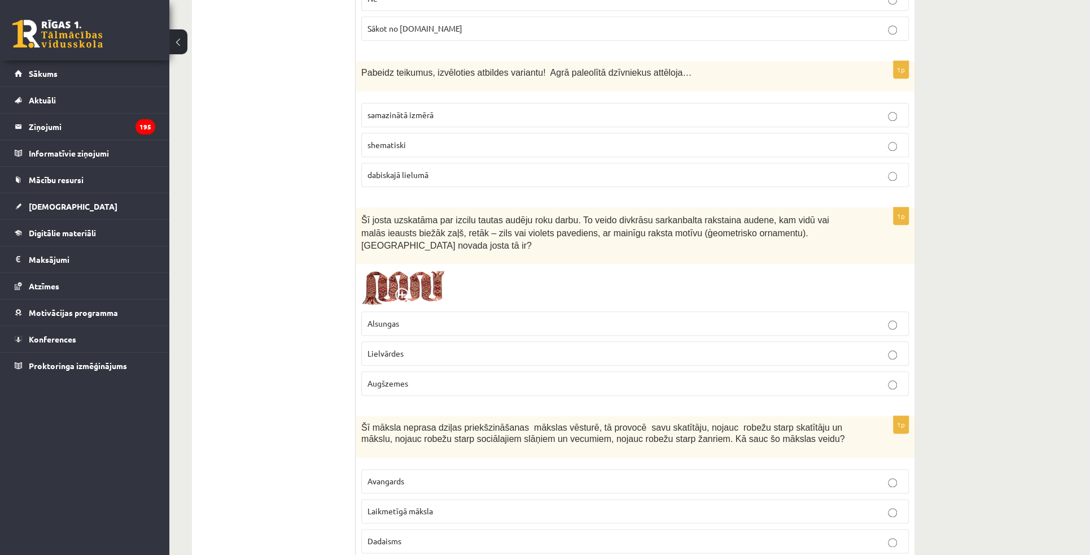
click at [417, 269] on img at bounding box center [403, 287] width 85 height 36
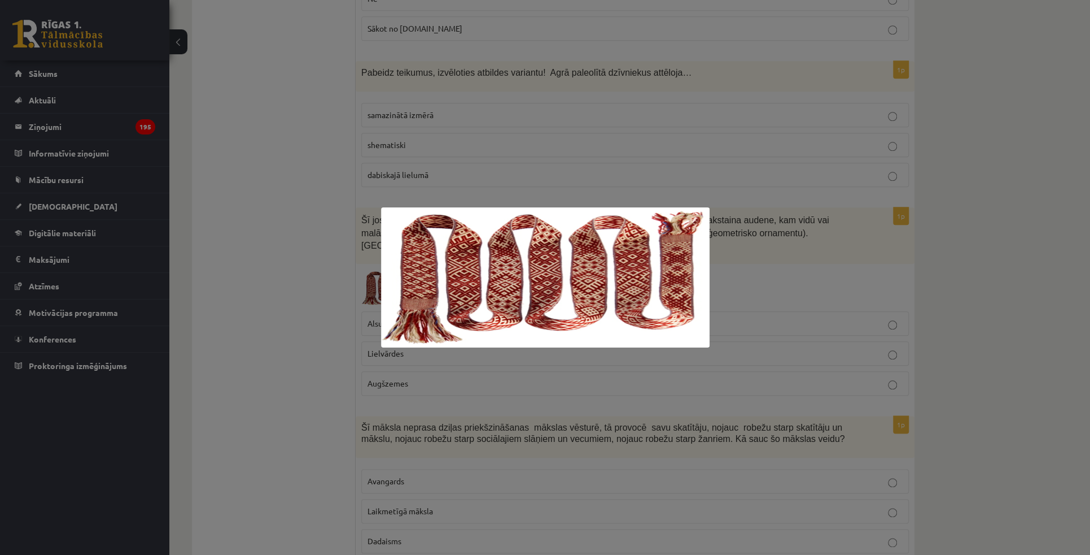
click at [797, 238] on div at bounding box center [545, 277] width 1090 height 555
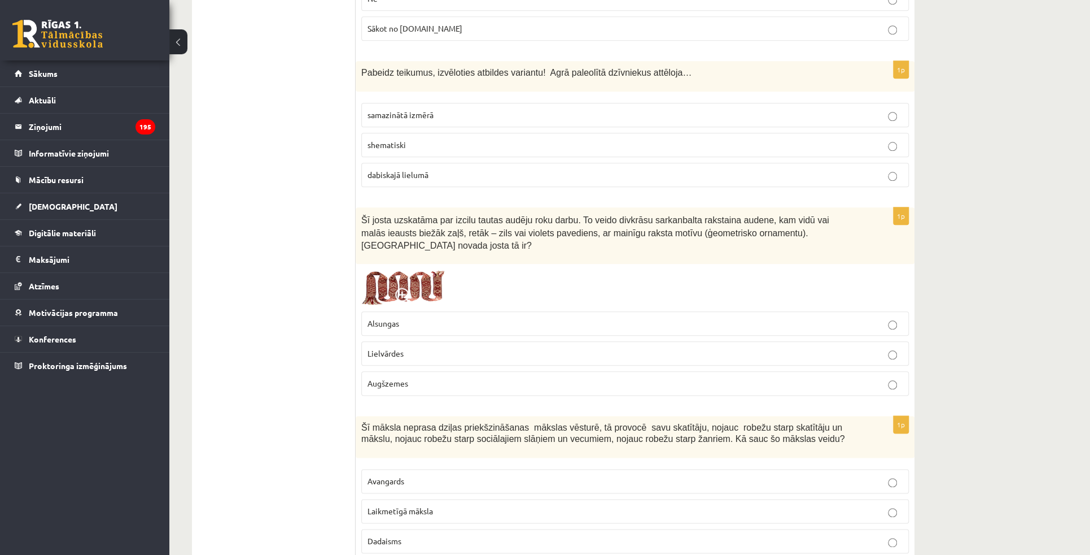
click at [581, 269] on div at bounding box center [635, 287] width 548 height 36
click at [361, 215] on span "Šī josta uzskatāma par izcilu tautas audēju roku darbu. To veido divkrāsu sarka…" at bounding box center [595, 232] width 468 height 35
click at [413, 269] on img at bounding box center [403, 287] width 85 height 36
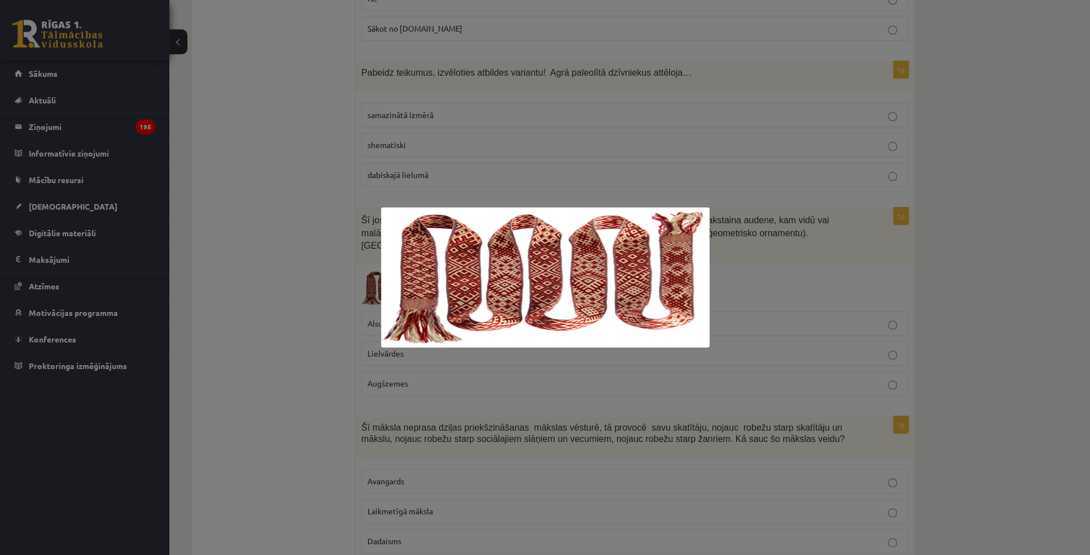
click at [289, 220] on div at bounding box center [545, 277] width 1090 height 555
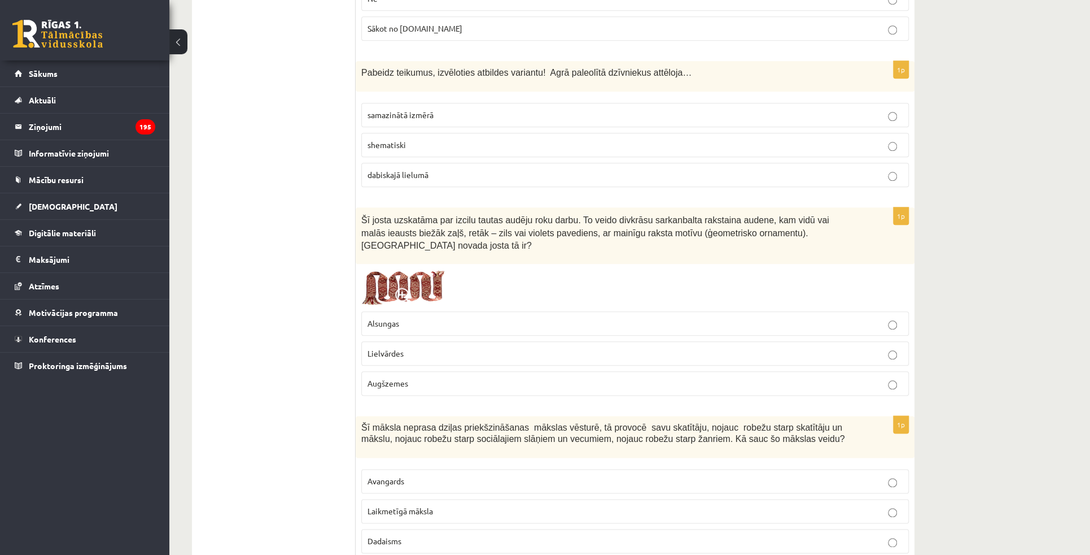
click at [478, 377] on p "Augšzemes" at bounding box center [635, 383] width 535 height 12
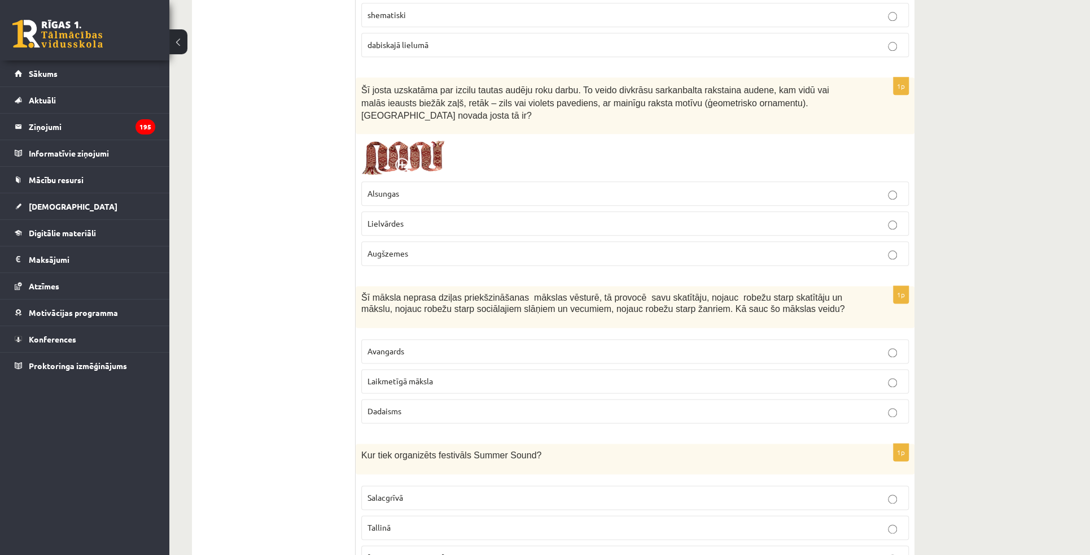
scroll to position [3753, 0]
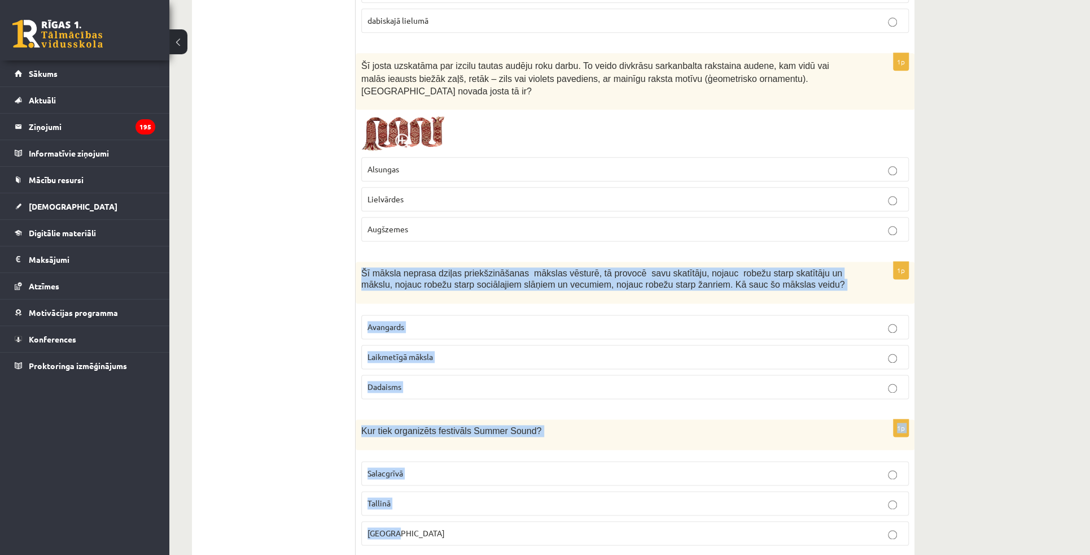
drag, startPoint x: 363, startPoint y: 211, endPoint x: 483, endPoint y: 476, distance: 291.1
copy form "Šī māksla neprasa dziļas priekšzināšanas mākslas vēsturē, tā provocē savu skatī…"
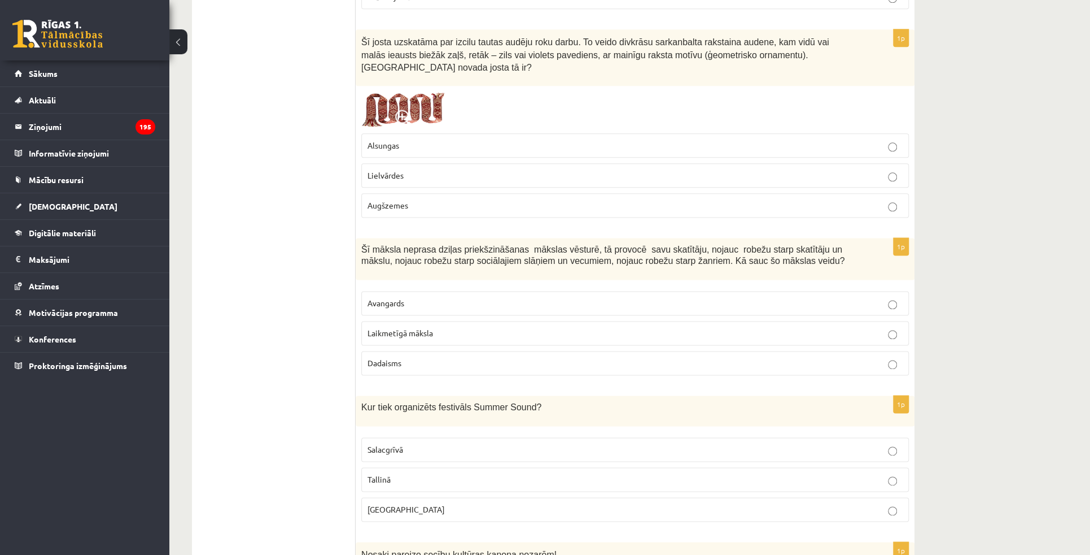
scroll to position [3805, 0]
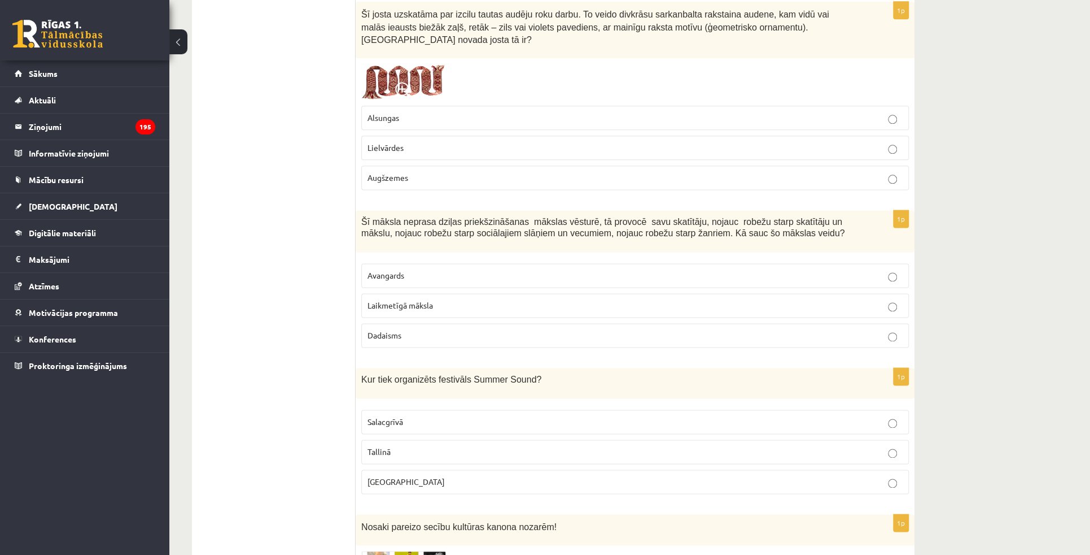
click at [389, 300] on span "Laikmetīgā māksla" at bounding box center [401, 305] width 66 height 10
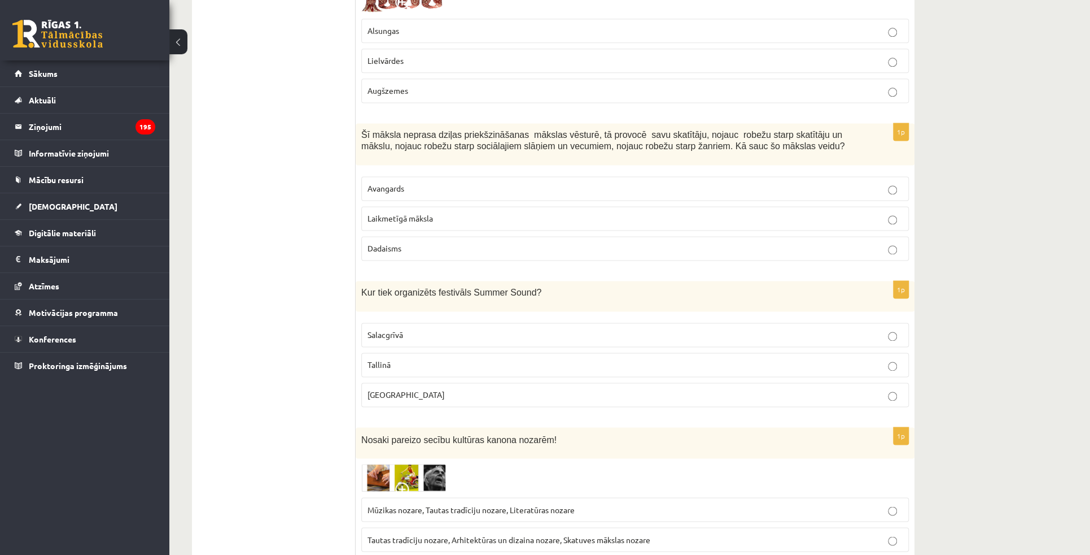
scroll to position [3907, 0]
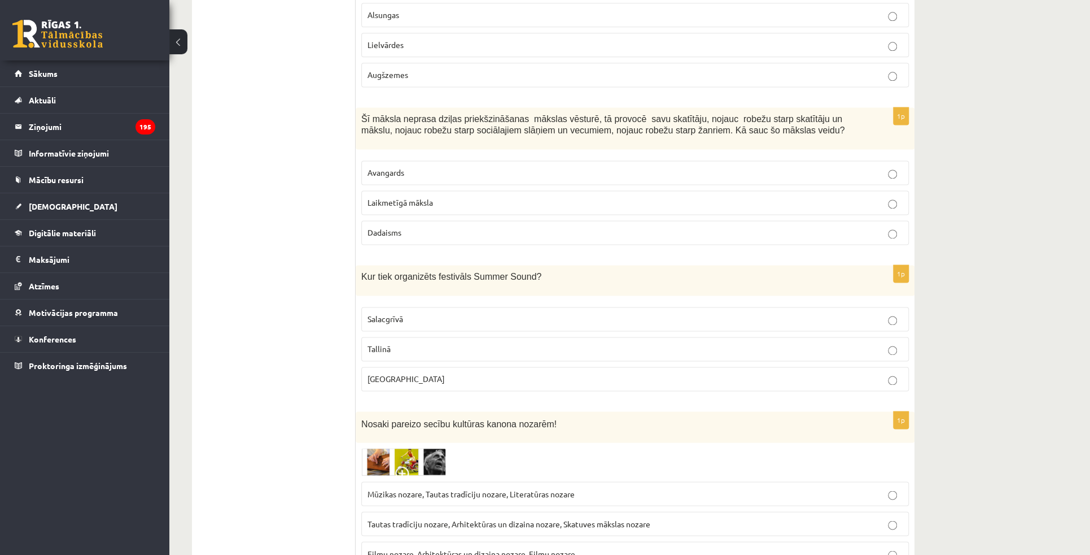
click at [407, 313] on p "Salacgrīvā" at bounding box center [635, 319] width 535 height 12
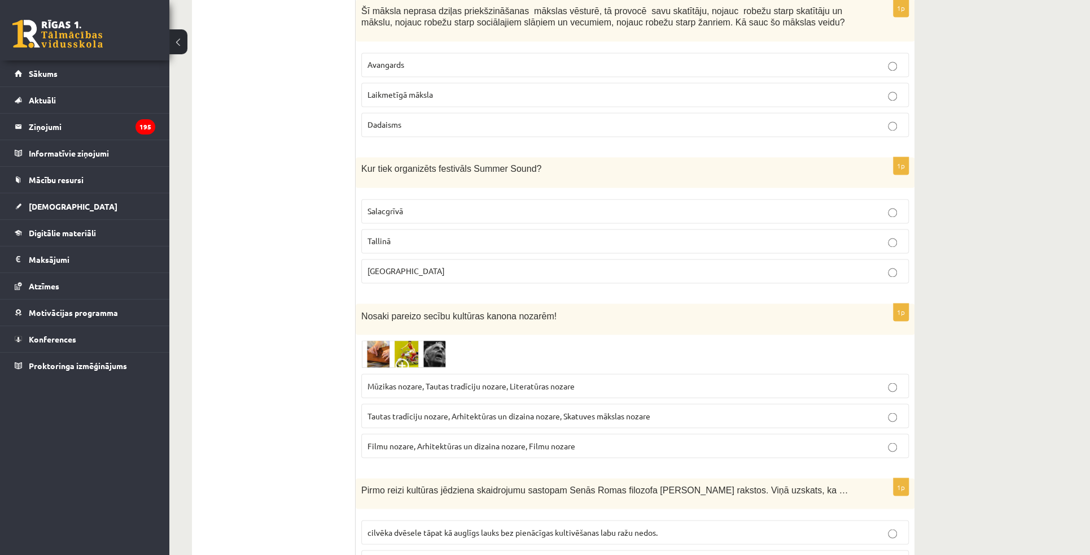
scroll to position [4062, 0]
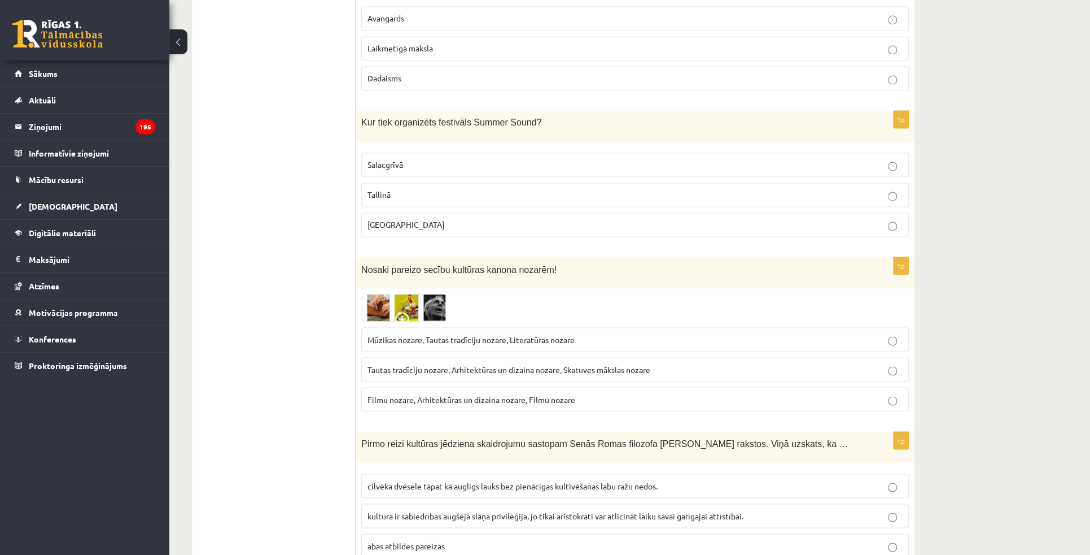
click at [416, 294] on img at bounding box center [403, 308] width 85 height 28
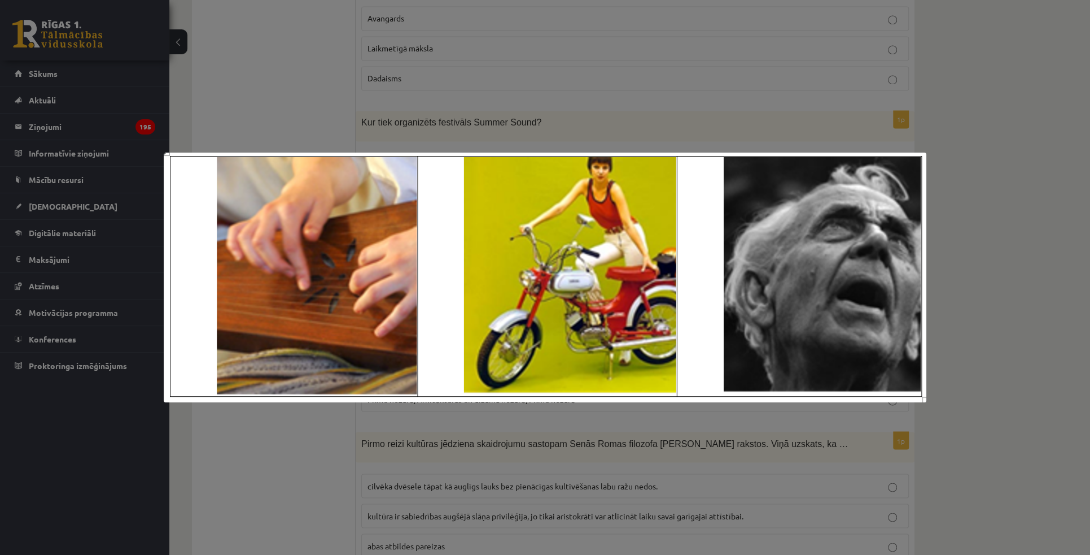
click at [279, 99] on div at bounding box center [545, 277] width 1090 height 555
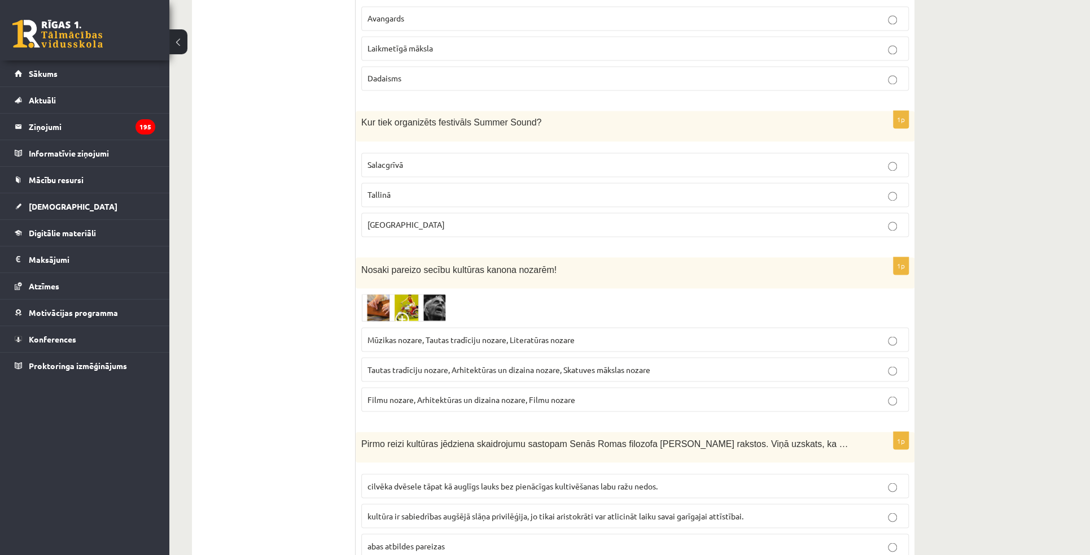
click at [392, 294] on img at bounding box center [403, 308] width 85 height 28
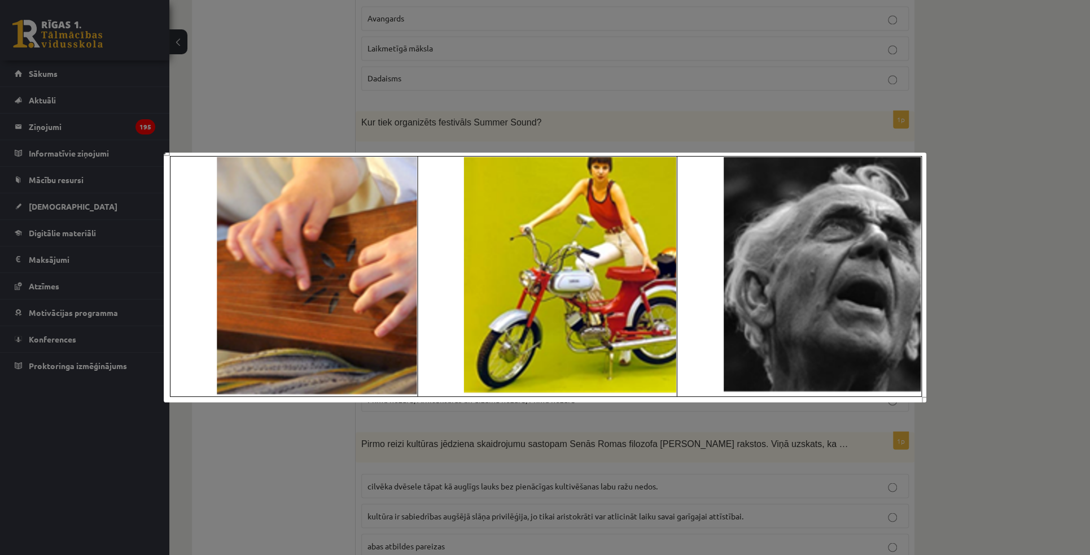
click at [274, 58] on div at bounding box center [545, 277] width 1090 height 555
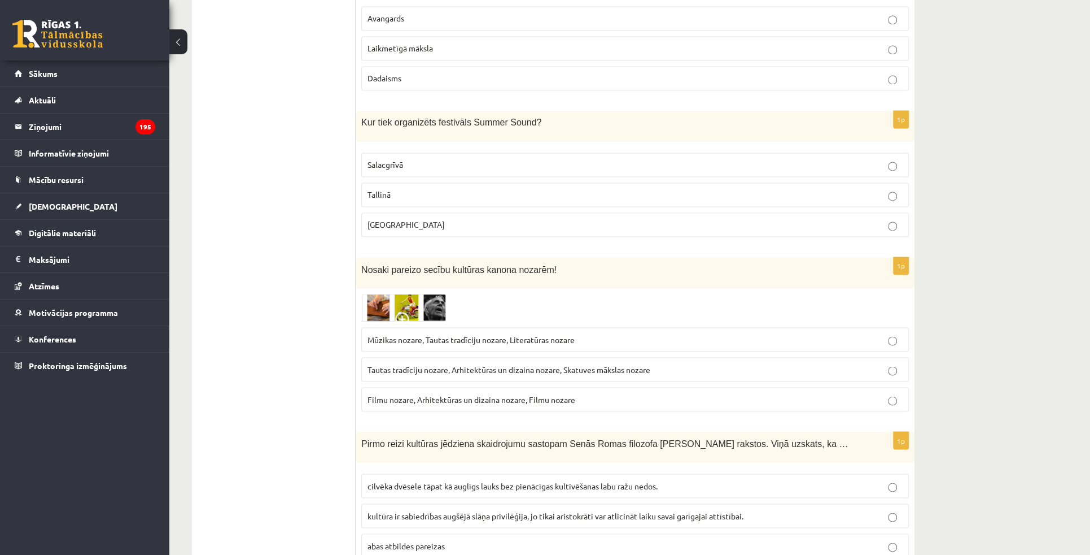
click at [403, 327] on label "Mūzikas nozare, Tautas tradīciju nozare, Literatūras nozare" at bounding box center [635, 339] width 548 height 24
click at [409, 312] on span at bounding box center [404, 321] width 18 height 18
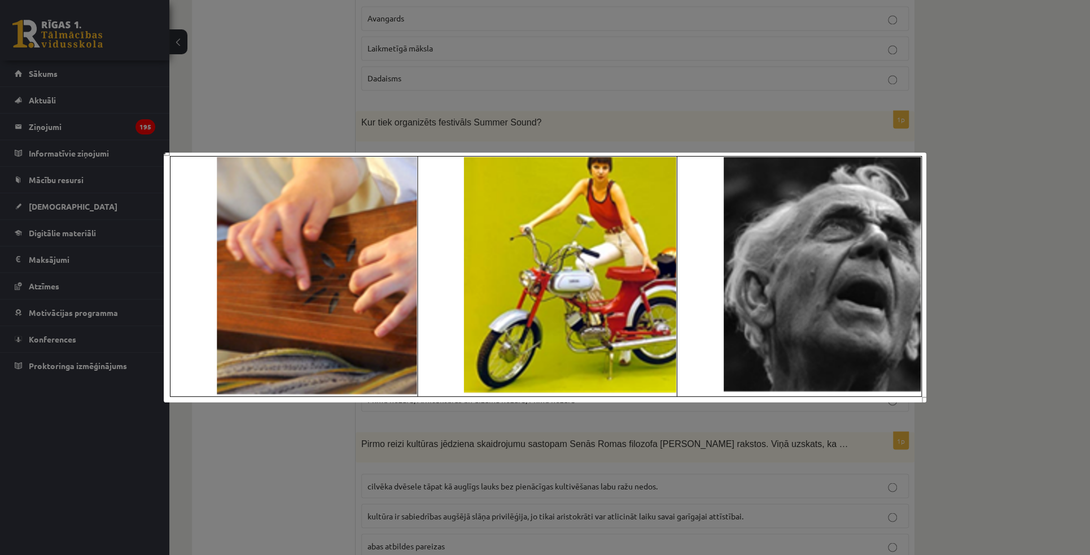
click at [284, 116] on div at bounding box center [545, 277] width 1090 height 555
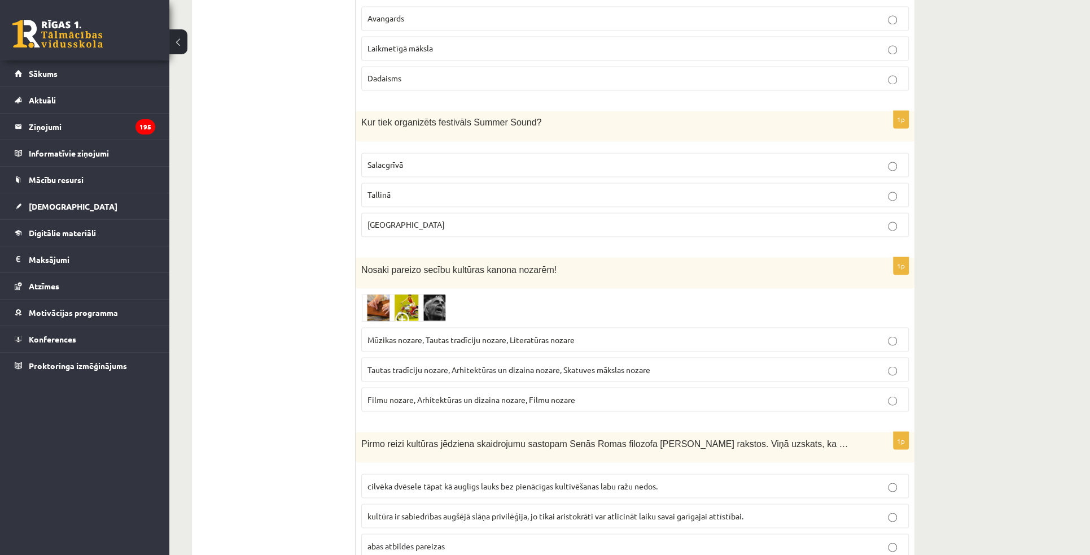
click at [561, 357] on label "Tautas tradīciju nozare, Arhitektūras un dizaina nozare, Skatuves mākslas nozare" at bounding box center [635, 369] width 548 height 24
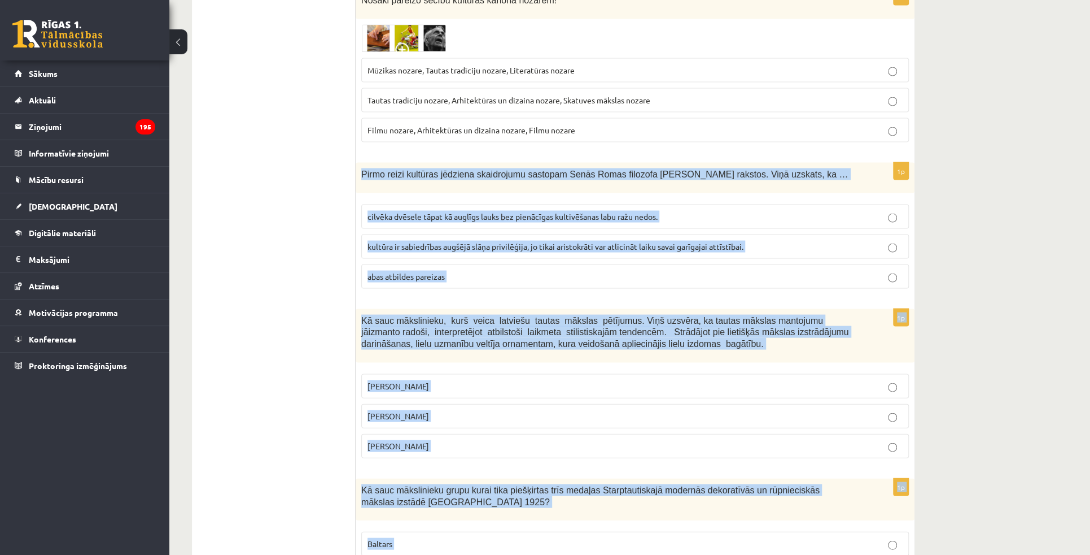
scroll to position [4369, 0]
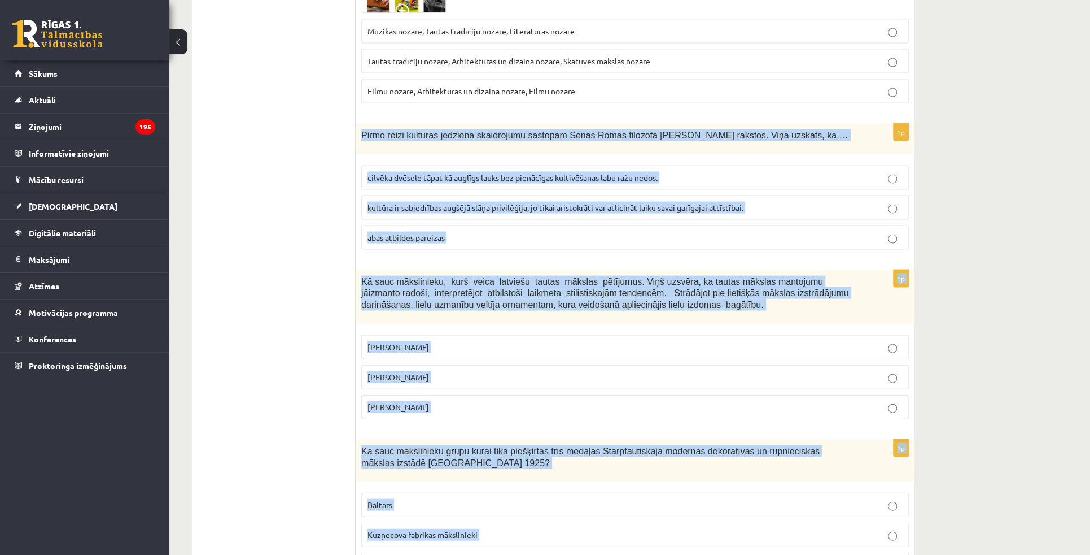
drag, startPoint x: 361, startPoint y: 175, endPoint x: 488, endPoint y: 490, distance: 339.5
copy form "Pirmo reizi kultūras jēdziena skaidrojumu sastopam Senās Romas filozofa Ciceron…"
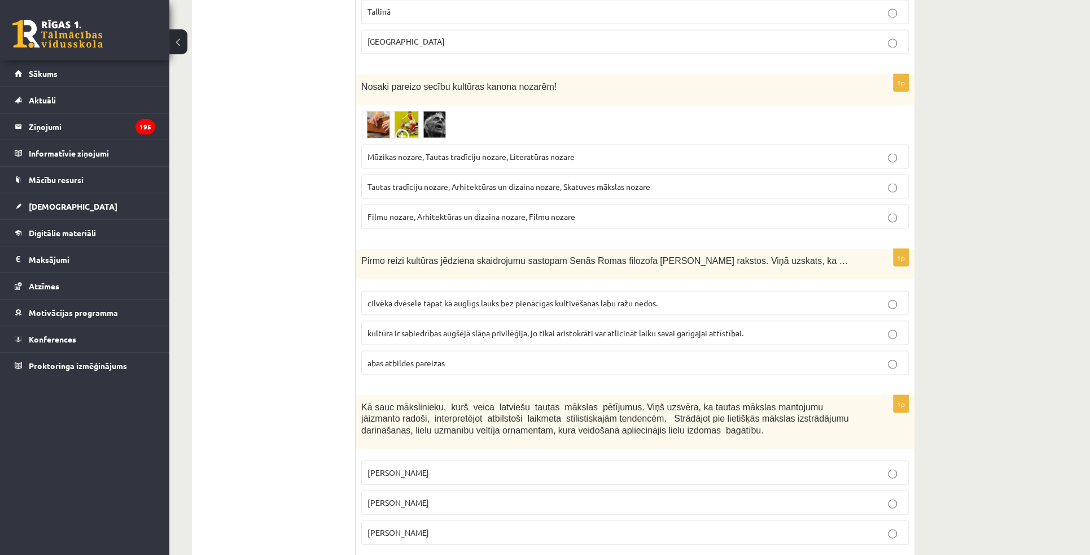
scroll to position [4216, 0]
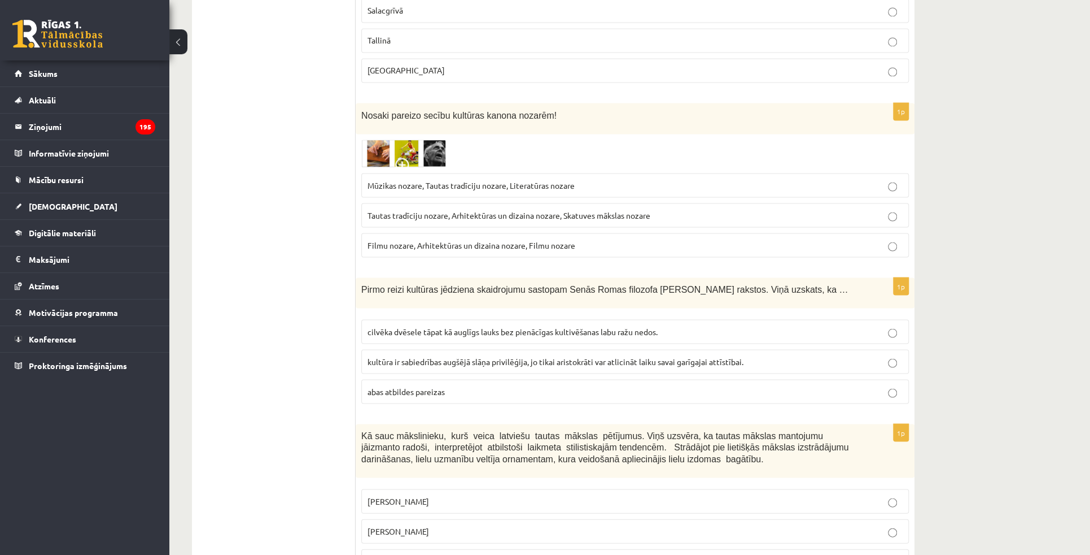
click at [430, 325] on p "cilvēka dvēsele tāpat kā auglīgs lauks bez pienācīgas kultivēšanas labu ražu ne…" at bounding box center [635, 331] width 535 height 12
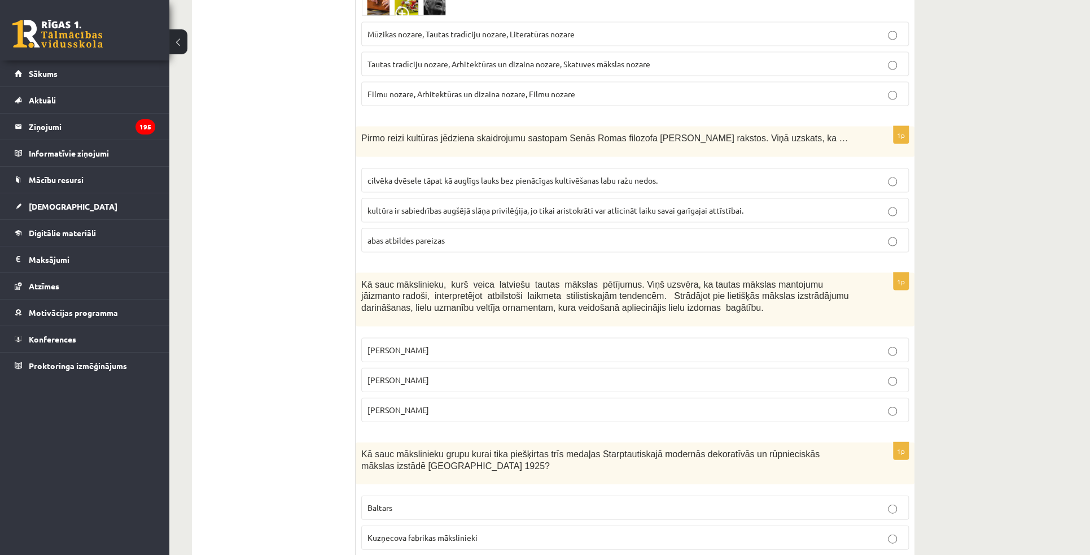
scroll to position [4369, 0]
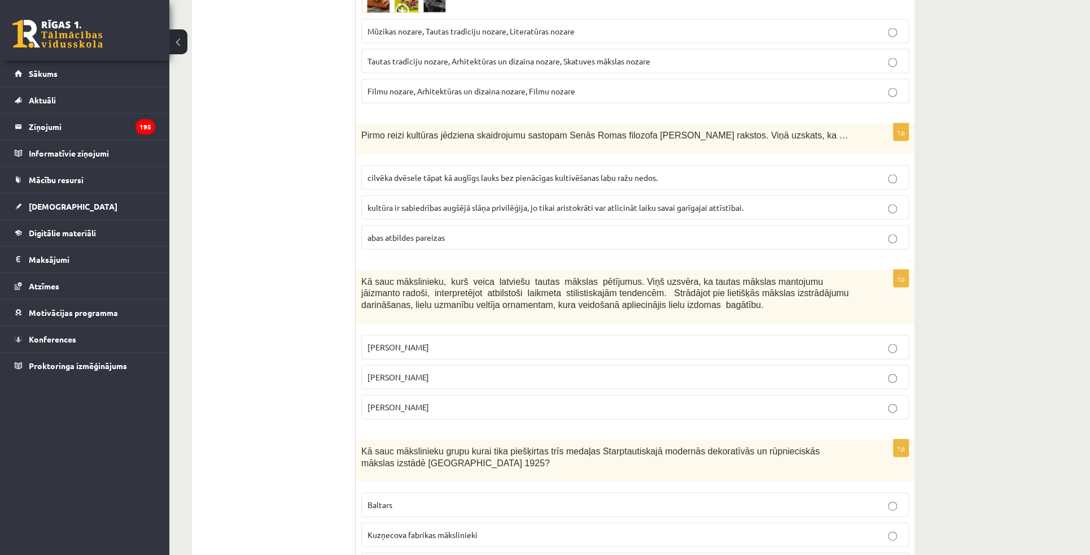
click at [404, 372] on span "Jūlijs Madernieks" at bounding box center [399, 377] width 62 height 10
click at [447, 492] on label "Baltars" at bounding box center [635, 504] width 548 height 24
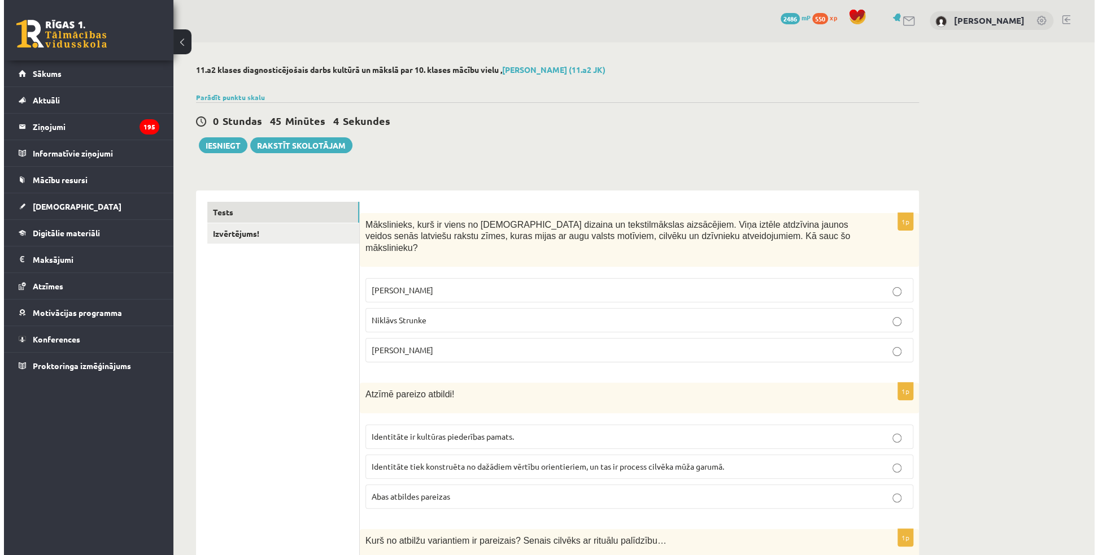
scroll to position [0, 0]
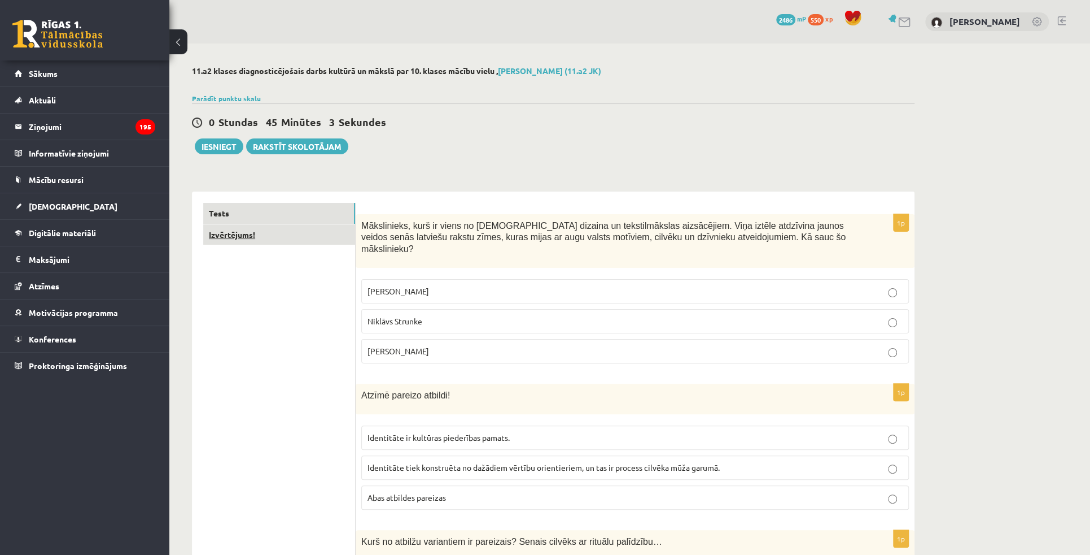
click at [351, 233] on link "Izvērtējums!" at bounding box center [279, 234] width 152 height 21
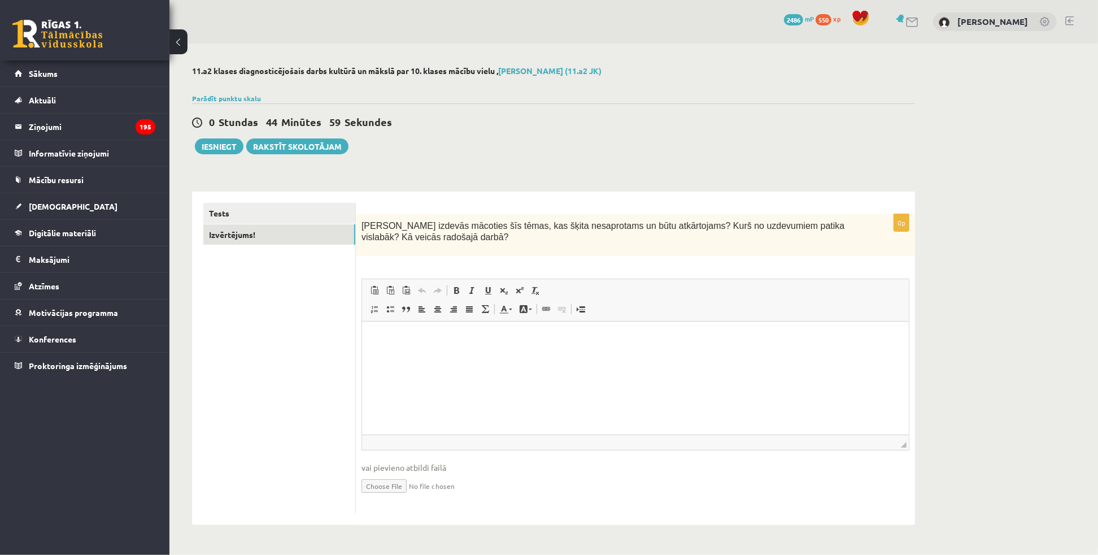
click at [431, 334] on p "Bagātinātā teksta redaktors, wiswyg-editor-user-answer-47434002136660" at bounding box center [635, 339] width 524 height 12
drag, startPoint x: 613, startPoint y: 338, endPoint x: 499, endPoint y: 350, distance: 114.6
click at [499, 350] on html "**********" at bounding box center [634, 338] width 547 height 34
click at [237, 146] on button "Iesniegt" at bounding box center [219, 146] width 49 height 16
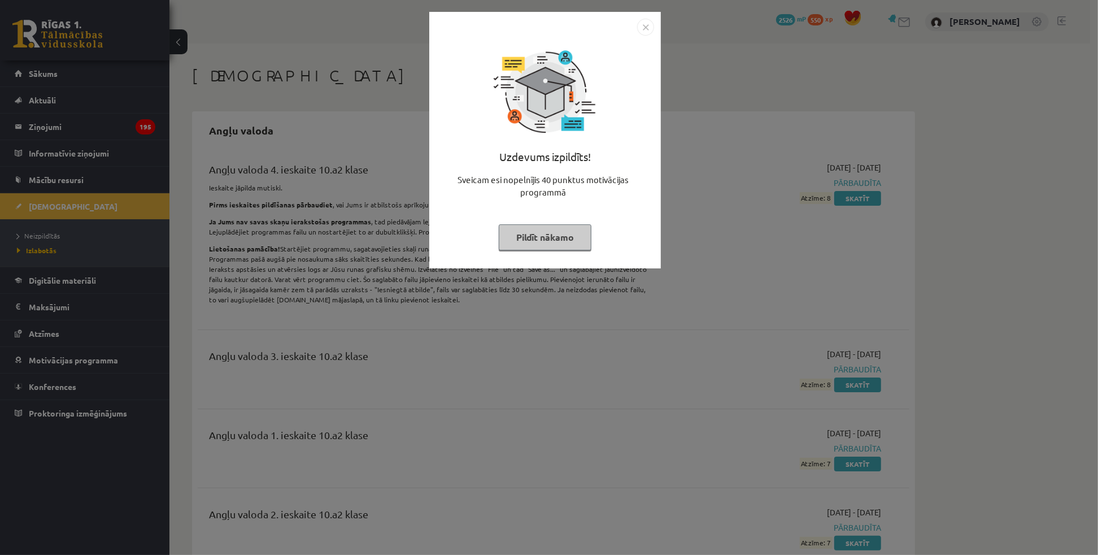
click at [645, 30] on img "Close" at bounding box center [645, 27] width 17 height 17
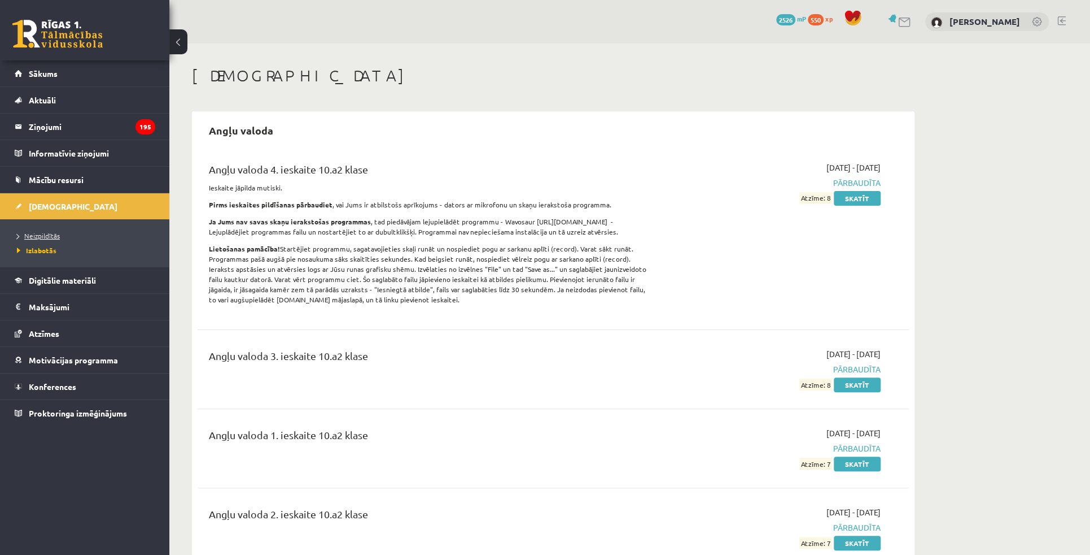
click at [56, 235] on span "Neizpildītās" at bounding box center [38, 235] width 43 height 9
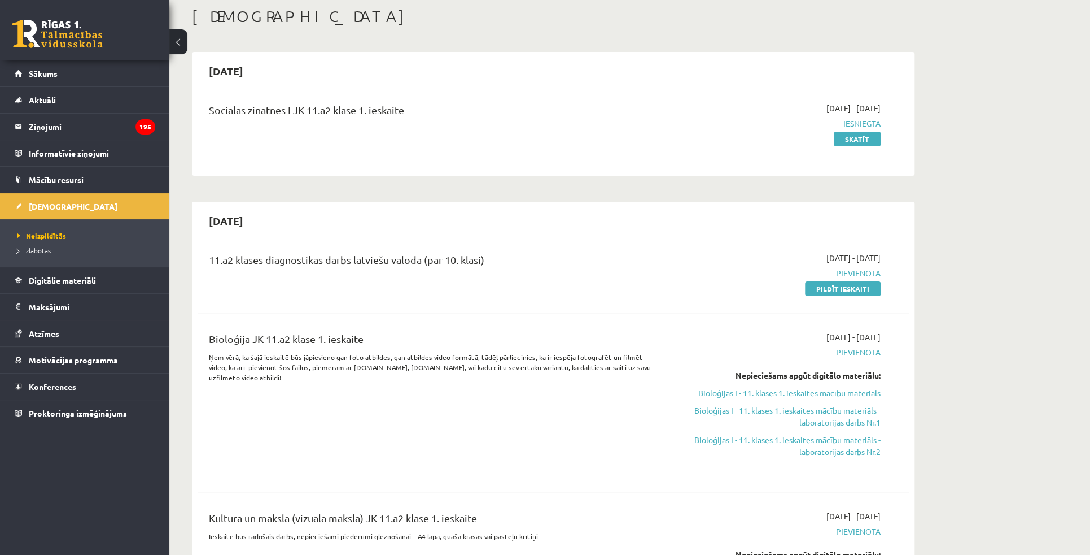
scroll to position [205, 0]
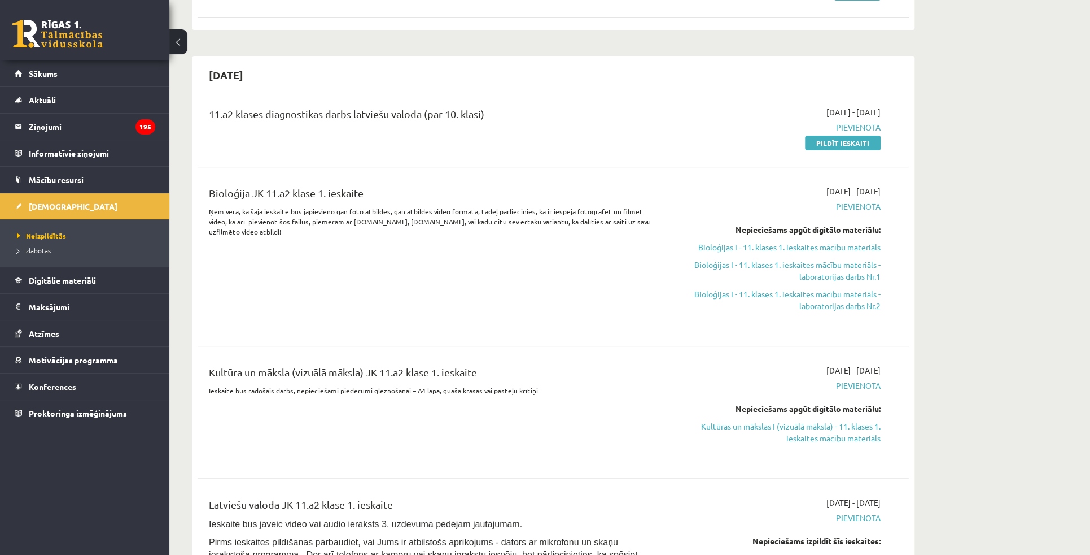
click at [863, 147] on link "Pildīt ieskaiti" at bounding box center [843, 143] width 76 height 15
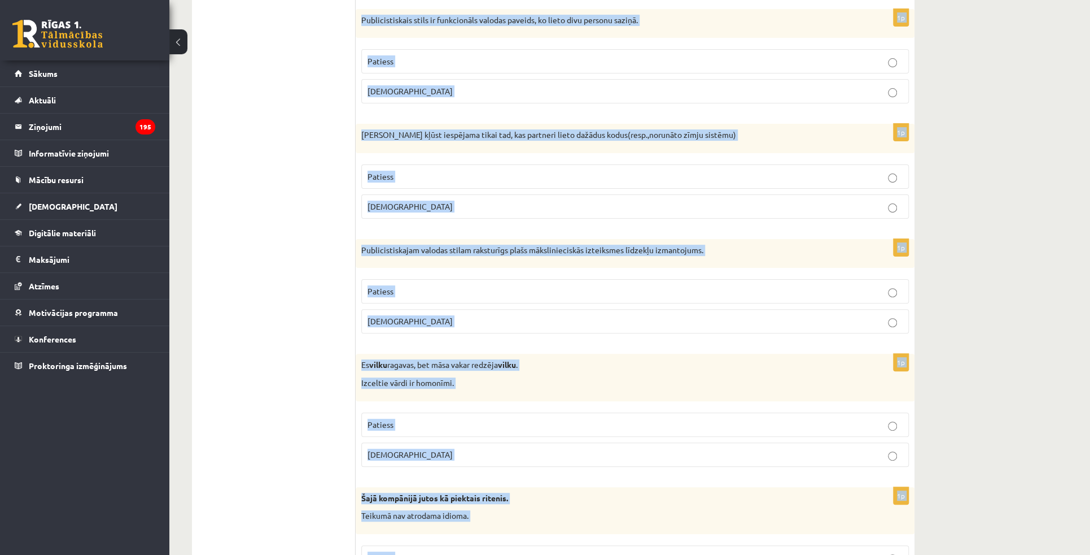
scroll to position [3167, 0]
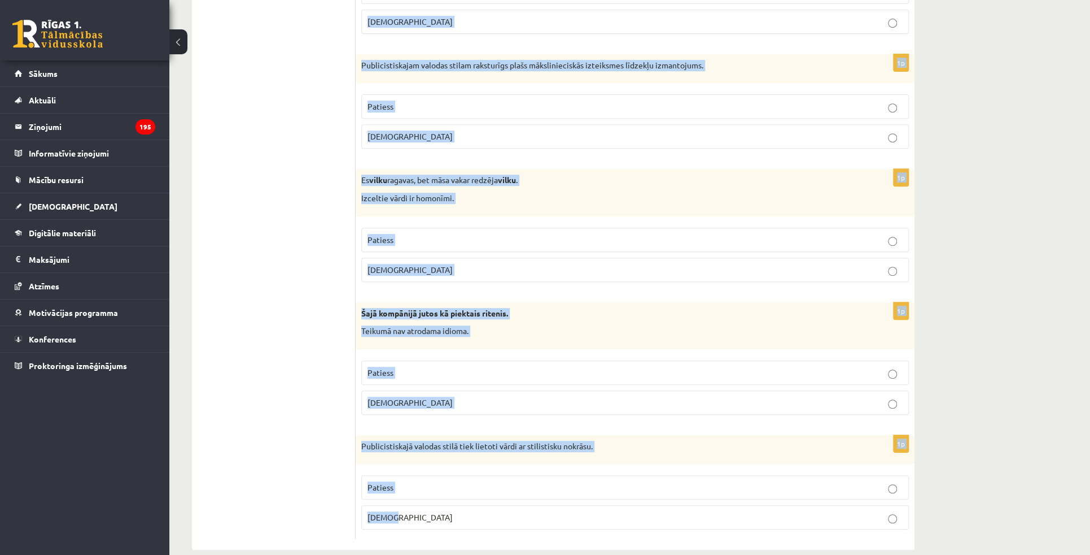
drag, startPoint x: 367, startPoint y: 210, endPoint x: 464, endPoint y: 500, distance: 306.4
copy form "Loremipsumd si ametcon adi elitseddo? 0e Temporinci utlaboreetd magnaal enimad …"
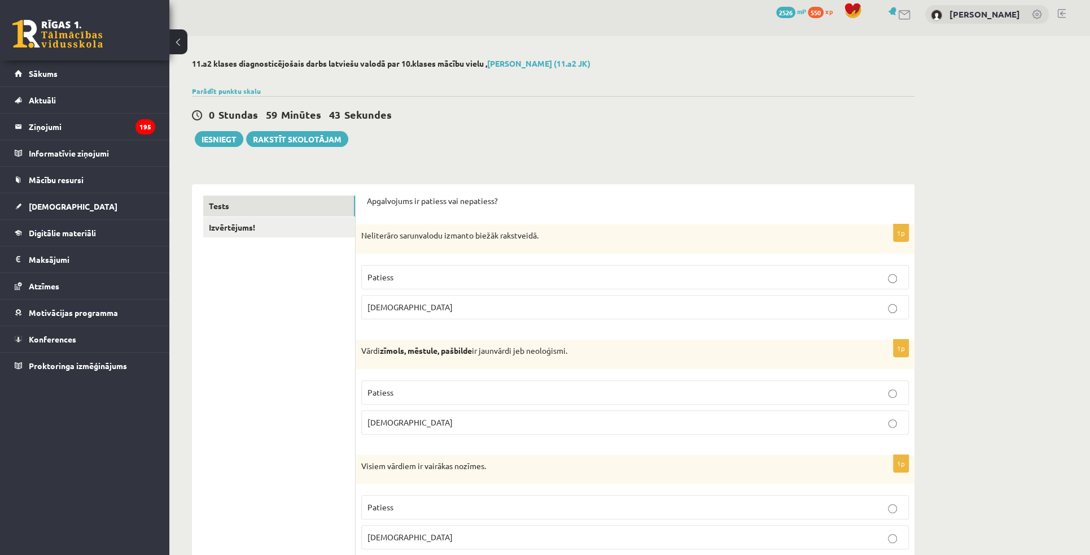
scroll to position [0, 0]
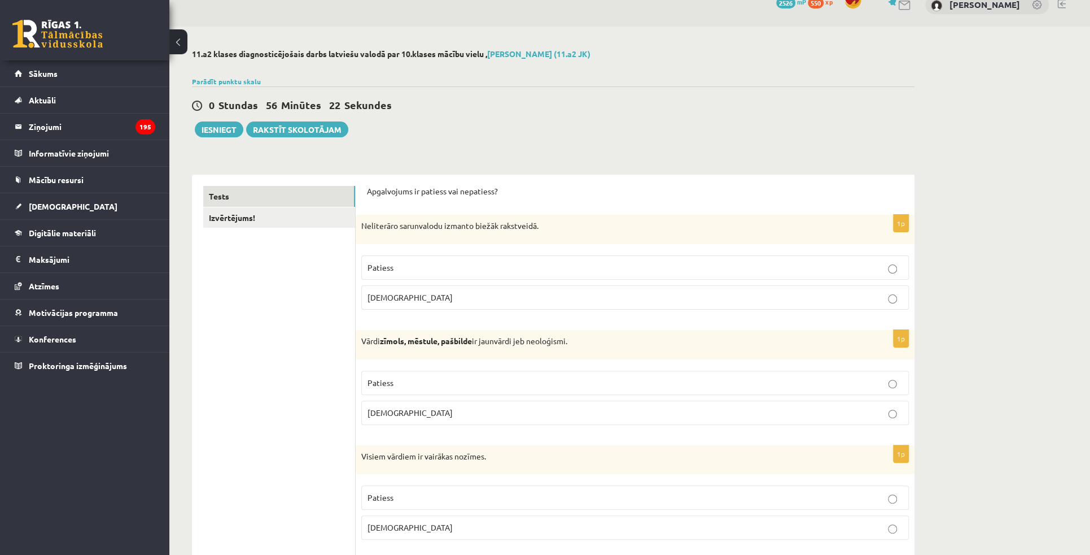
scroll to position [51, 0]
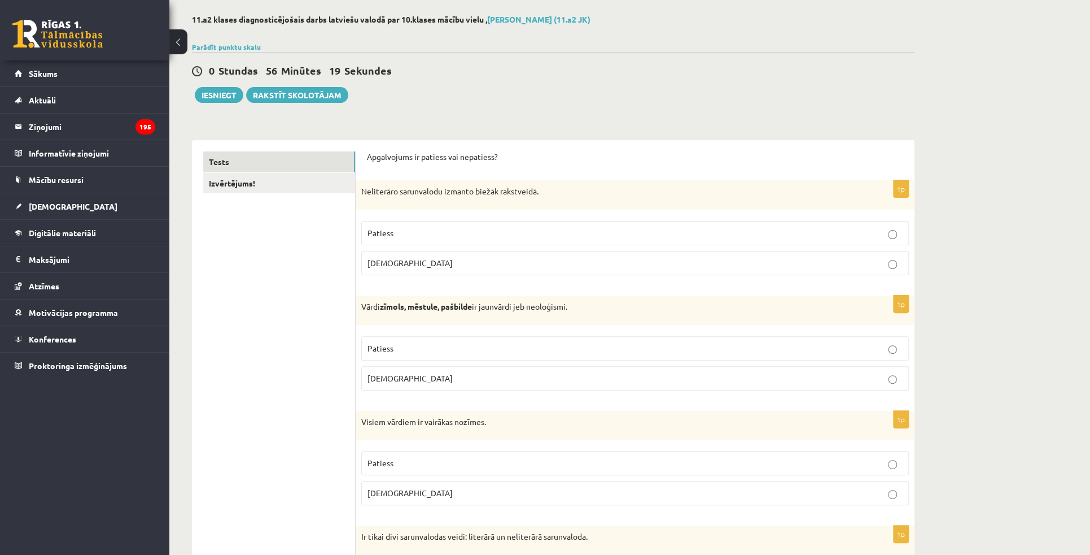
click at [892, 258] on p "Aplams" at bounding box center [635, 263] width 535 height 12
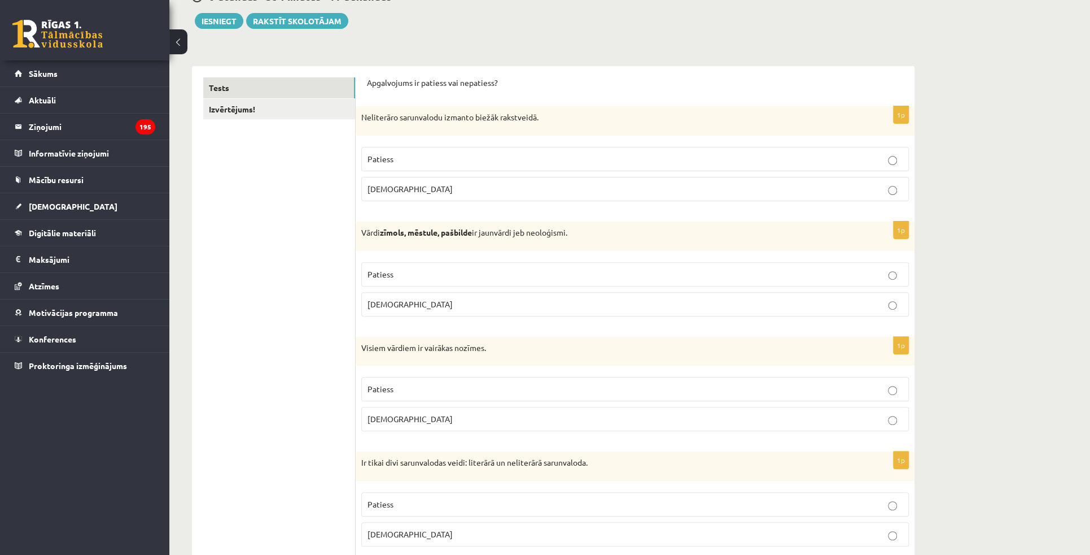
scroll to position [154, 0]
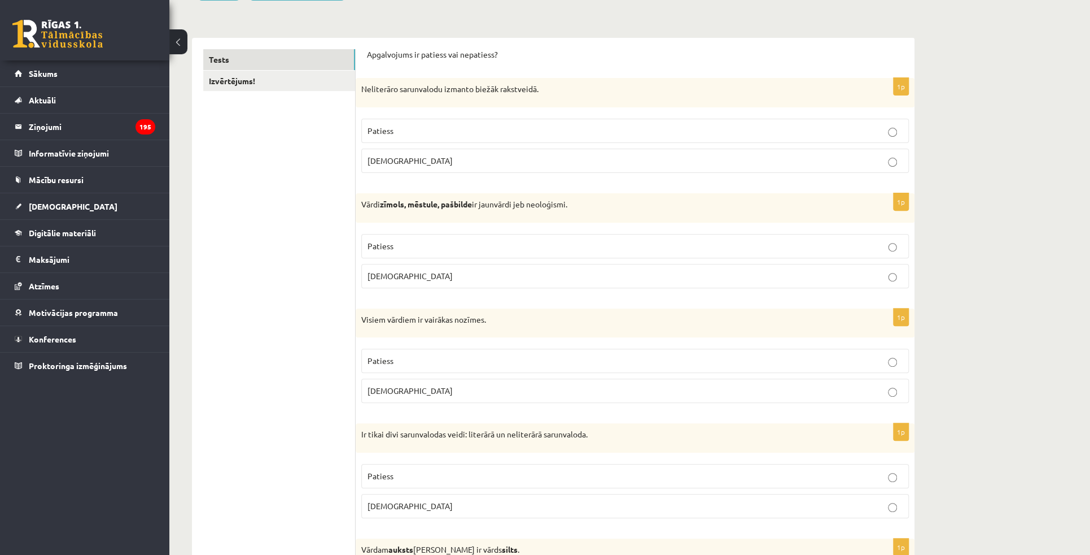
click at [467, 250] on p "Patiess" at bounding box center [635, 246] width 535 height 12
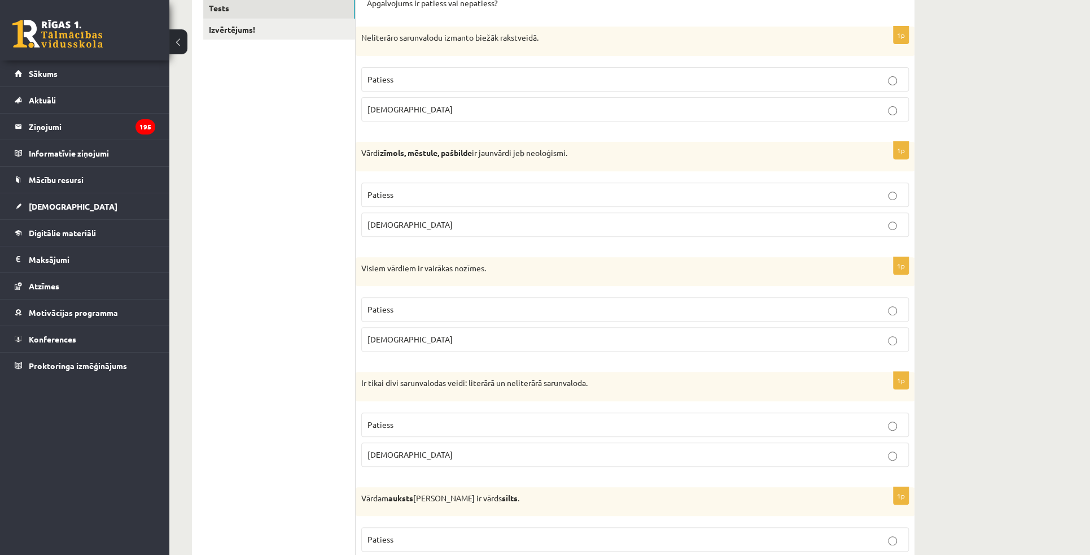
click at [440, 333] on p "Aplams" at bounding box center [635, 339] width 535 height 12
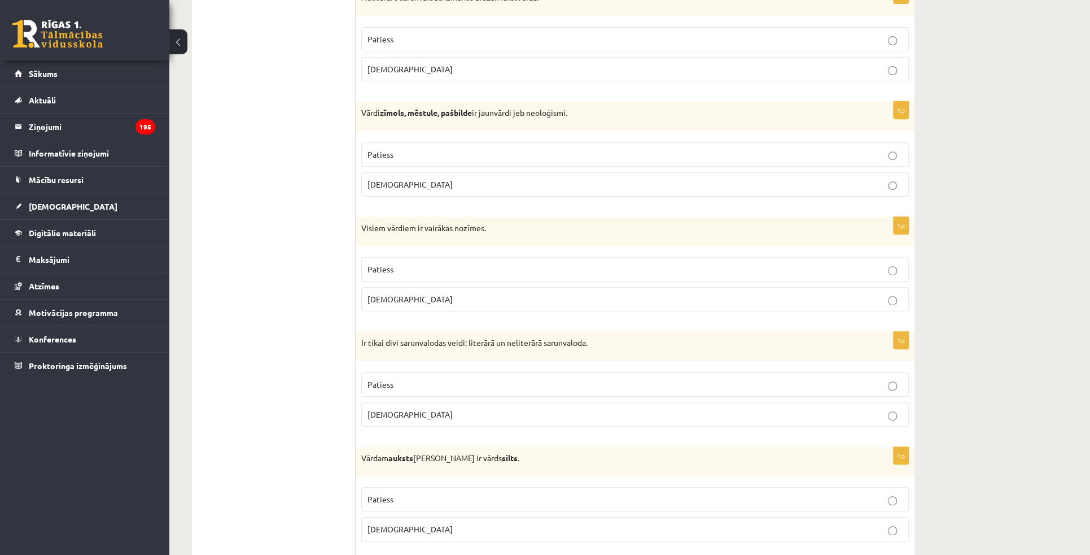
scroll to position [256, 0]
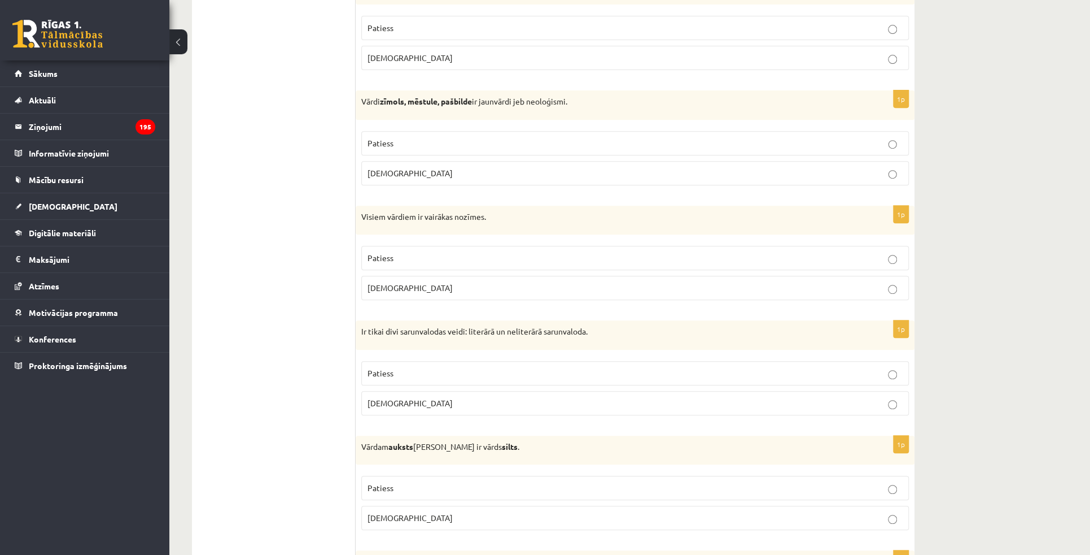
click at [385, 400] on span "Aplams" at bounding box center [410, 403] width 85 height 10
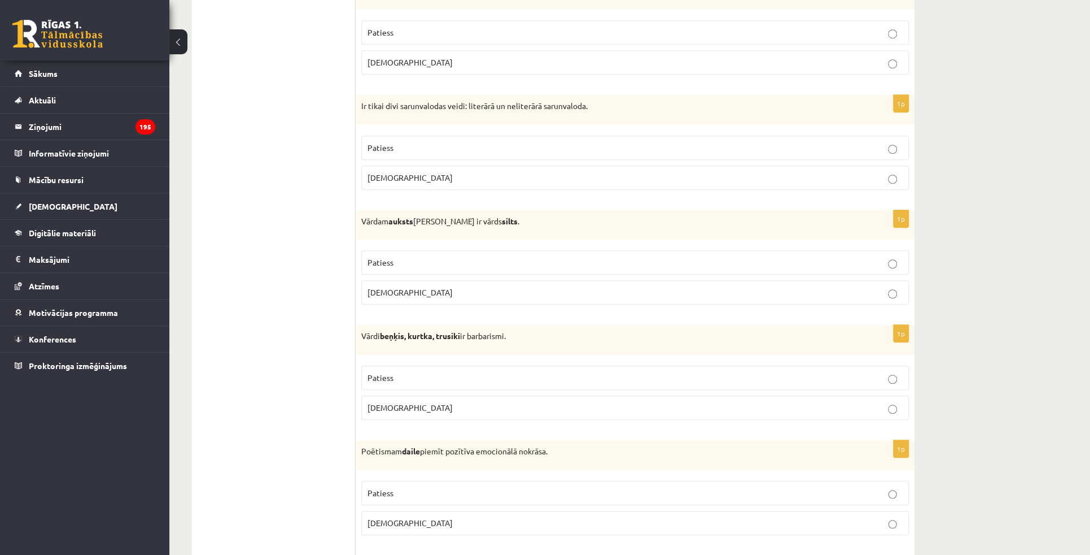
scroll to position [513, 0]
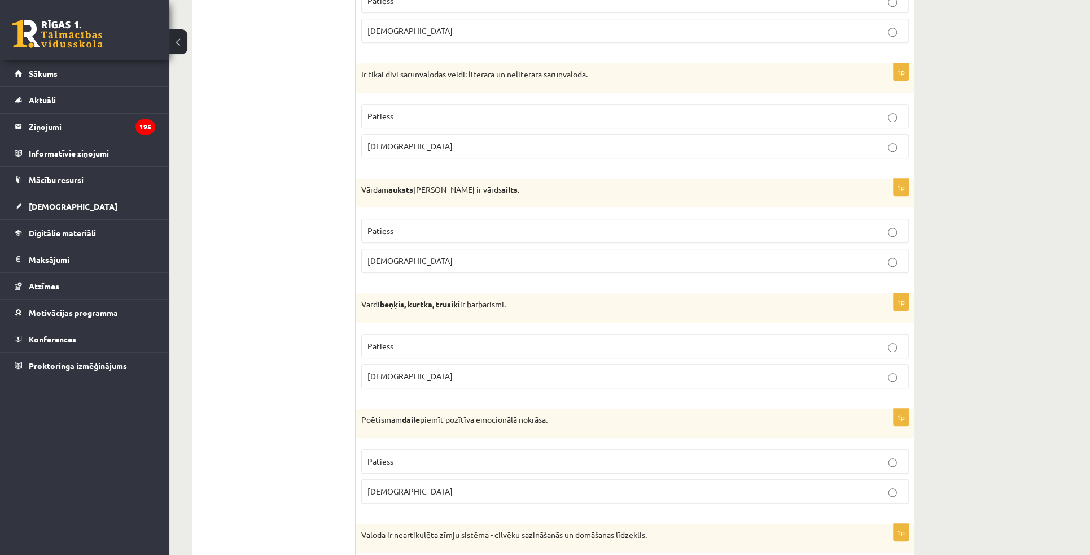
click at [825, 229] on p "Patiess" at bounding box center [635, 231] width 535 height 12
click at [884, 370] on p "Aplams" at bounding box center [635, 376] width 535 height 12
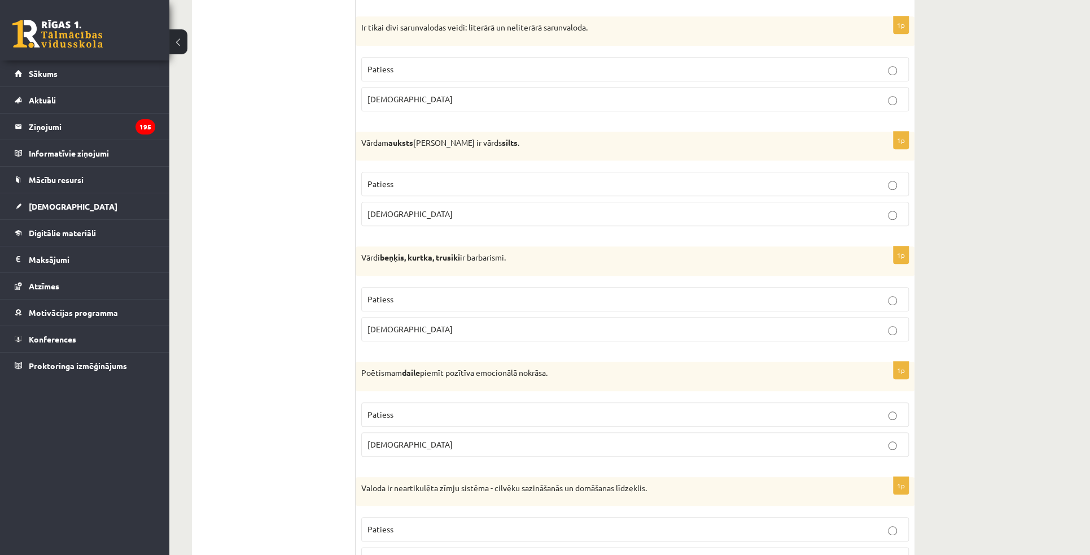
scroll to position [565, 0]
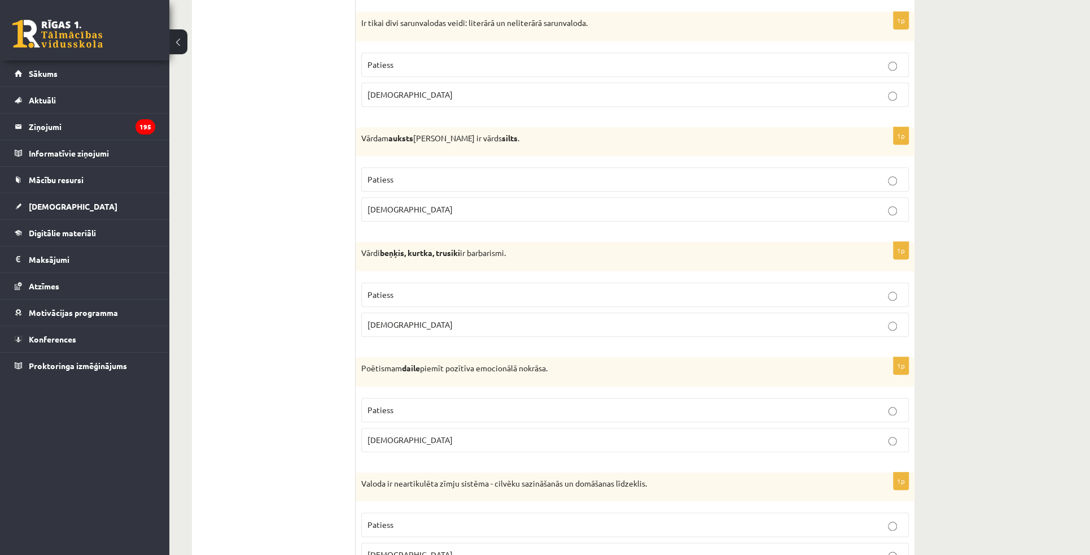
click at [884, 404] on p "Patiess" at bounding box center [635, 410] width 535 height 12
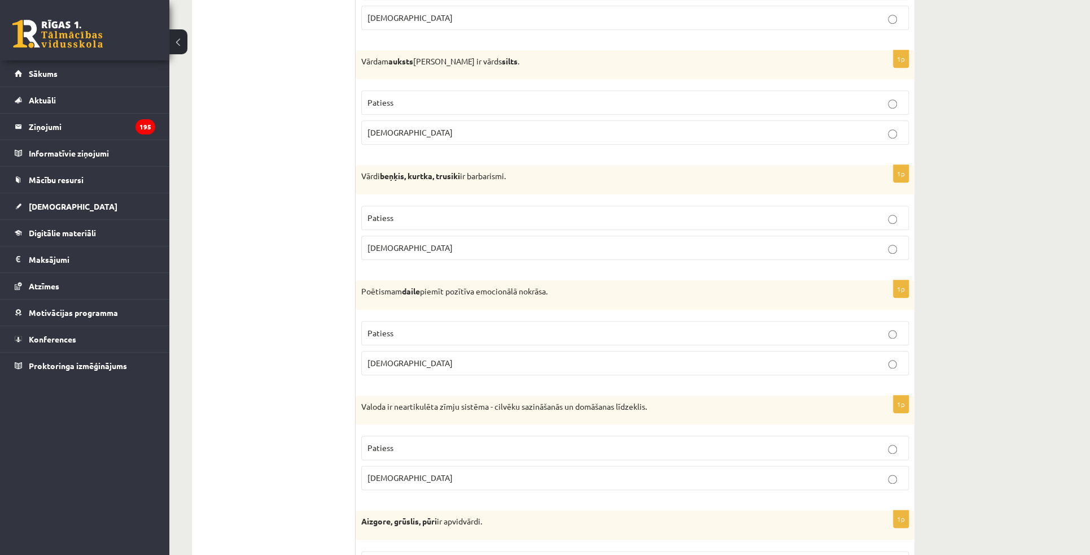
scroll to position [667, 0]
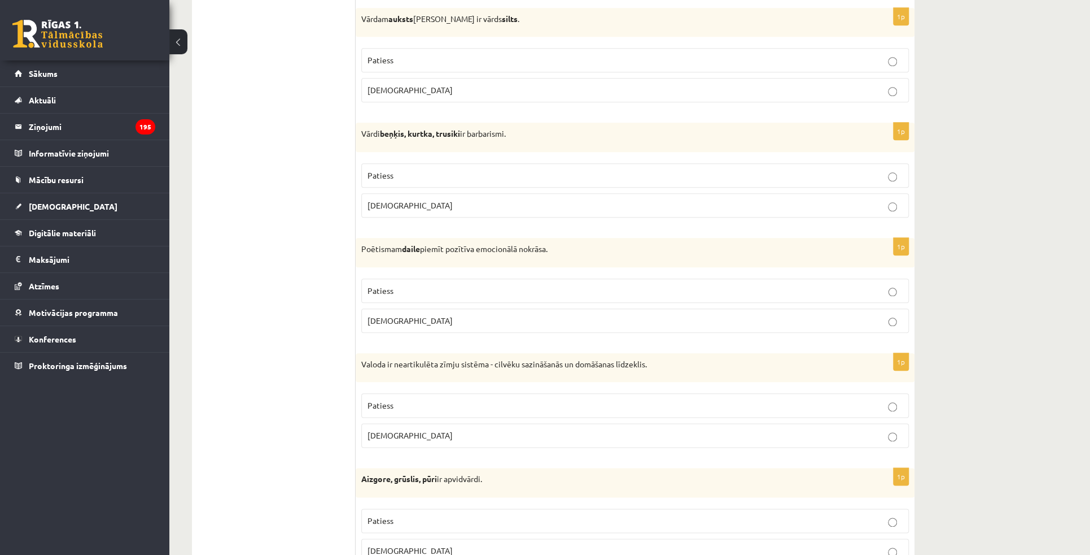
scroll to position [718, 0]
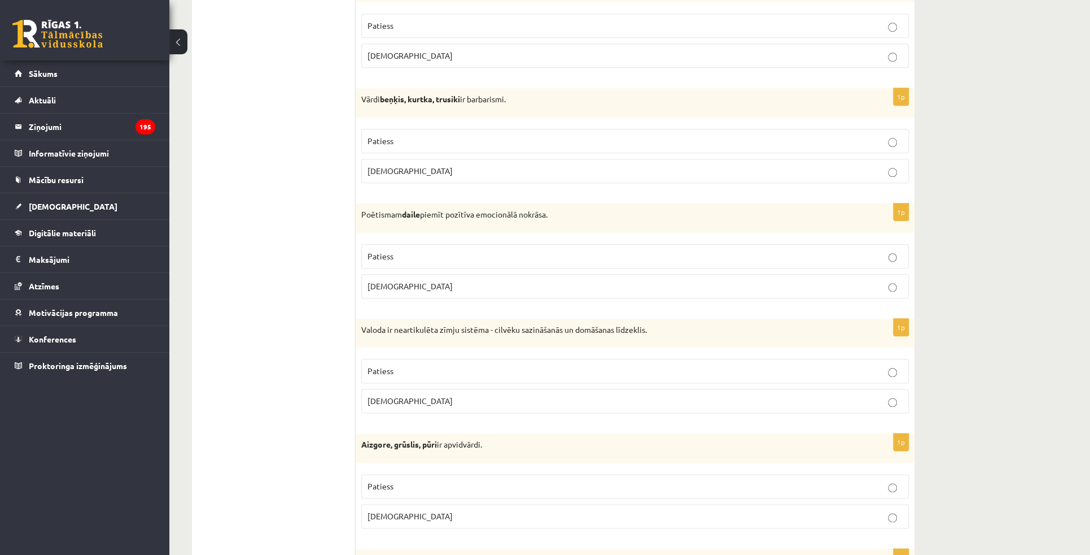
click at [860, 407] on label "Aplams" at bounding box center [635, 401] width 548 height 24
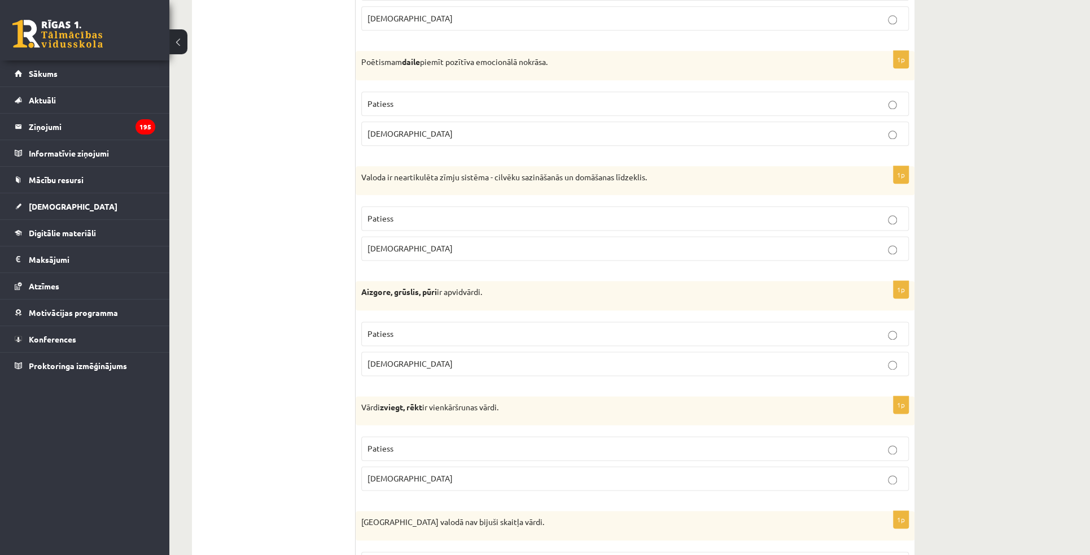
scroll to position [873, 0]
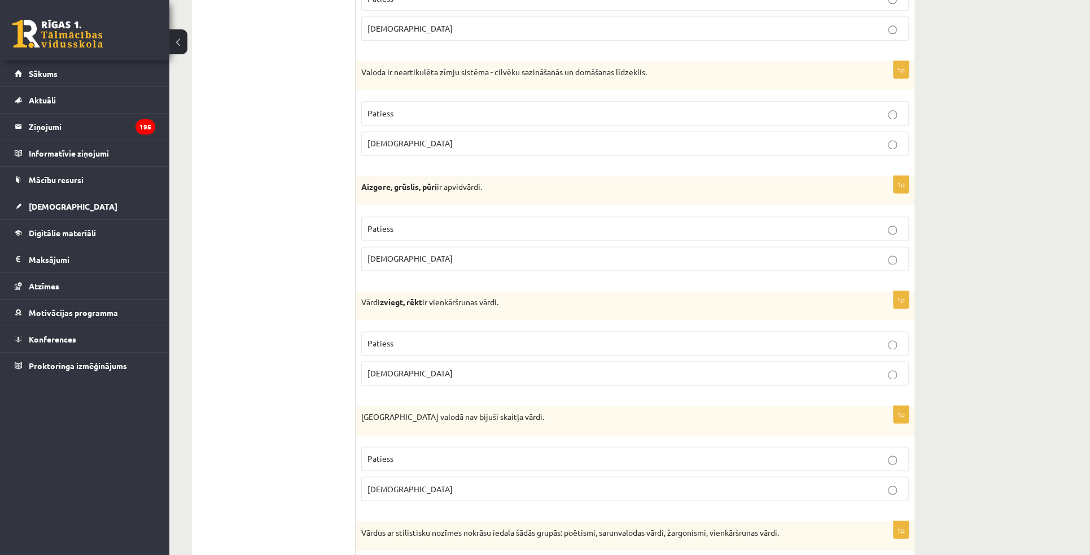
scroll to position [975, 0]
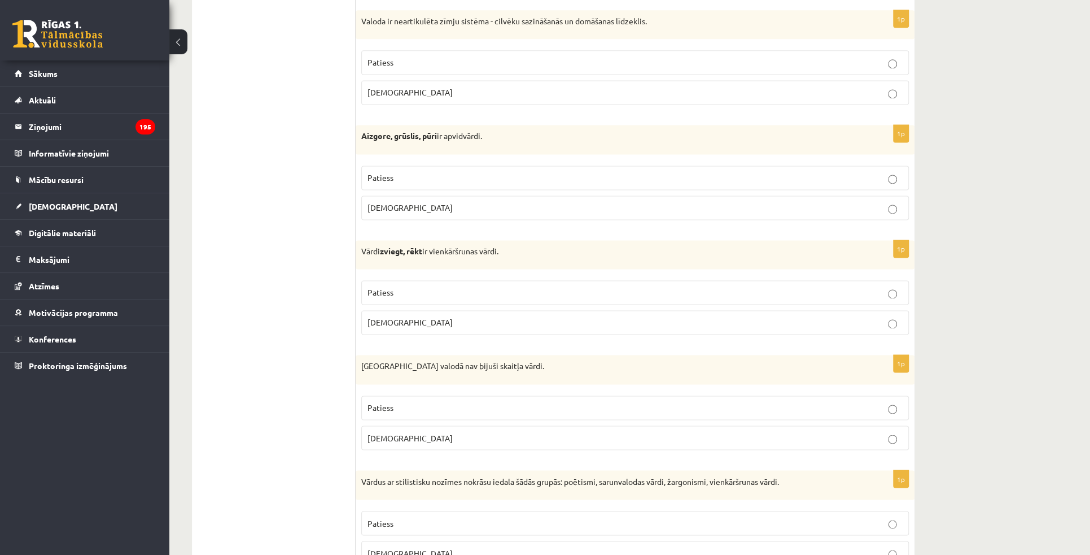
click at [897, 395] on label "Patiess" at bounding box center [635, 407] width 548 height 24
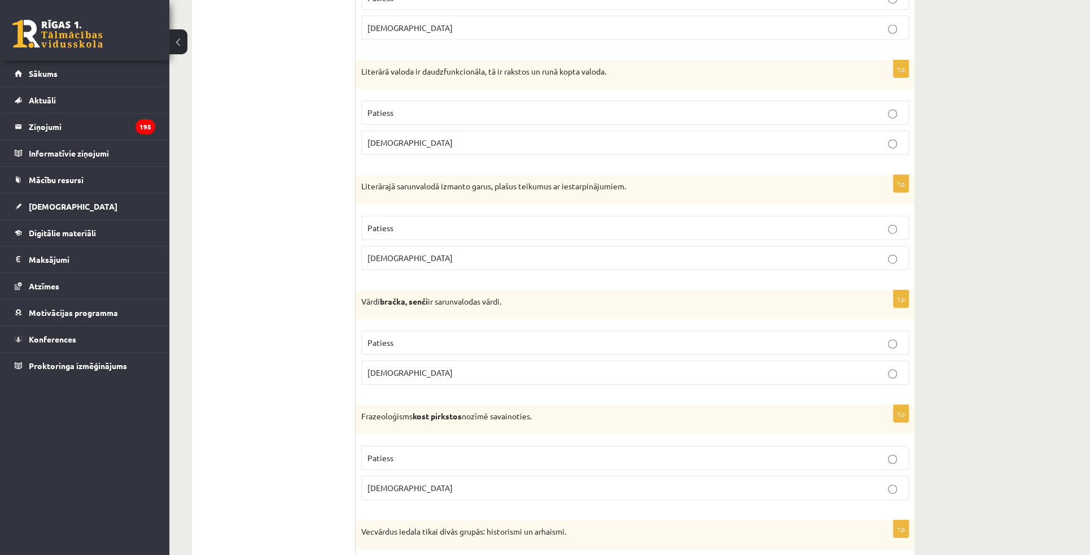
scroll to position [1797, 0]
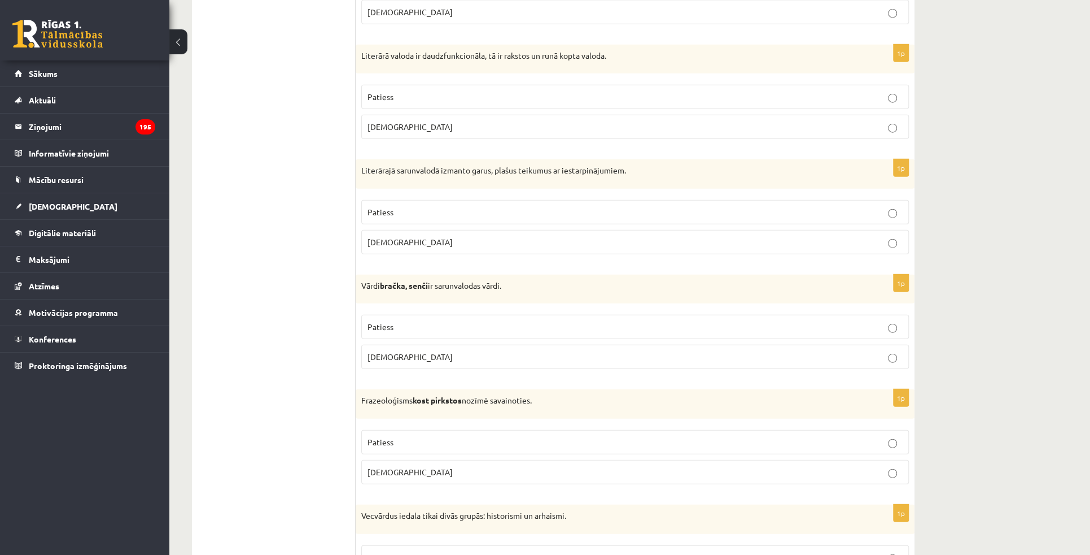
click at [1004, 423] on div "**********" at bounding box center [629, 95] width 921 height 3696
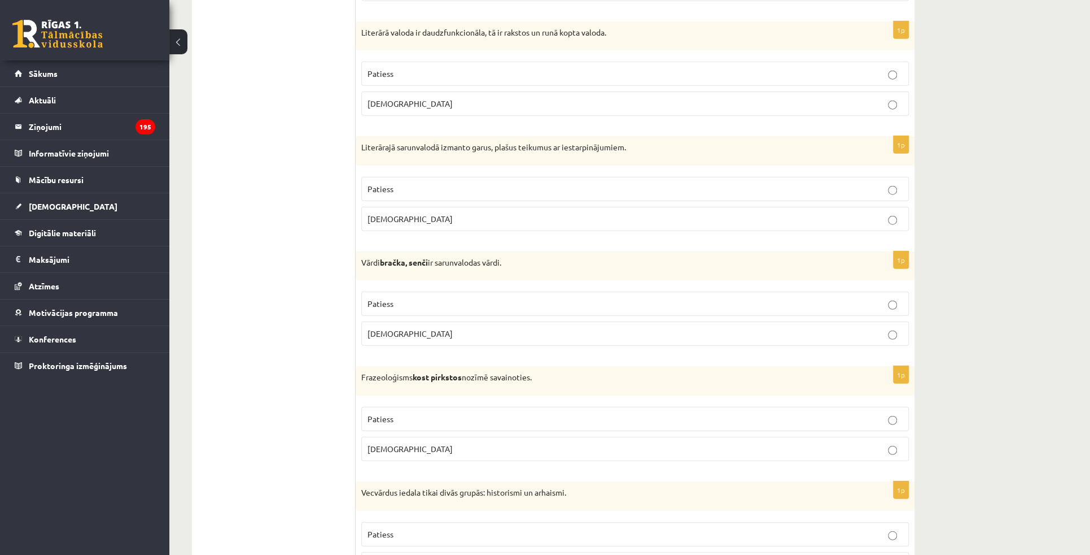
scroll to position [1899, 0]
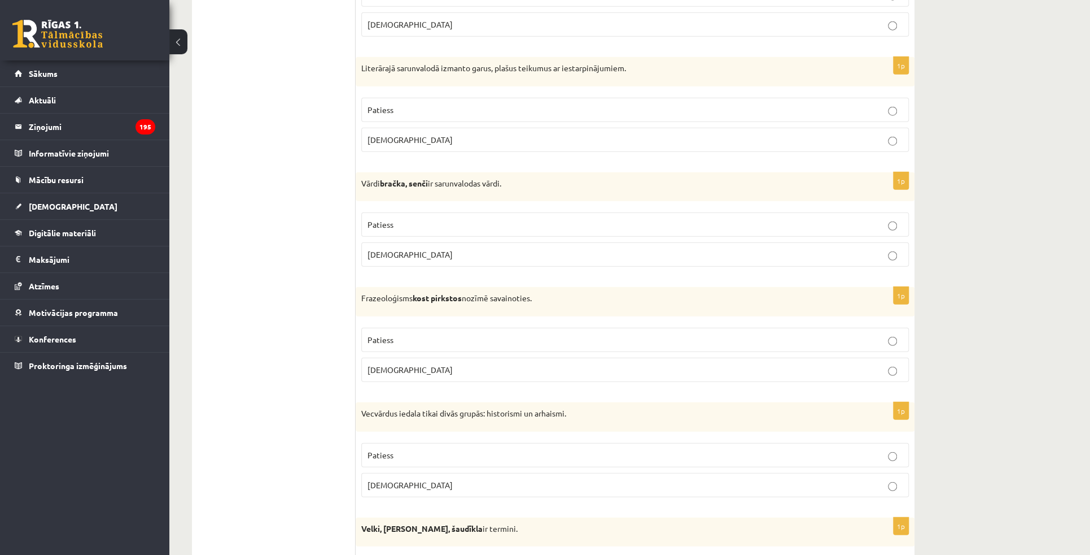
click at [885, 364] on p "Aplams" at bounding box center [635, 370] width 535 height 12
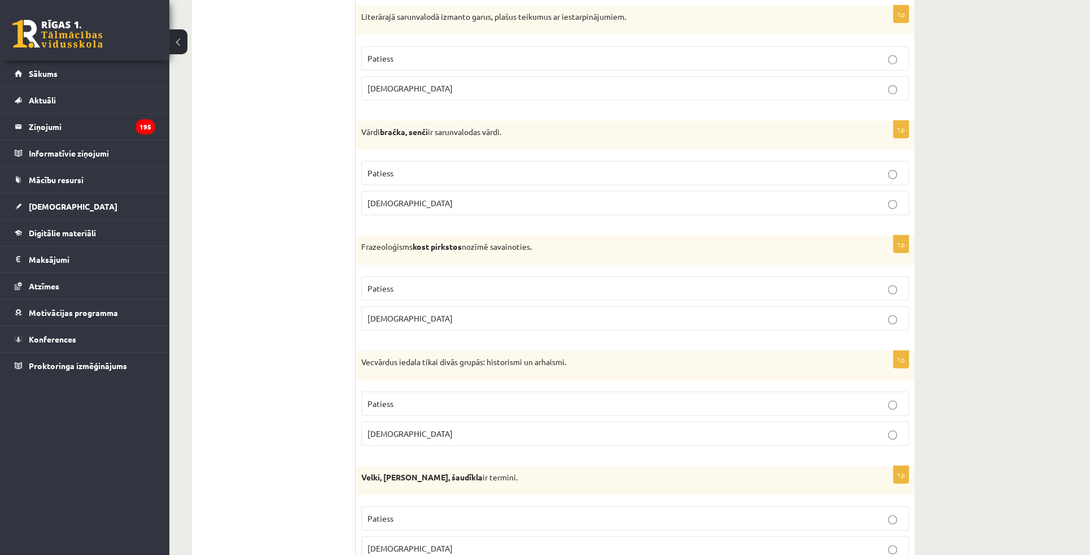
click at [900, 391] on label "Patiess" at bounding box center [635, 403] width 548 height 24
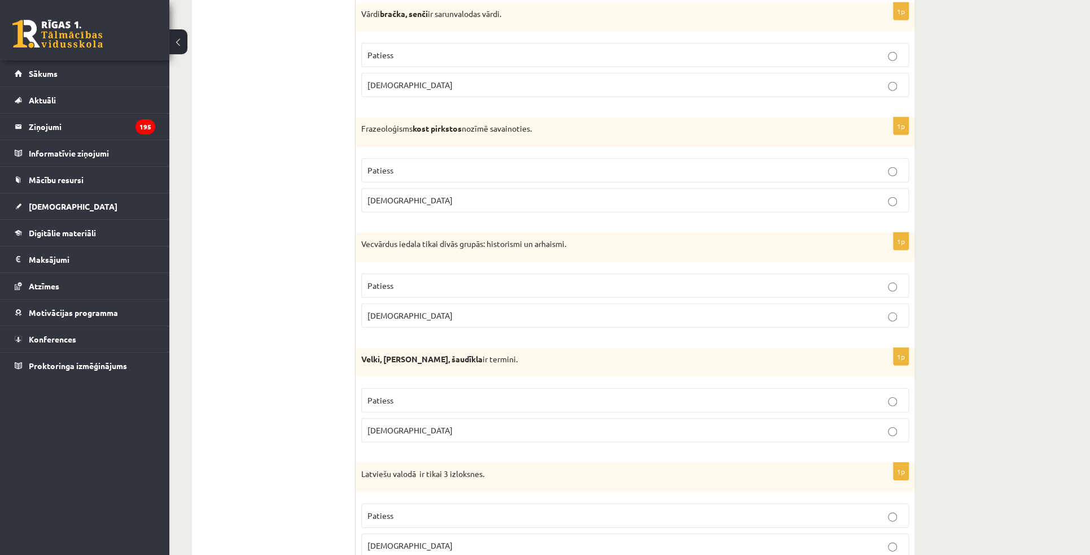
scroll to position [2104, 0]
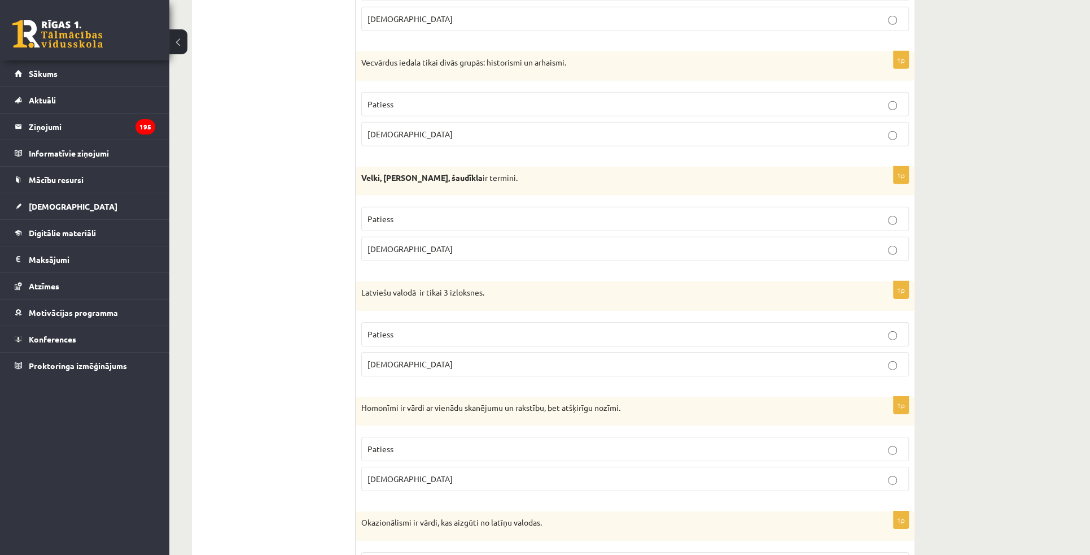
scroll to position [2259, 0]
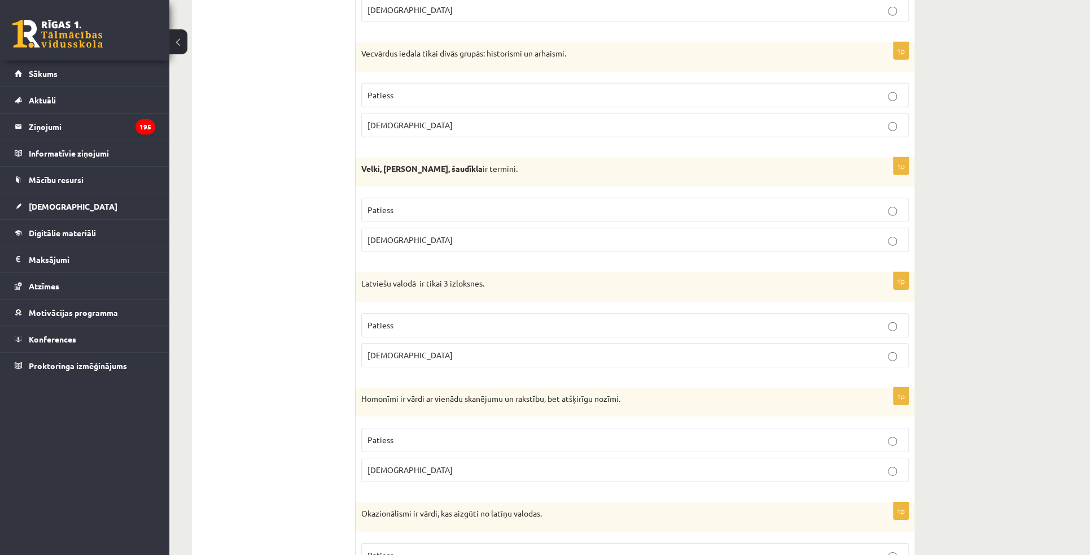
click at [818, 350] on label "Aplams" at bounding box center [635, 355] width 548 height 24
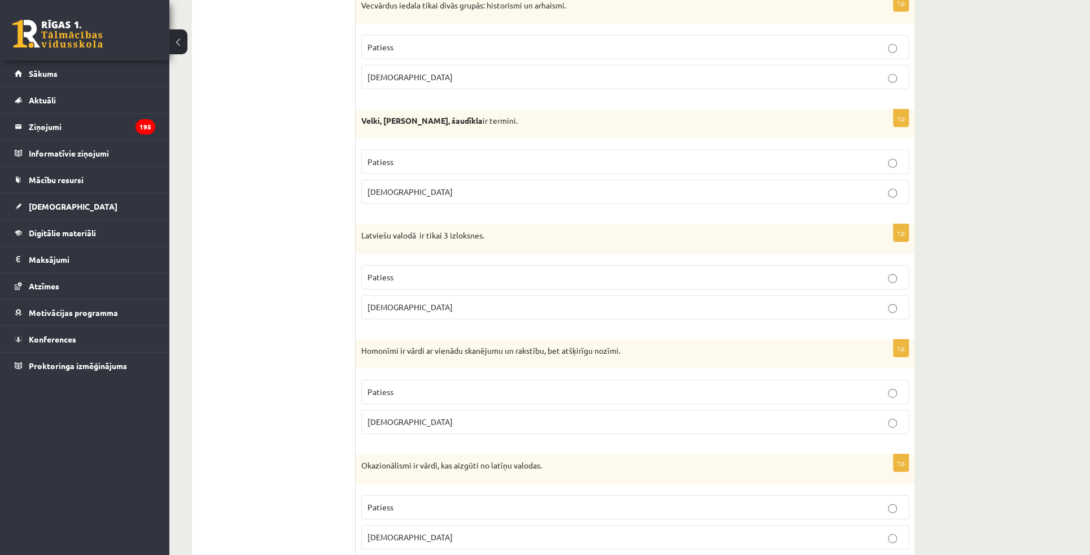
scroll to position [2310, 0]
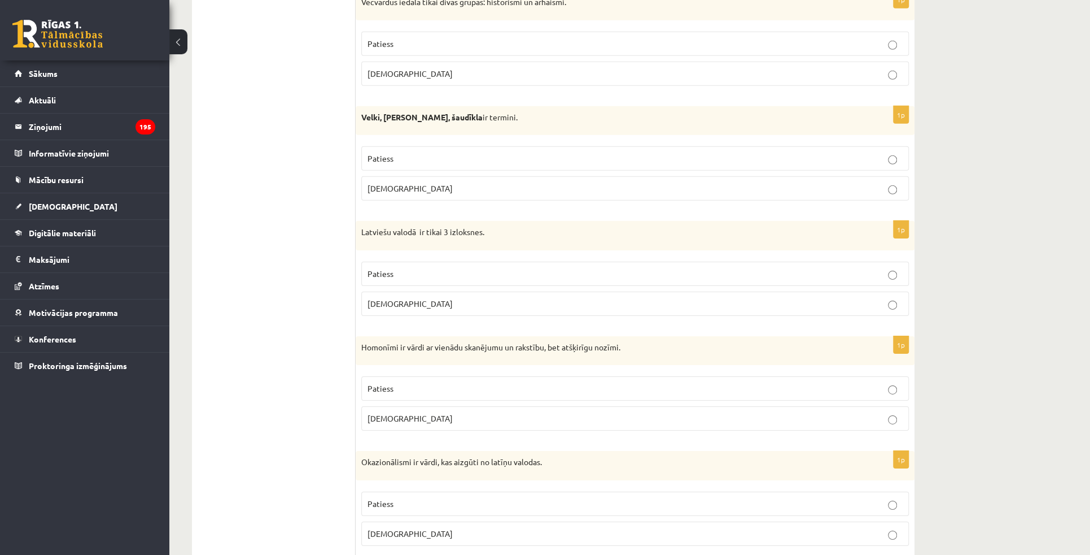
click at [831, 382] on p "Patiess" at bounding box center [635, 388] width 535 height 12
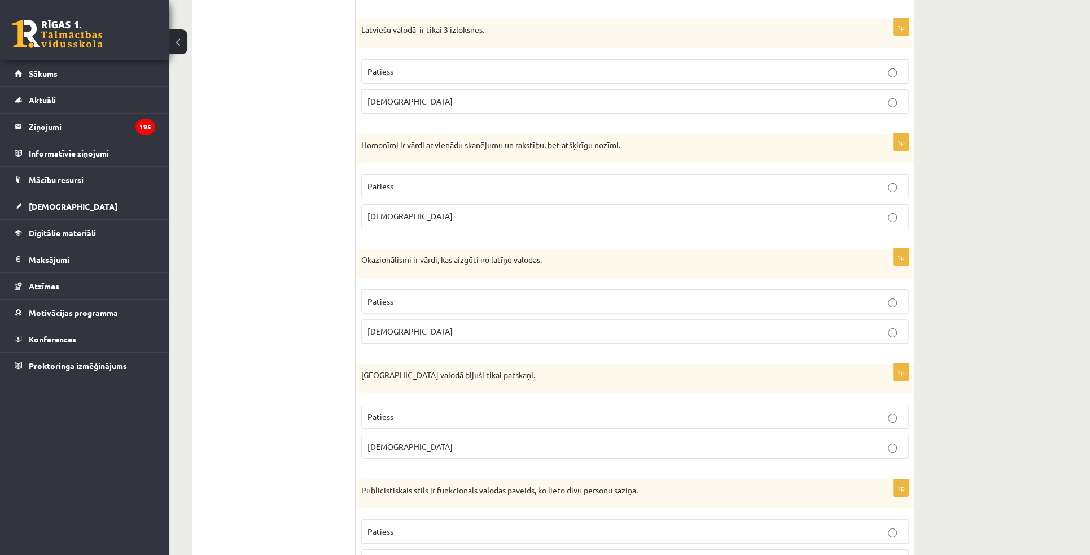
scroll to position [2515, 0]
click at [876, 322] on p "Aplams" at bounding box center [635, 328] width 535 height 12
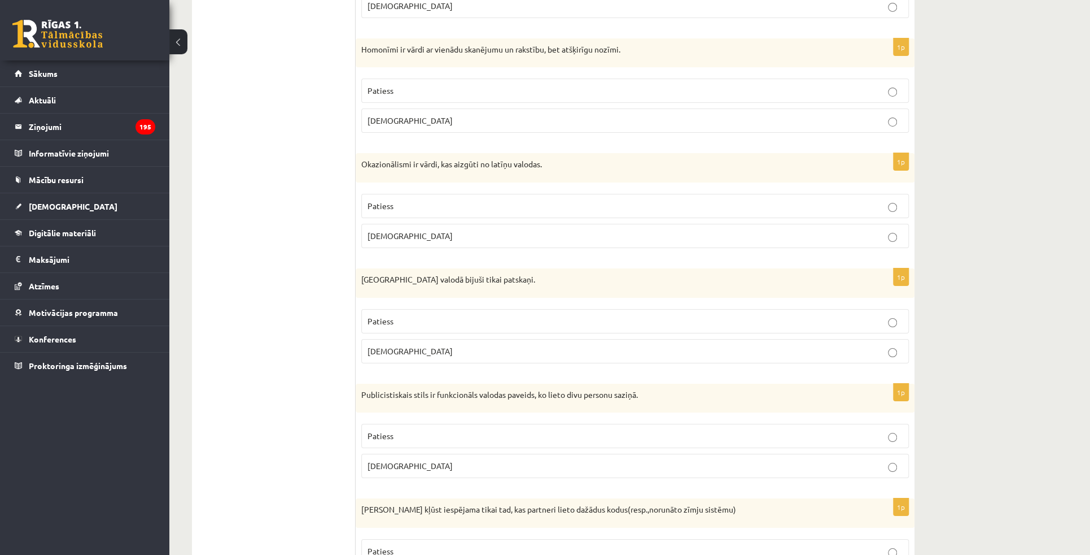
scroll to position [2618, 0]
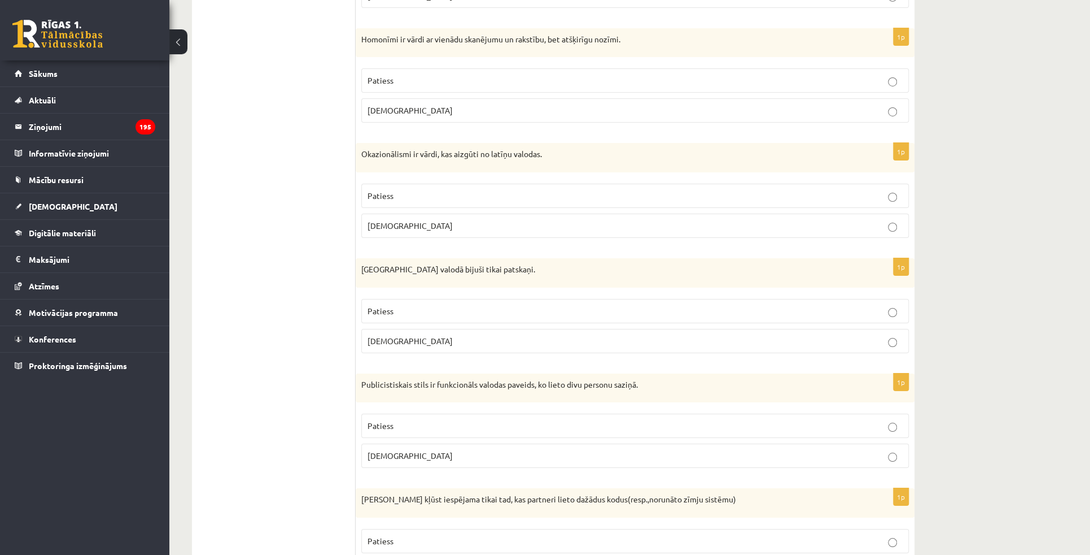
click at [876, 336] on label "Aplams" at bounding box center [635, 341] width 548 height 24
click at [860, 448] on label "Aplams" at bounding box center [635, 455] width 548 height 24
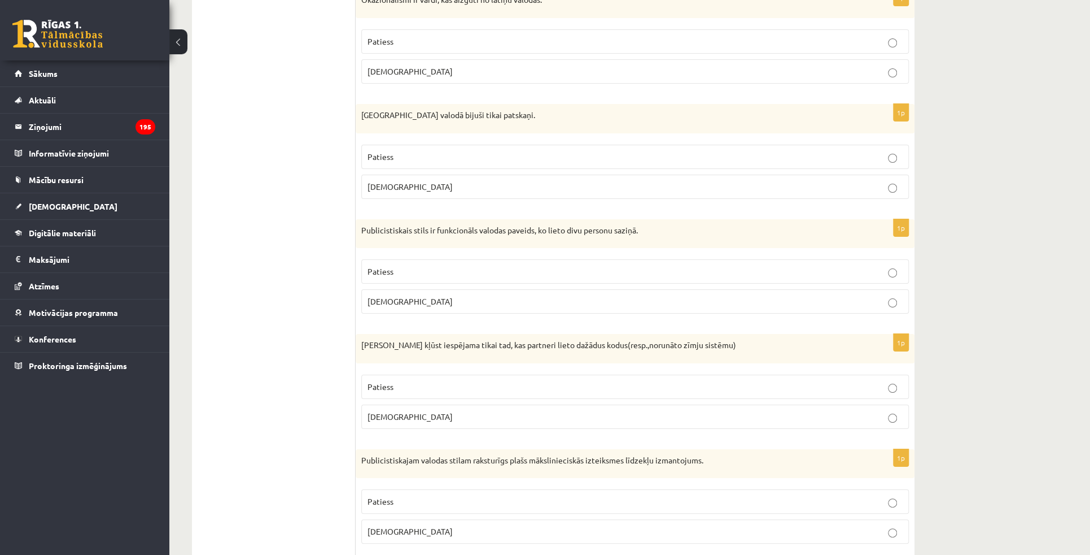
click at [869, 414] on fieldset "Patiess Aplams" at bounding box center [635, 400] width 548 height 63
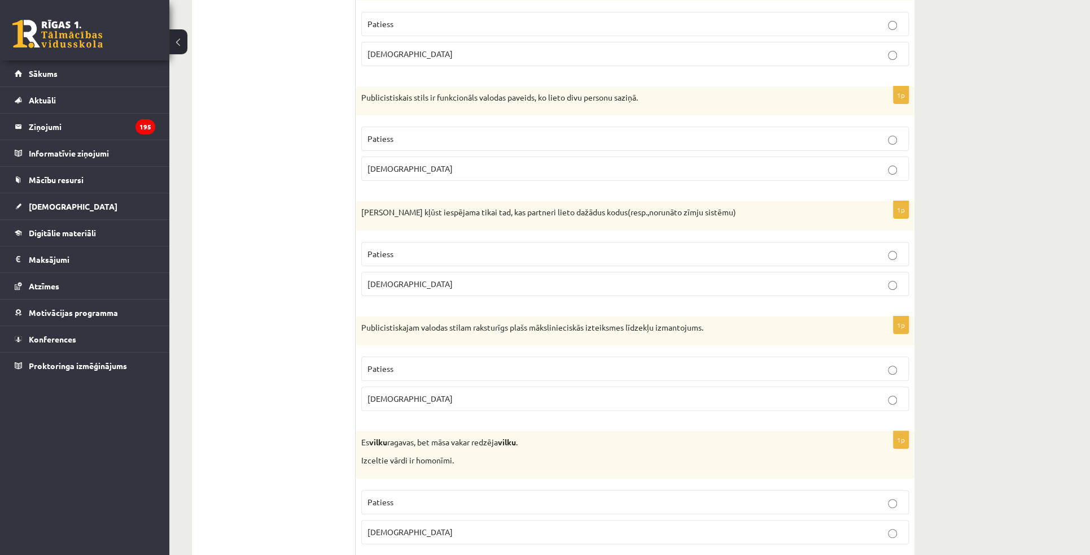
scroll to position [2926, 0]
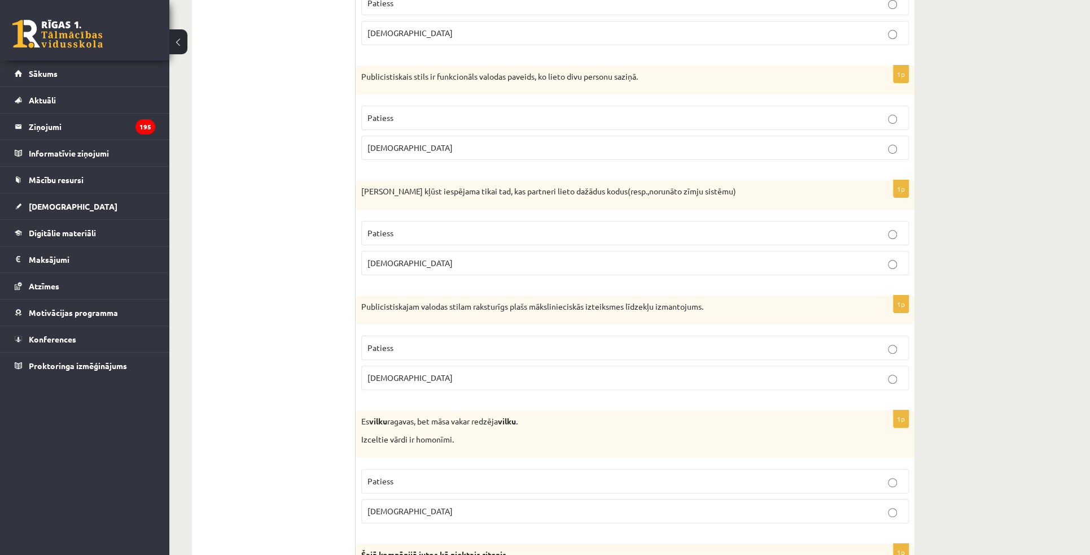
click at [888, 256] on label "Aplams" at bounding box center [635, 263] width 548 height 24
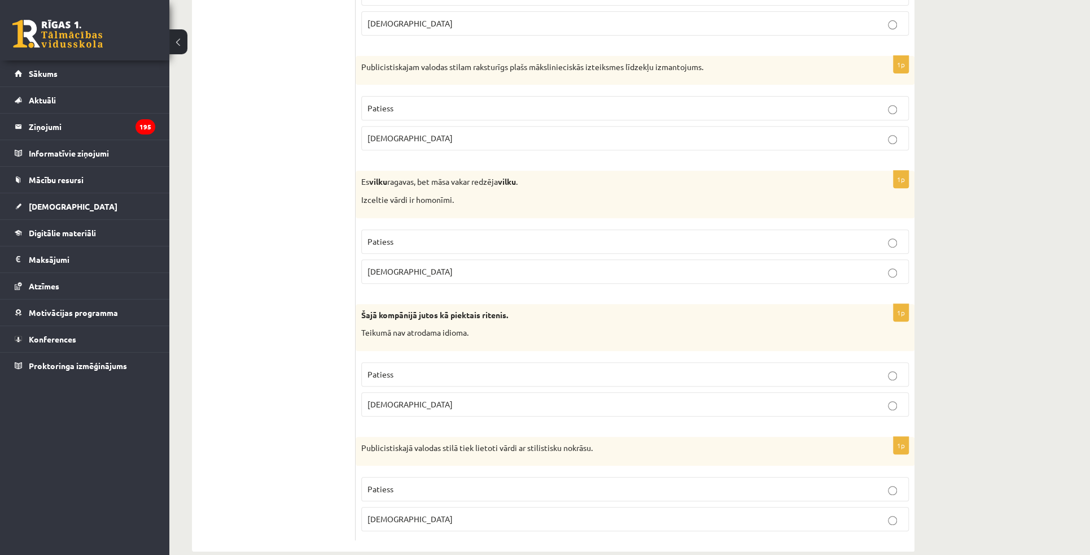
scroll to position [3167, 0]
click at [819, 481] on label "Patiess" at bounding box center [635, 487] width 548 height 24
click at [796, 396] on label "Aplams" at bounding box center [635, 402] width 548 height 24
click at [811, 234] on p "Patiess" at bounding box center [635, 240] width 535 height 12
click at [878, 130] on p "Aplams" at bounding box center [635, 136] width 535 height 12
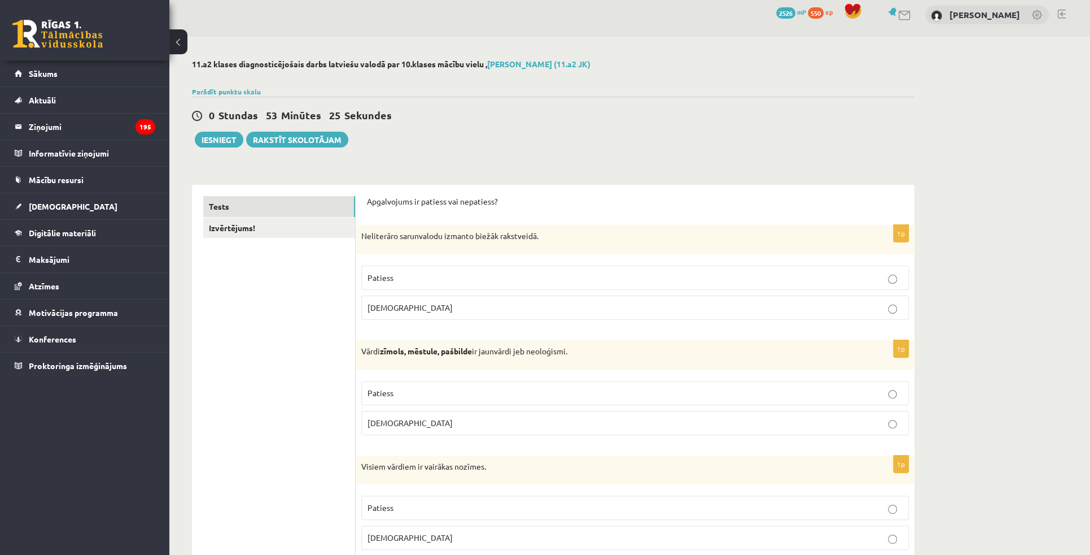
scroll to position [0, 0]
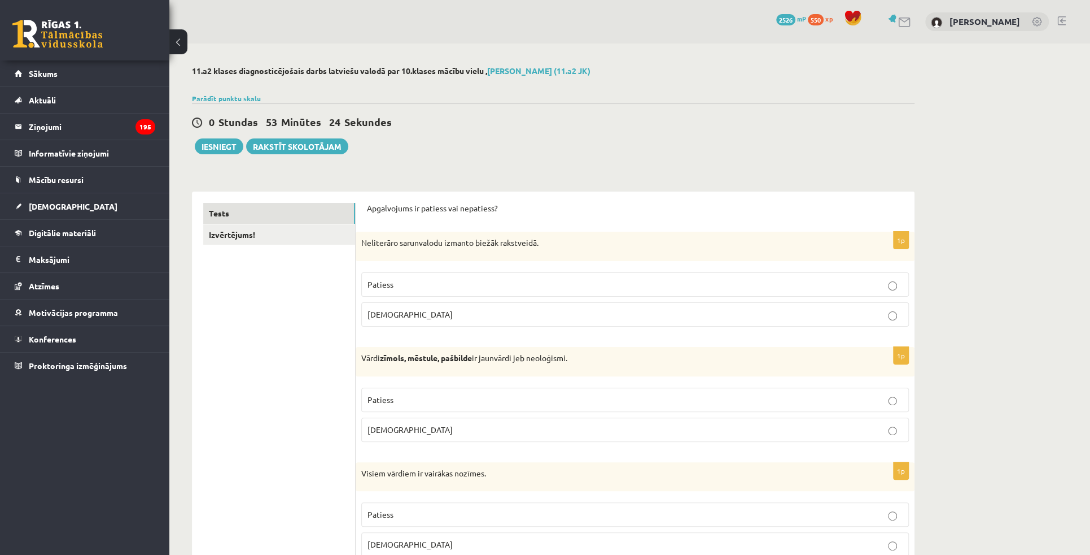
click at [254, 239] on link "Izvērtējums!" at bounding box center [279, 234] width 152 height 21
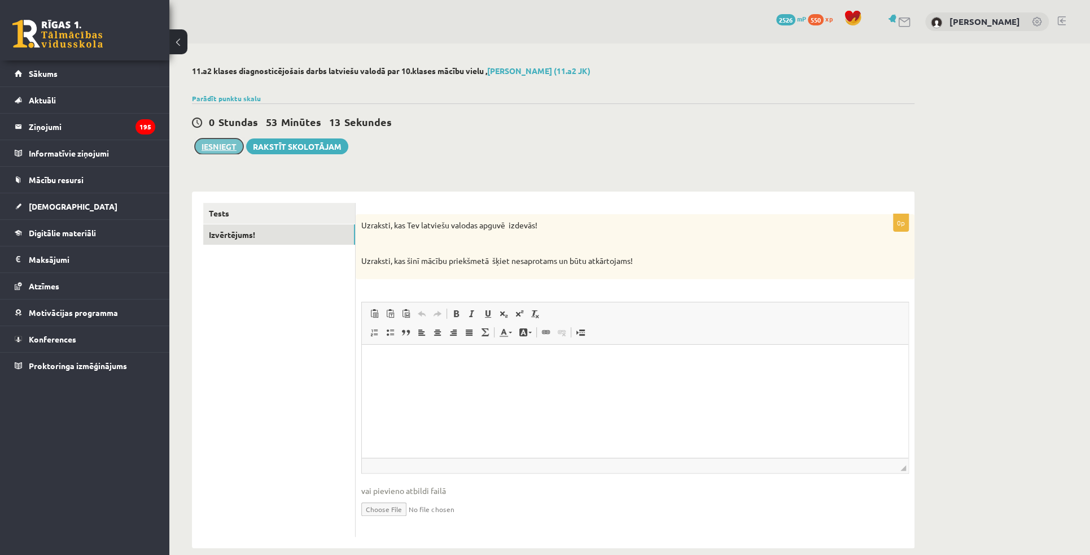
click at [229, 152] on button "Iesniegt" at bounding box center [219, 146] width 49 height 16
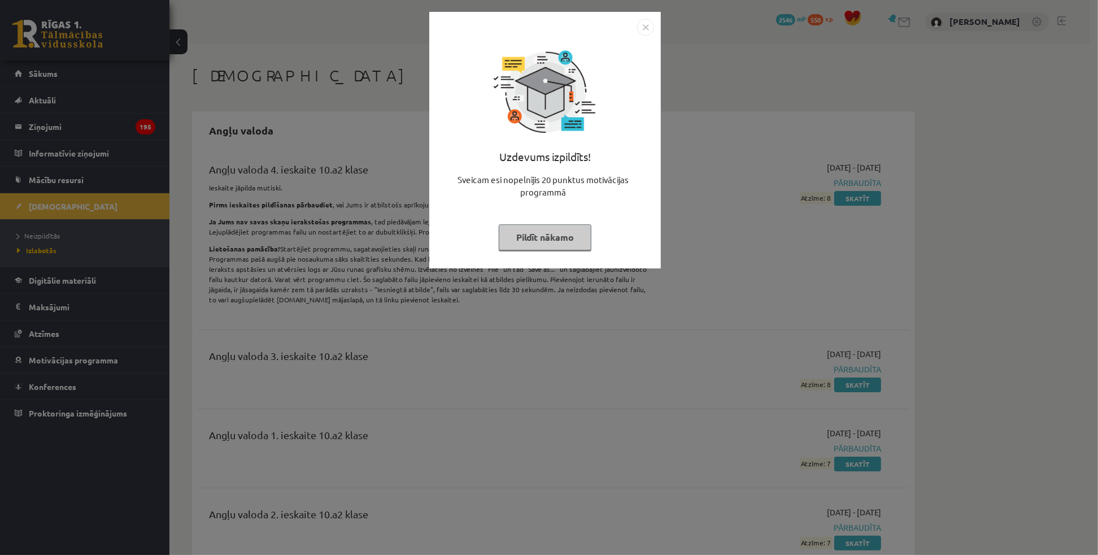
click at [644, 25] on img "Close" at bounding box center [645, 27] width 17 height 17
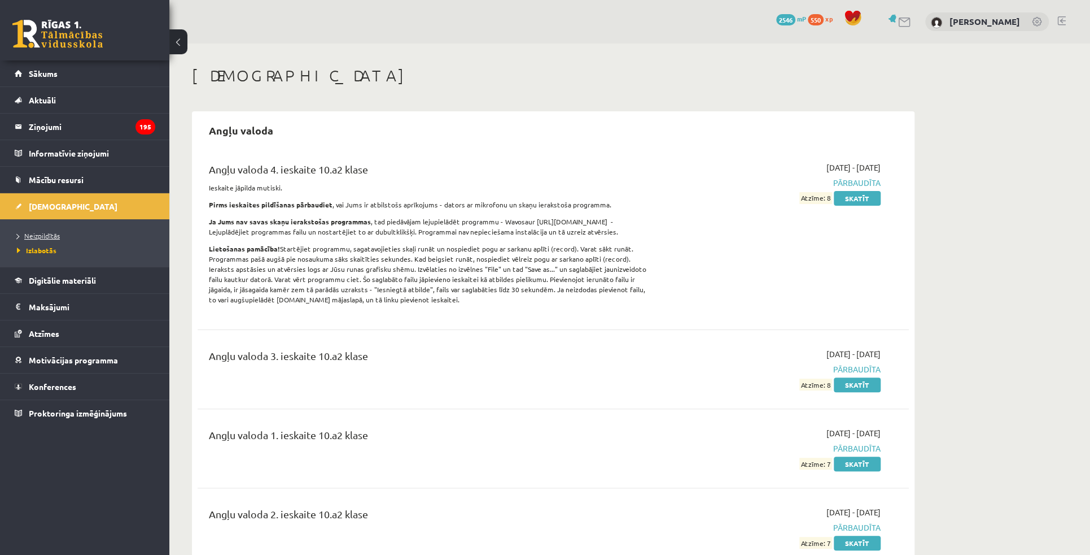
click at [46, 236] on span "Neizpildītās" at bounding box center [38, 235] width 43 height 9
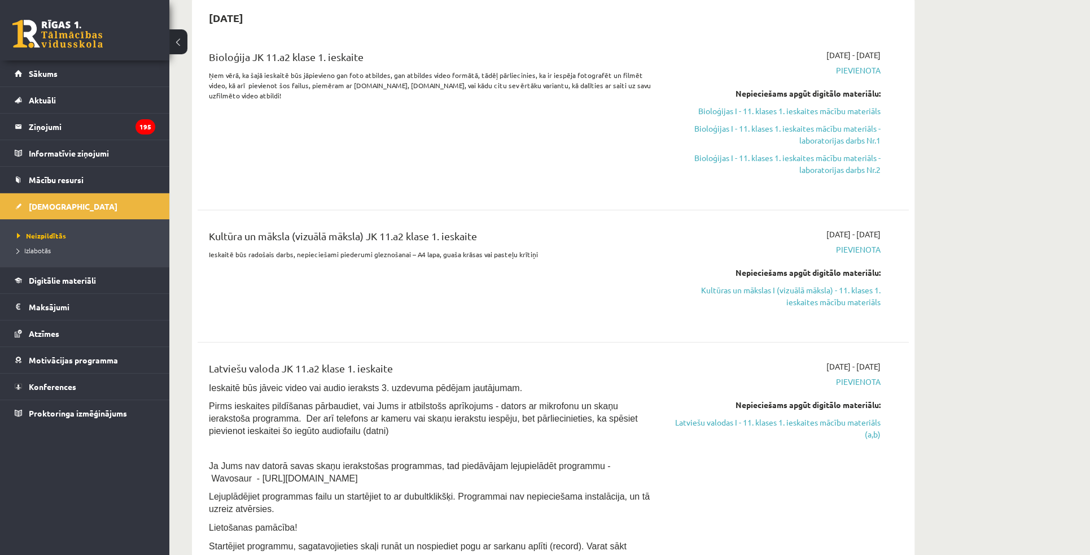
scroll to position [308, 0]
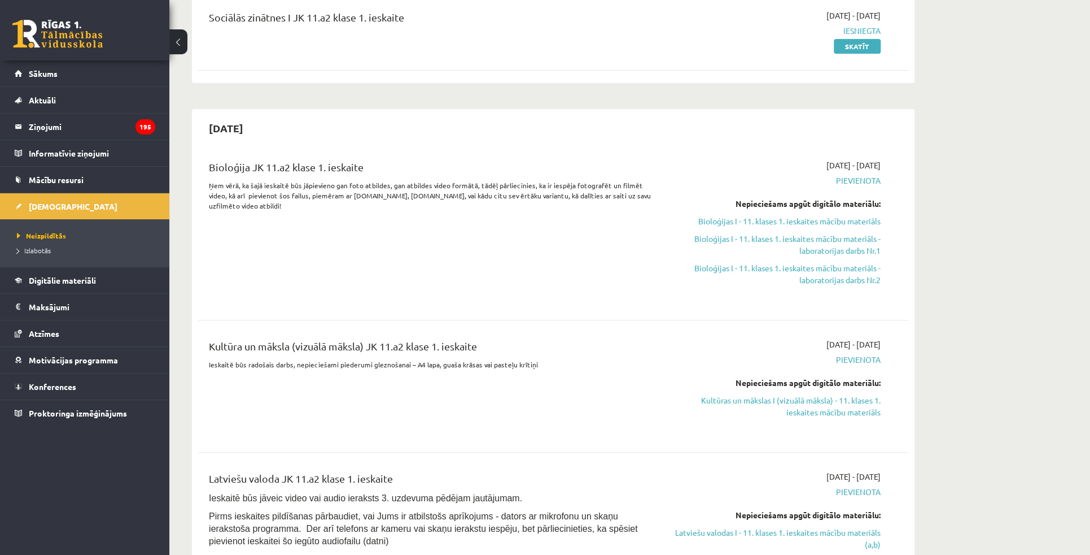
scroll to position [154, 0]
click at [716, 221] on link "Bioloģijas I - 11. klases 1. ieskaites mācību materiāls" at bounding box center [774, 219] width 213 height 12
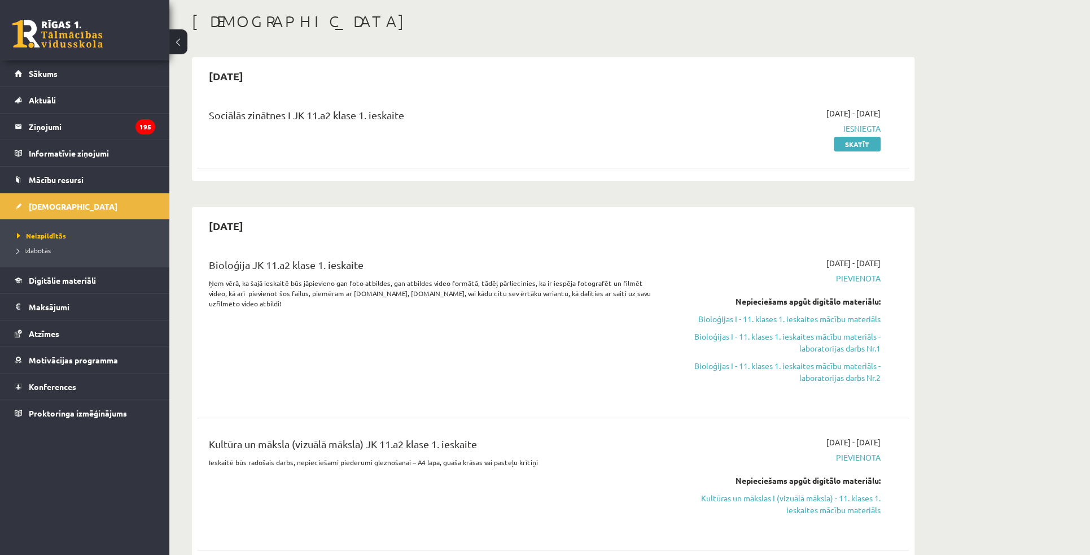
scroll to position [51, 0]
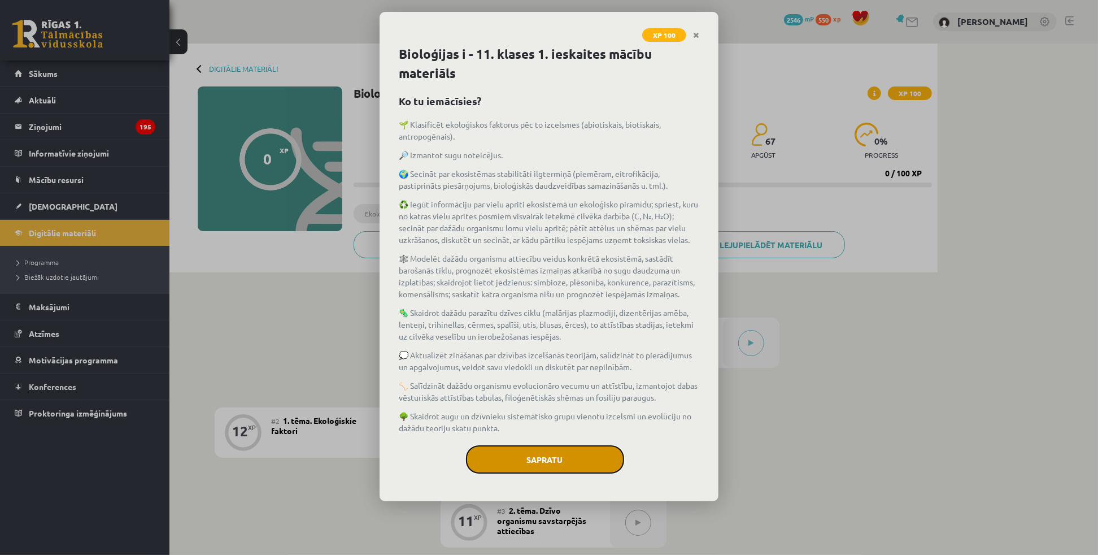
click at [599, 457] on button "Sapratu" at bounding box center [545, 459] width 158 height 28
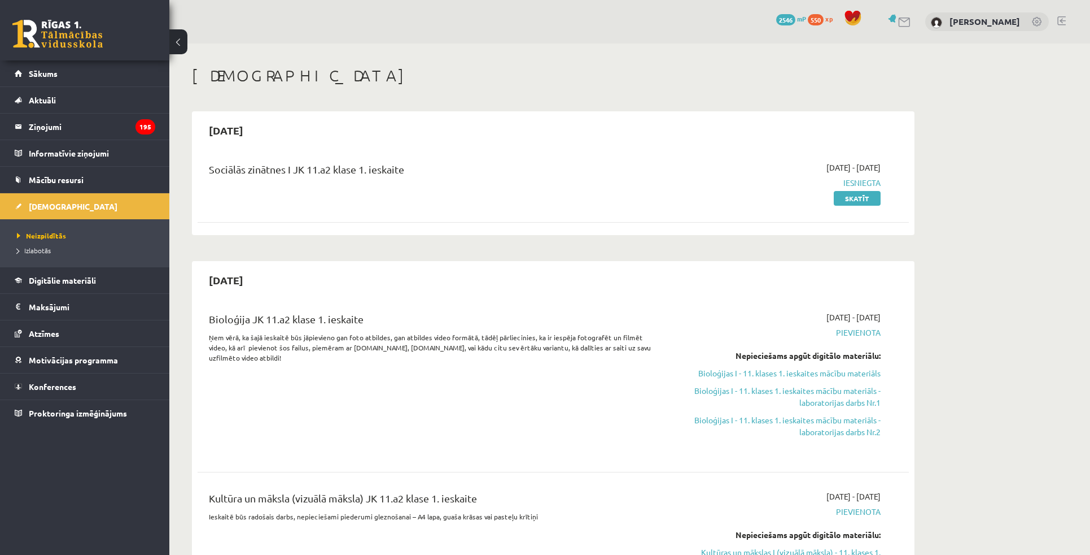
scroll to position [51, 0]
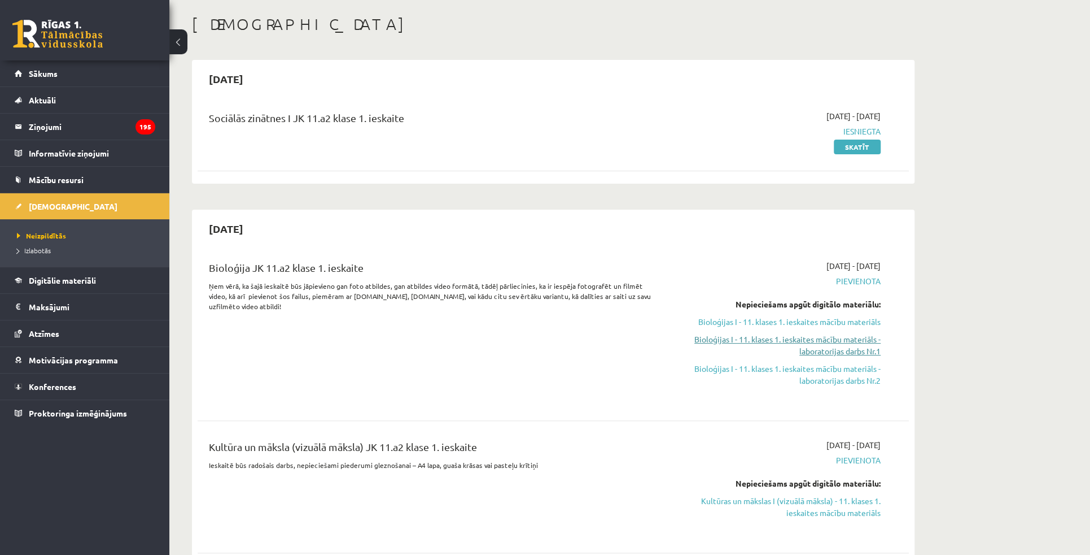
click at [759, 346] on link "Bioloģijas I - 11. klases 1. ieskaites mācību materiāls - laboratorijas darbs N…" at bounding box center [774, 345] width 213 height 24
click at [825, 319] on link "Bioloģijas I - 11. klases 1. ieskaites mācību materiāls" at bounding box center [774, 322] width 213 height 12
click at [754, 345] on link "Bioloģijas I - 11. klases 1. ieskaites mācību materiāls - laboratorijas darbs N…" at bounding box center [774, 345] width 213 height 24
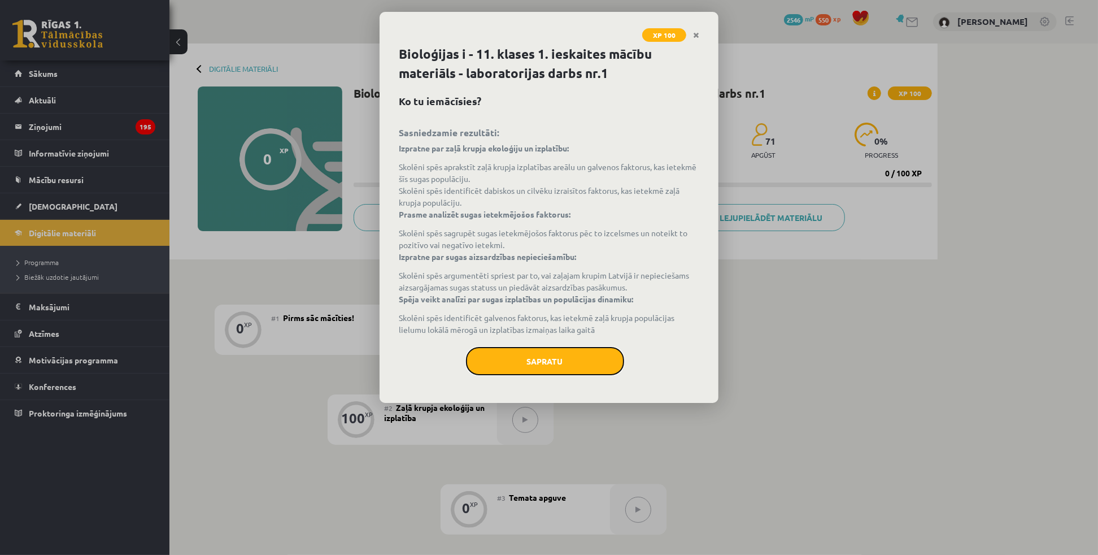
click at [547, 361] on button "Sapratu" at bounding box center [545, 361] width 158 height 28
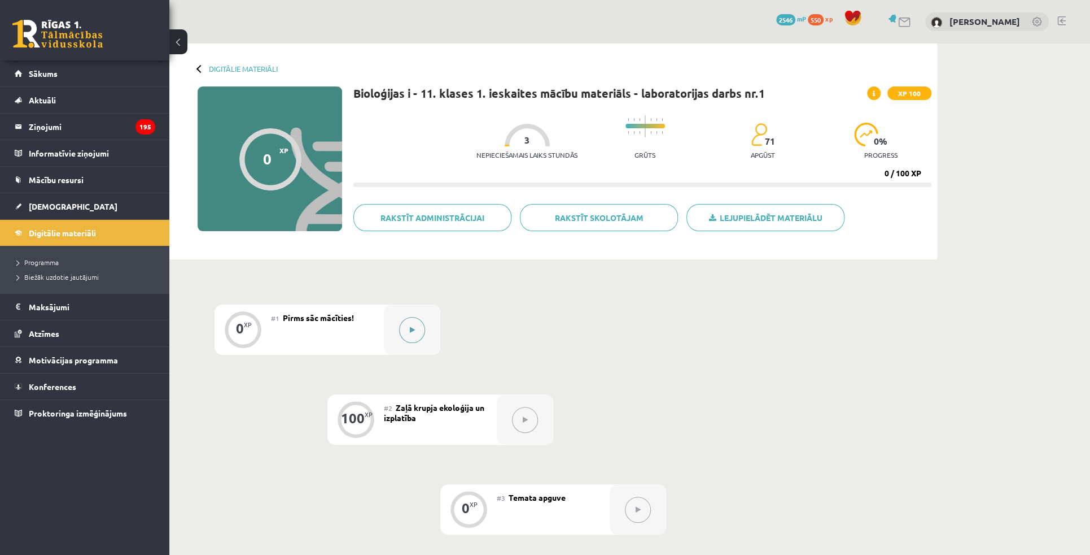
click at [407, 333] on button at bounding box center [412, 330] width 26 height 26
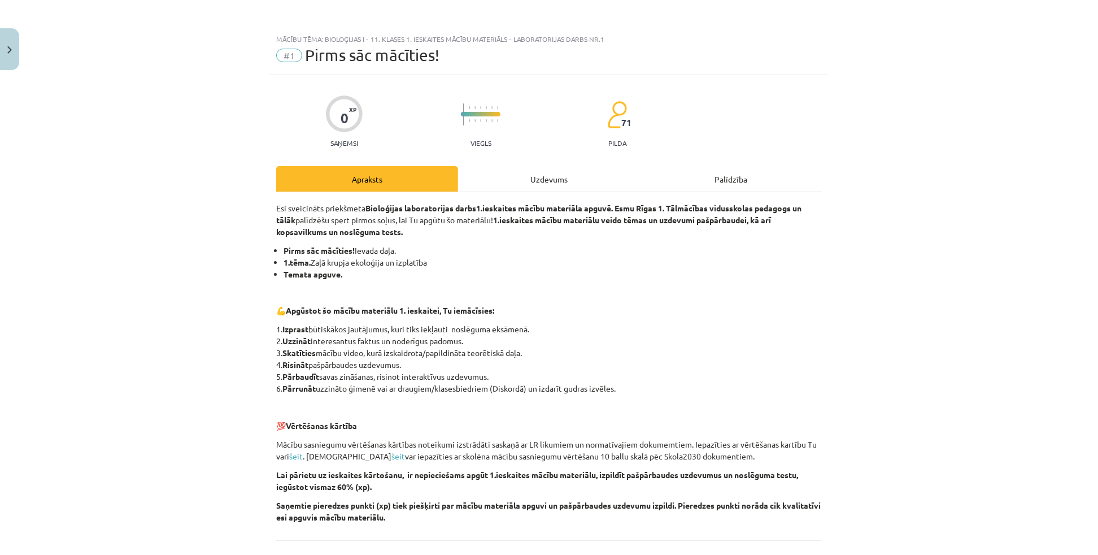
click at [588, 177] on div "Uzdevums" at bounding box center [549, 178] width 182 height 25
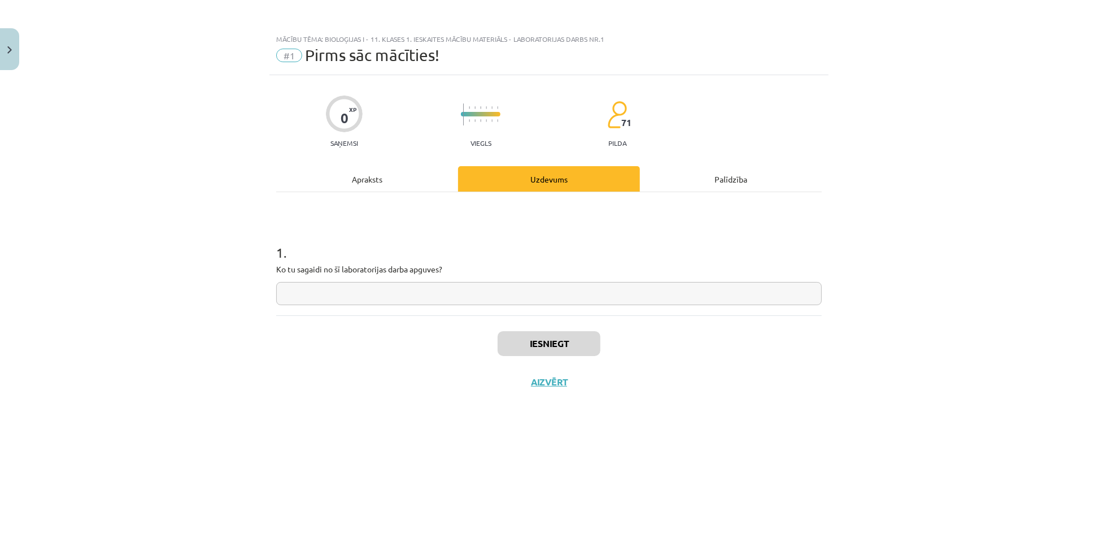
click at [442, 288] on input "text" at bounding box center [549, 293] width 546 height 23
type input "*"
click at [548, 346] on button "Iesniegt" at bounding box center [549, 343] width 103 height 25
click at [597, 384] on button "Nākamā nodarbība" at bounding box center [549, 389] width 111 height 26
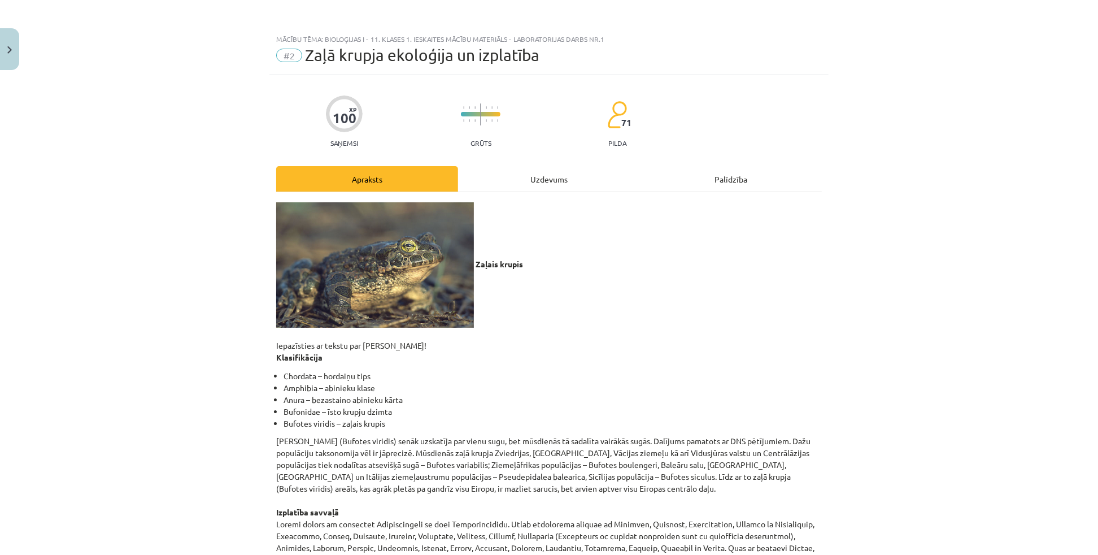
click at [549, 182] on div "Uzdevums" at bounding box center [549, 178] width 182 height 25
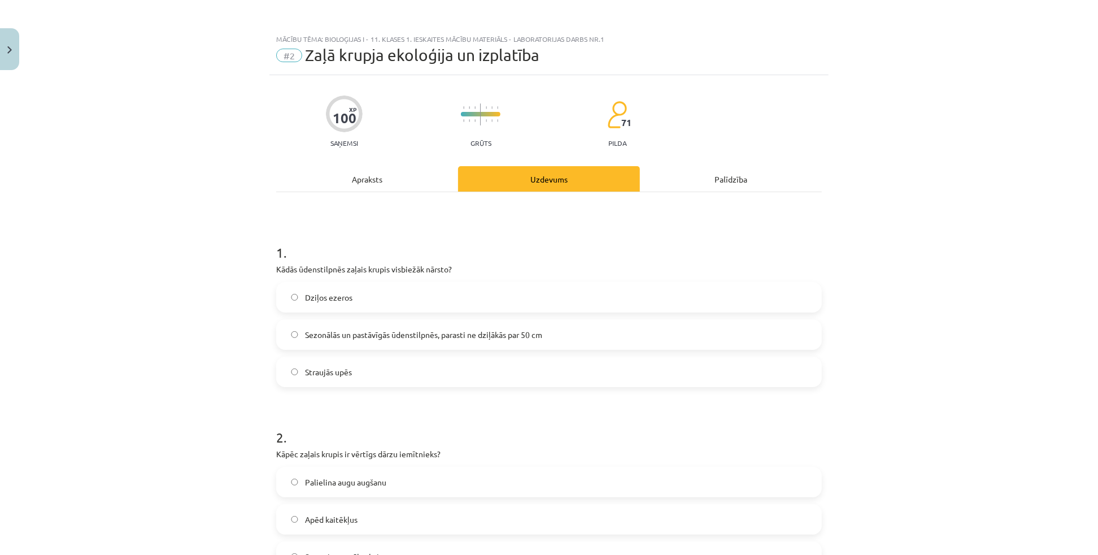
click at [382, 170] on div "Apraksts" at bounding box center [367, 178] width 182 height 25
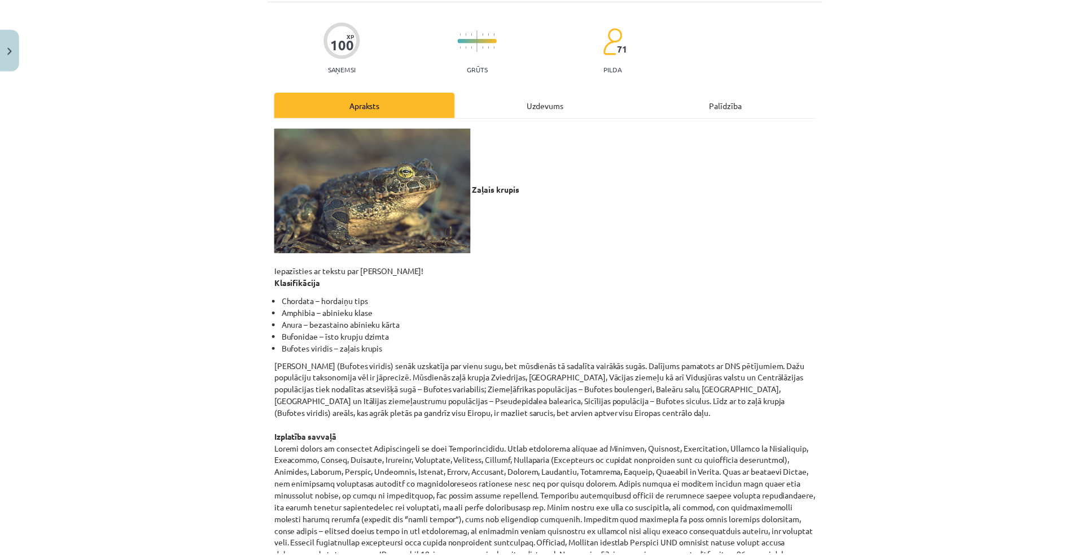
scroll to position [103, 0]
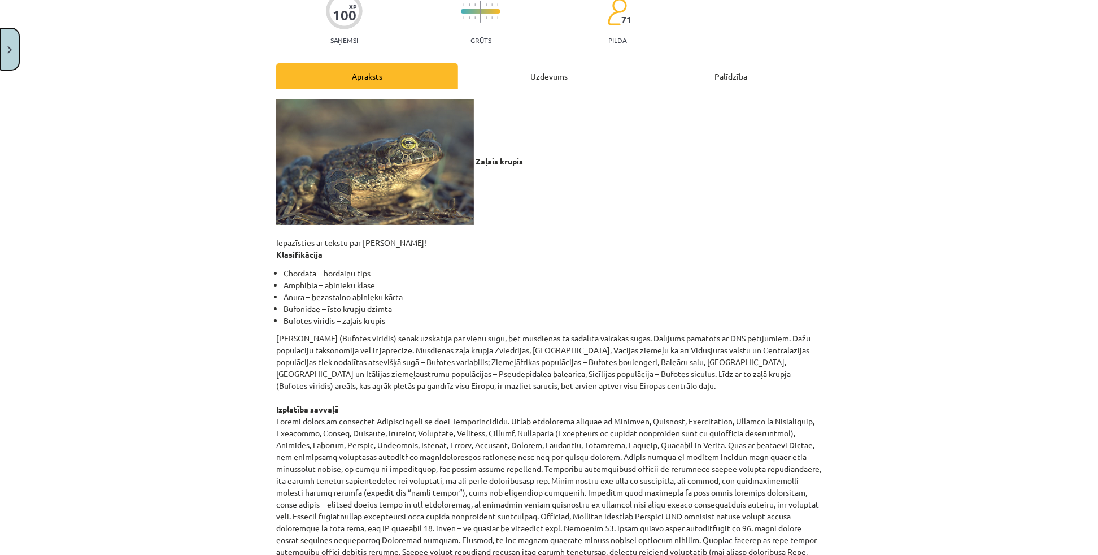
click at [3, 60] on button "Close" at bounding box center [9, 49] width 19 height 42
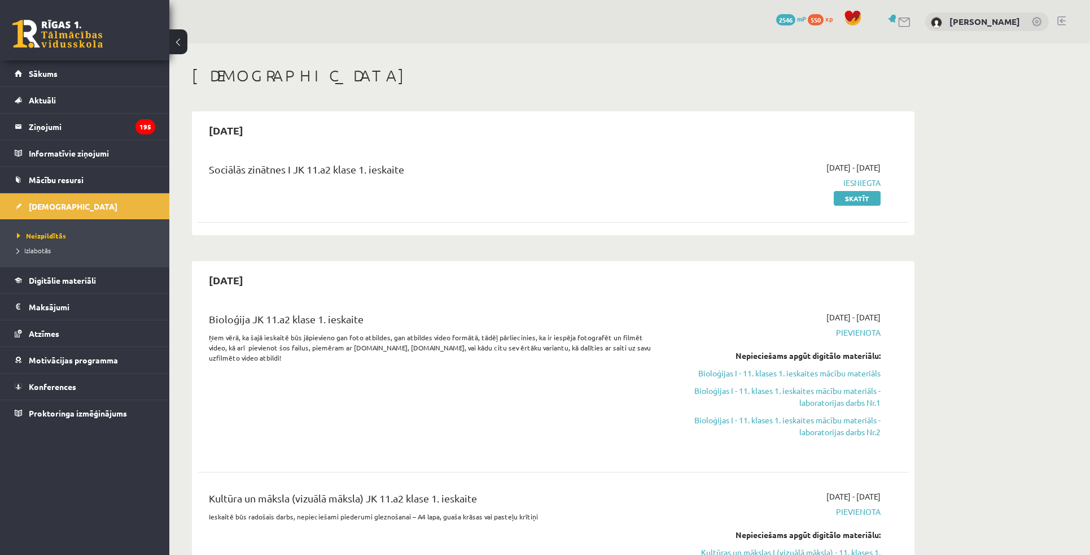
scroll to position [51, 0]
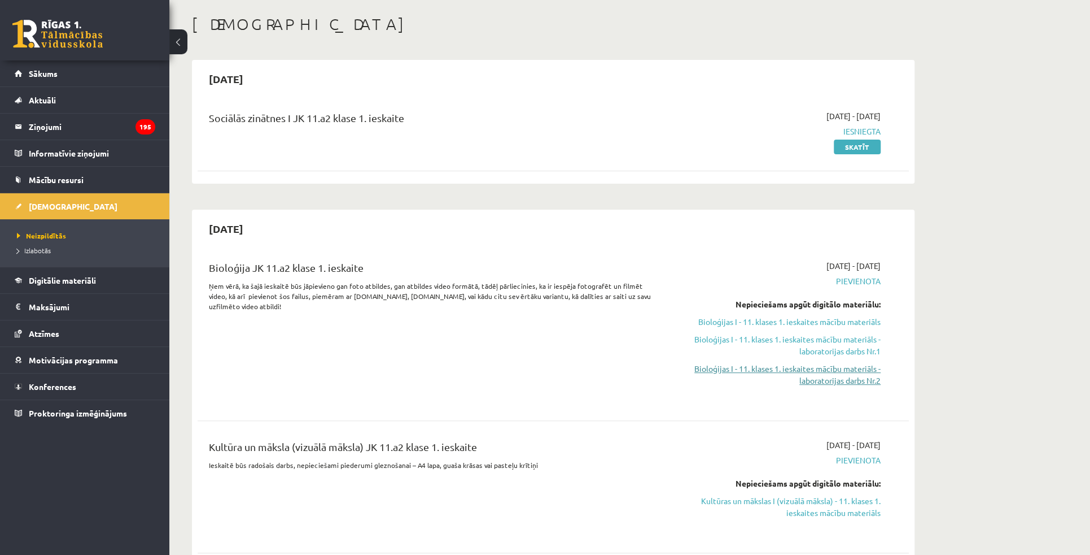
click at [851, 382] on link "Bioloģijas I - 11. klases 1. ieskaites mācību materiāls - laboratorijas darbs N…" at bounding box center [774, 375] width 213 height 24
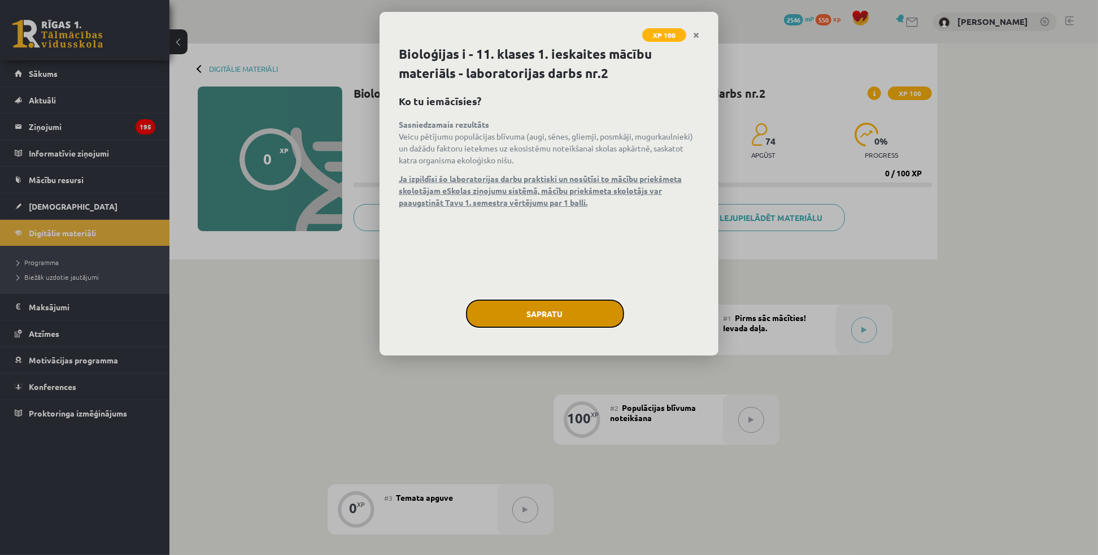
click at [538, 318] on button "Sapratu" at bounding box center [545, 313] width 158 height 28
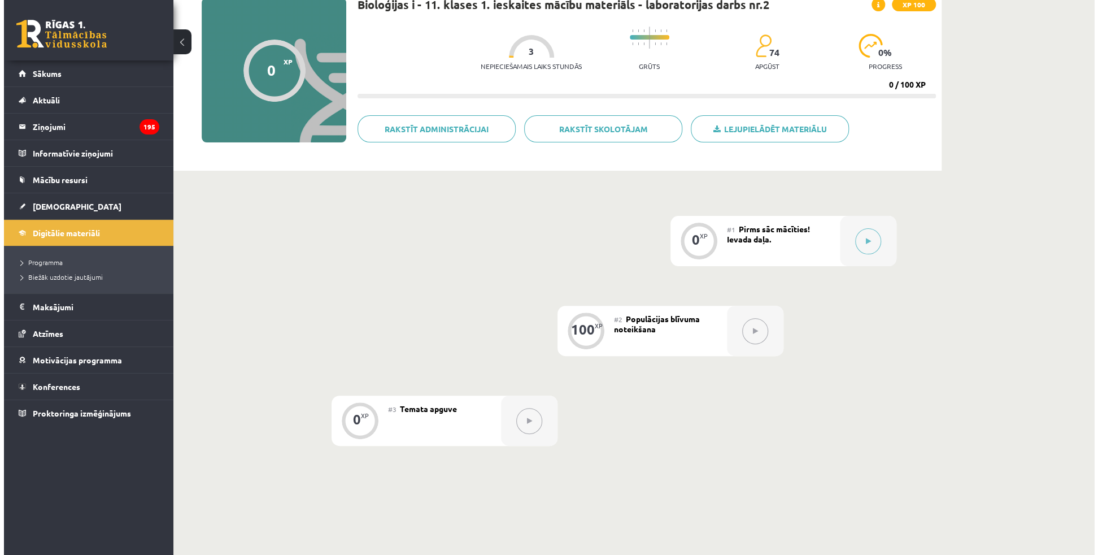
scroll to position [103, 0]
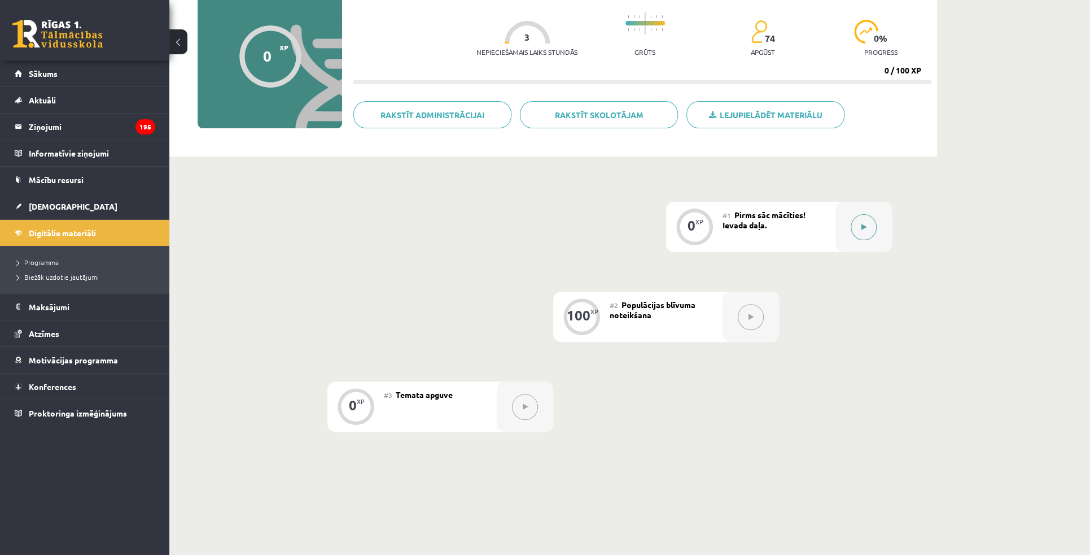
click at [853, 228] on button at bounding box center [864, 227] width 26 height 26
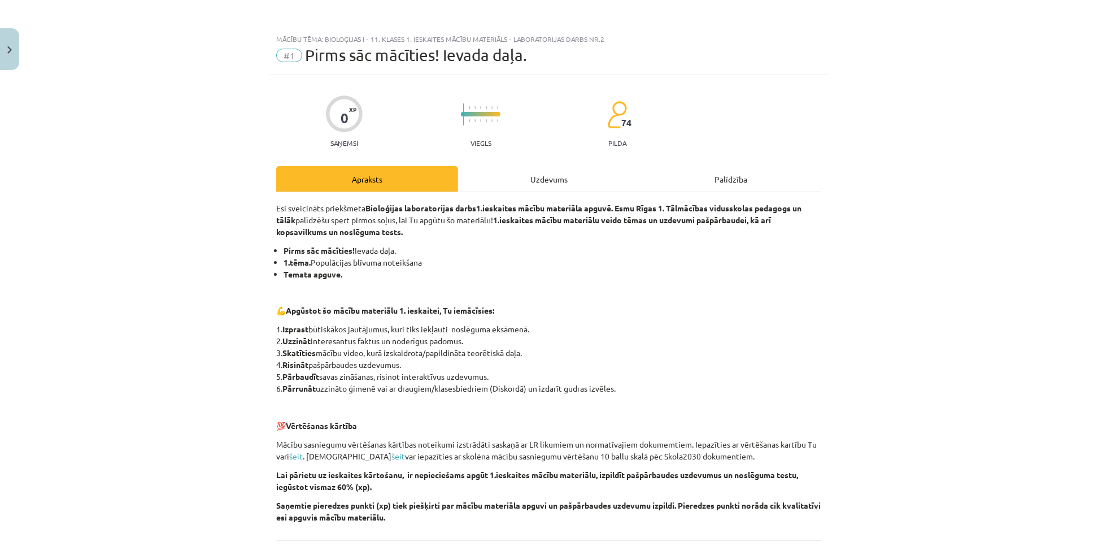
click at [588, 174] on div "Uzdevums" at bounding box center [549, 178] width 182 height 25
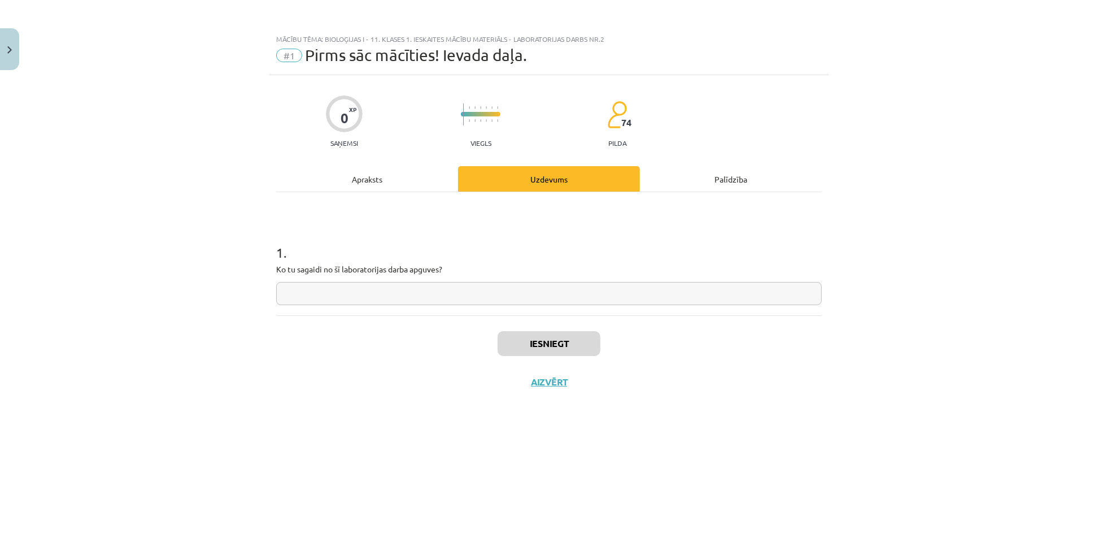
click at [537, 290] on input "text" at bounding box center [549, 293] width 546 height 23
type input "*"
click at [535, 335] on button "Iesniegt" at bounding box center [549, 343] width 103 height 25
click at [556, 384] on button "Nākamā nodarbība" at bounding box center [549, 389] width 111 height 26
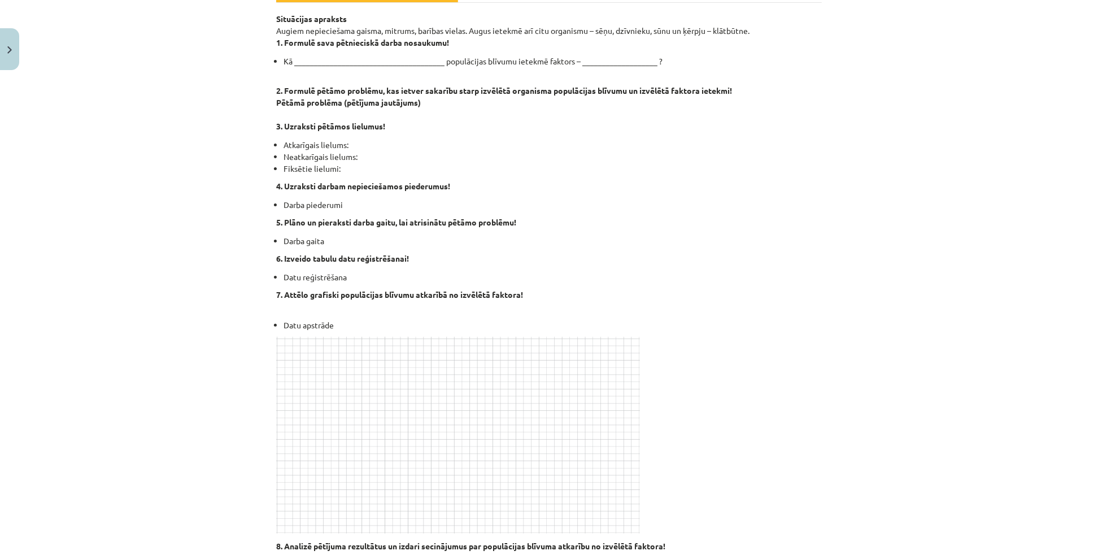
scroll to position [0, 0]
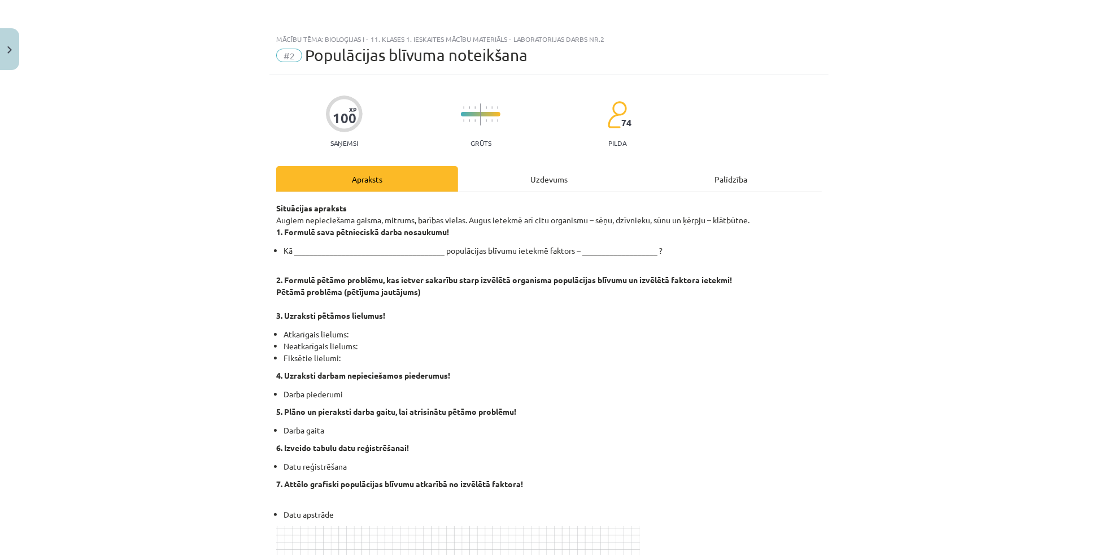
click at [203, 263] on div "Mācību tēma: Bioloģijas i - 11. klases 1. ieskaites mācību materiāls - laborato…" at bounding box center [549, 277] width 1098 height 555
click at [407, 273] on p "2. Formulē pētāmo problēmu, kas ietver sakarību starp izvēlētā organisma populā…" at bounding box center [549, 291] width 546 height 59
click at [442, 280] on strong "2. Formulē pētāmo problēmu, kas ietver sakarību starp izvēlētā organisma populā…" at bounding box center [504, 279] width 456 height 10
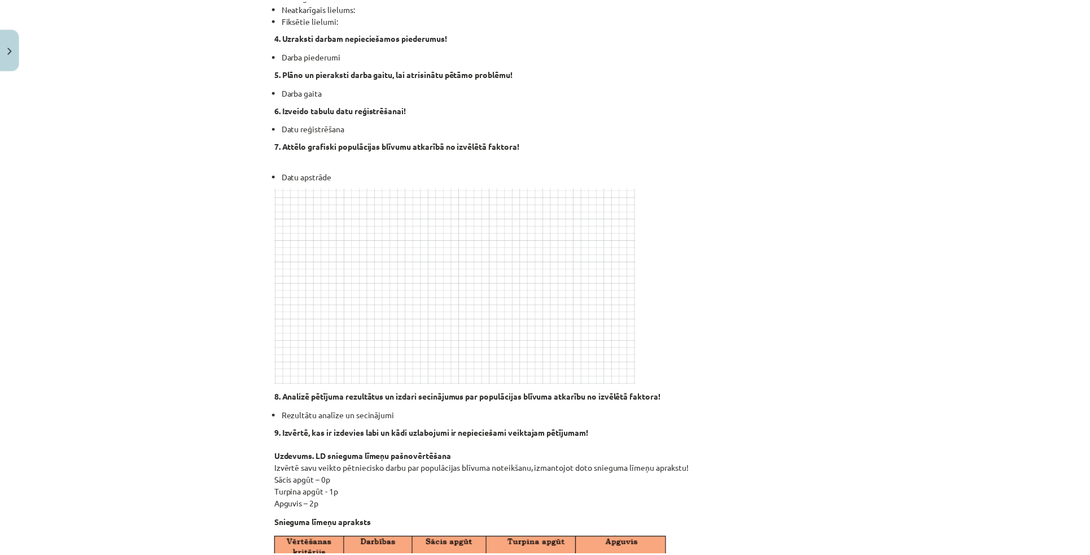
scroll to position [308, 0]
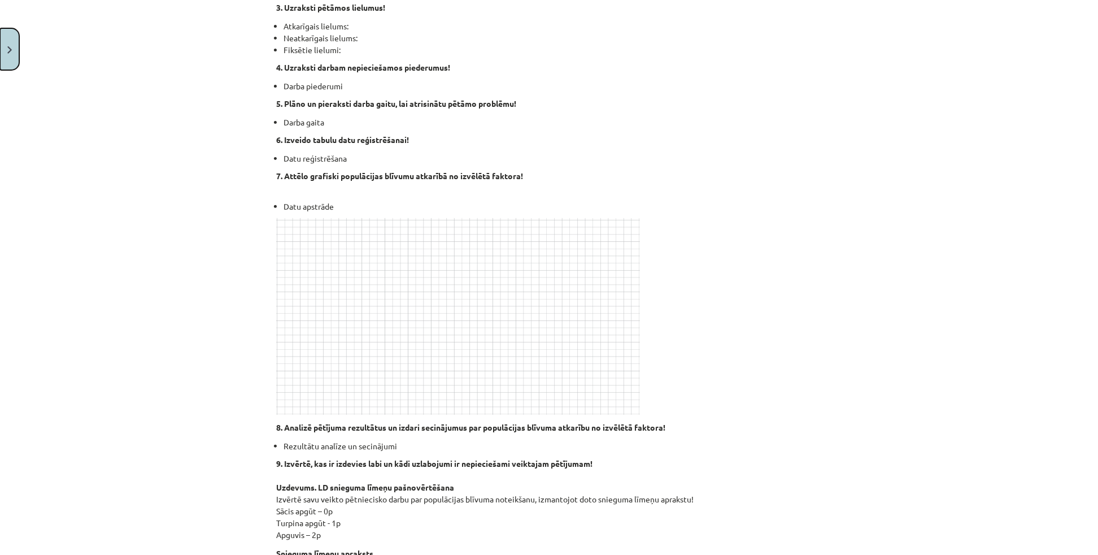
click at [2, 50] on button "Close" at bounding box center [9, 49] width 19 height 42
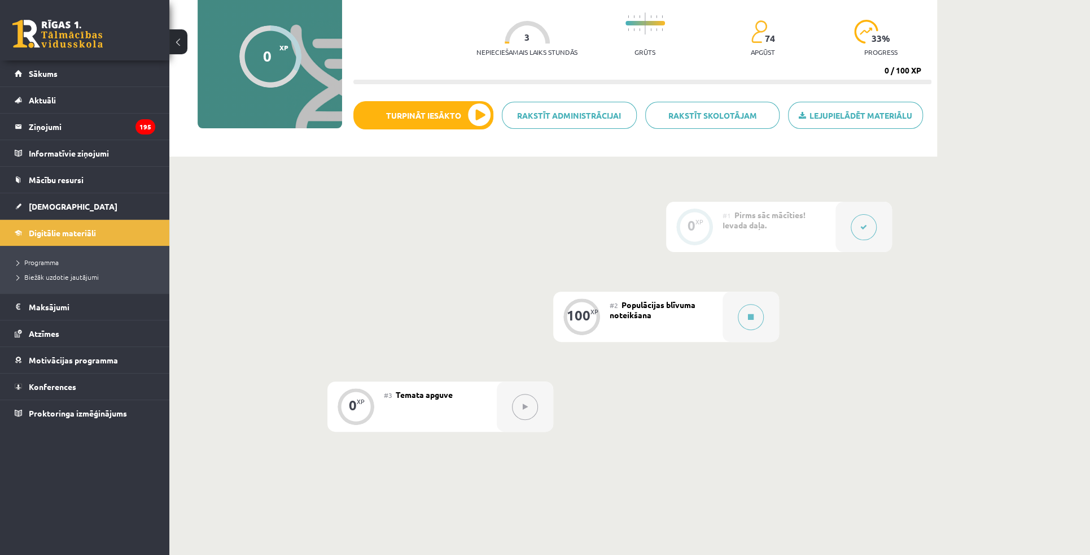
click at [179, 37] on button at bounding box center [178, 41] width 18 height 25
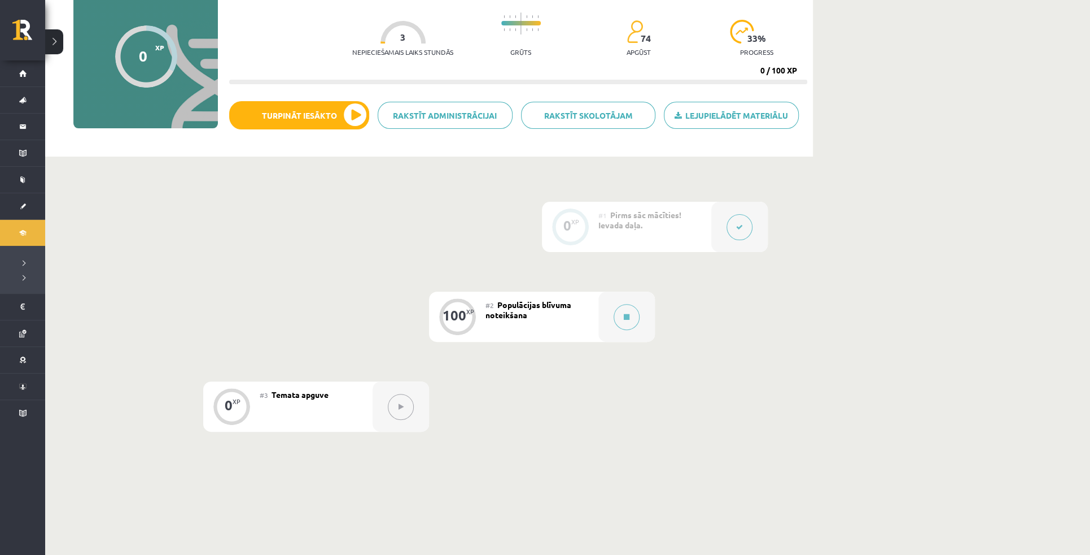
click at [61, 37] on button at bounding box center [54, 41] width 18 height 25
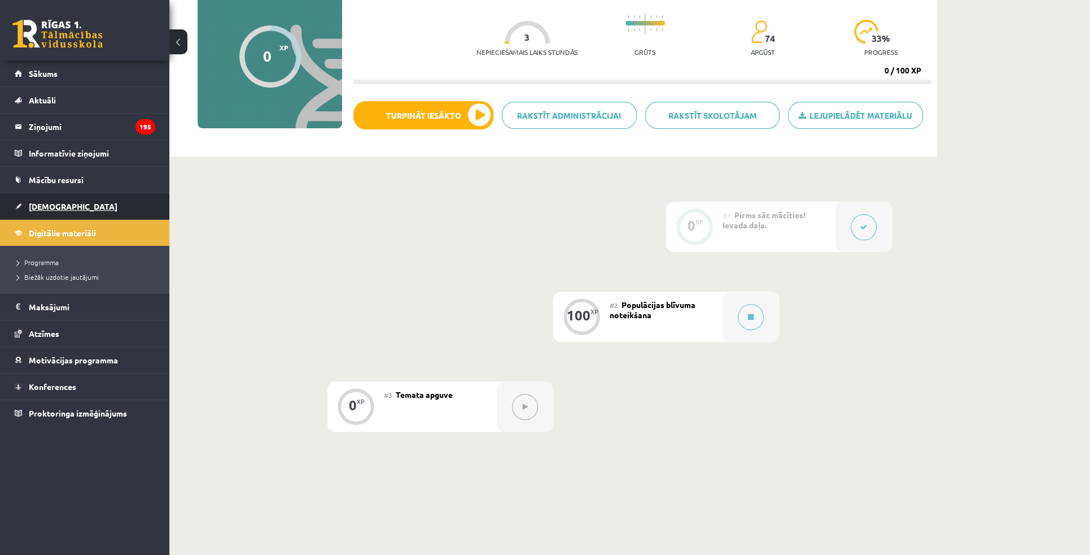
click at [53, 202] on span "[DEMOGRAPHIC_DATA]" at bounding box center [73, 206] width 89 height 10
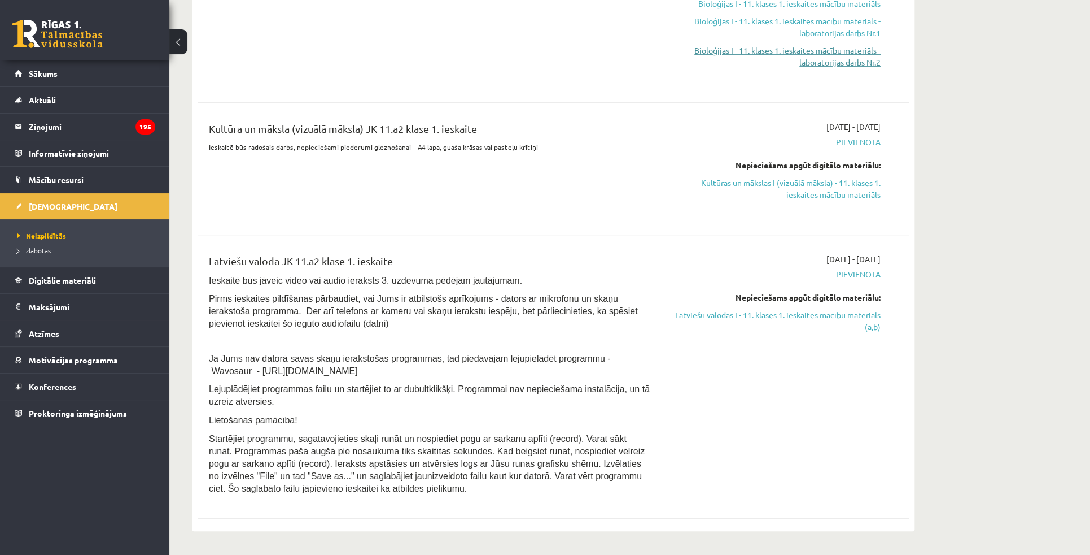
scroll to position [411, 0]
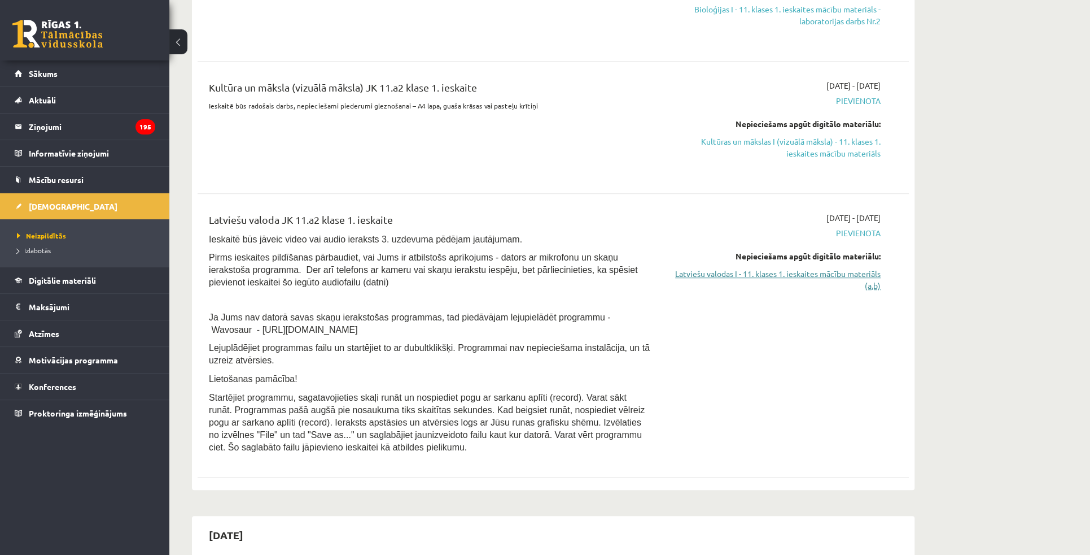
click at [834, 280] on link "Latviešu valodas I - 11. klases 1. ieskaites mācību materiāls (a,b)" at bounding box center [774, 280] width 213 height 24
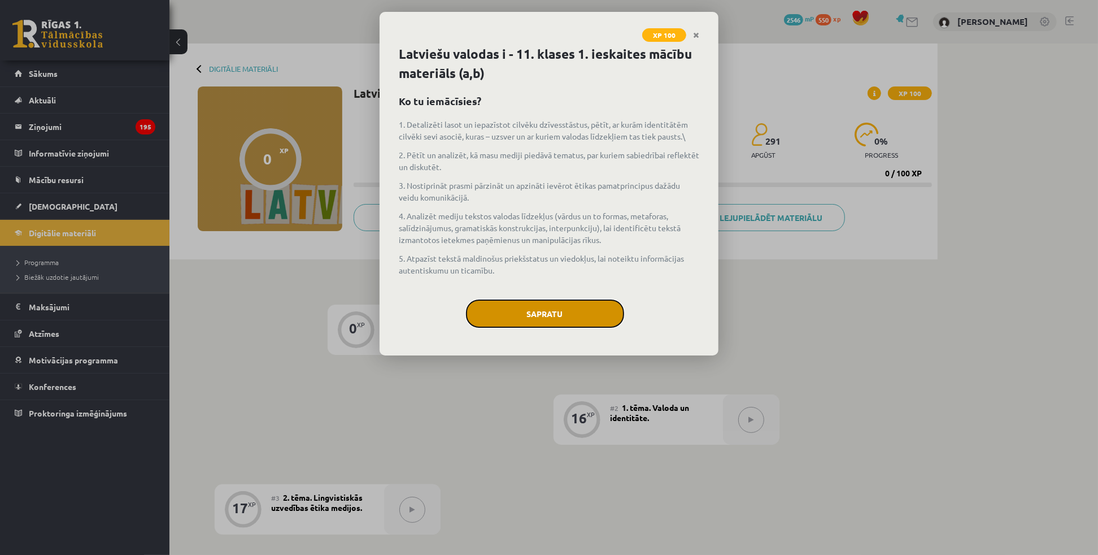
click at [531, 317] on button "Sapratu" at bounding box center [545, 313] width 158 height 28
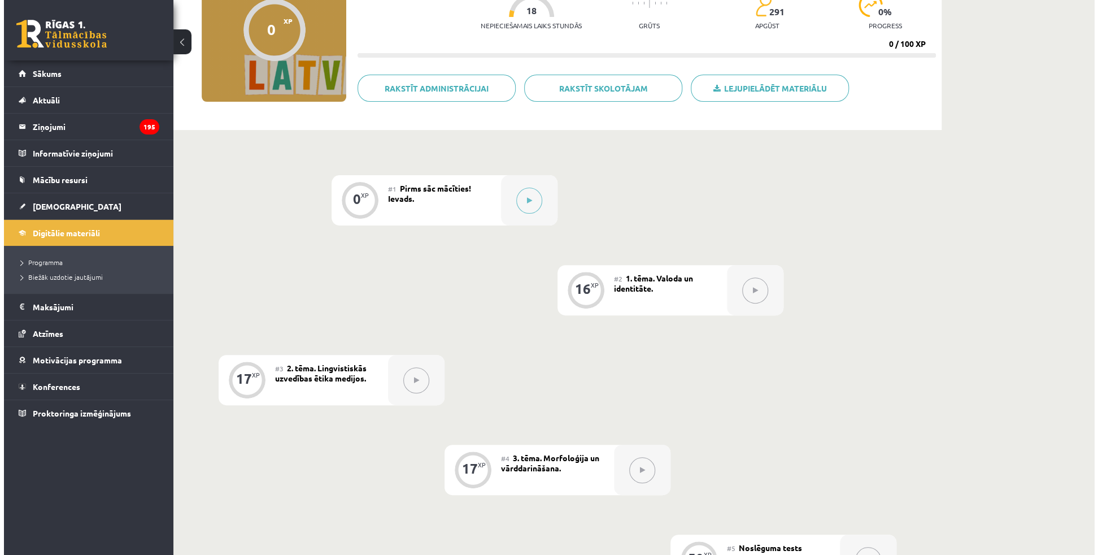
scroll to position [154, 0]
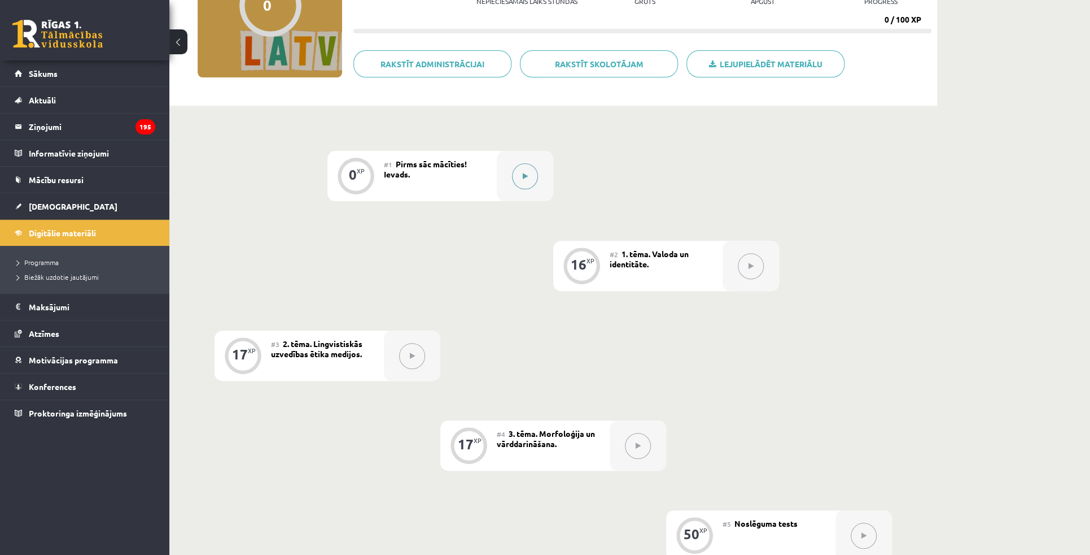
click at [526, 181] on button at bounding box center [525, 176] width 26 height 26
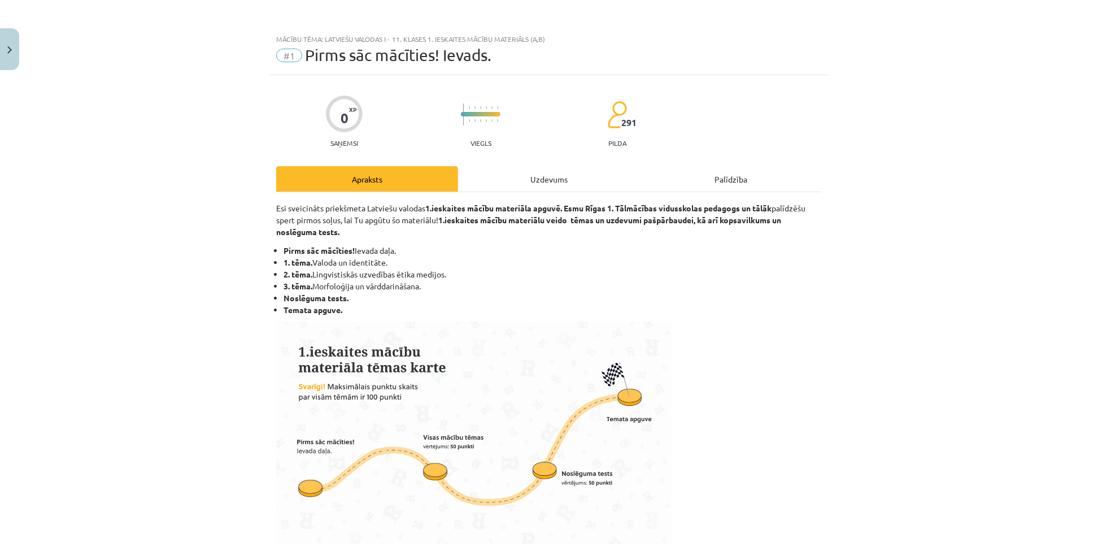
click at [587, 180] on div "Uzdevums" at bounding box center [549, 178] width 182 height 25
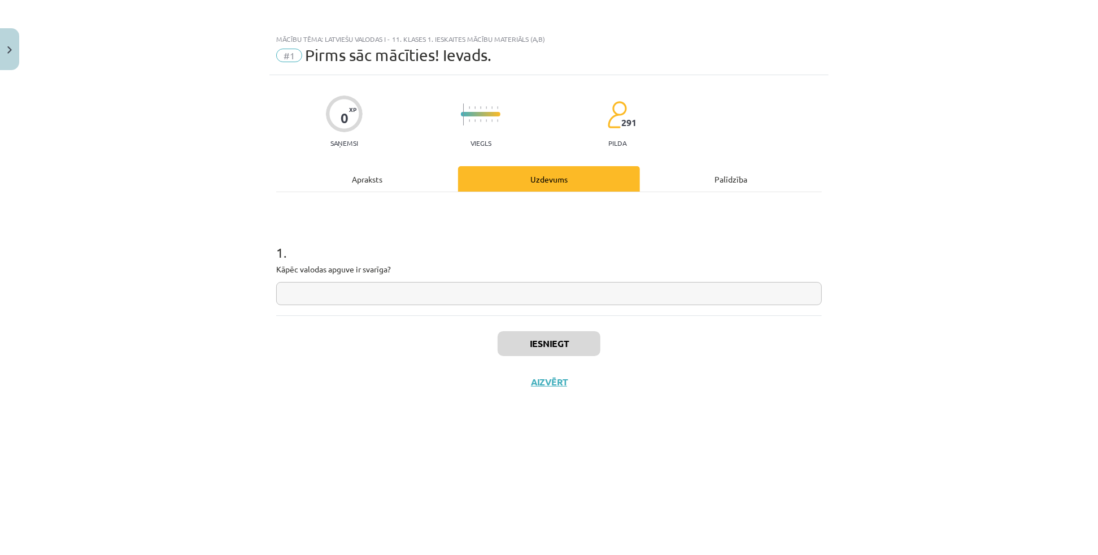
click at [469, 298] on input "text" at bounding box center [549, 293] width 546 height 23
type input "*"
click at [507, 344] on button "Iesniegt" at bounding box center [549, 343] width 103 height 25
click at [565, 383] on button "Nākamā nodarbība" at bounding box center [549, 389] width 111 height 26
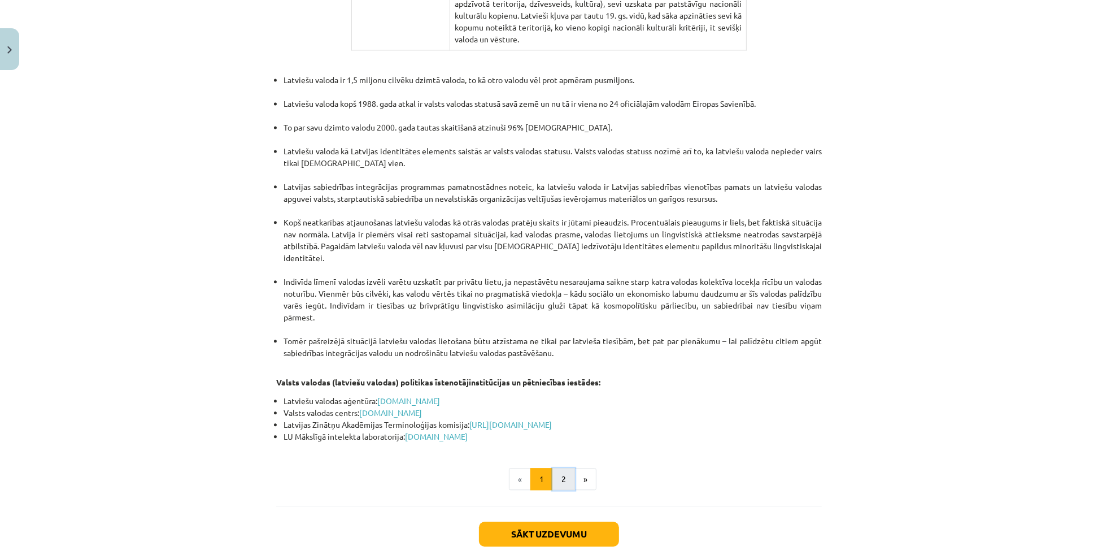
click at [556, 468] on button "2" at bounding box center [563, 479] width 23 height 23
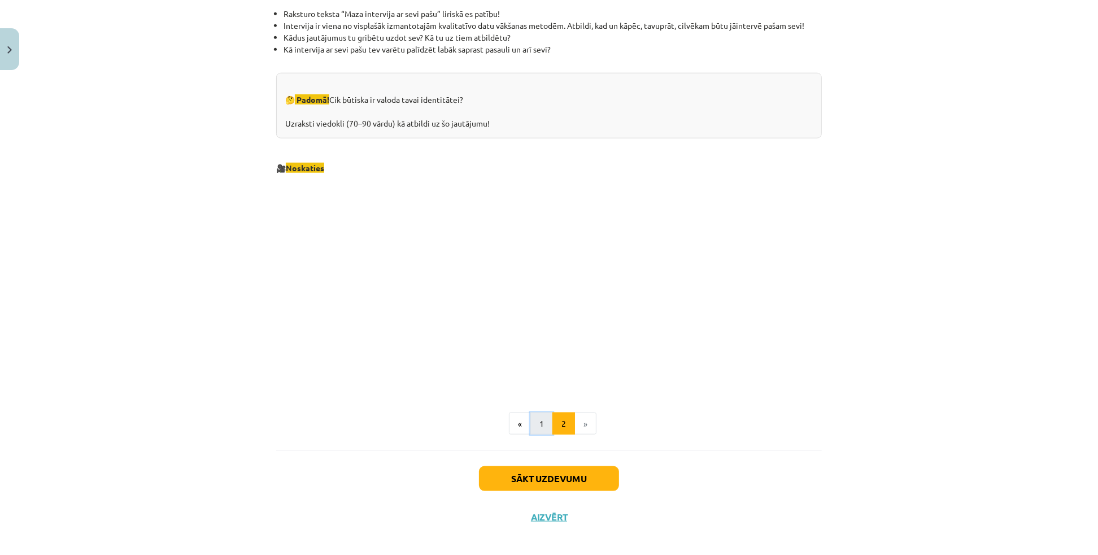
click at [538, 418] on button "1" at bounding box center [541, 423] width 23 height 23
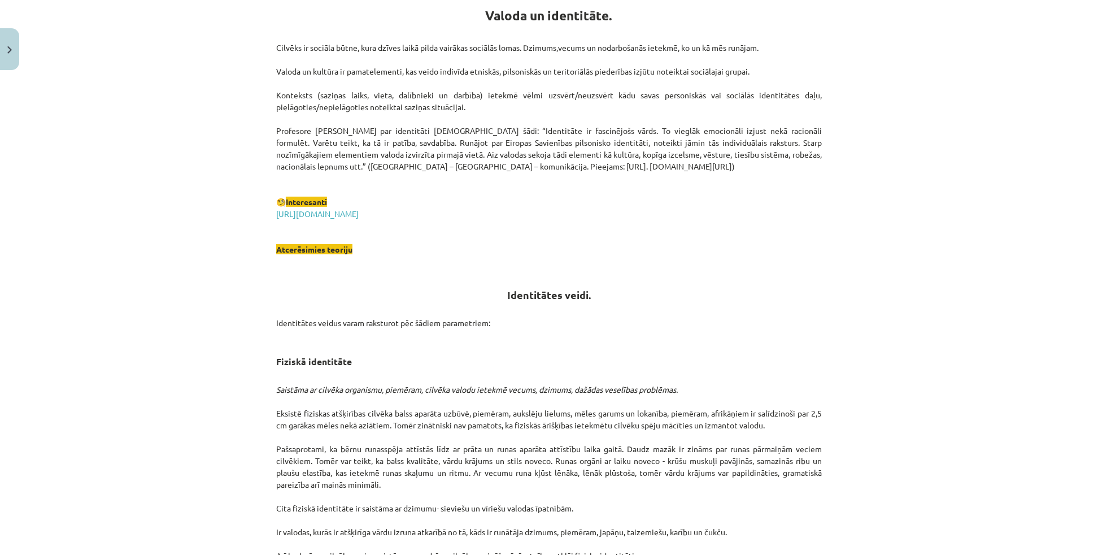
scroll to position [202, 0]
